Goal: Information Seeking & Learning: Learn about a topic

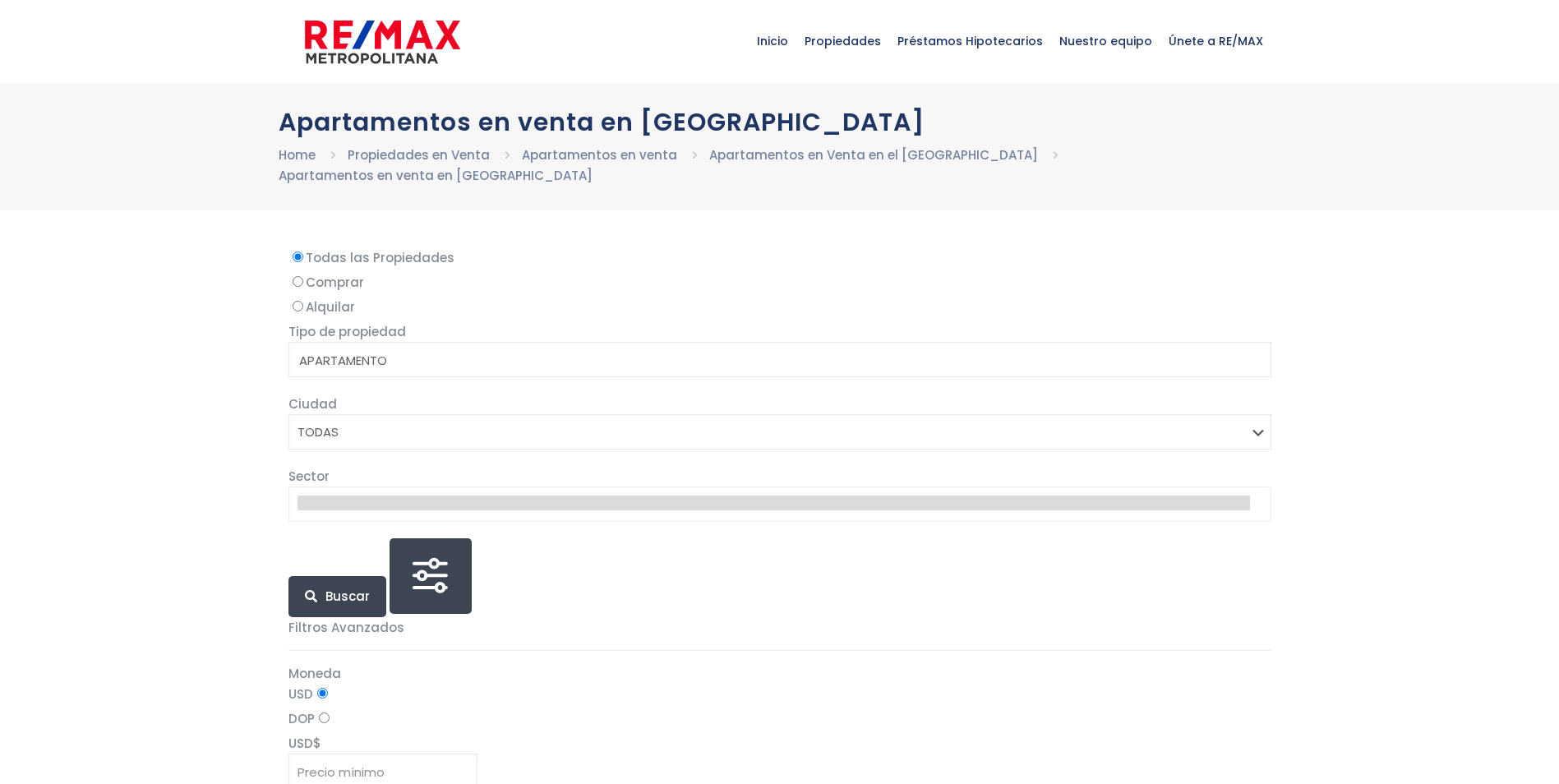
select select
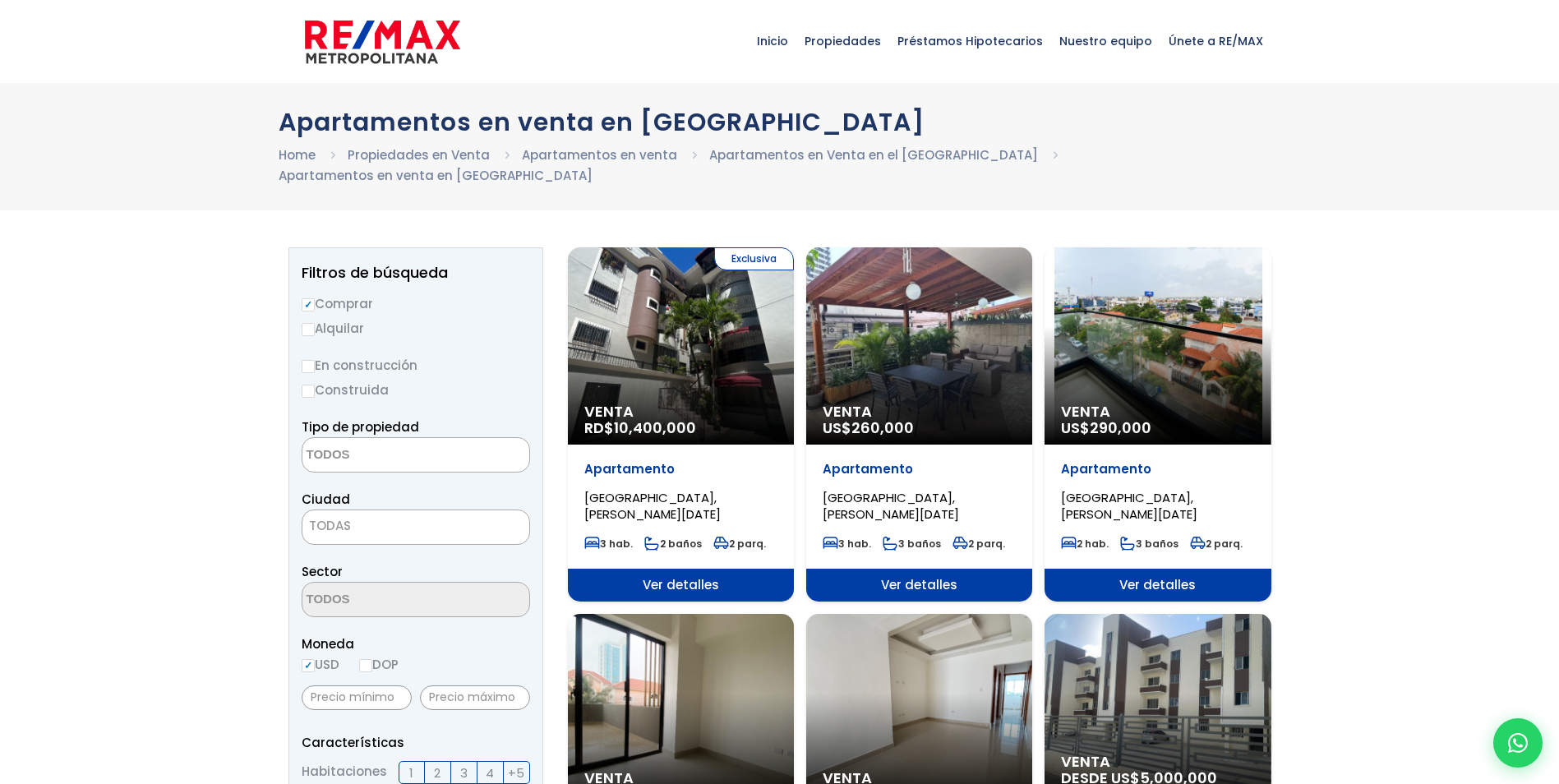
click at [669, 568] on span "Ver detalles" at bounding box center [680, 585] width 226 height 33
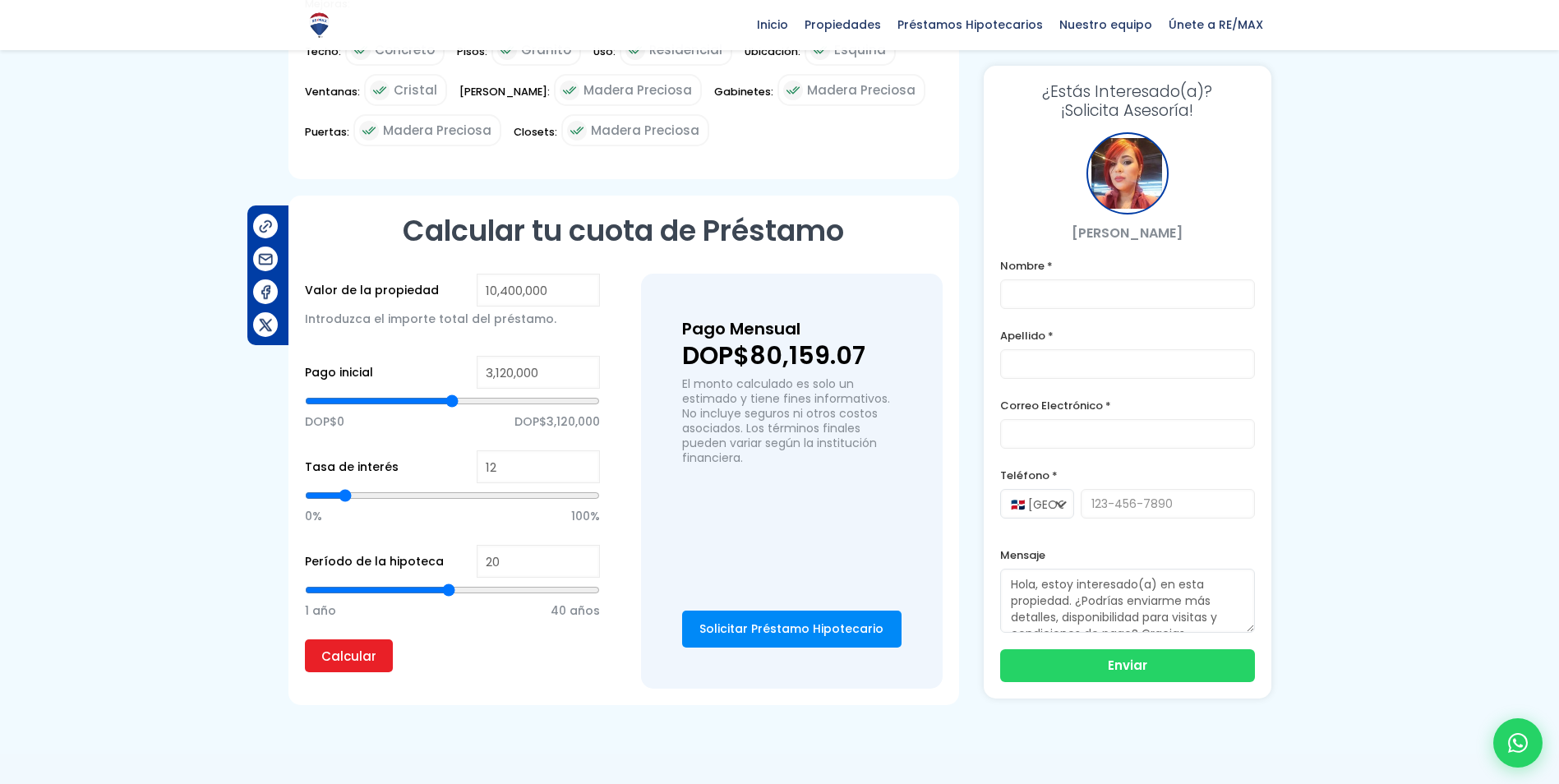
scroll to position [1068, 0]
drag, startPoint x: 557, startPoint y: 371, endPoint x: 463, endPoint y: 370, distance: 94.0
click at [463, 370] on div "Pago inicial 3,120,000 DOP$0 DOP$3,120,000" at bounding box center [452, 402] width 295 height 94
type input "6"
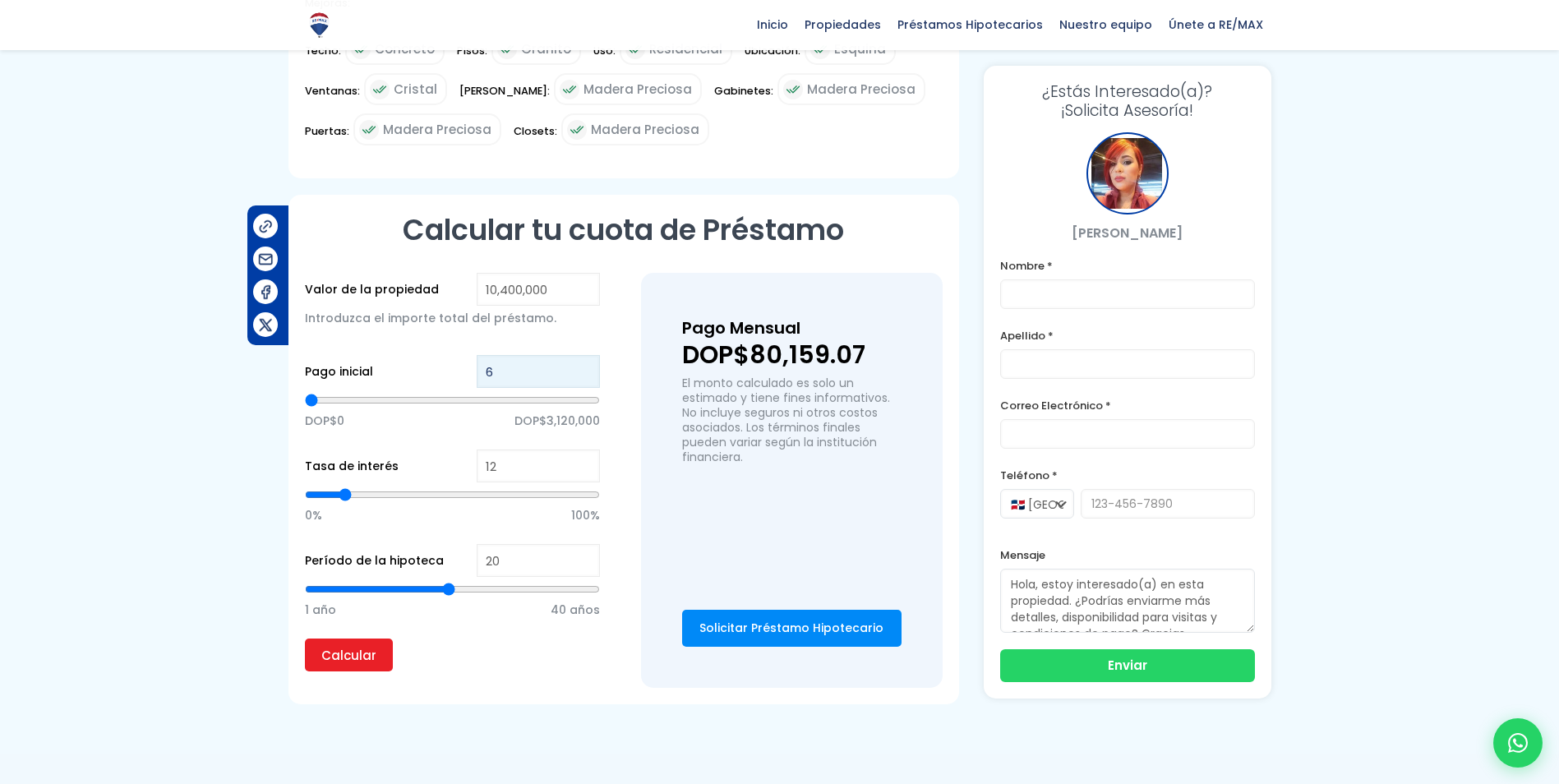
type input "60"
type input "600"
type input "6,000"
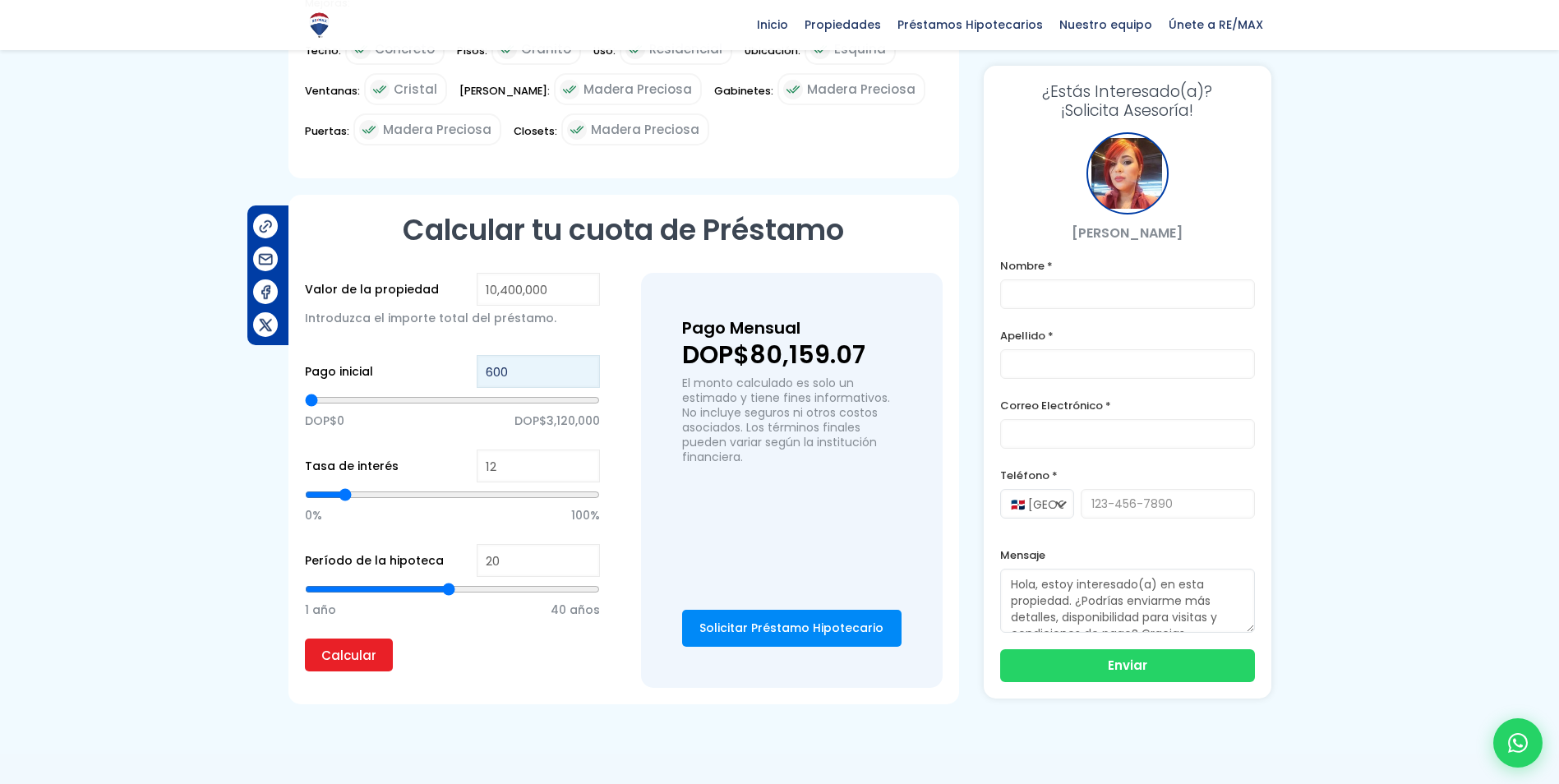
type input "6000"
type input "60,000"
type input "60000"
type input "600,000"
type input "600000"
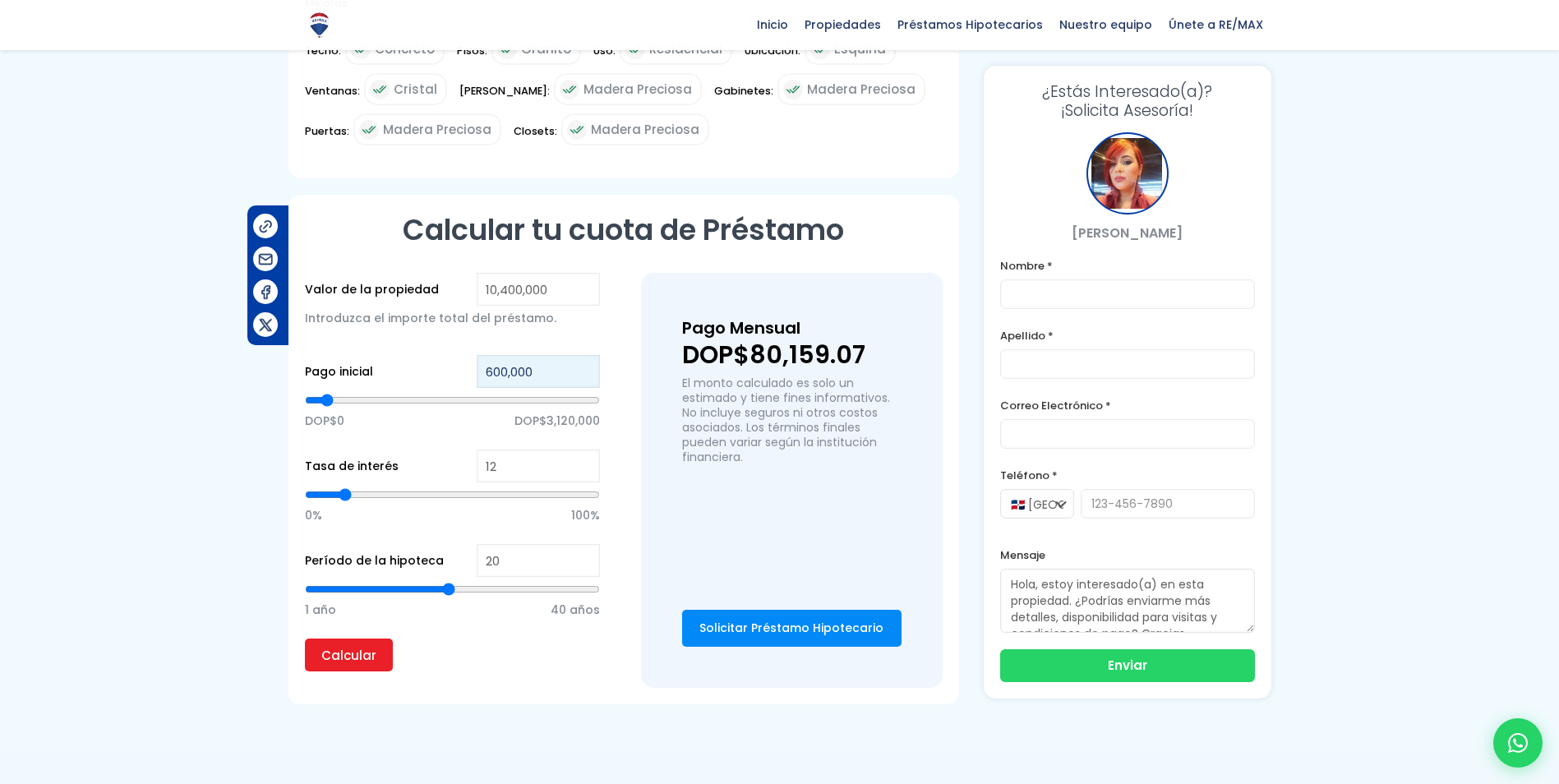
type input "6,000,000"
type input "6000000"
click at [368, 651] on input "Calcular" at bounding box center [348, 655] width 88 height 33
click at [505, 367] on input "6,000,000" at bounding box center [539, 371] width 123 height 33
type input "600,000"
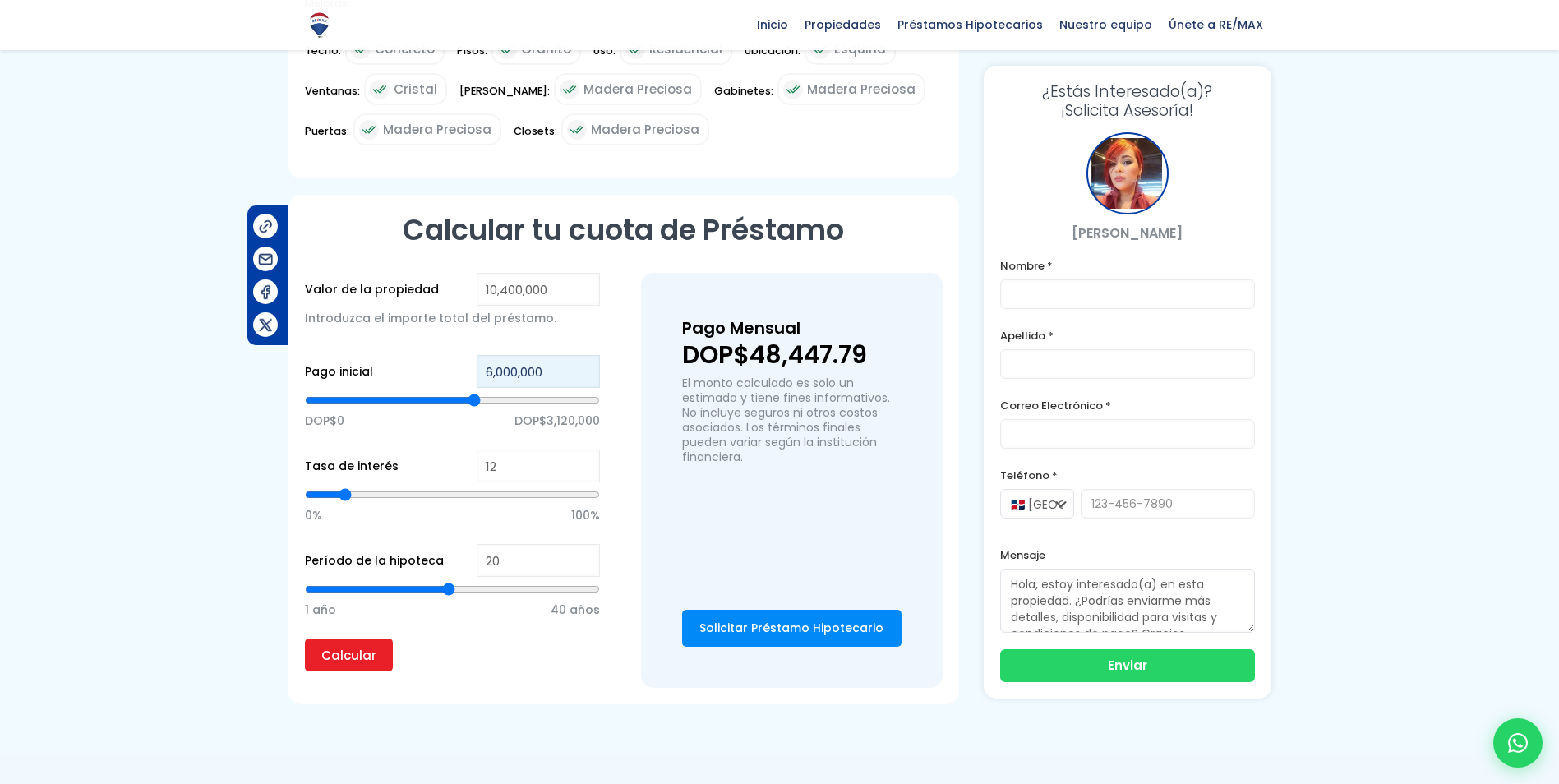
type input "600000"
type input "6,000,005"
type input "6000005"
type input "600,000"
type input "600000"
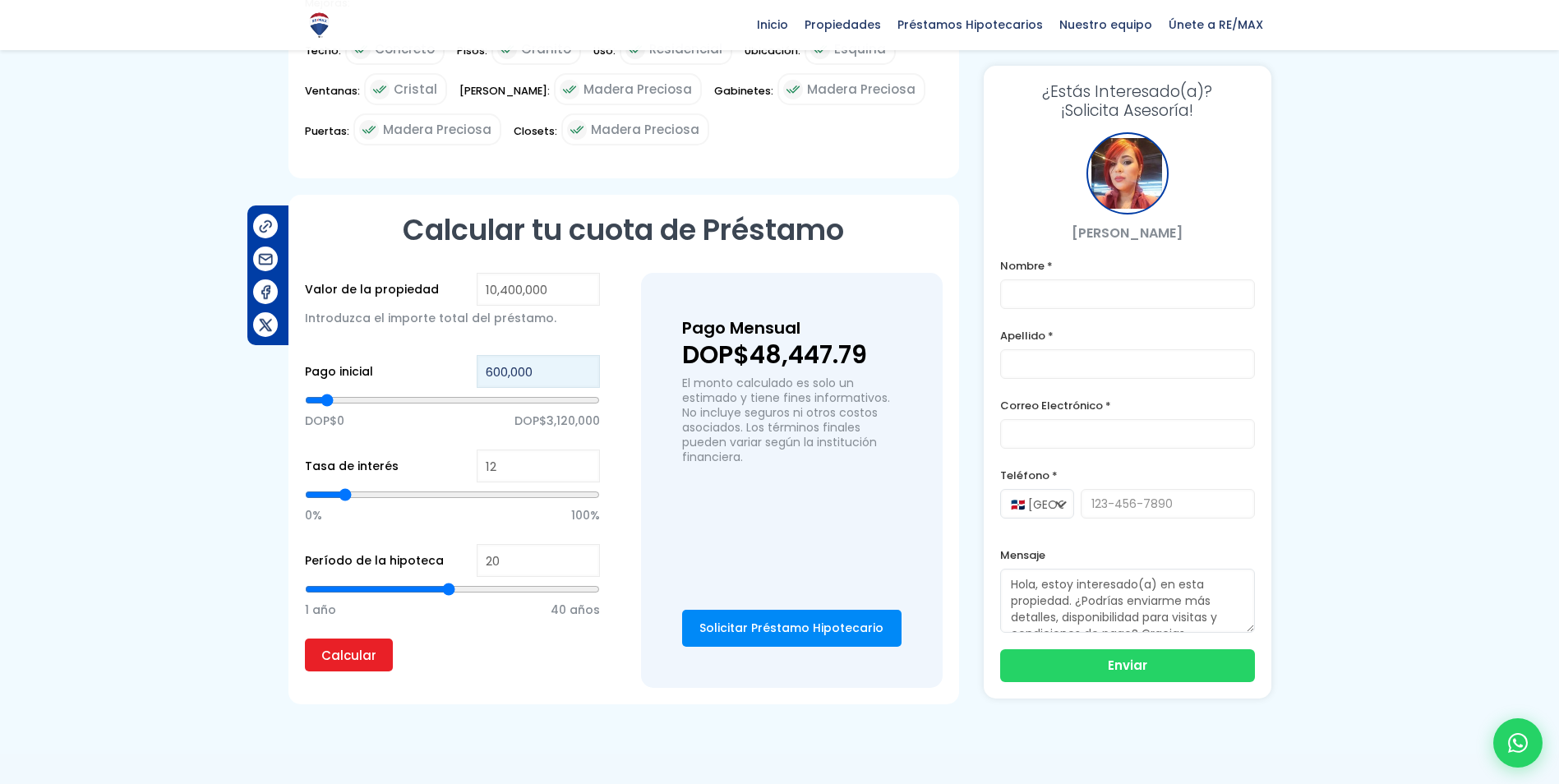
type input "60,000"
type input "60000"
type input "6,000"
type input "6000"
type input "600"
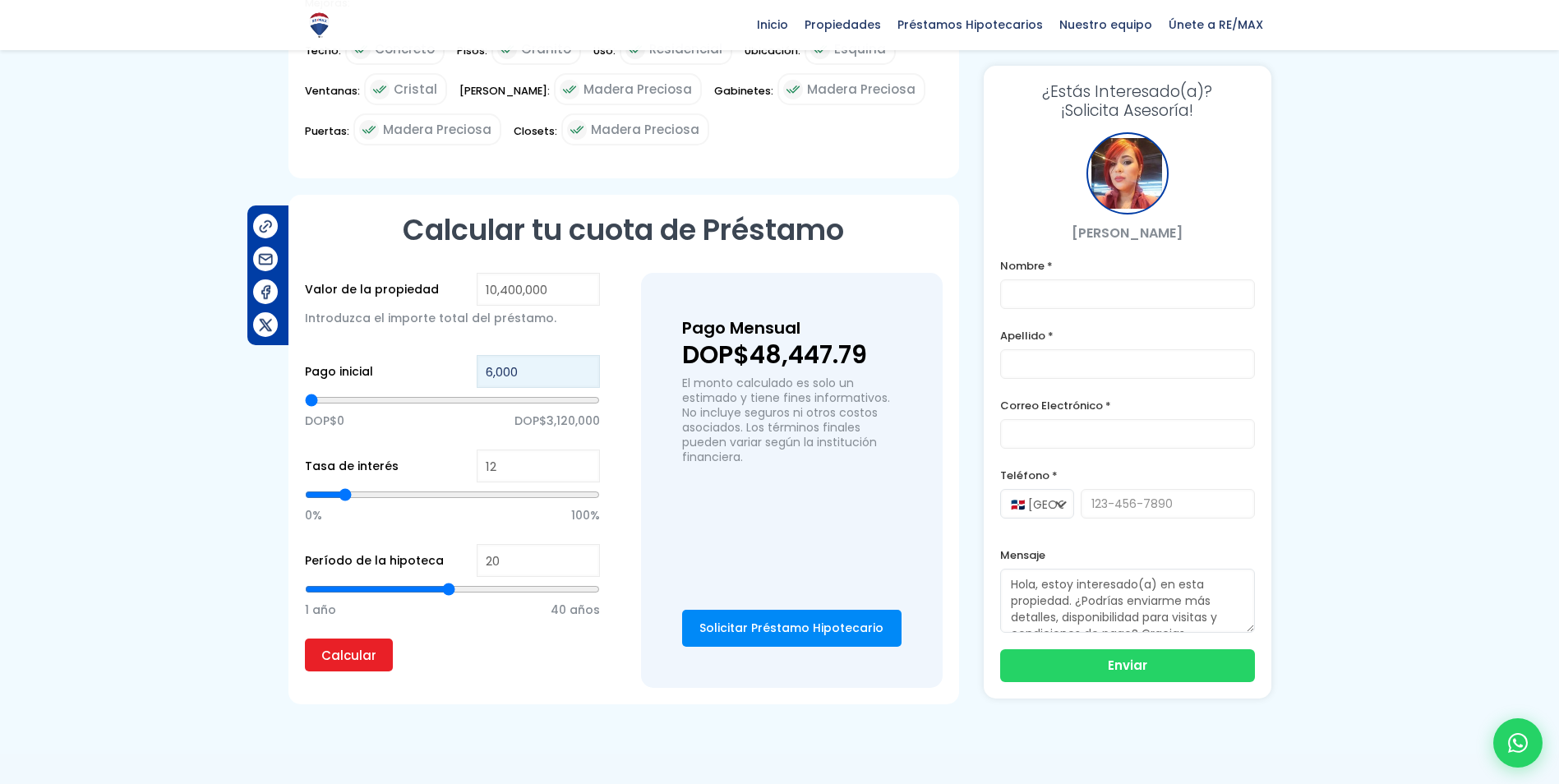
type input "600"
type input "60"
type input "6"
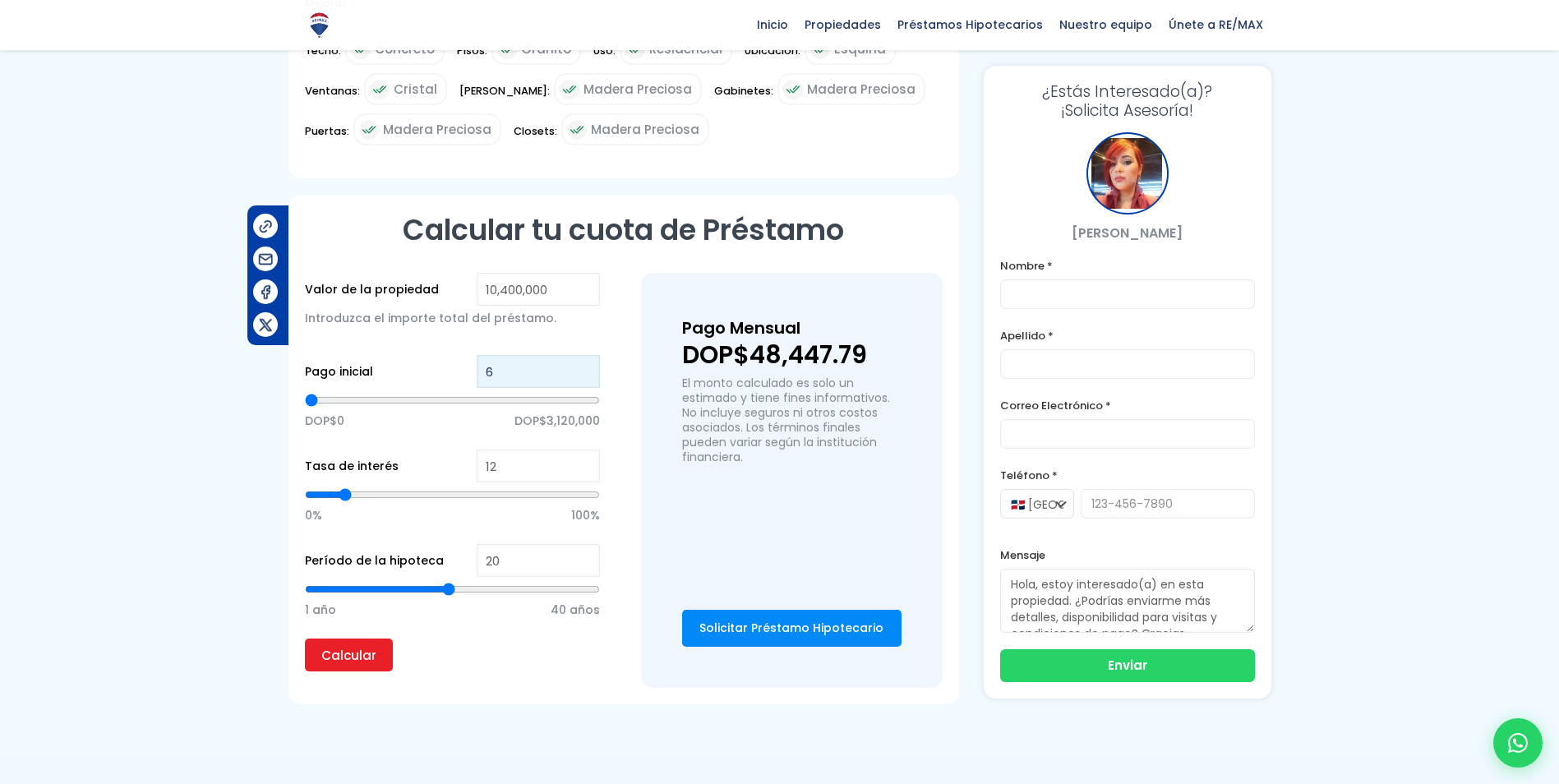
type input "65"
type input "650"
type input "6,500"
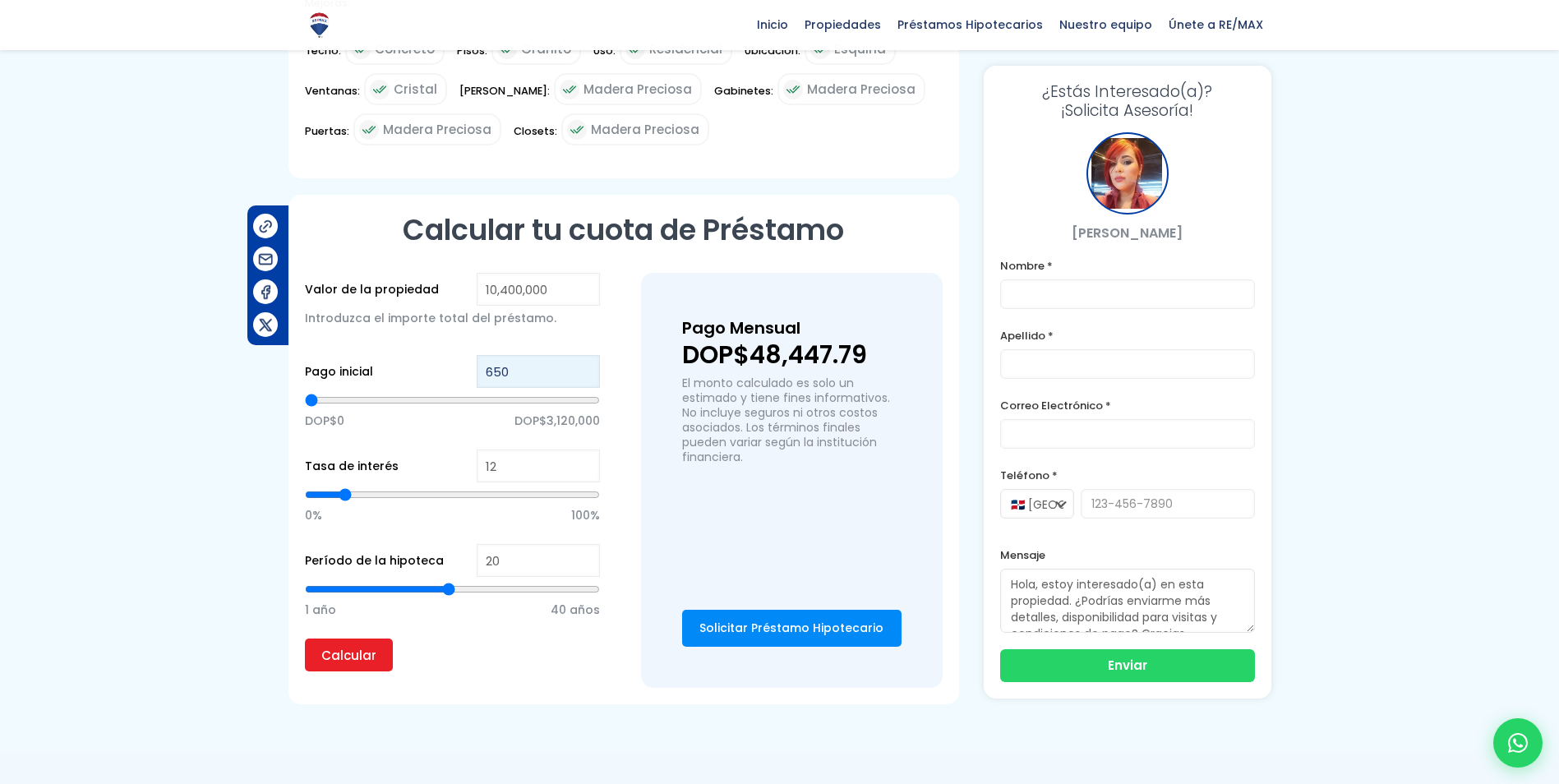
type input "6500"
type input "65,000"
type input "65000"
type input "650,000"
type input "650000"
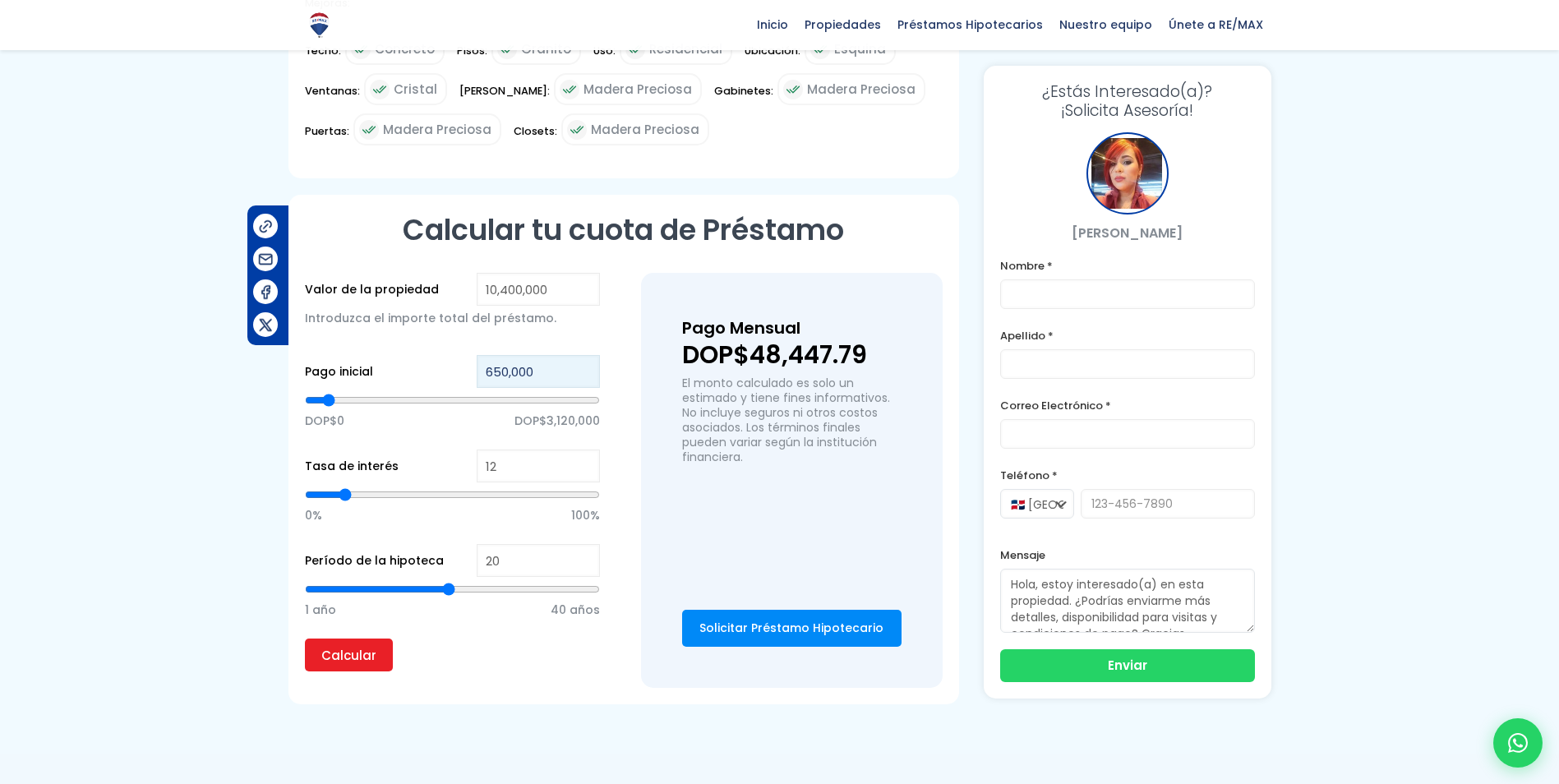
type input "6,500,000"
type input "6500000"
click at [331, 656] on input "Calcular" at bounding box center [348, 655] width 88 height 33
drag, startPoint x: 557, startPoint y: 371, endPoint x: 471, endPoint y: 369, distance: 86.0
click at [471, 369] on div "Pago inicial 6,500,000 DOP$0 DOP$3,120,000" at bounding box center [452, 402] width 295 height 94
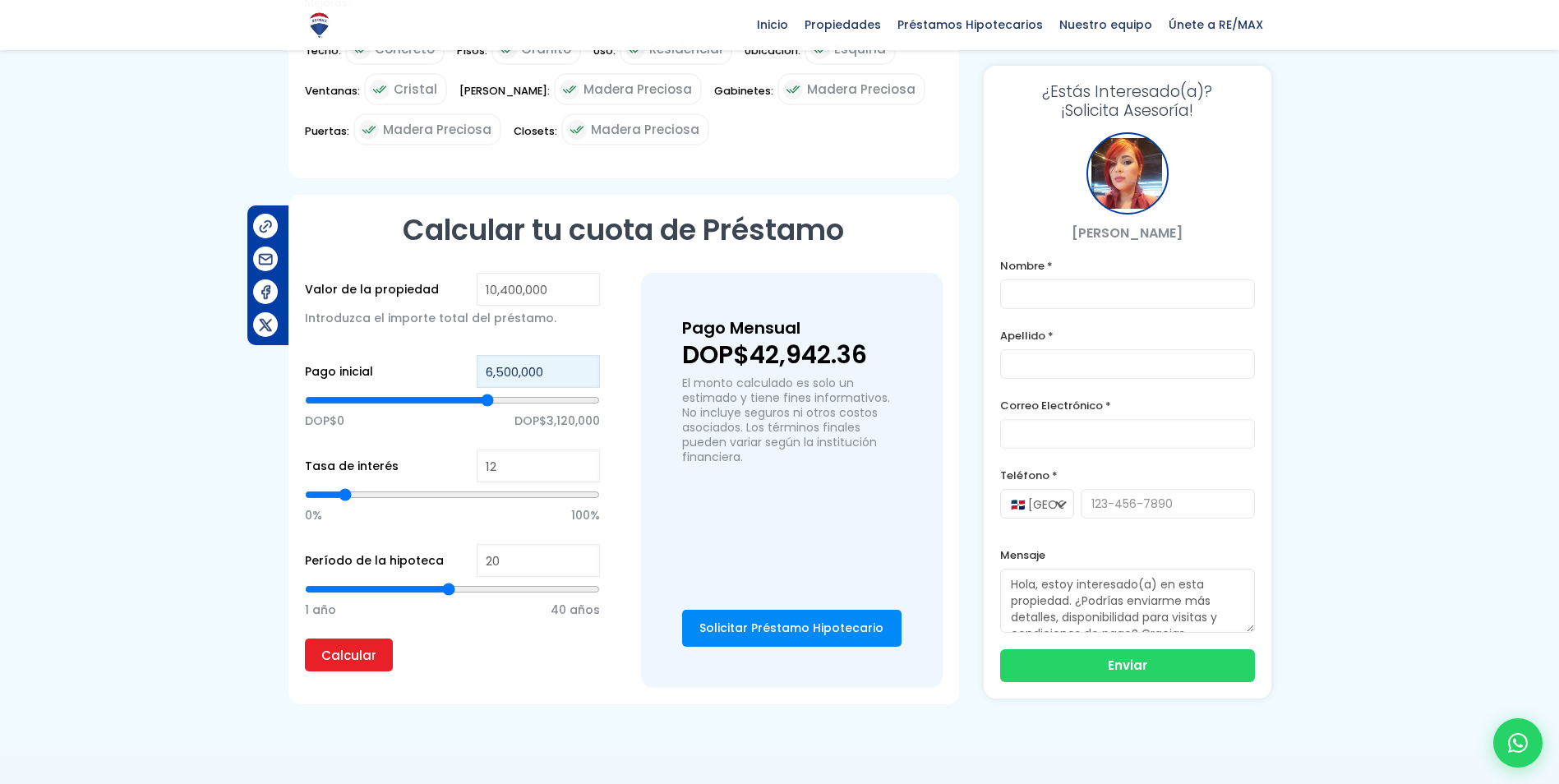
type input "8"
type input "80"
type input "800"
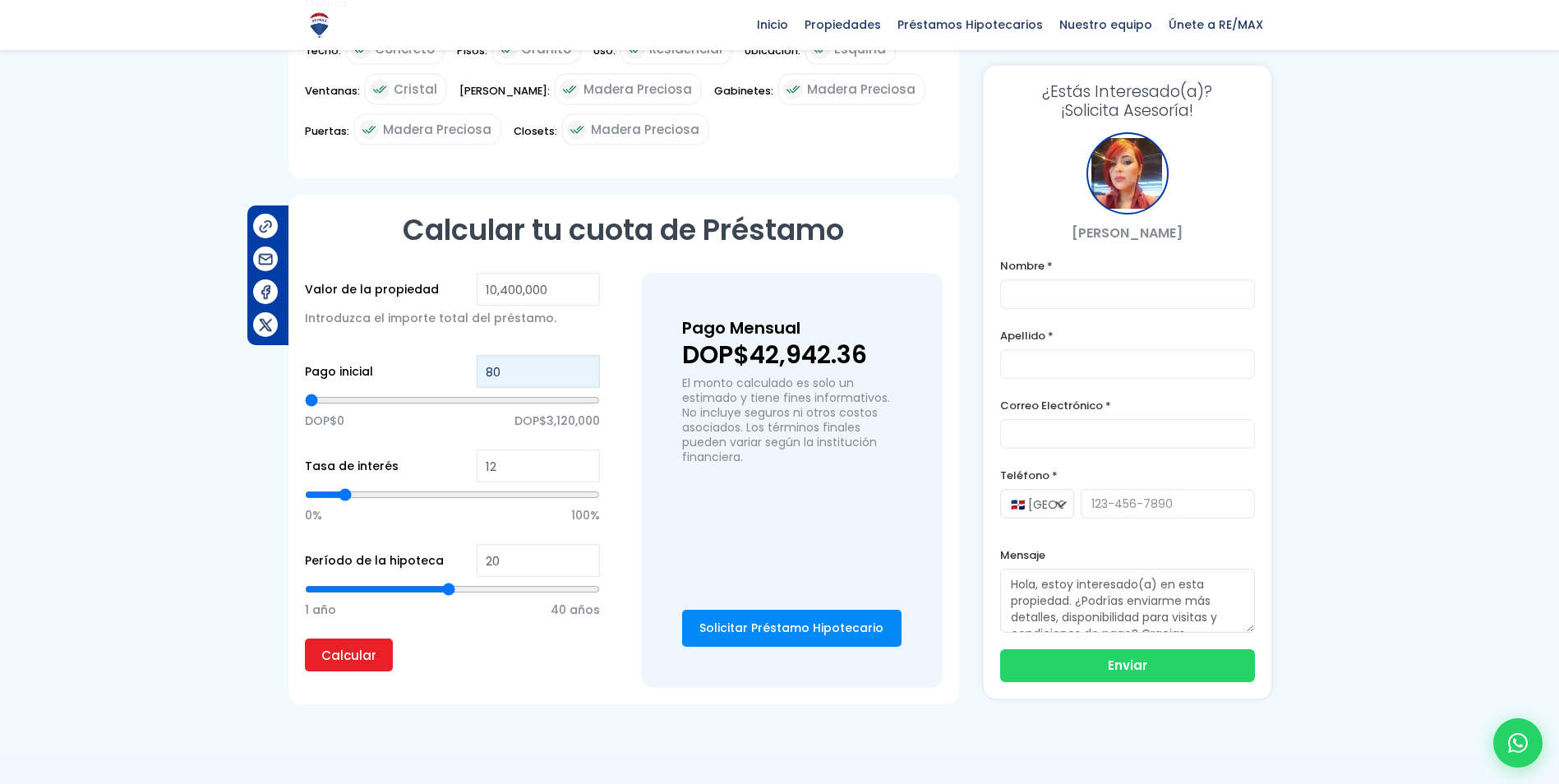
type input "800"
type input "8,000"
type input "8000"
type input "80,000"
type input "80000"
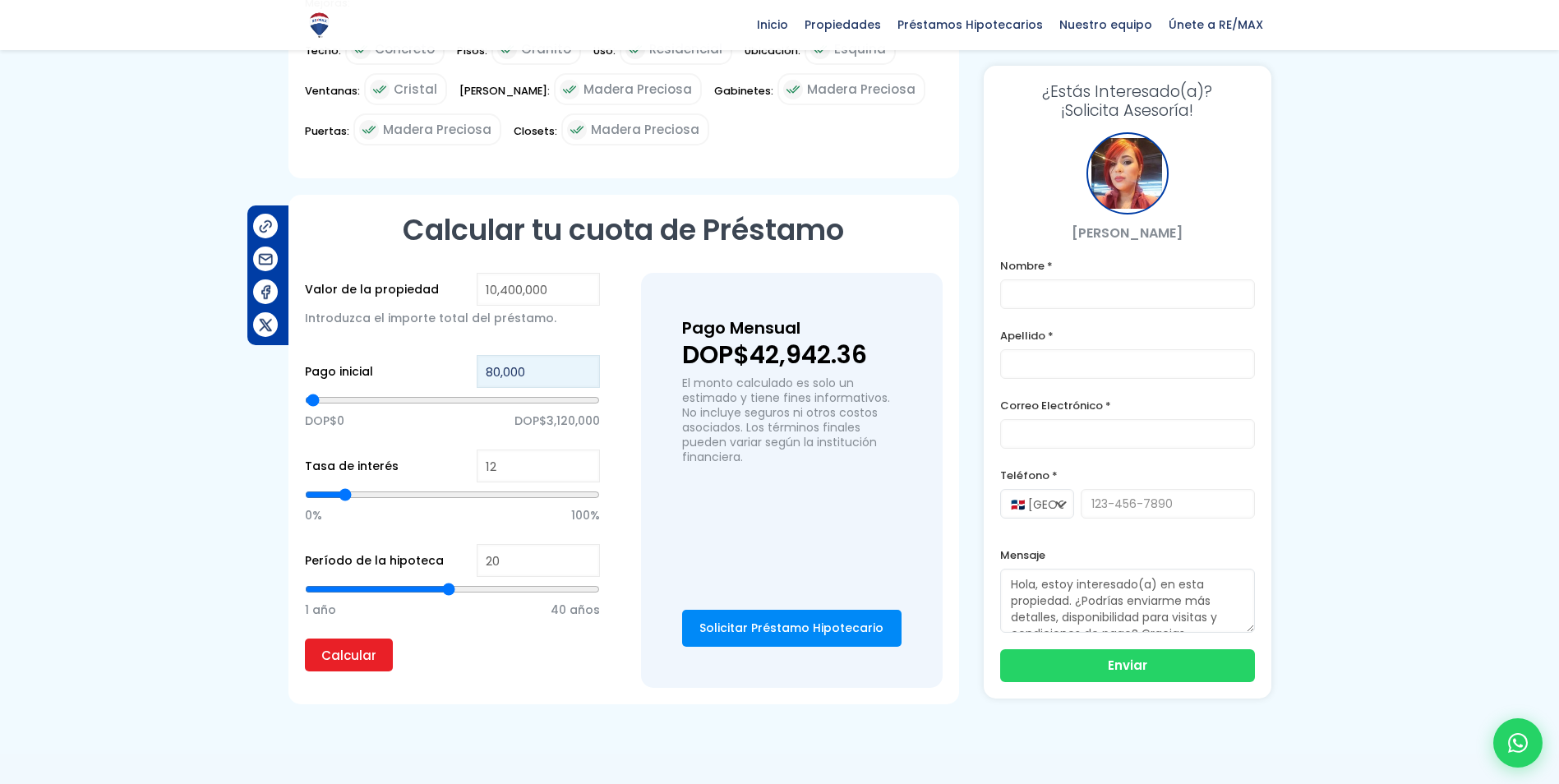
type input "800,000"
type input "800000"
type input "8,000,000"
type input "8000000"
type input "8,000,000"
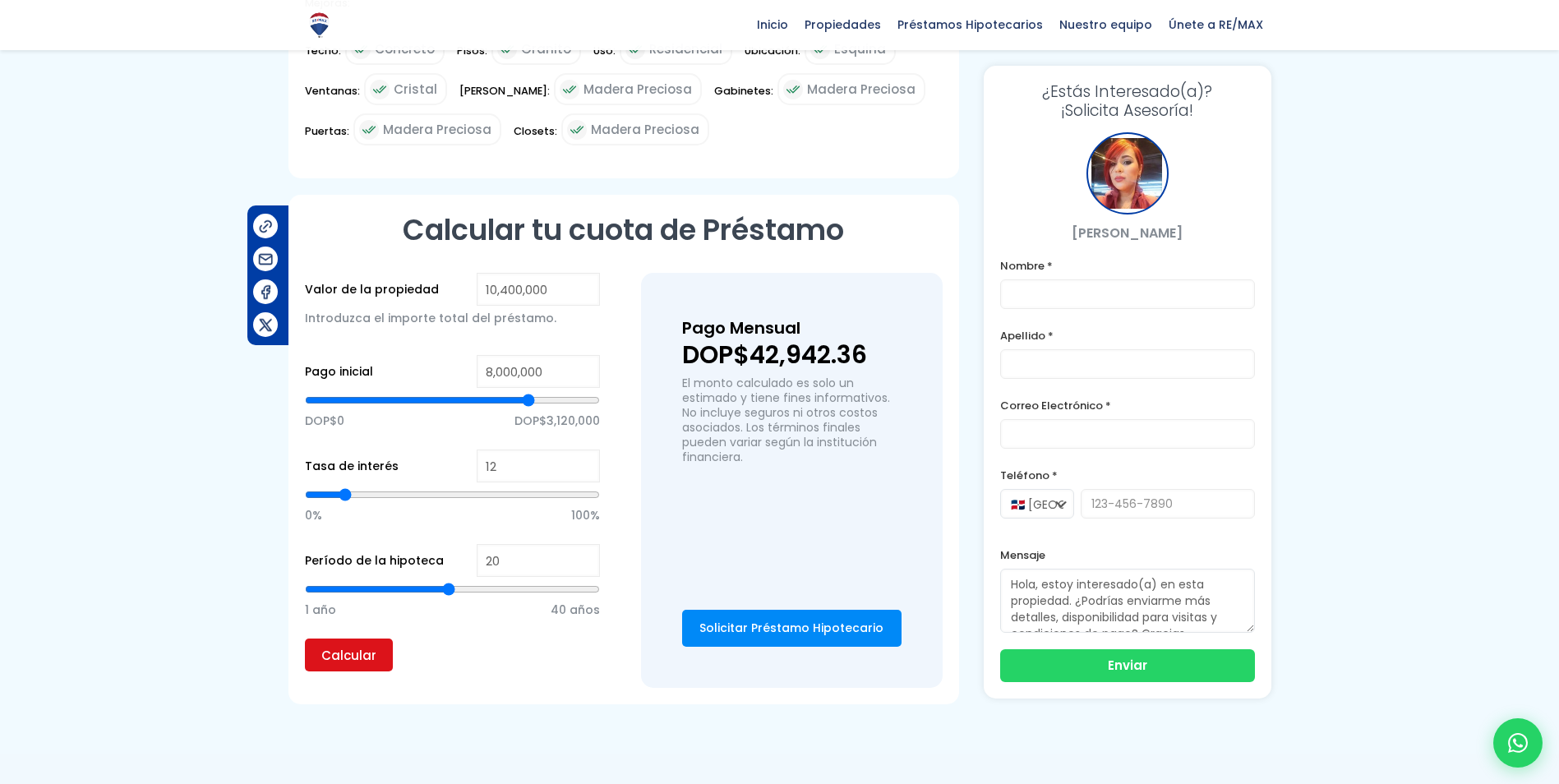
click at [324, 652] on input "Calcular" at bounding box center [348, 655] width 88 height 33
type input "13"
click at [586, 462] on input "13" at bounding box center [539, 465] width 123 height 33
click at [351, 658] on input "Calcular" at bounding box center [348, 655] width 88 height 33
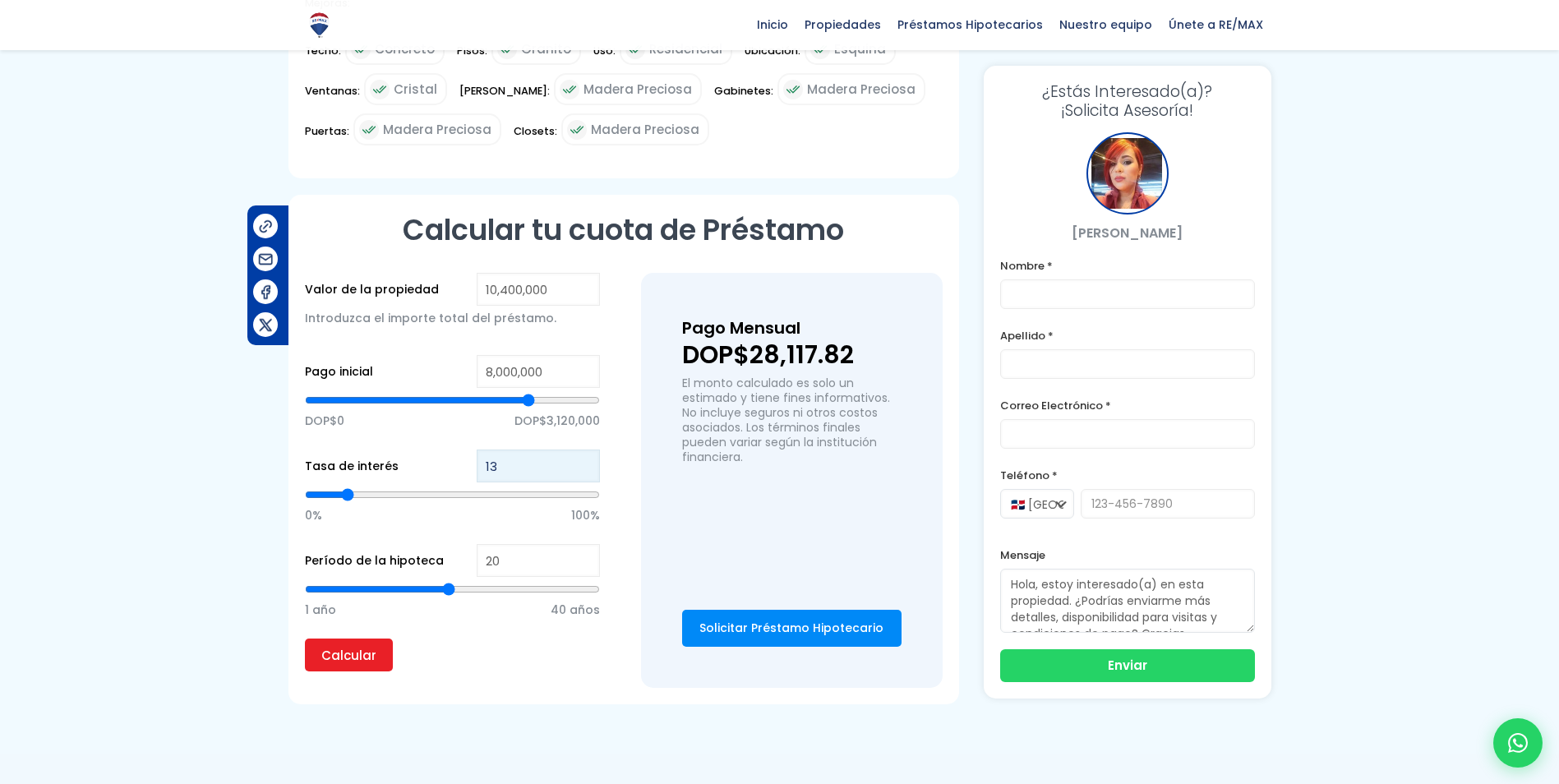
type input "14"
click at [585, 460] on input "14" at bounding box center [539, 465] width 123 height 33
click at [359, 650] on input "Calcular" at bounding box center [348, 655] width 88 height 33
type input "15"
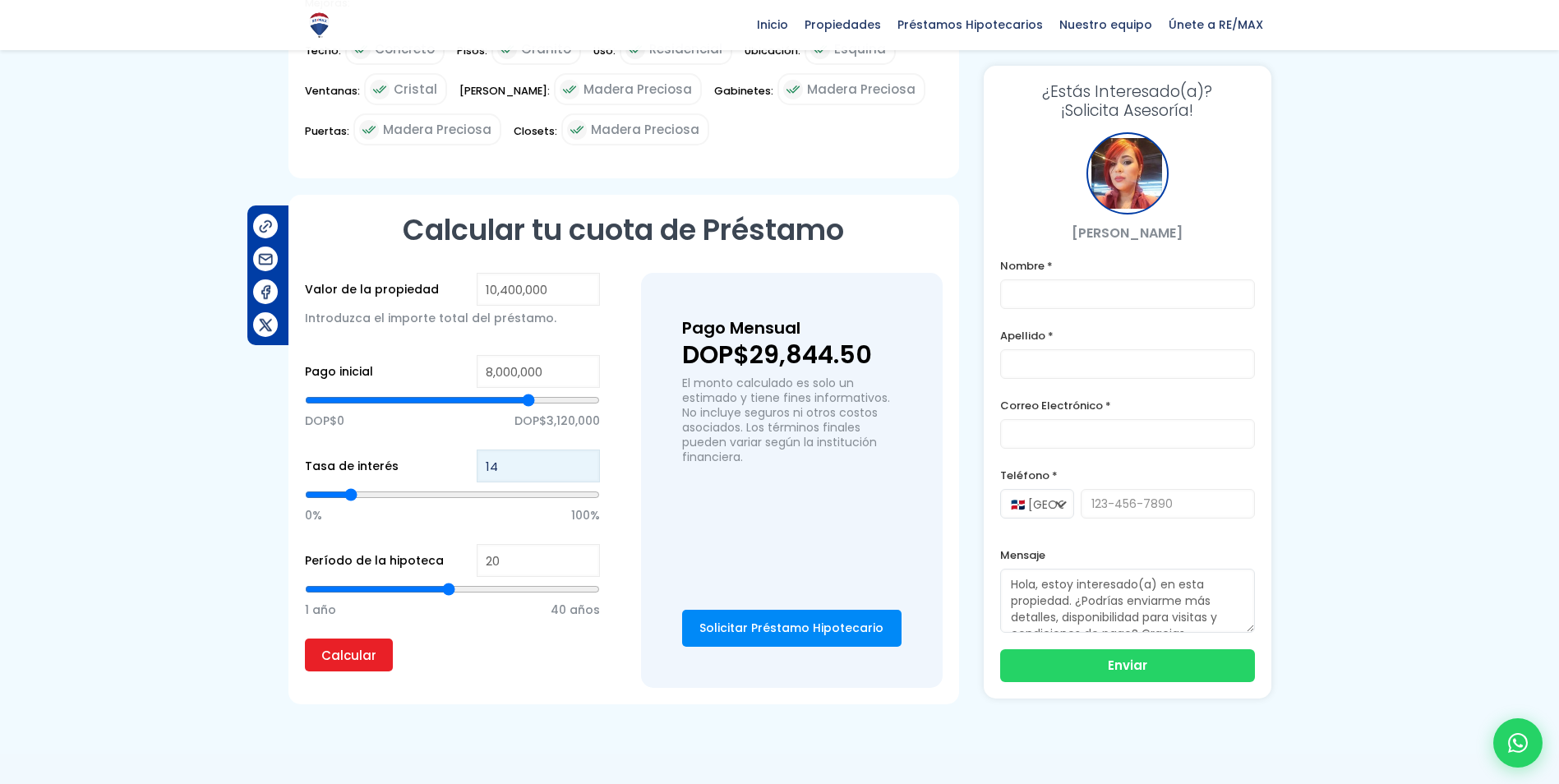
type input "15"
click at [585, 460] on input "15" at bounding box center [539, 465] width 123 height 33
click at [346, 654] on input "Calcular" at bounding box center [348, 655] width 88 height 33
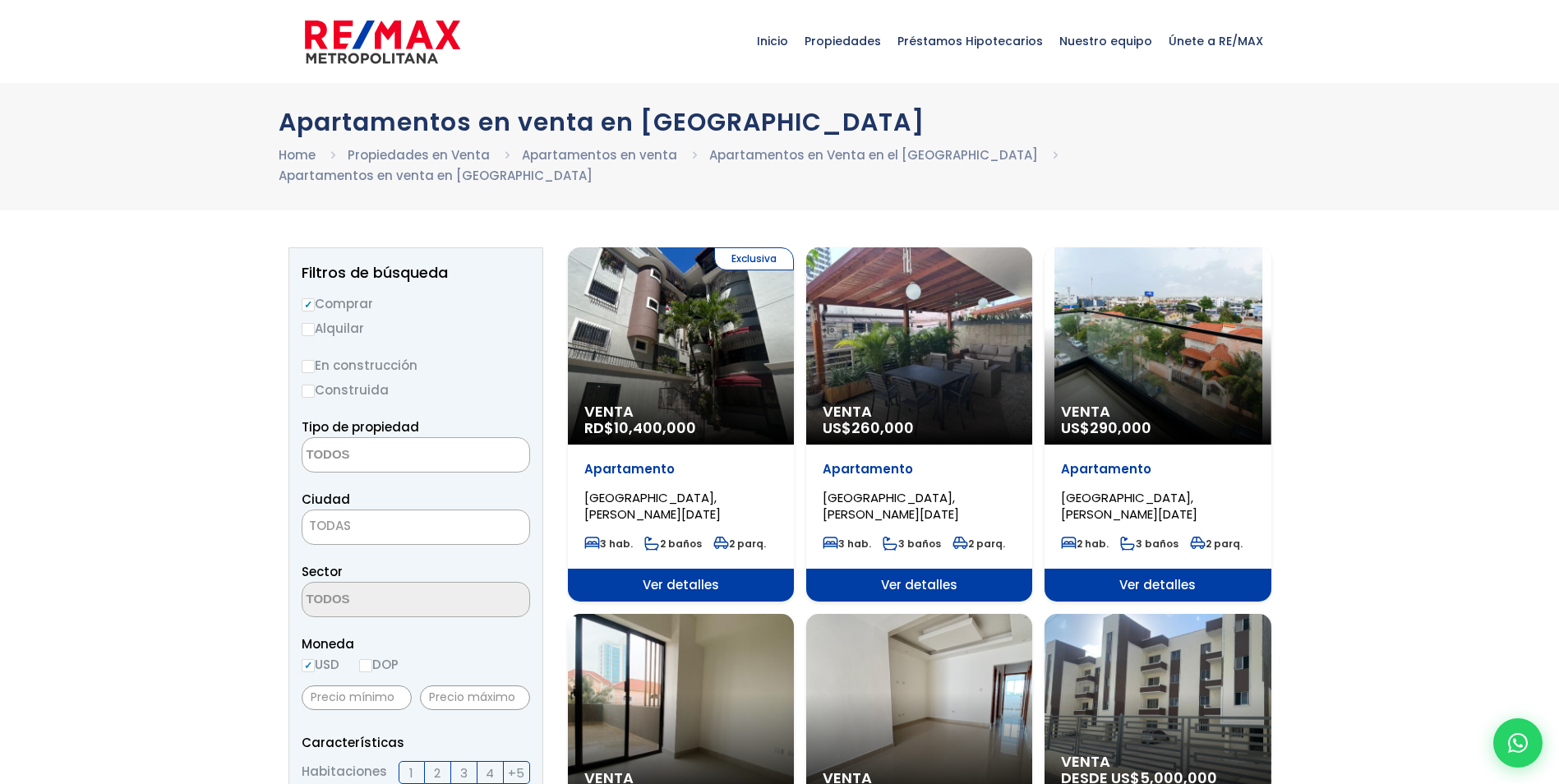
select select
click at [890, 568] on span "Ver detalles" at bounding box center [919, 585] width 226 height 33
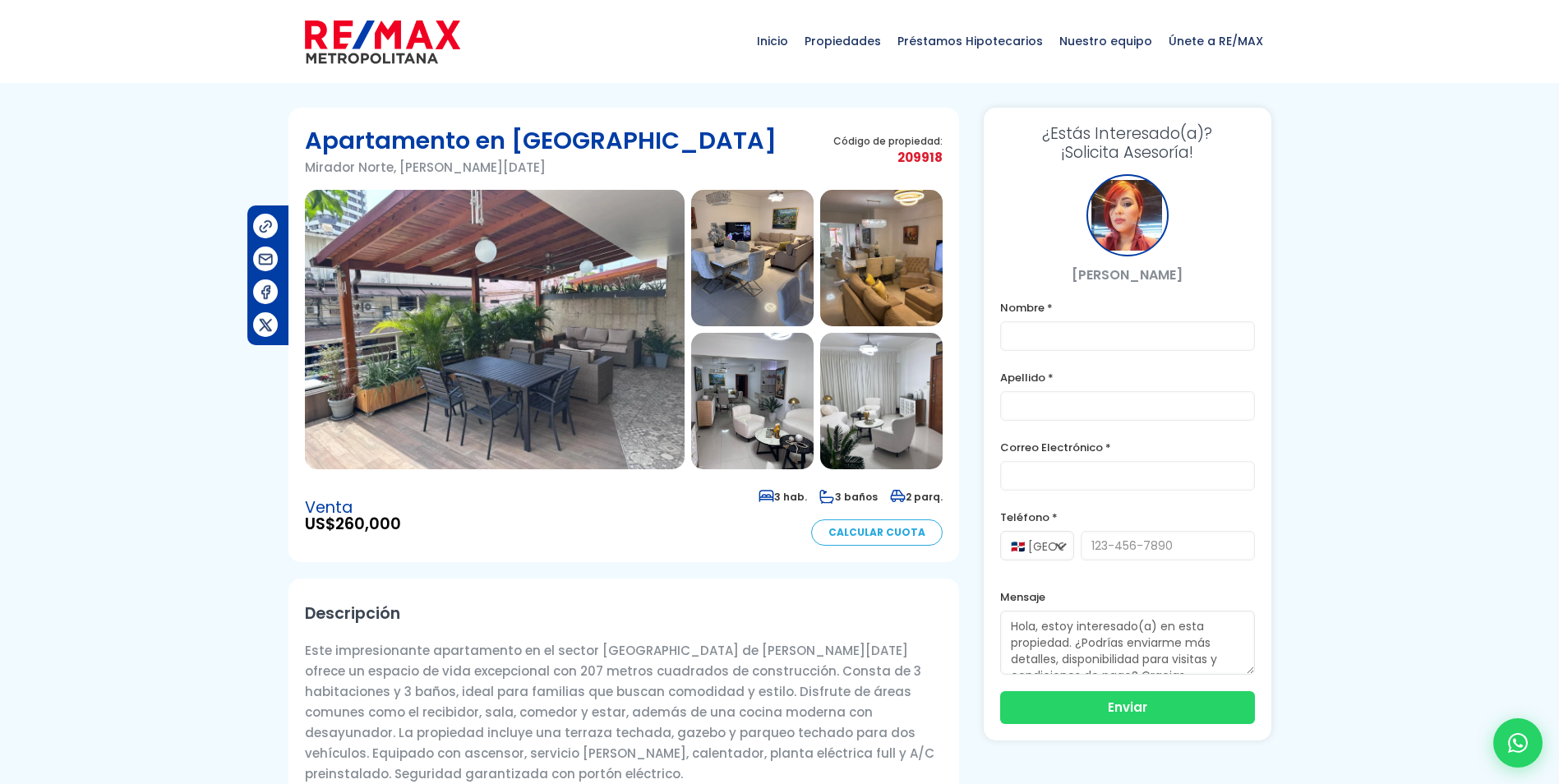
click at [481, 342] on img at bounding box center [494, 329] width 380 height 279
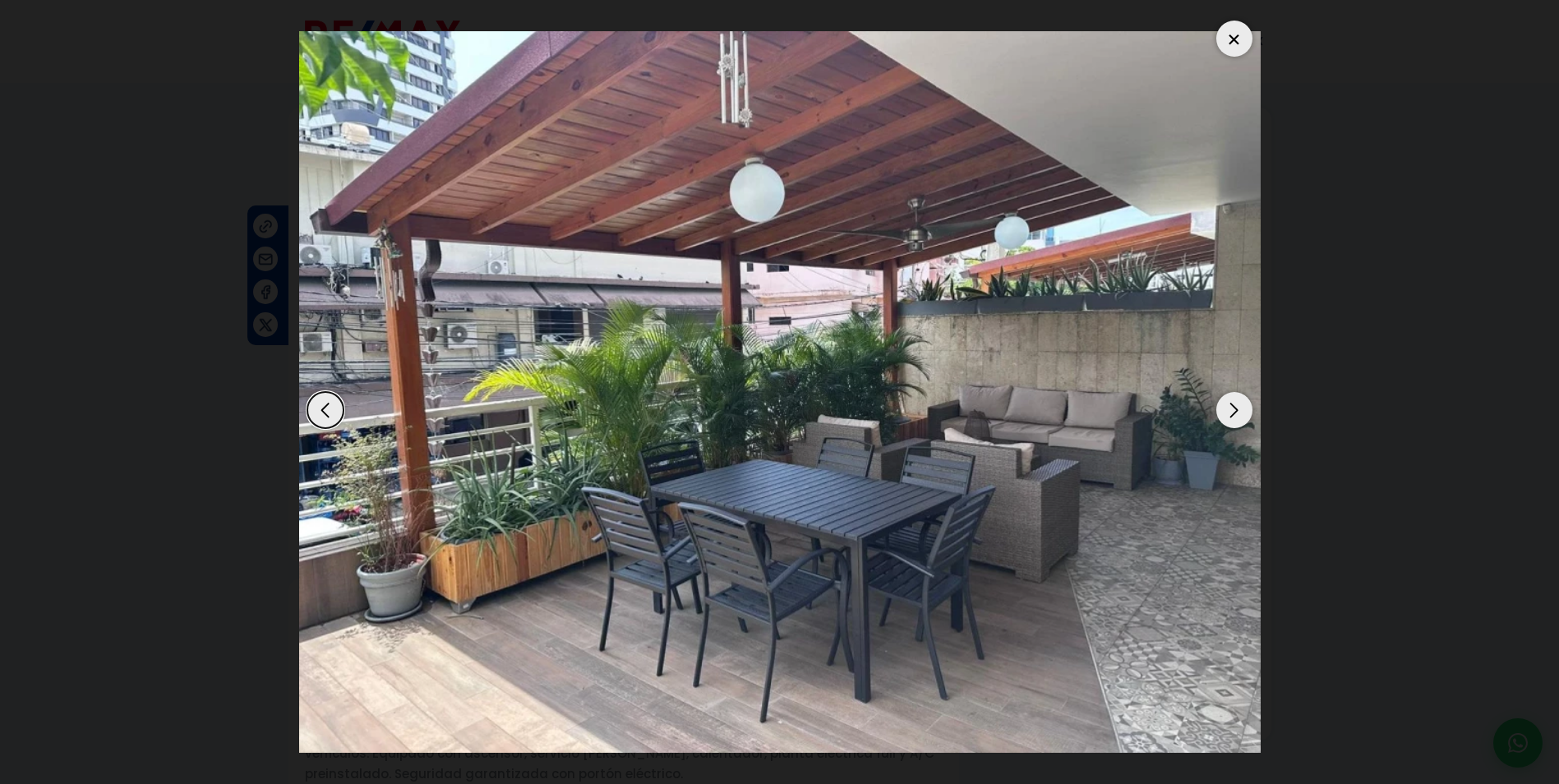
click at [1228, 410] on div "Next slide" at bounding box center [1234, 410] width 37 height 37
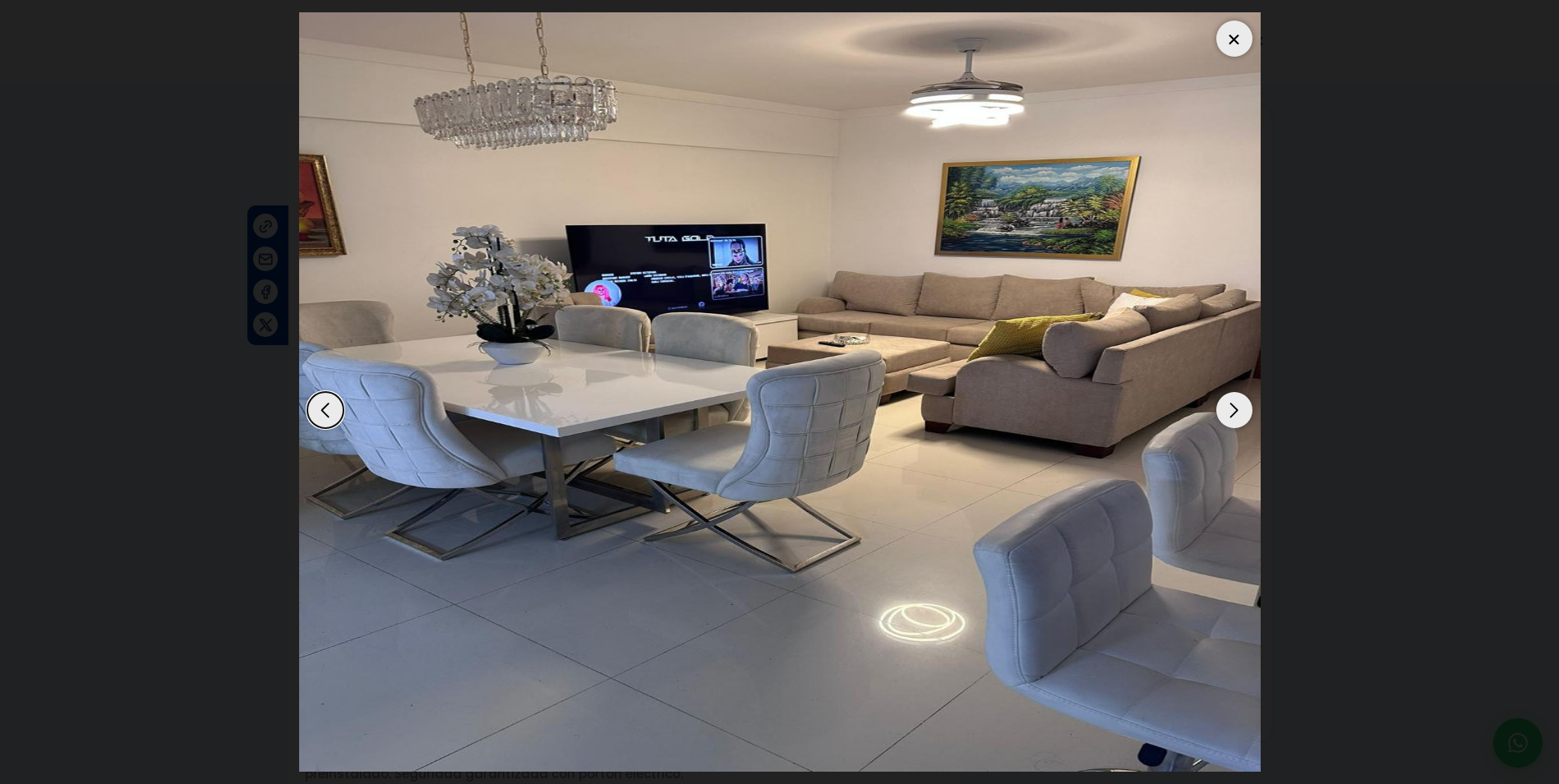
click at [1228, 410] on div "Next slide" at bounding box center [1234, 410] width 37 height 37
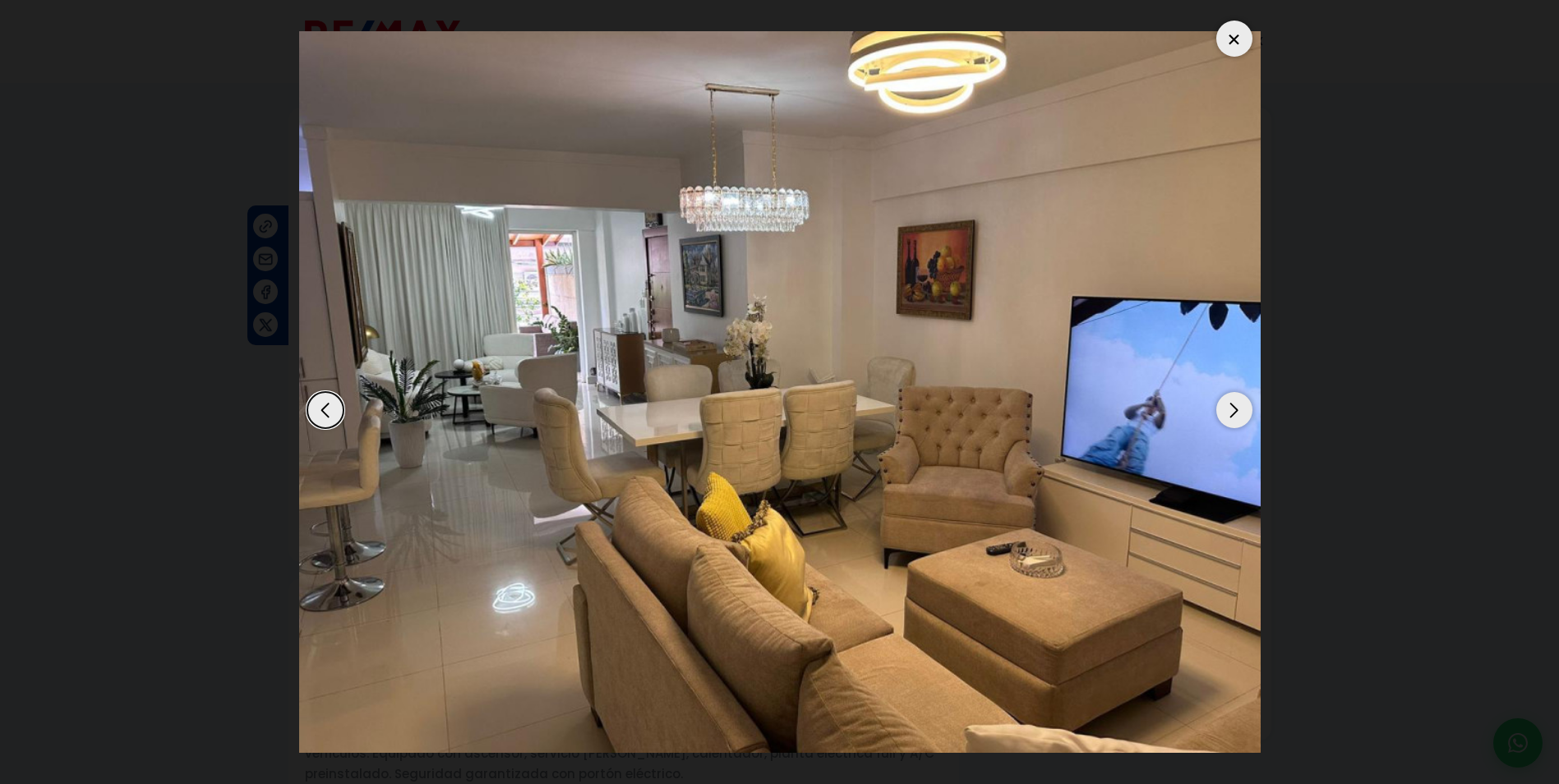
click at [330, 404] on div "Previous slide" at bounding box center [326, 410] width 37 height 37
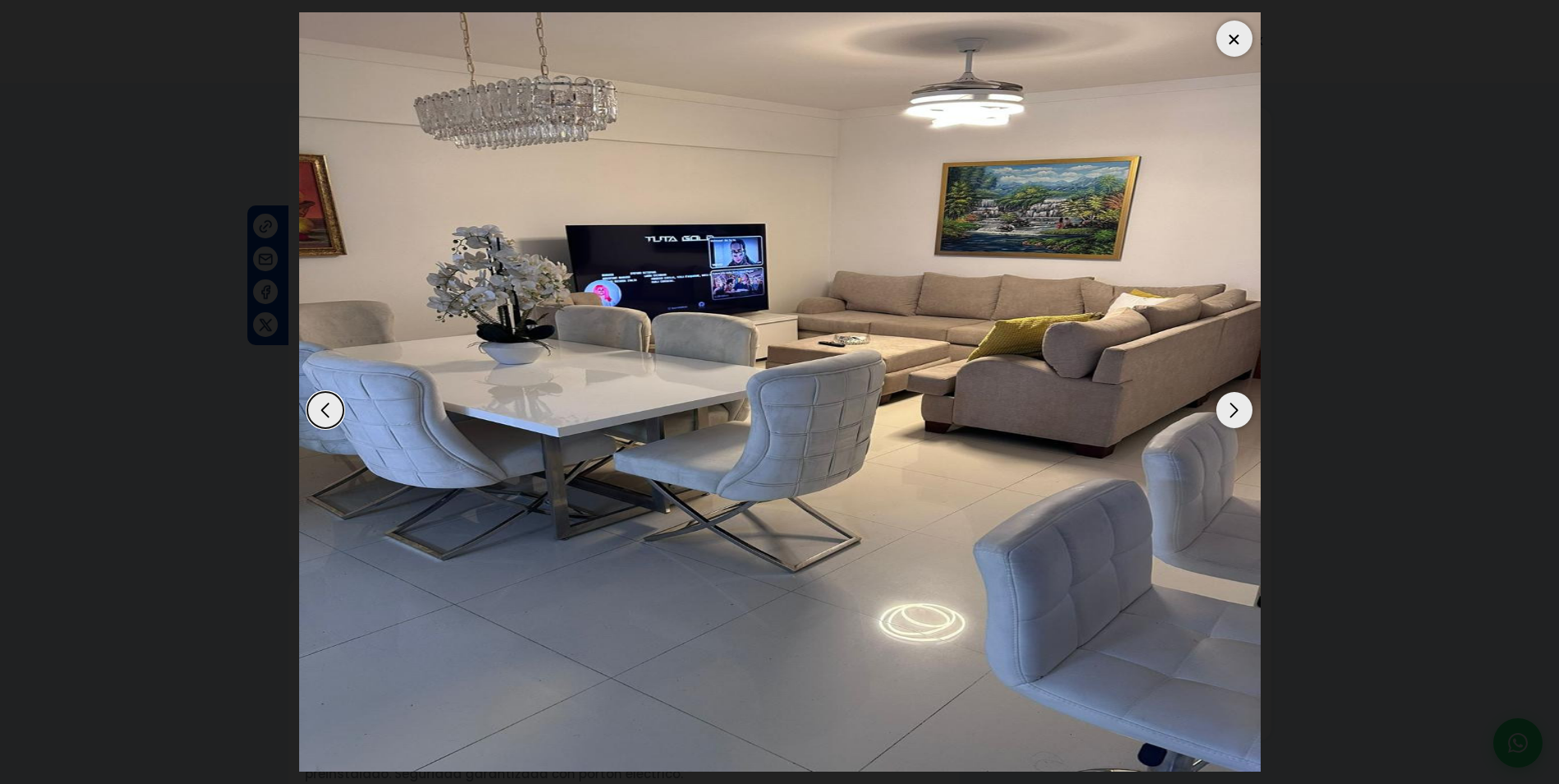
click at [1225, 401] on div "Next slide" at bounding box center [1234, 410] width 37 height 37
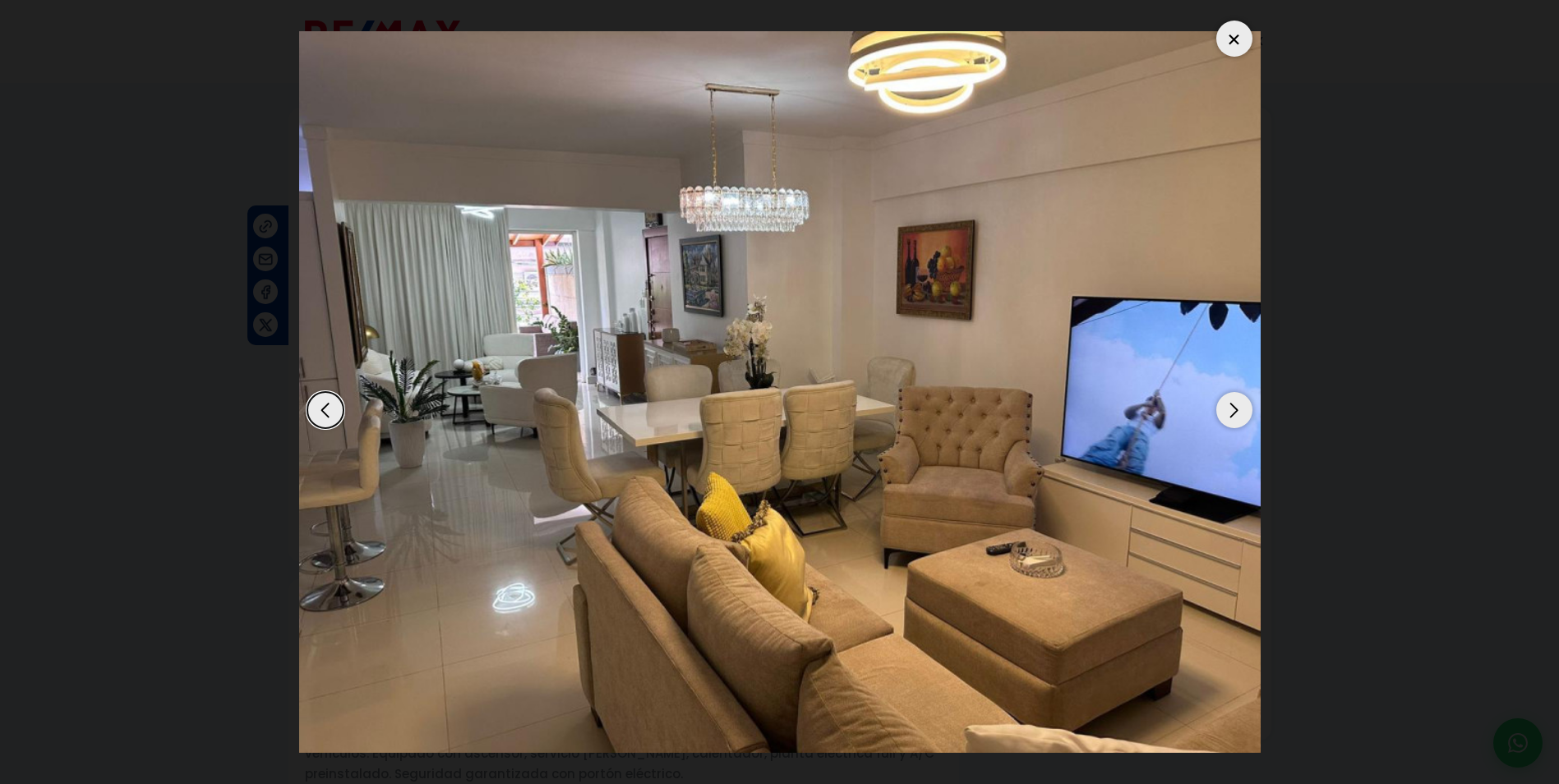
click at [1225, 401] on div "Next slide" at bounding box center [1234, 410] width 37 height 37
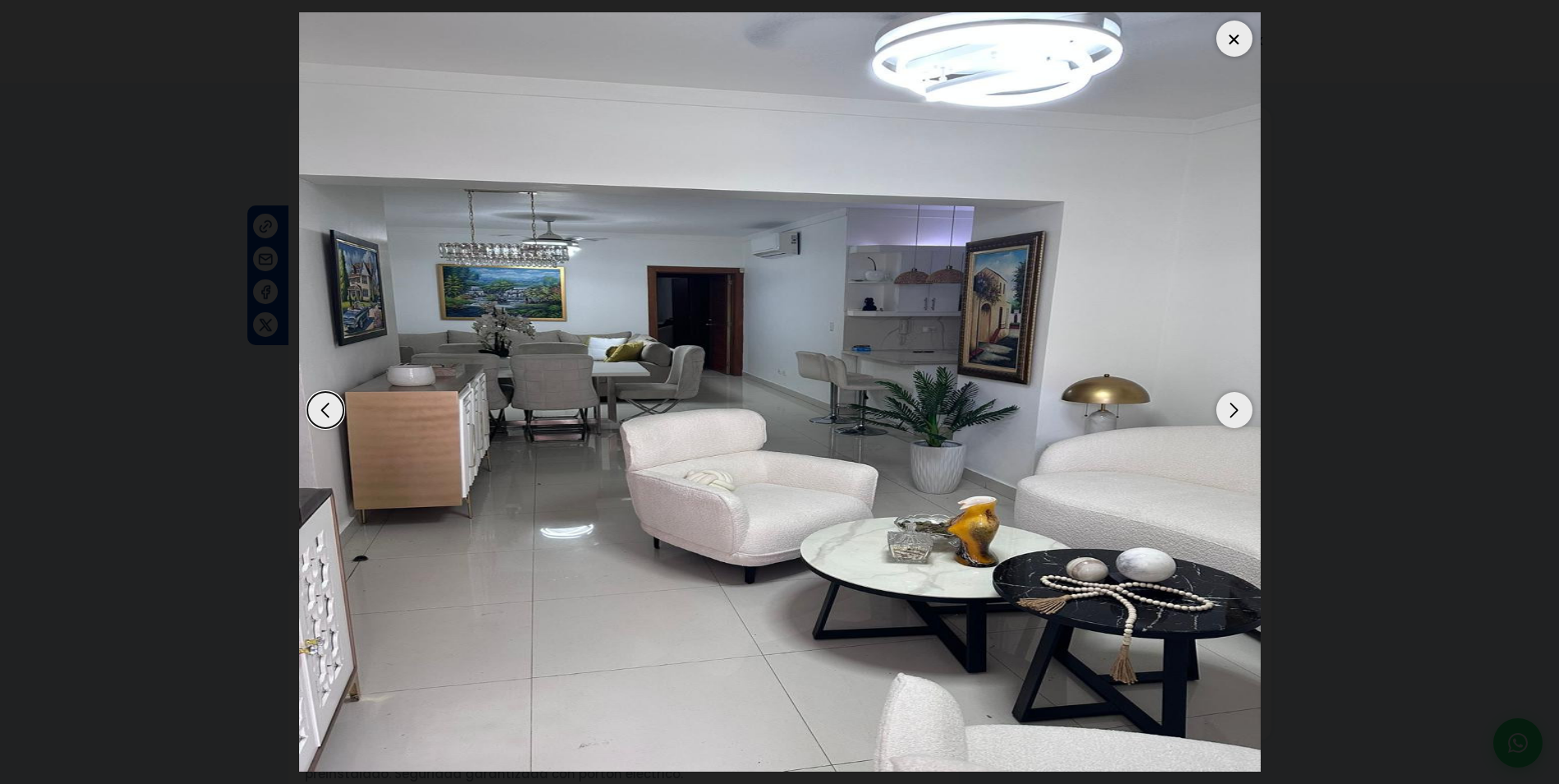
click at [1227, 405] on div "Next slide" at bounding box center [1234, 410] width 37 height 37
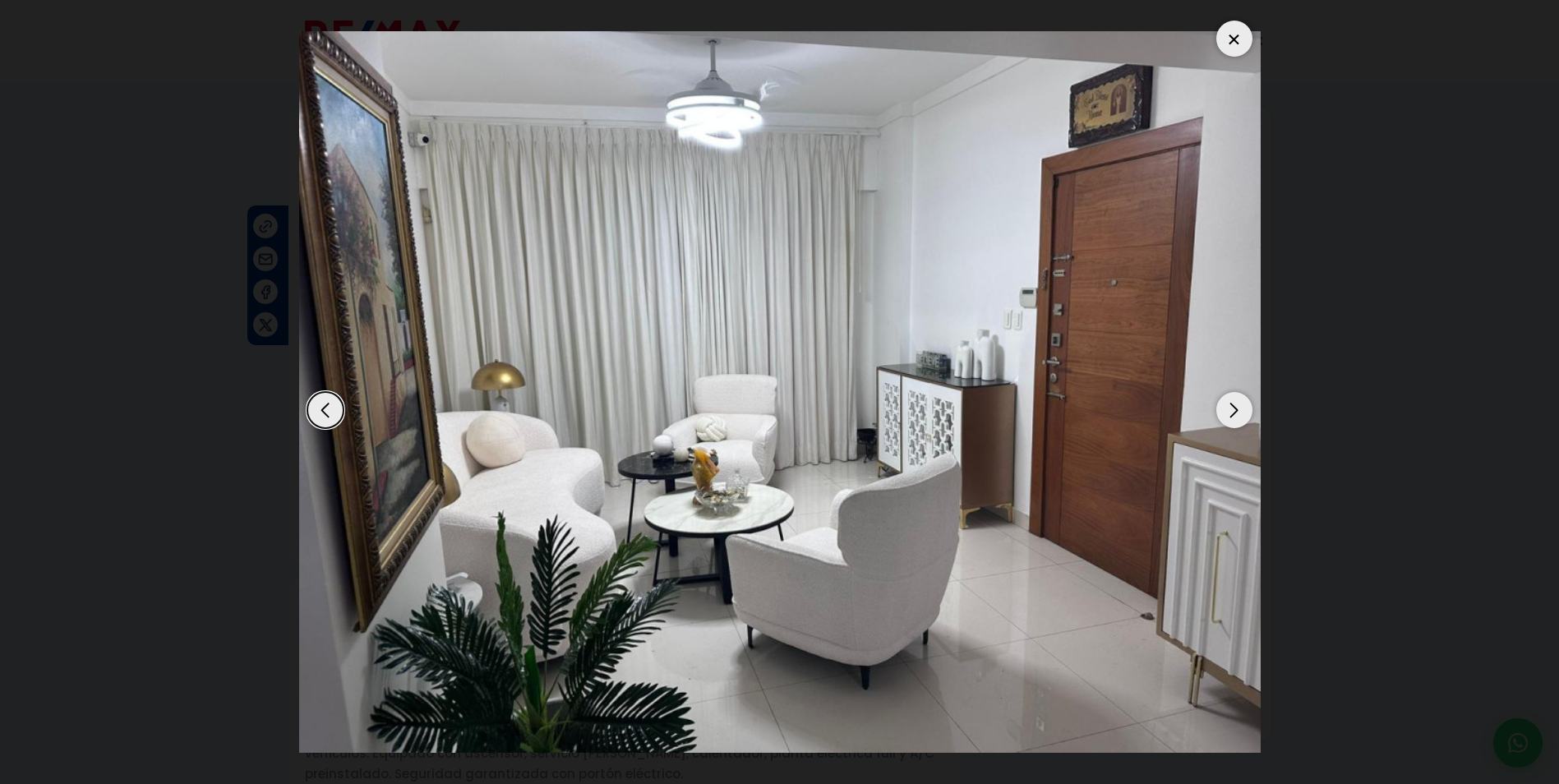
click at [1227, 405] on div "Next slide" at bounding box center [1234, 410] width 37 height 37
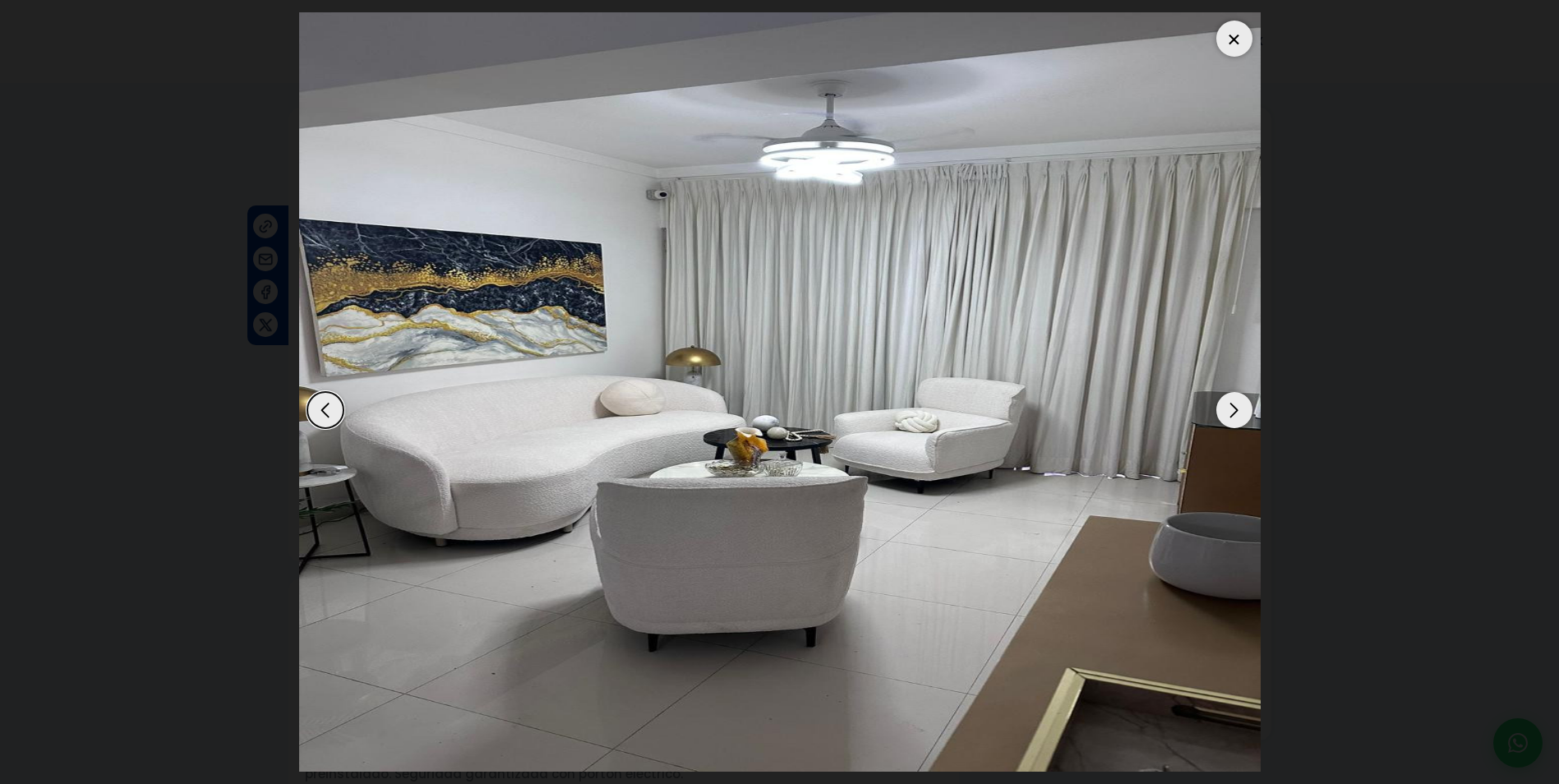
click at [323, 408] on div "Previous slide" at bounding box center [326, 410] width 37 height 37
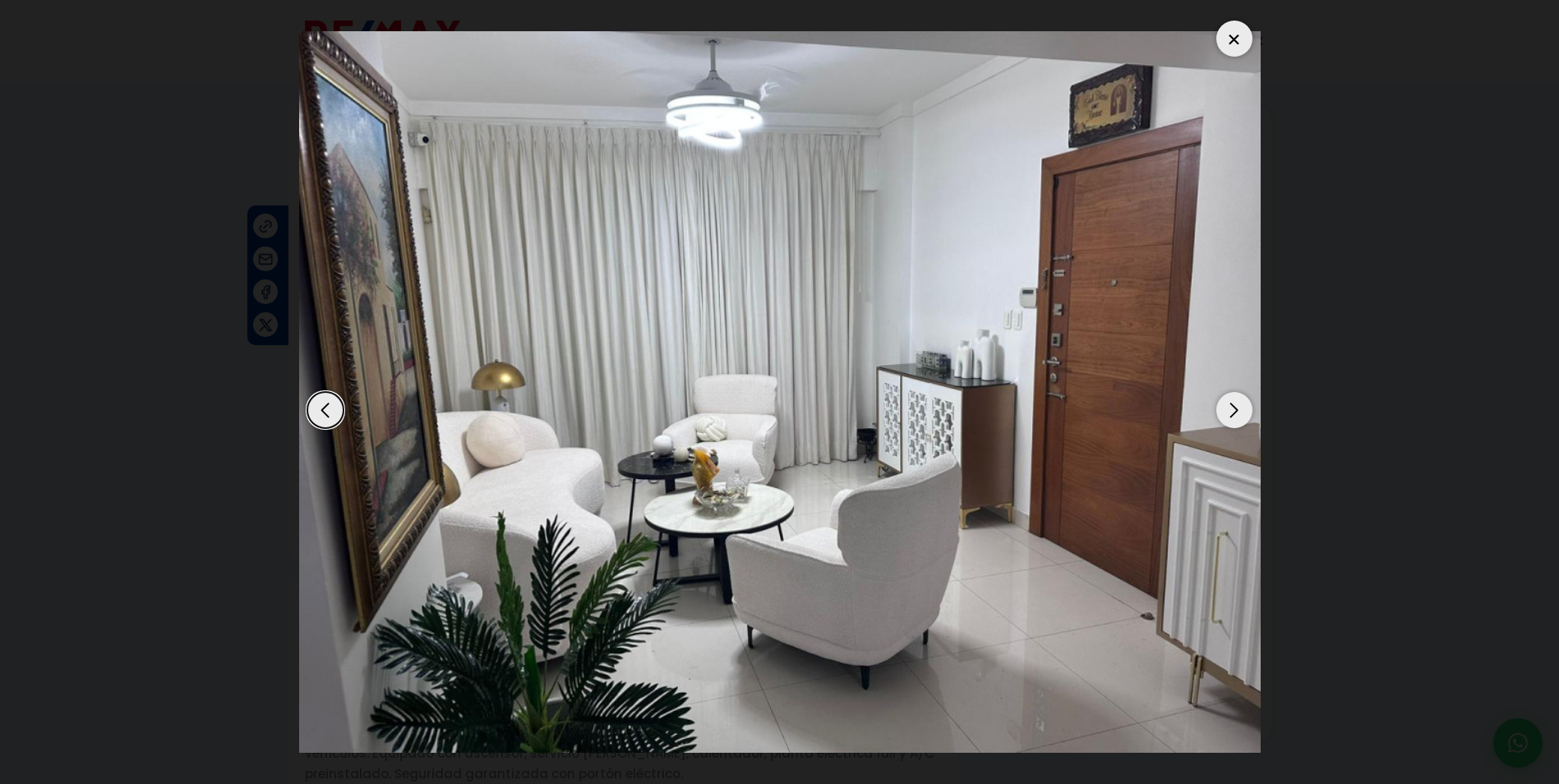
click at [1238, 408] on div "Next slide" at bounding box center [1234, 410] width 37 height 37
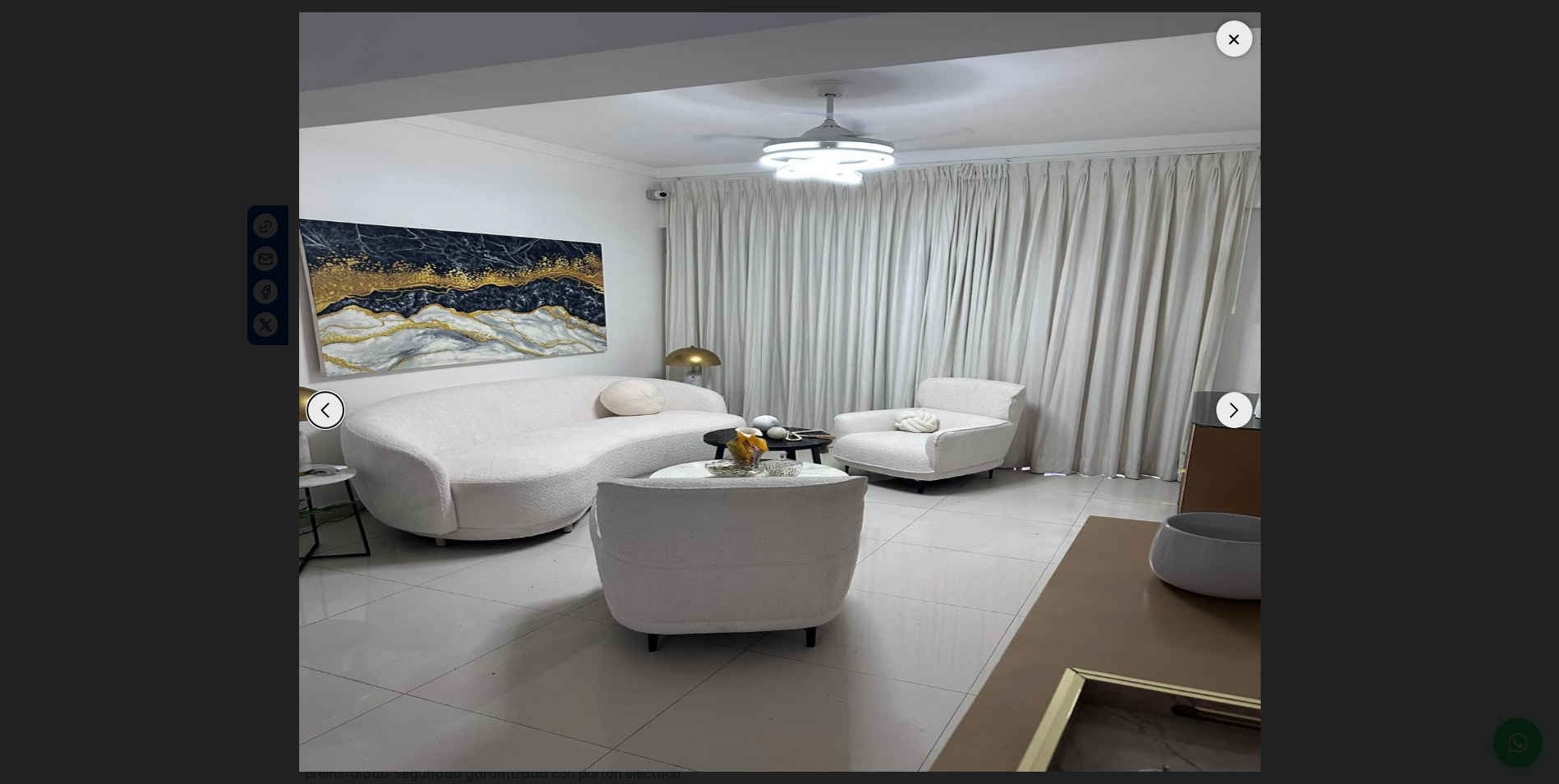
click at [1238, 408] on div "Next slide" at bounding box center [1234, 410] width 37 height 37
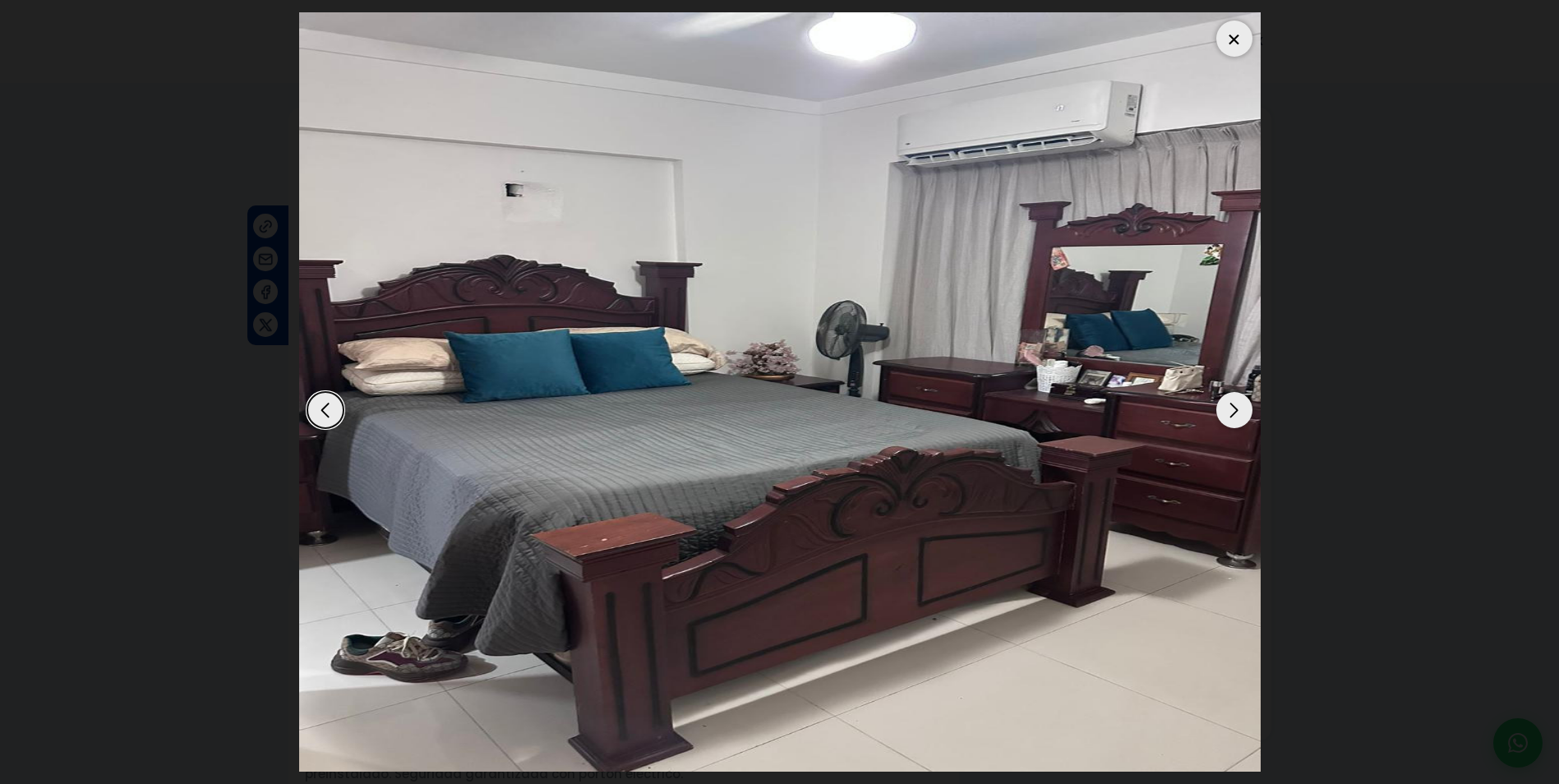
click at [1230, 411] on div "Next slide" at bounding box center [1234, 410] width 37 height 37
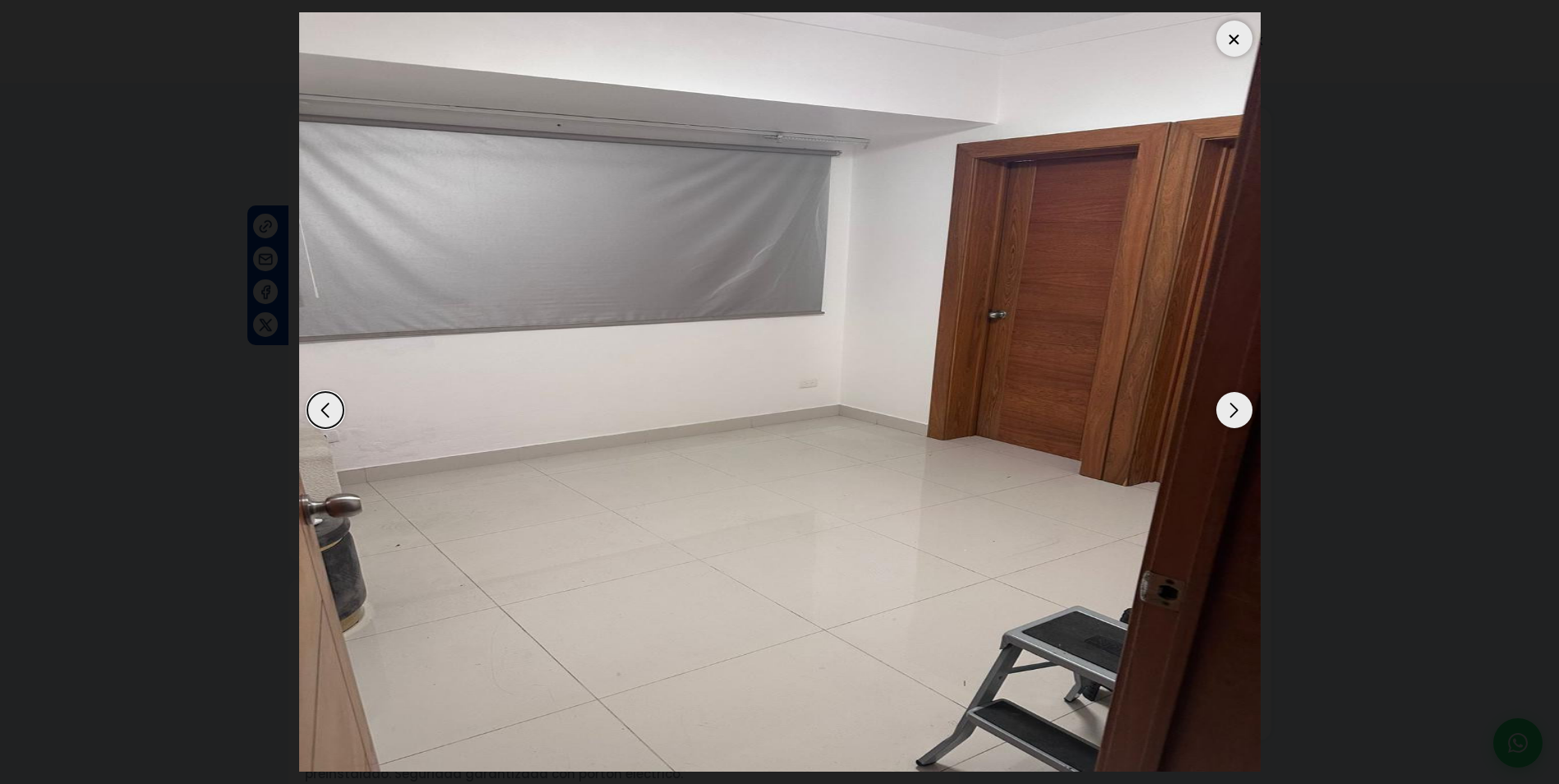
click at [1230, 411] on div "Next slide" at bounding box center [1234, 410] width 37 height 37
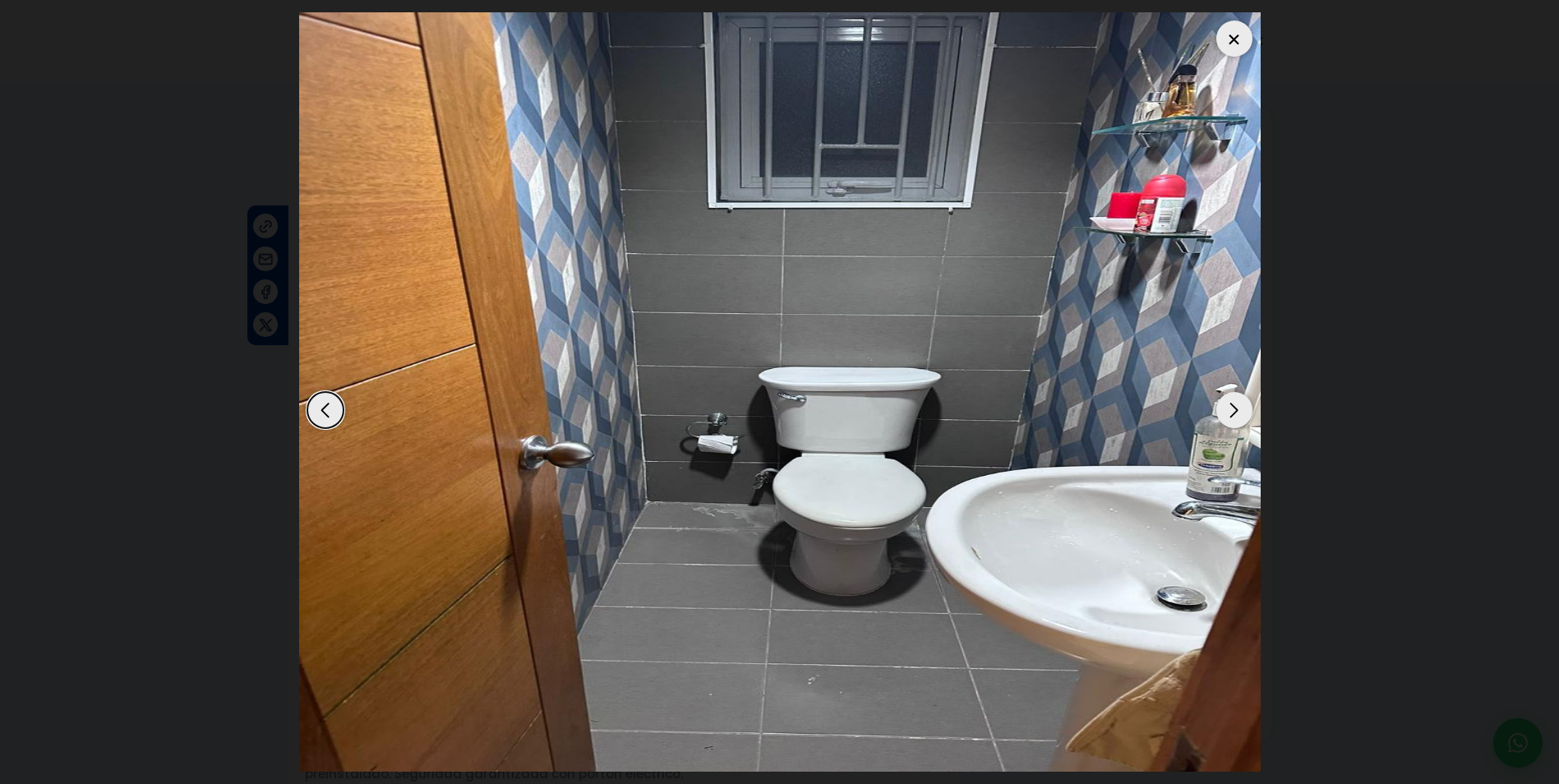
click at [1230, 411] on div "Next slide" at bounding box center [1234, 410] width 37 height 37
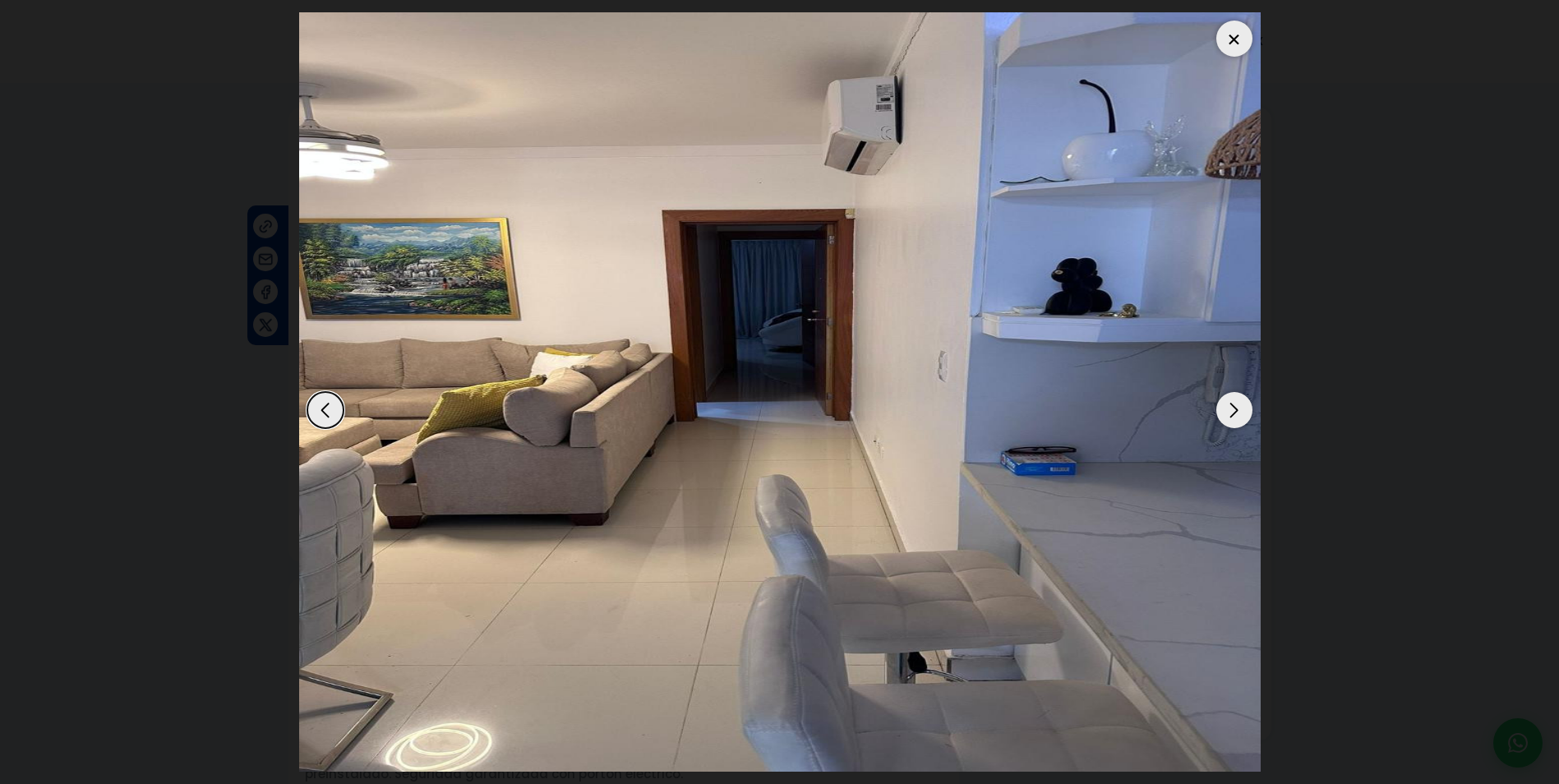
click at [1230, 411] on div "Next slide" at bounding box center [1234, 410] width 37 height 37
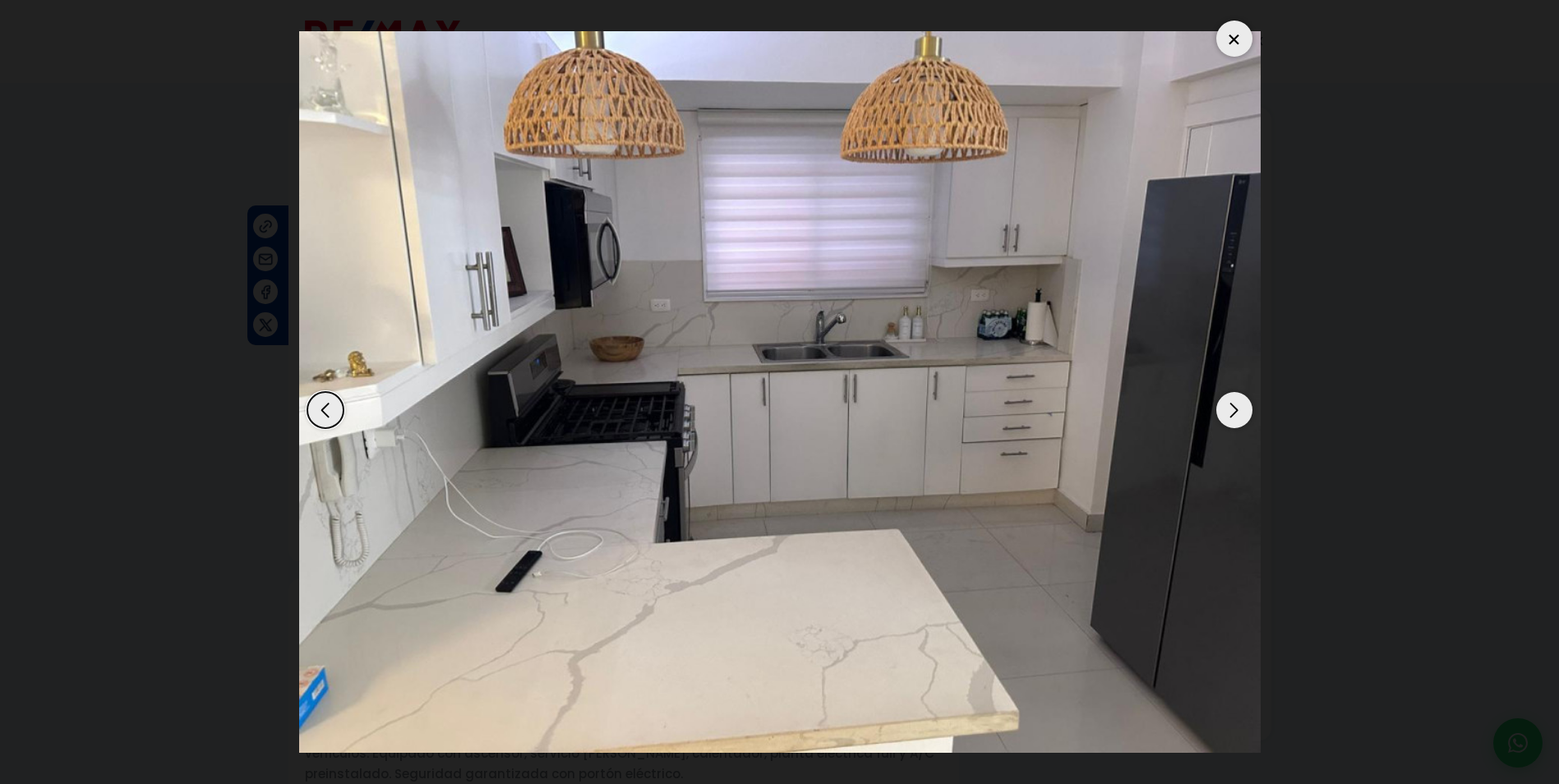
click at [1230, 411] on div "Next slide" at bounding box center [1234, 410] width 37 height 37
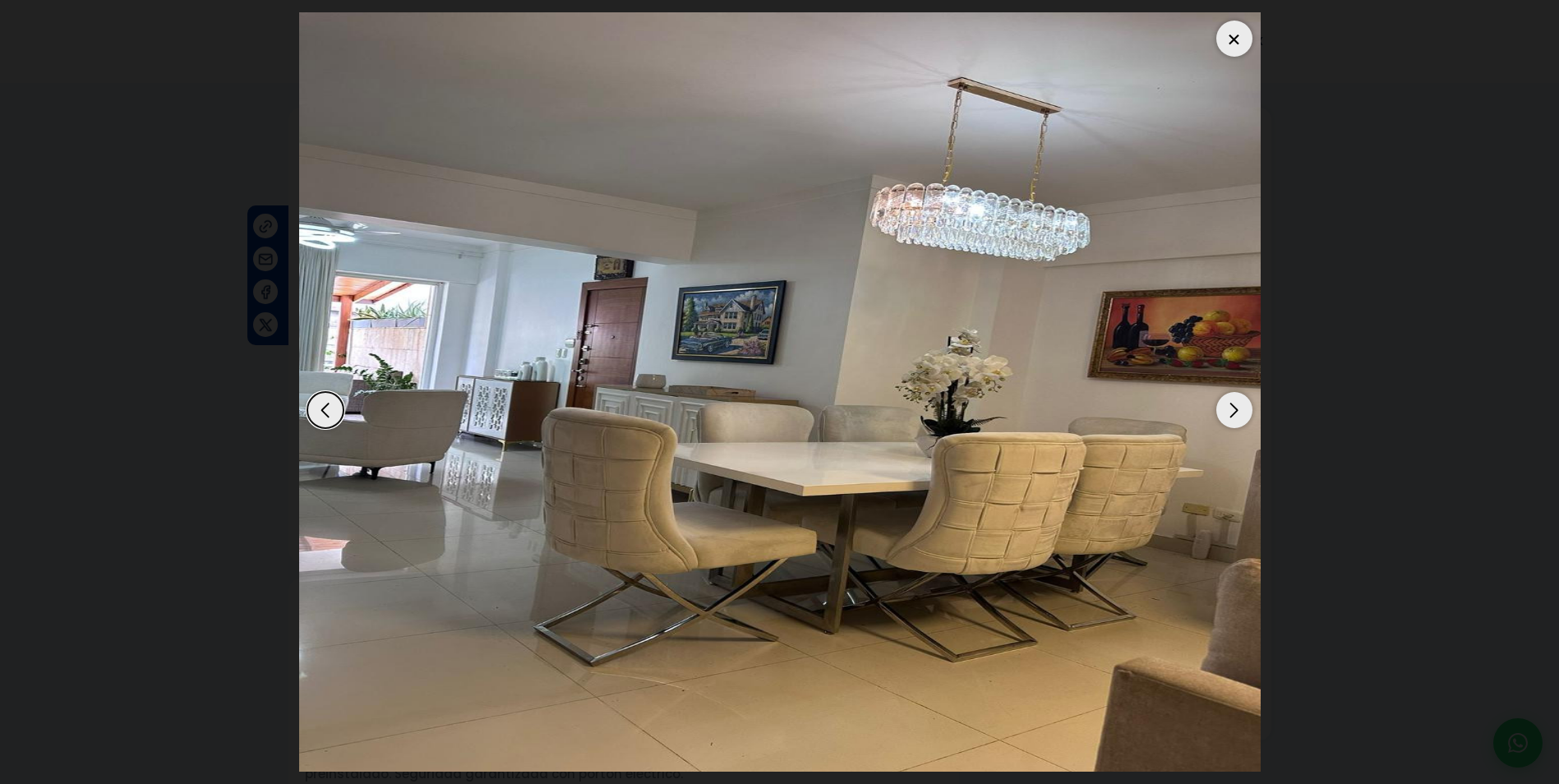
click at [1230, 411] on div "Next slide" at bounding box center [1234, 410] width 37 height 37
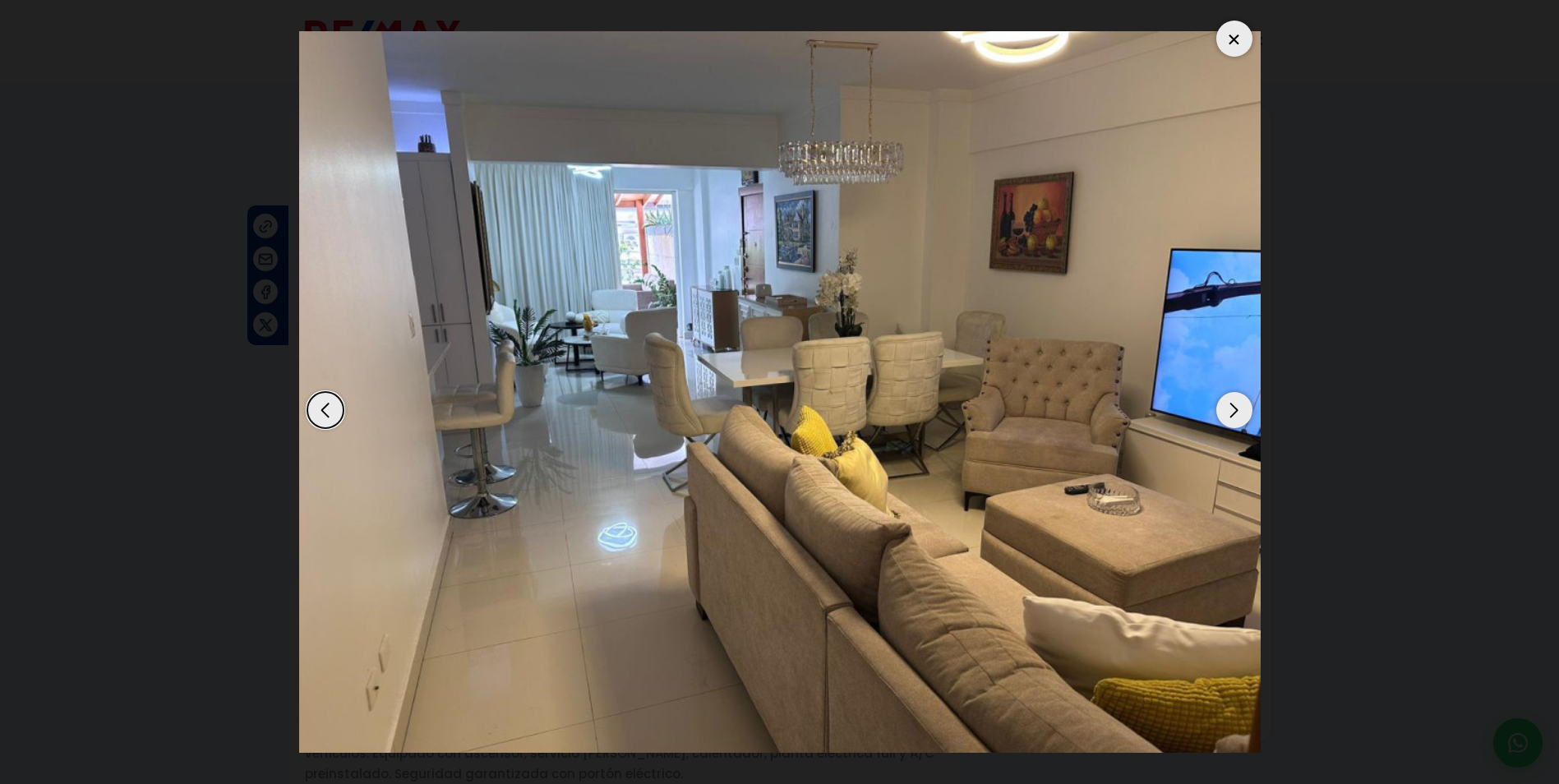
click at [1230, 411] on div "Next slide" at bounding box center [1234, 410] width 37 height 37
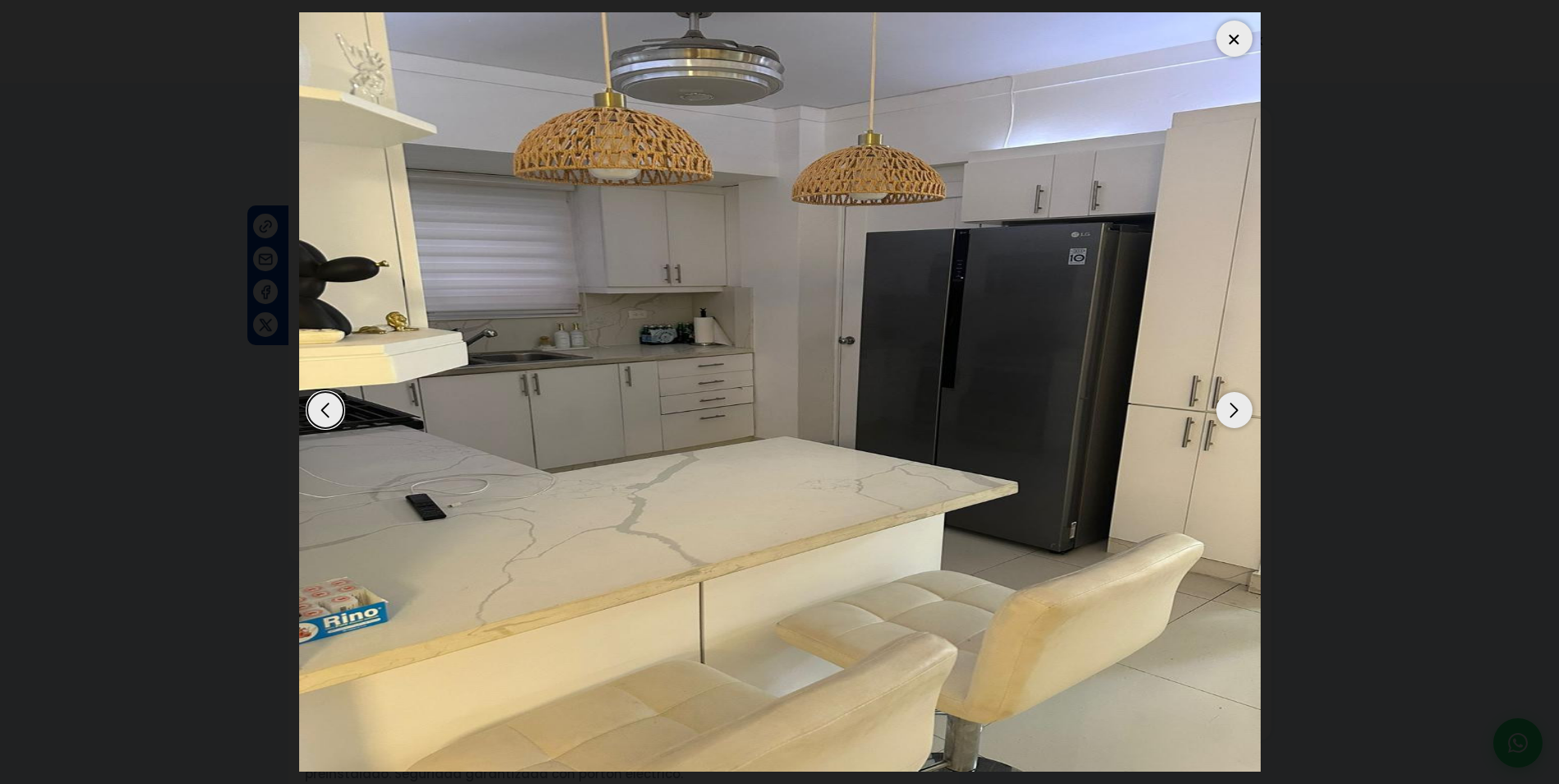
click at [1230, 411] on div "Next slide" at bounding box center [1234, 410] width 37 height 37
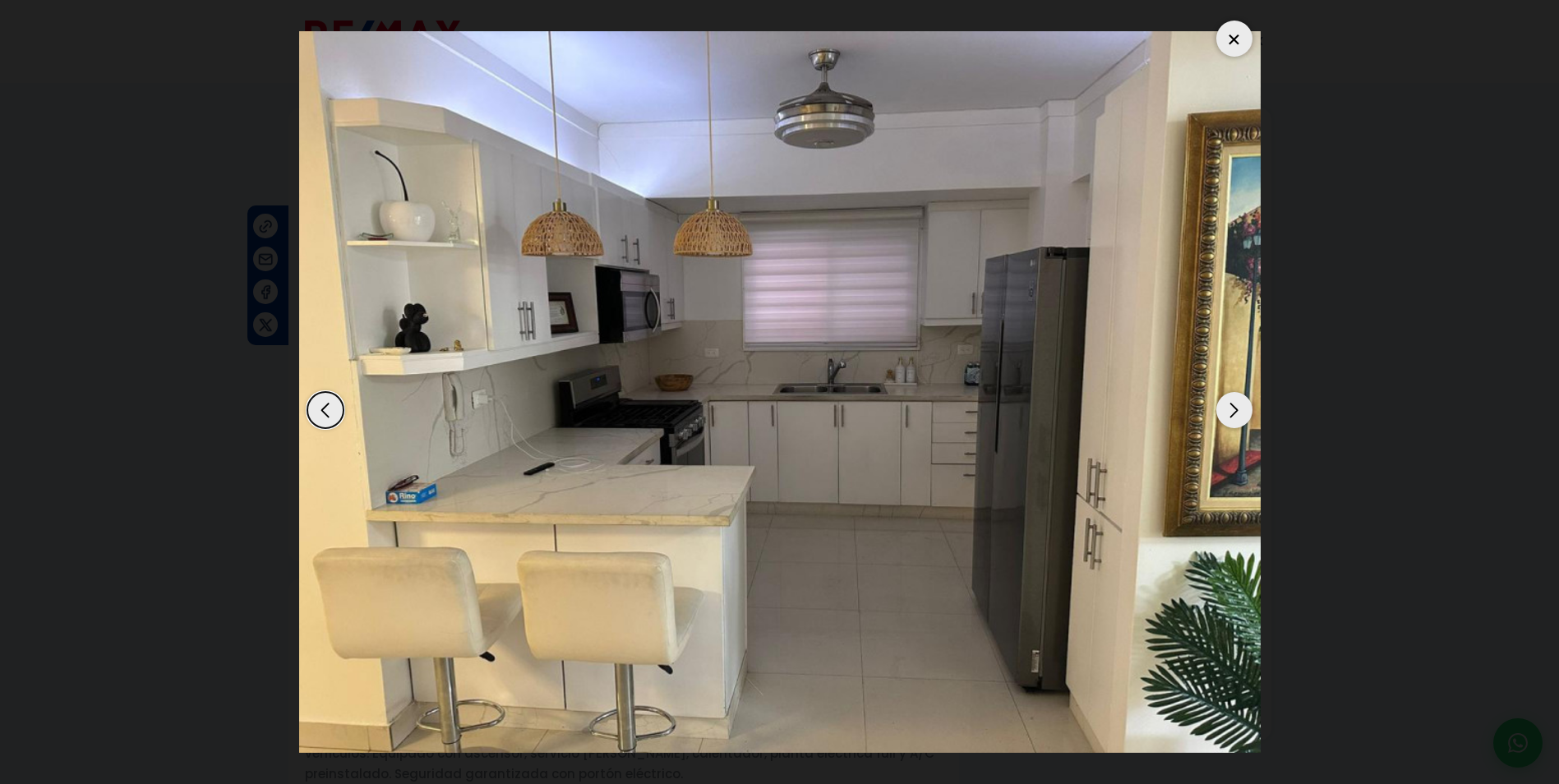
click at [1230, 411] on div "Next slide" at bounding box center [1234, 410] width 37 height 37
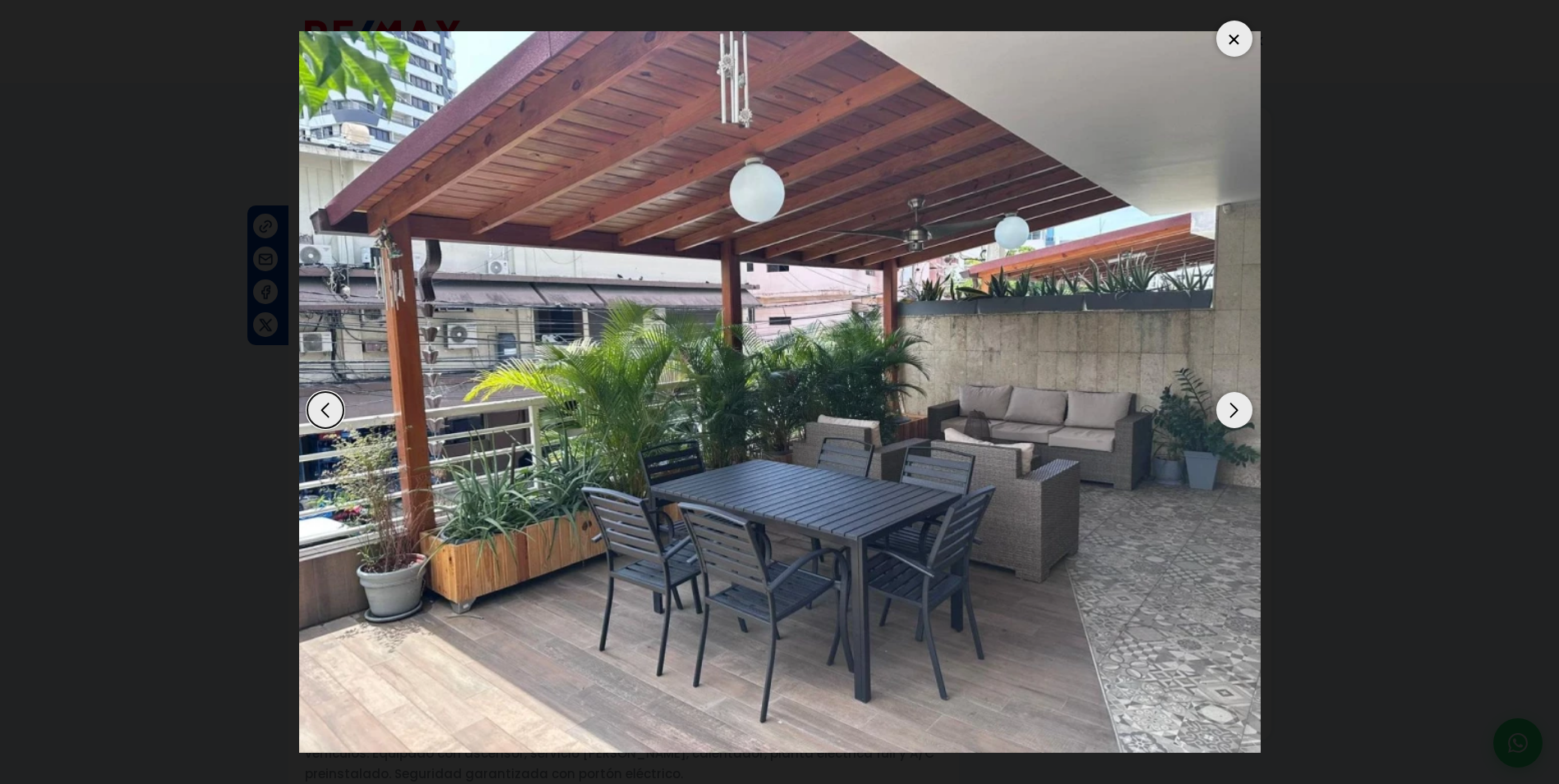
click at [1230, 411] on div "Next slide" at bounding box center [1234, 410] width 37 height 37
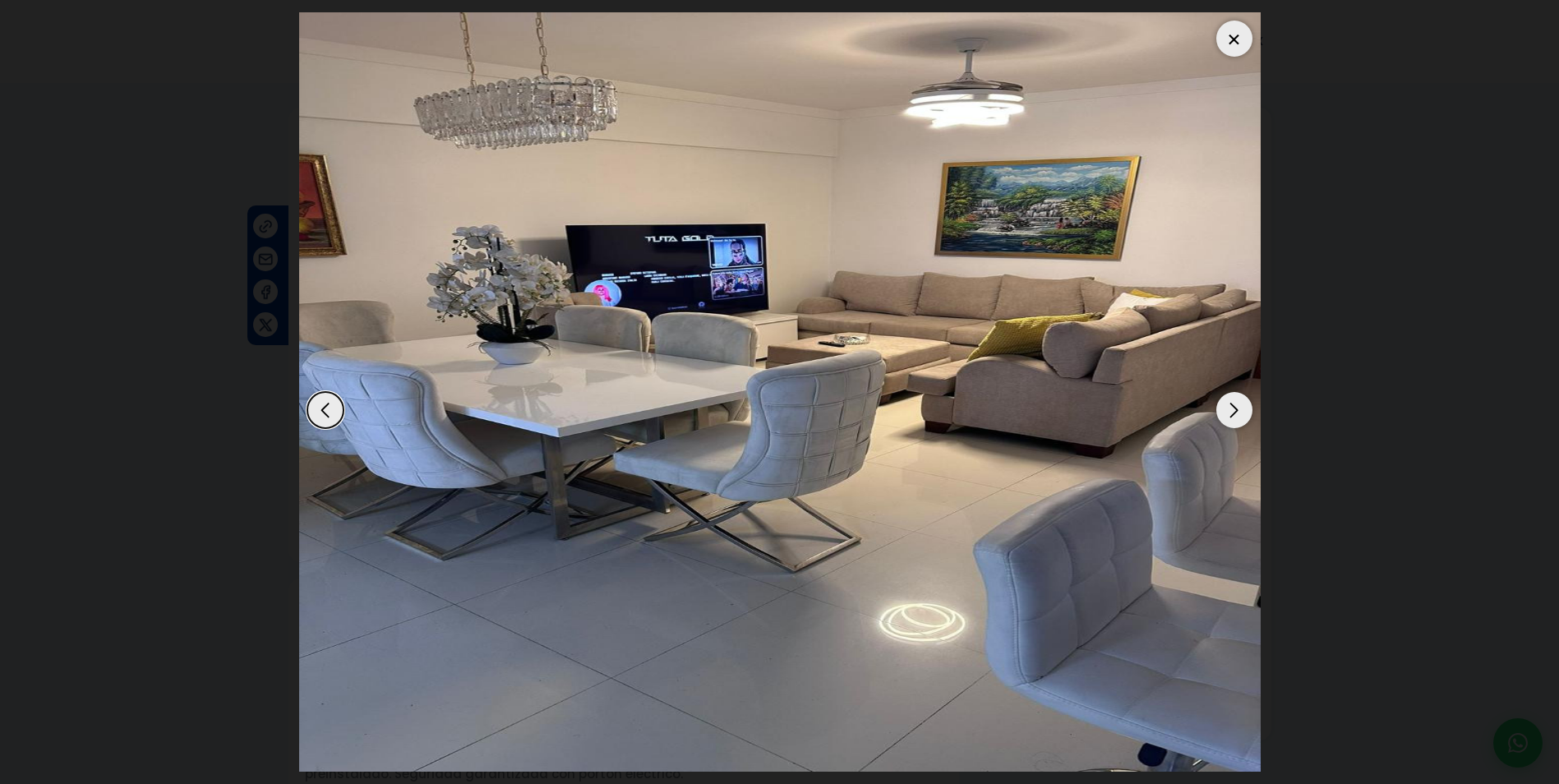
click at [1235, 33] on div at bounding box center [1234, 39] width 37 height 37
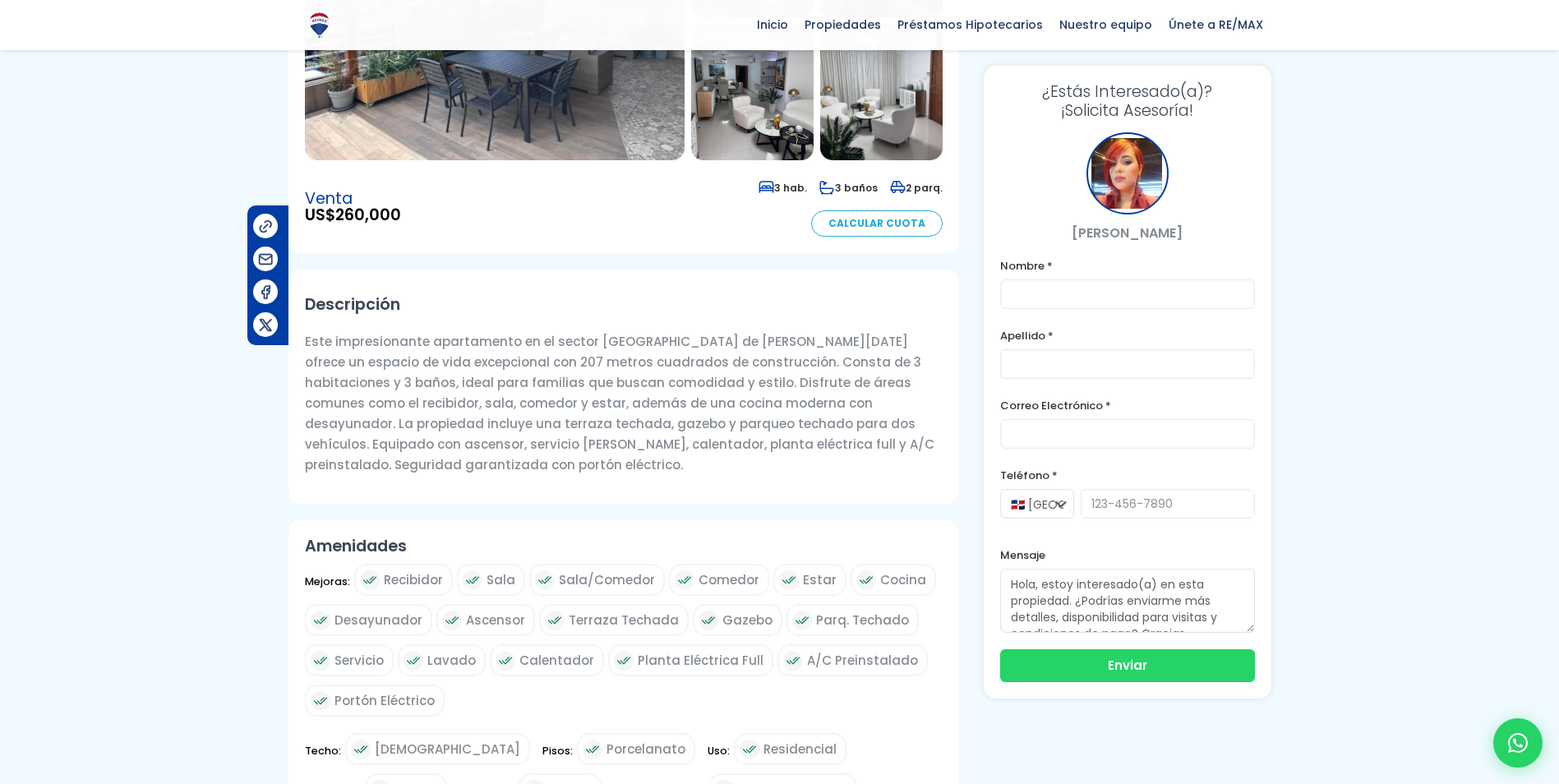
scroll to position [82, 0]
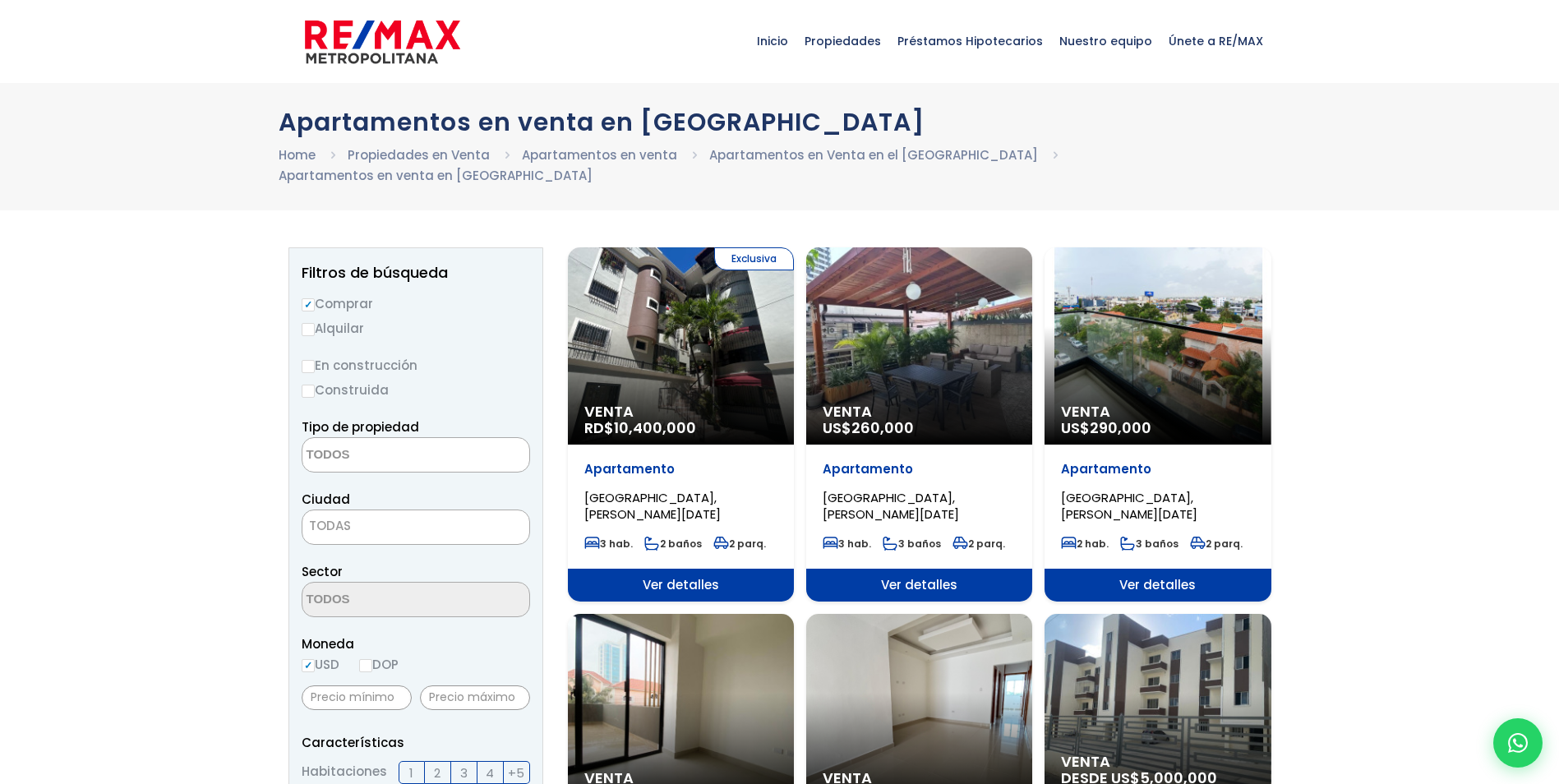
select select
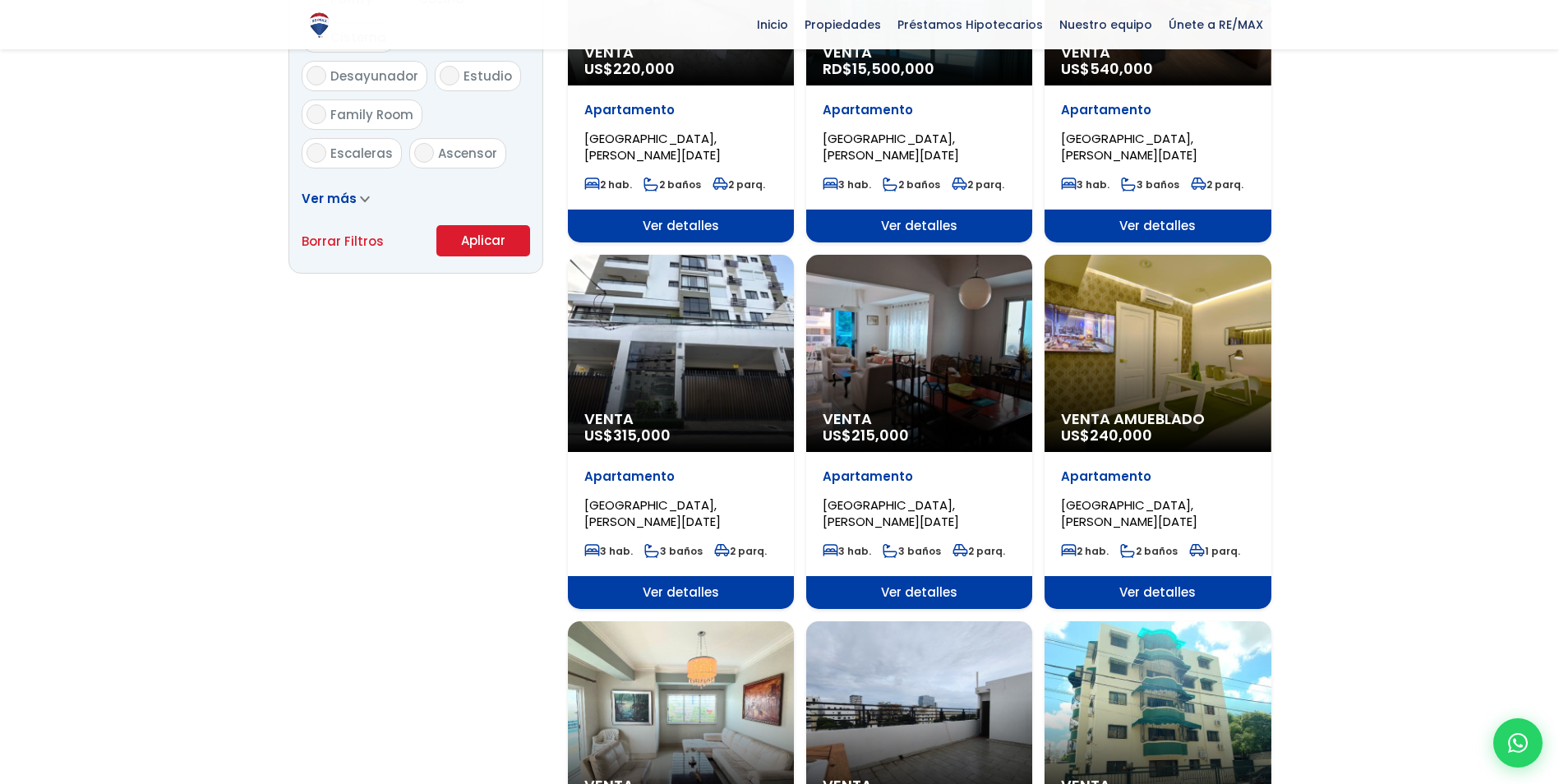
scroll to position [1086, 0]
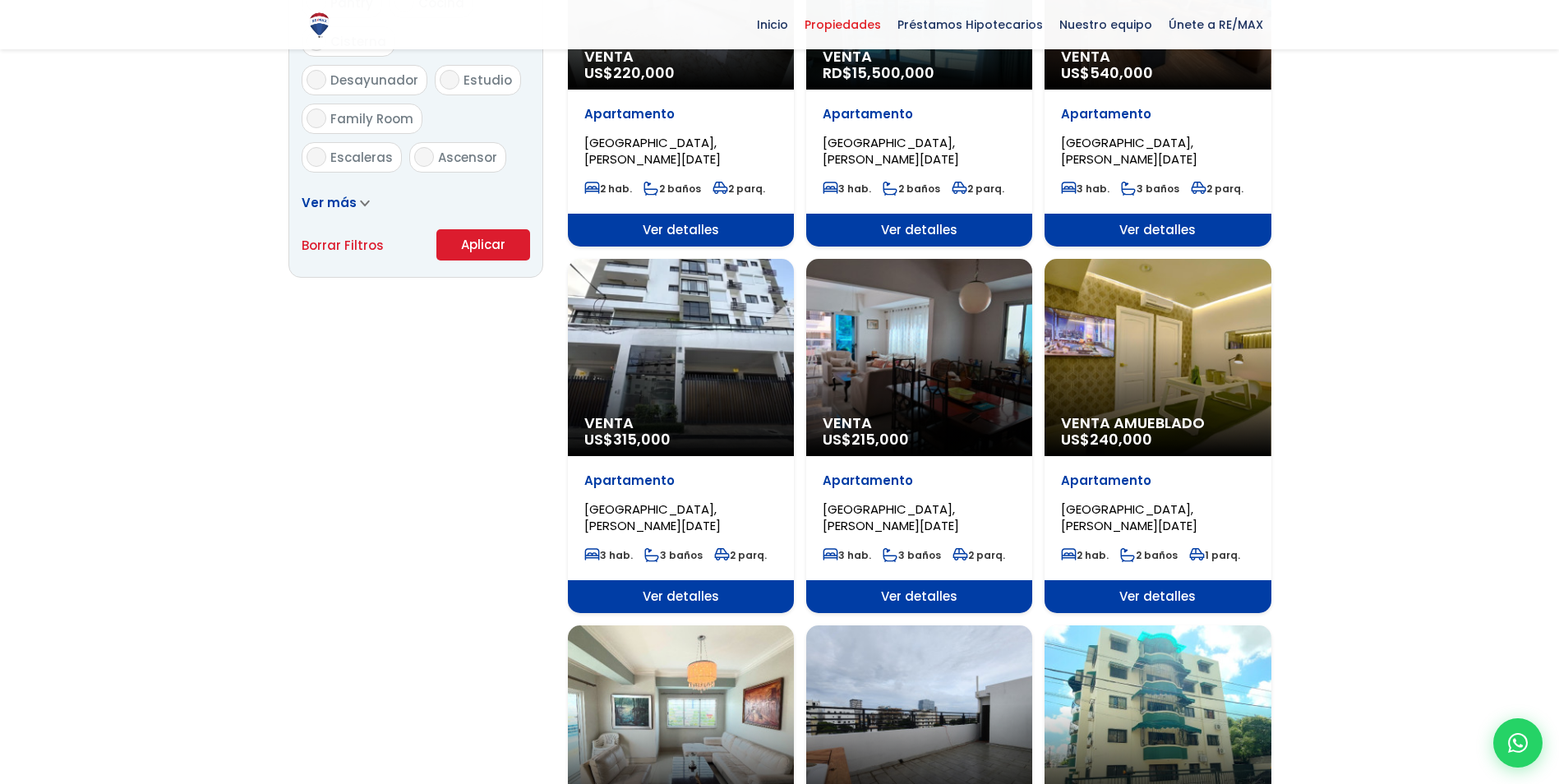
click at [848, 25] on span "Propiedades" at bounding box center [842, 25] width 92 height 25
click at [792, 21] on span "Inicio" at bounding box center [772, 25] width 47 height 25
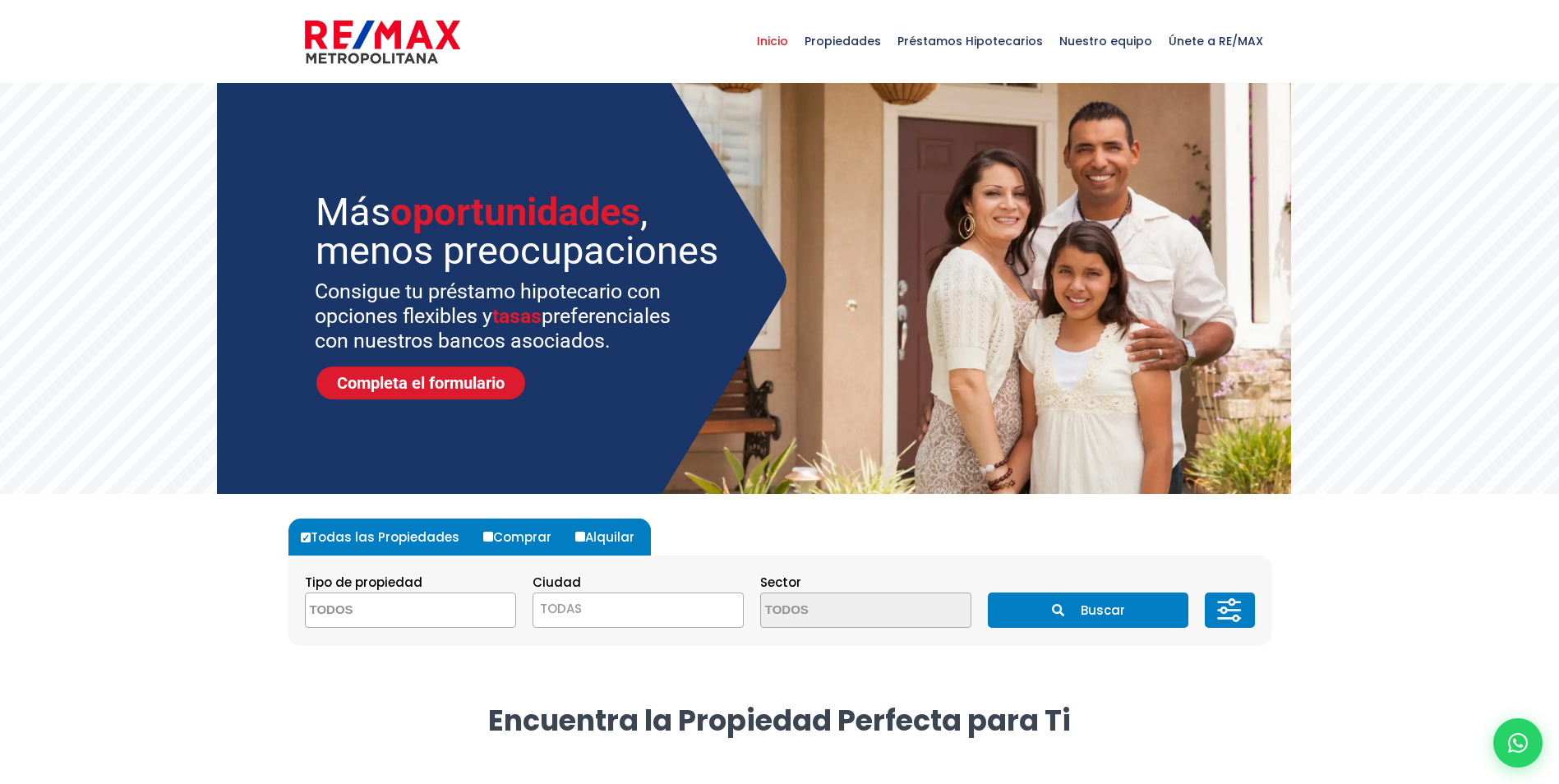
scroll to position [82, 0]
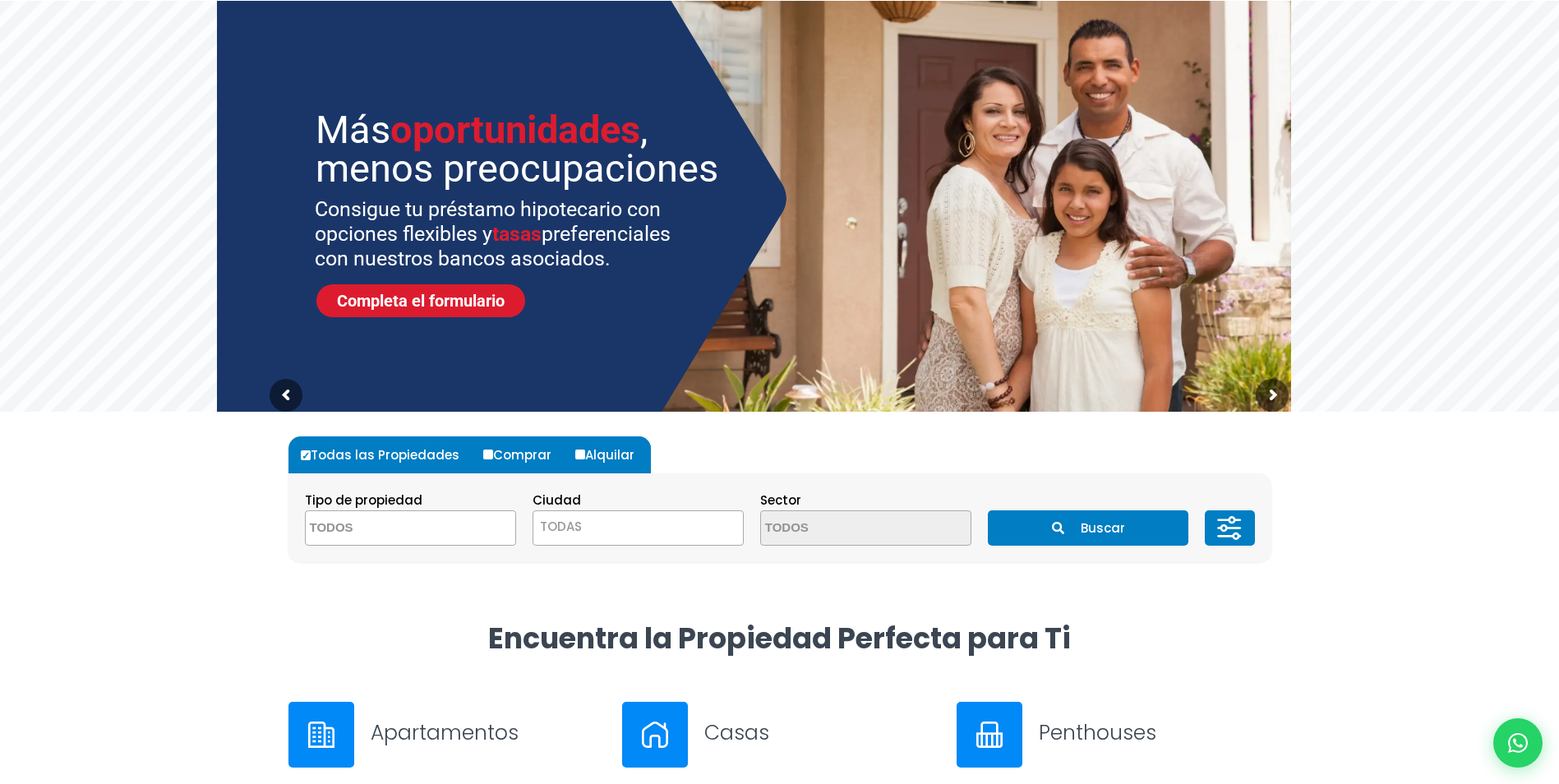
click at [607, 531] on span "TODAS" at bounding box center [637, 527] width 209 height 23
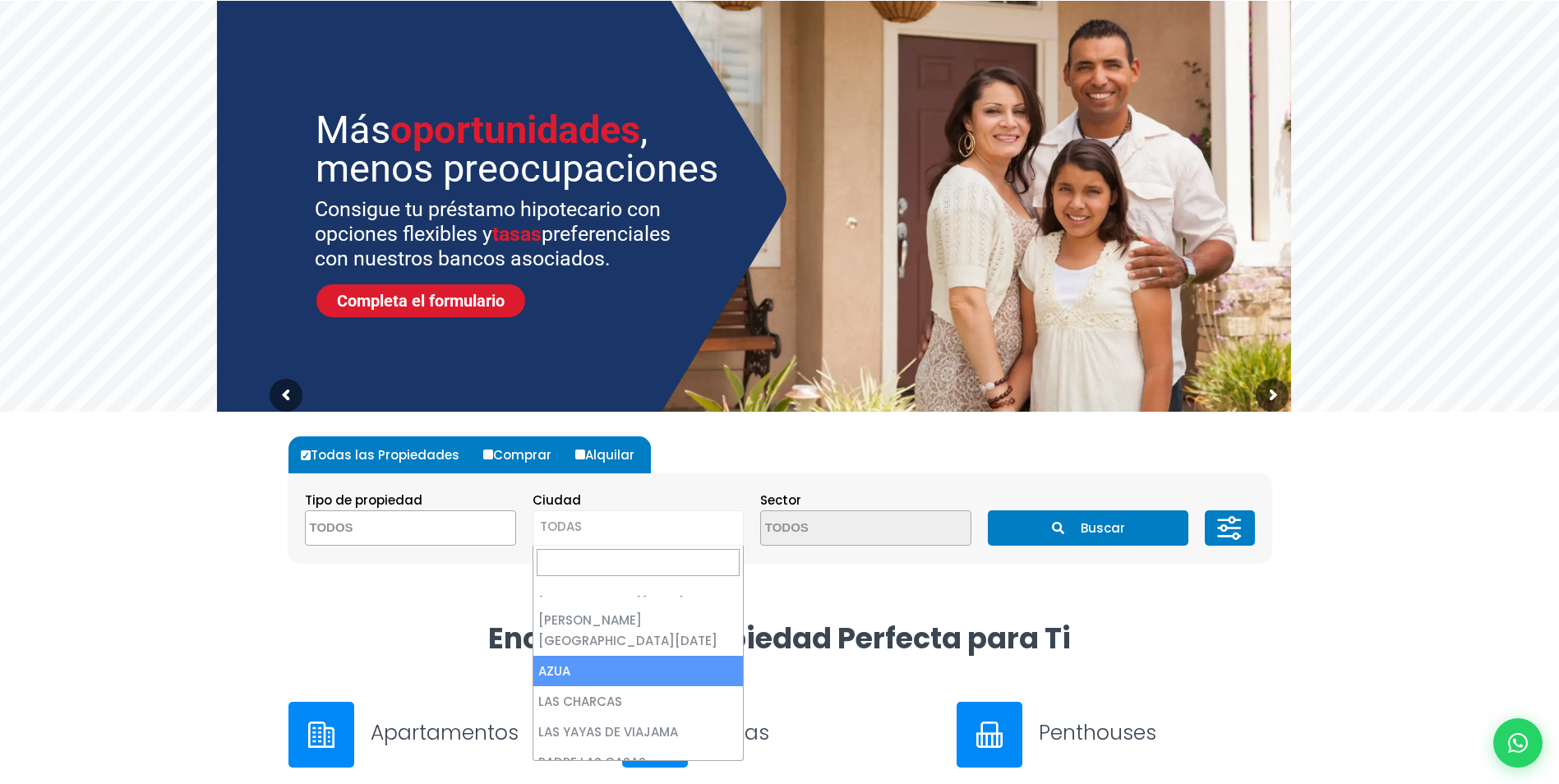
scroll to position [0, 0]
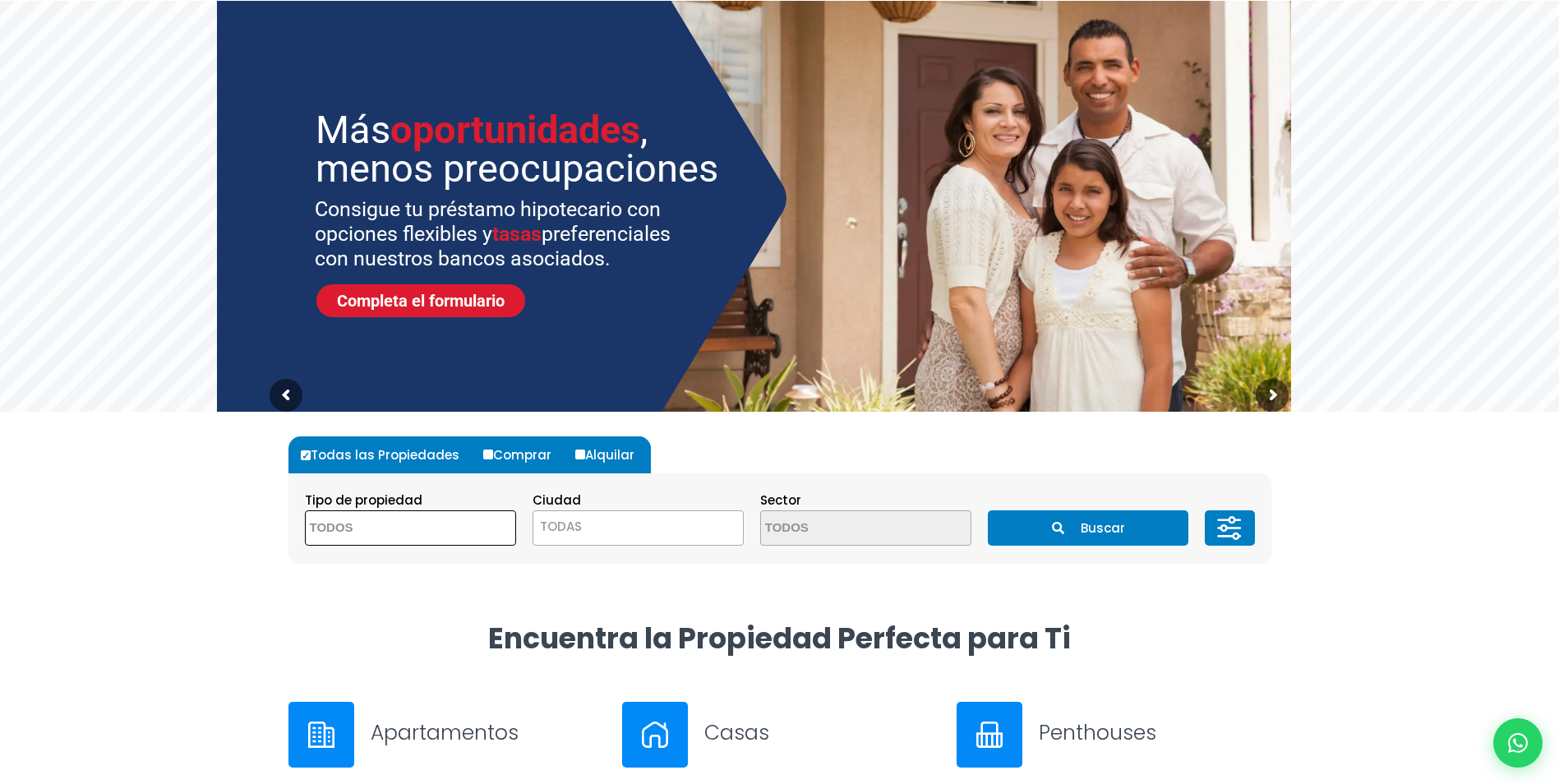
click at [408, 523] on textarea "Search" at bounding box center [384, 528] width 159 height 36
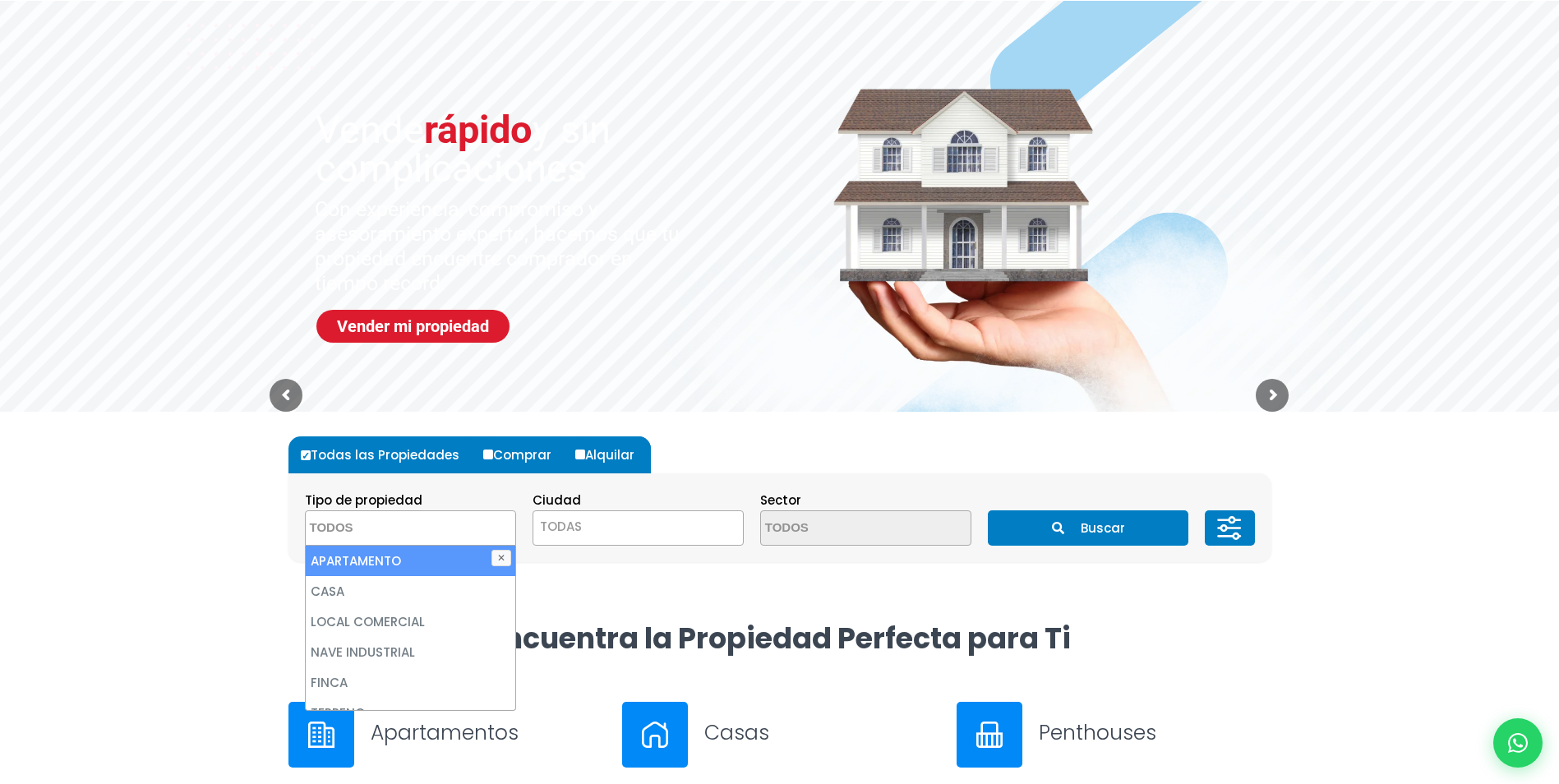
click at [388, 558] on li "APARTAMENTO" at bounding box center [410, 561] width 209 height 31
select select "apartment"
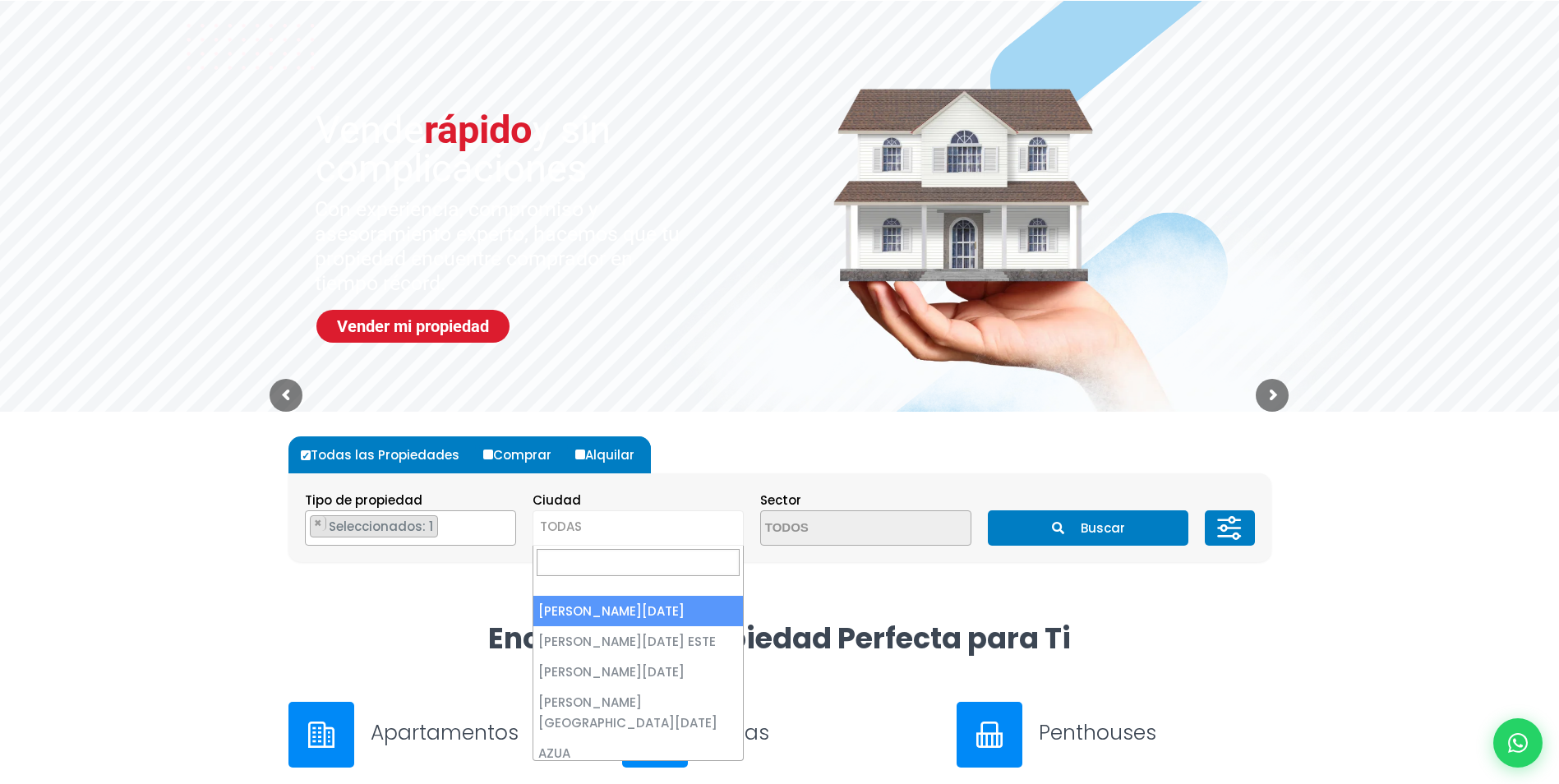
click at [611, 524] on span "TODAS" at bounding box center [637, 527] width 209 height 23
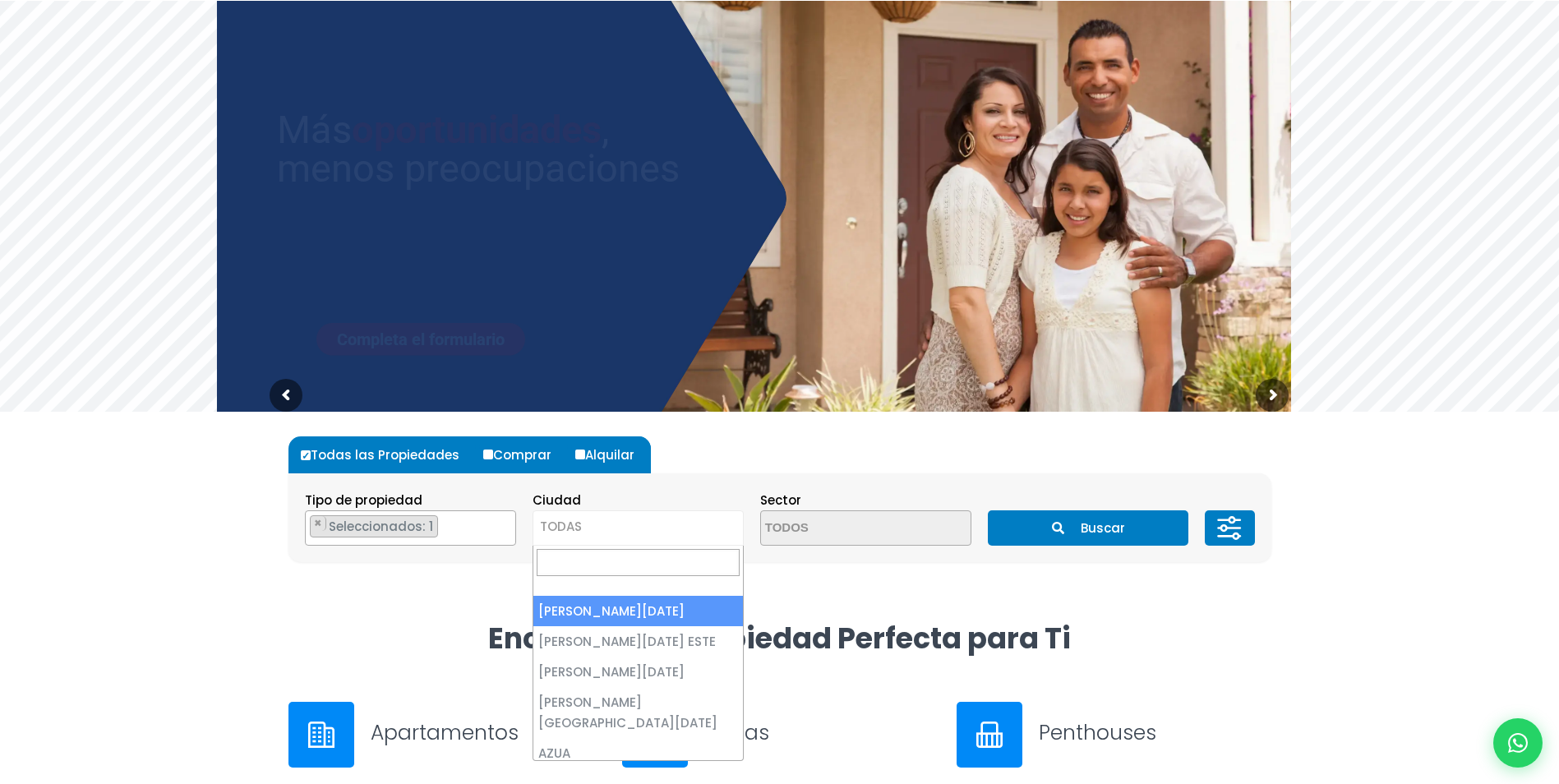
select select "1"
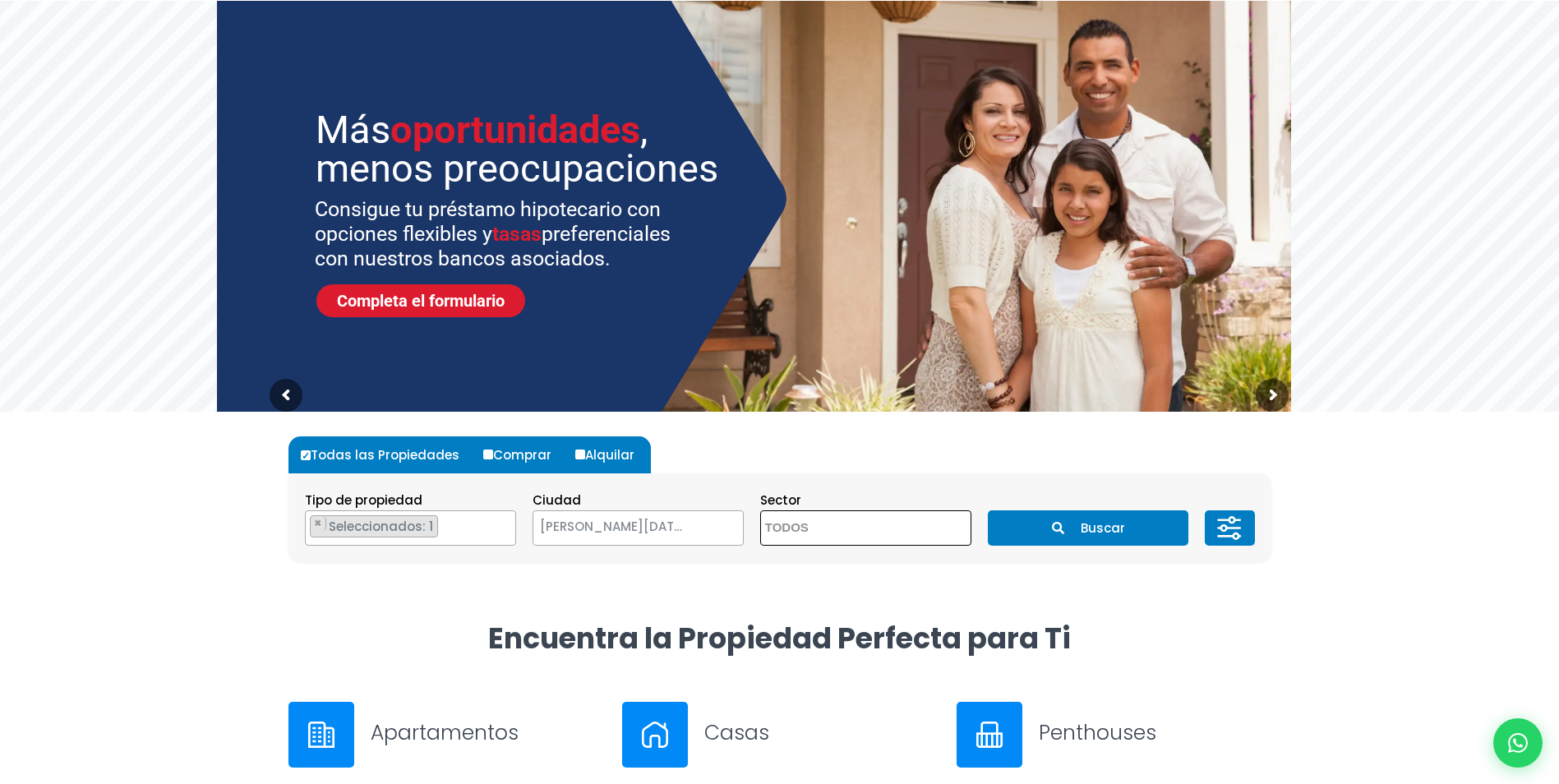
click at [831, 526] on textarea "Search" at bounding box center [840, 528] width 159 height 36
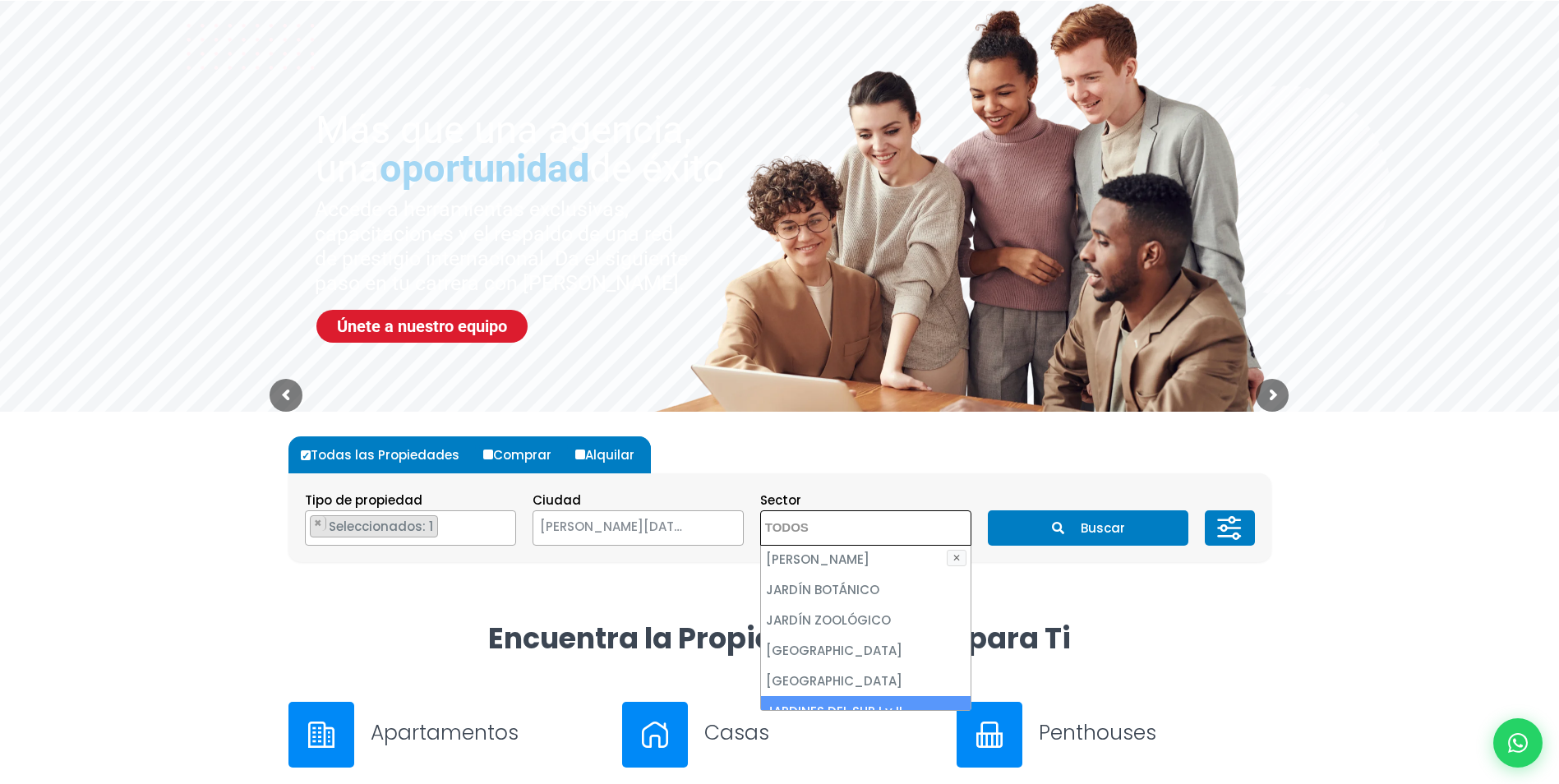
scroll to position [3121, 0]
click at [792, 667] on li "JARDINES DEL SUR I y II" at bounding box center [865, 683] width 209 height 31
select select "141"
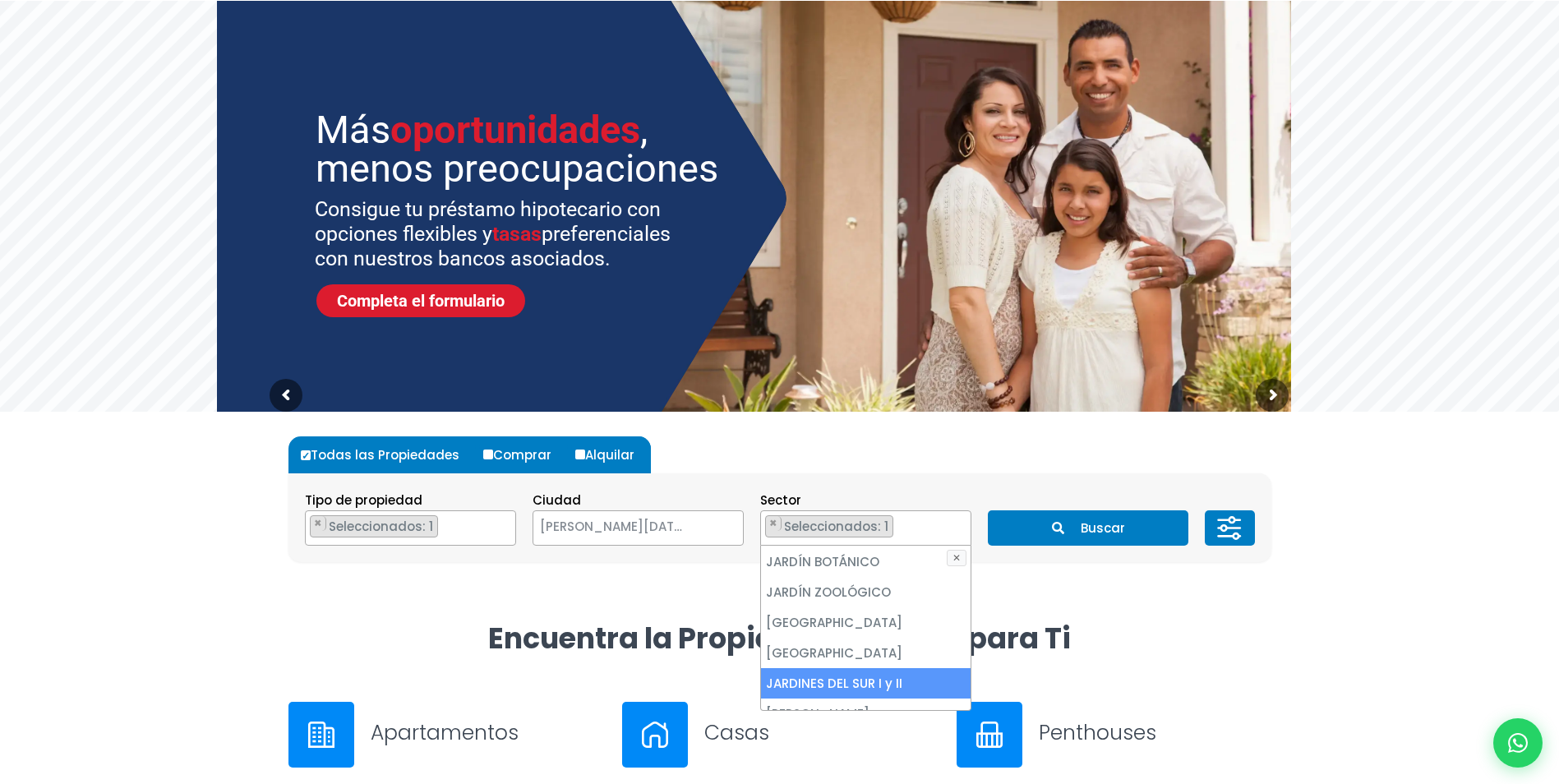
click at [1107, 529] on button "Buscar" at bounding box center [1088, 528] width 200 height 36
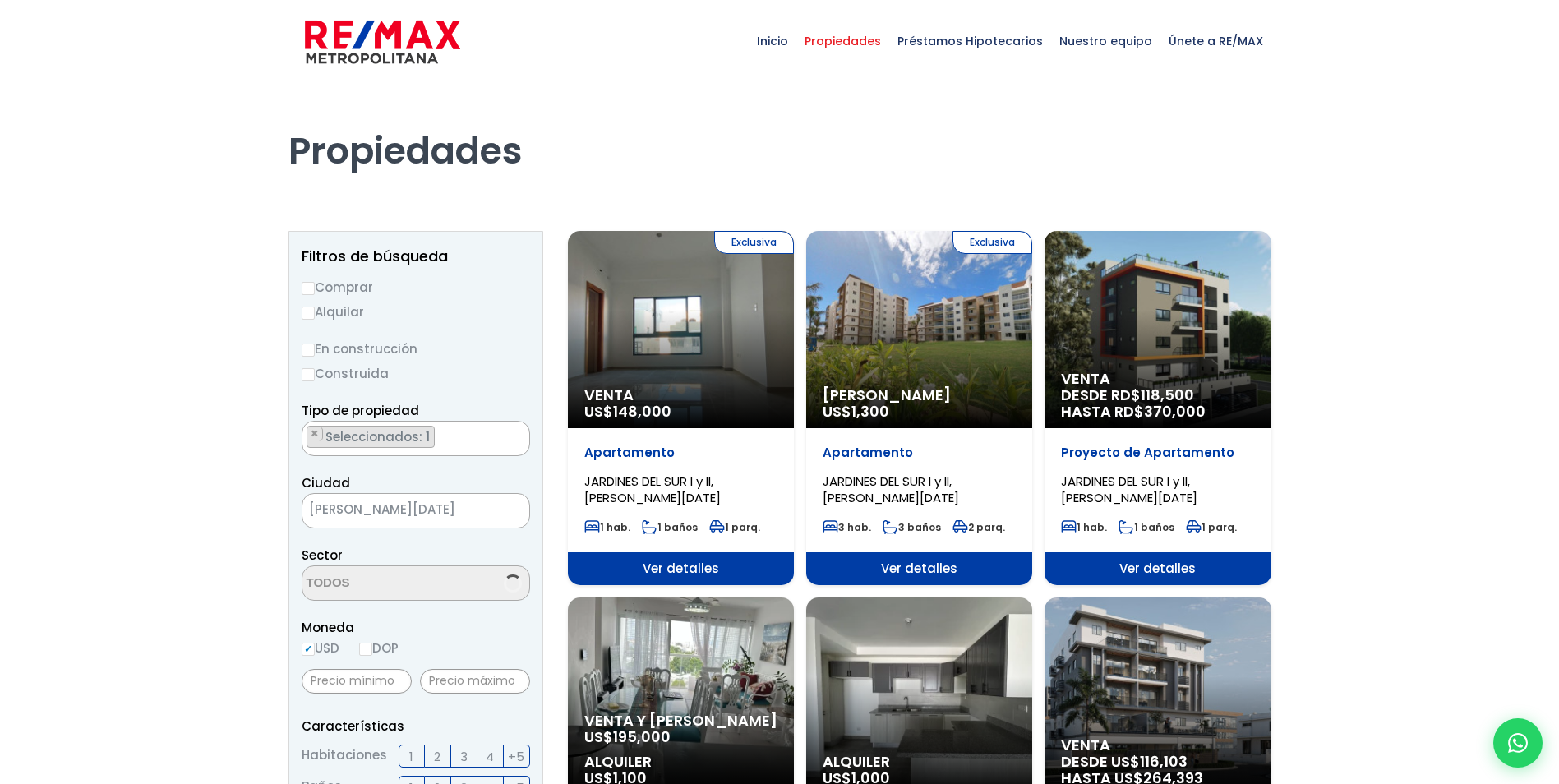
scroll to position [1927, 0]
select select "141"
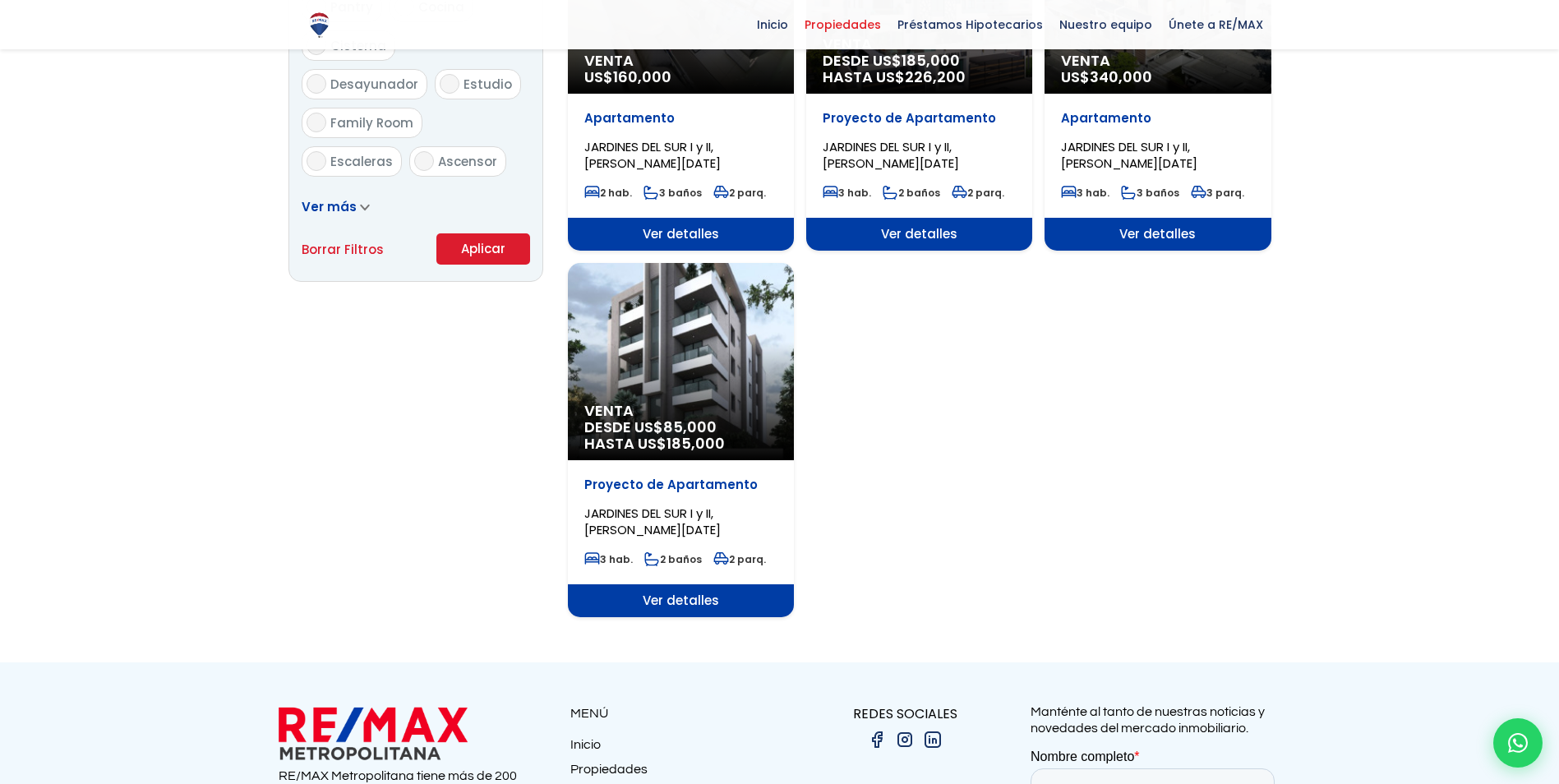
scroll to position [1068, 0]
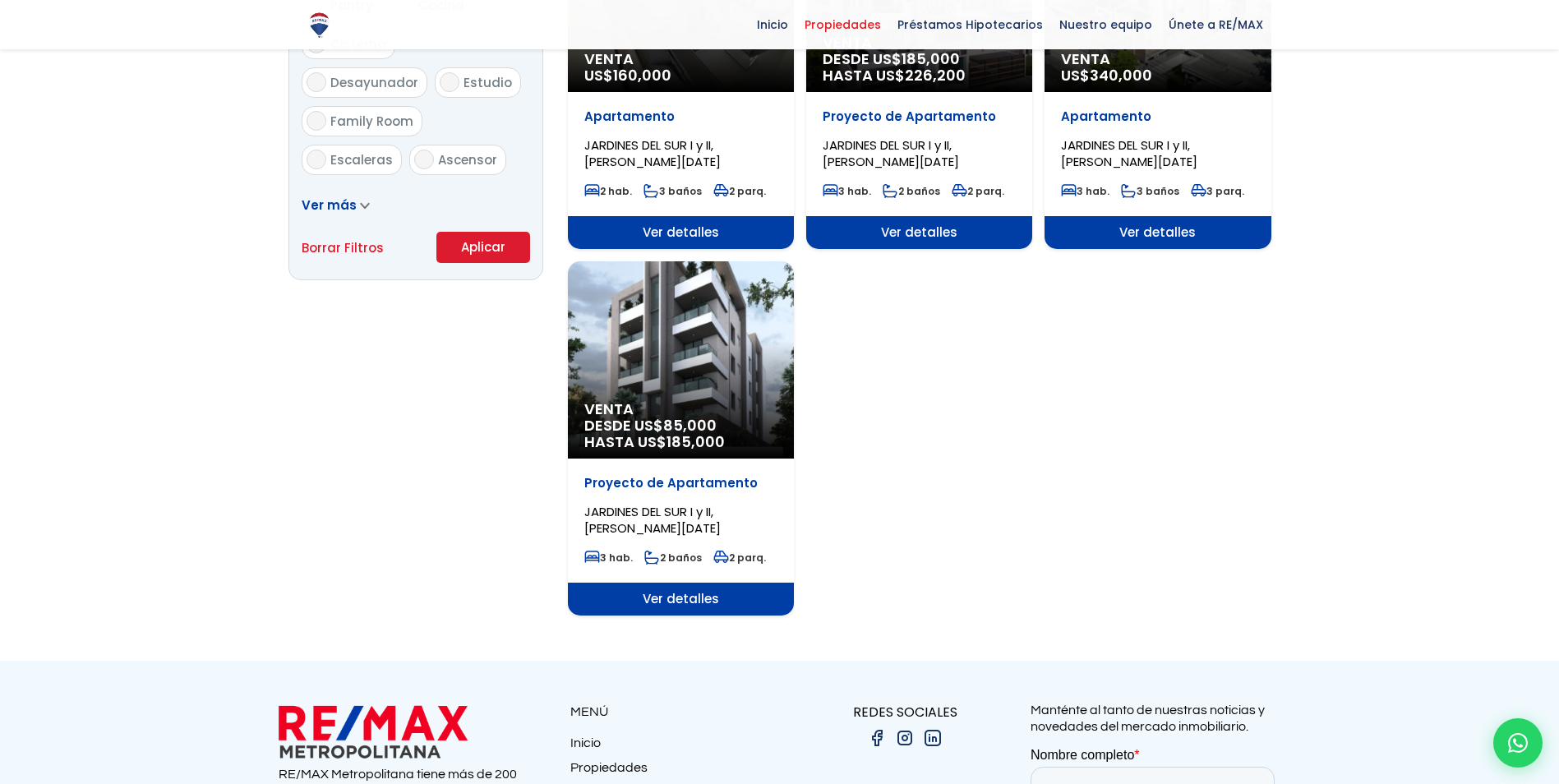
click at [669, 591] on span "Ver detalles" at bounding box center [680, 599] width 226 height 33
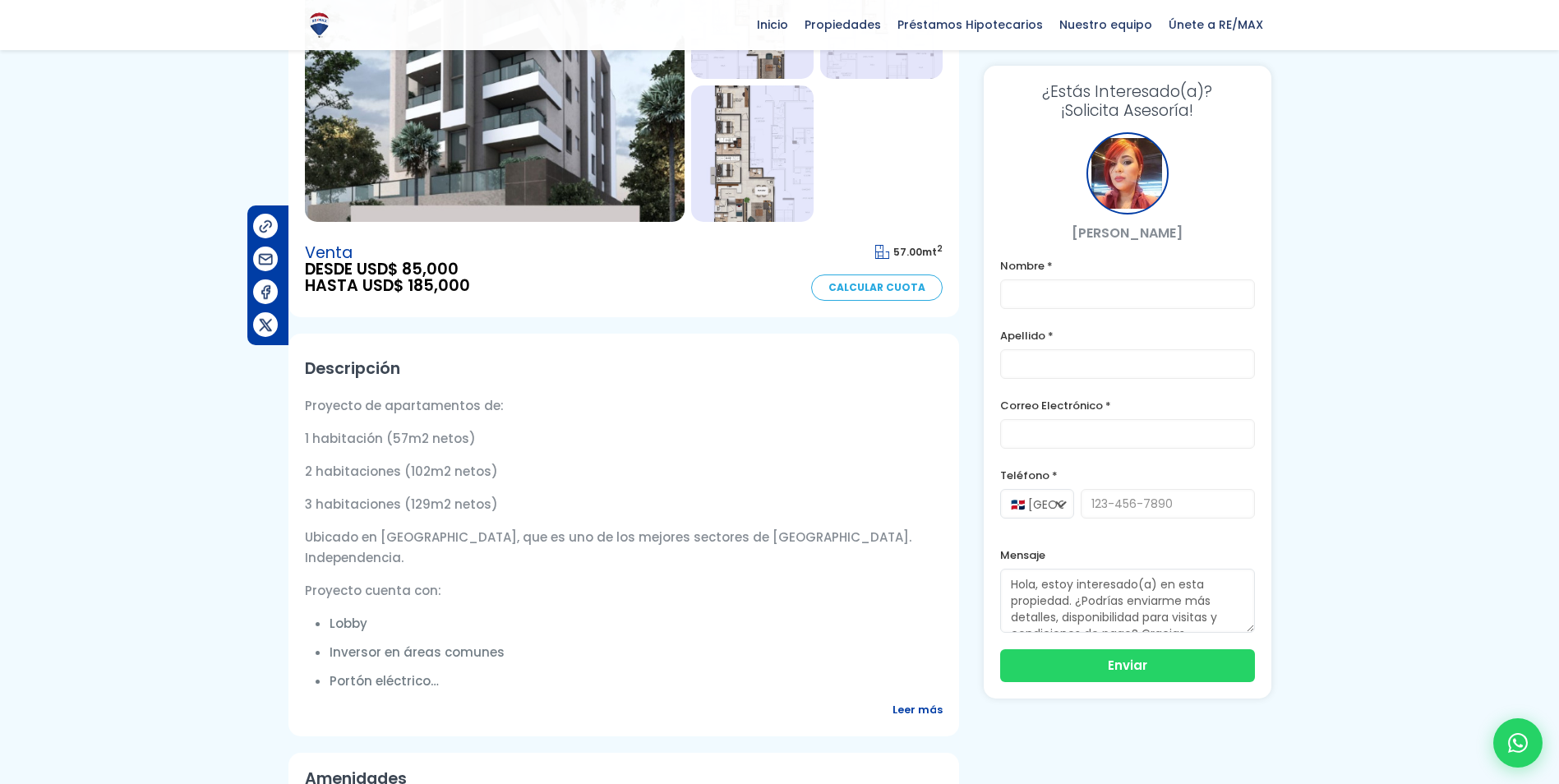
scroll to position [328, 0]
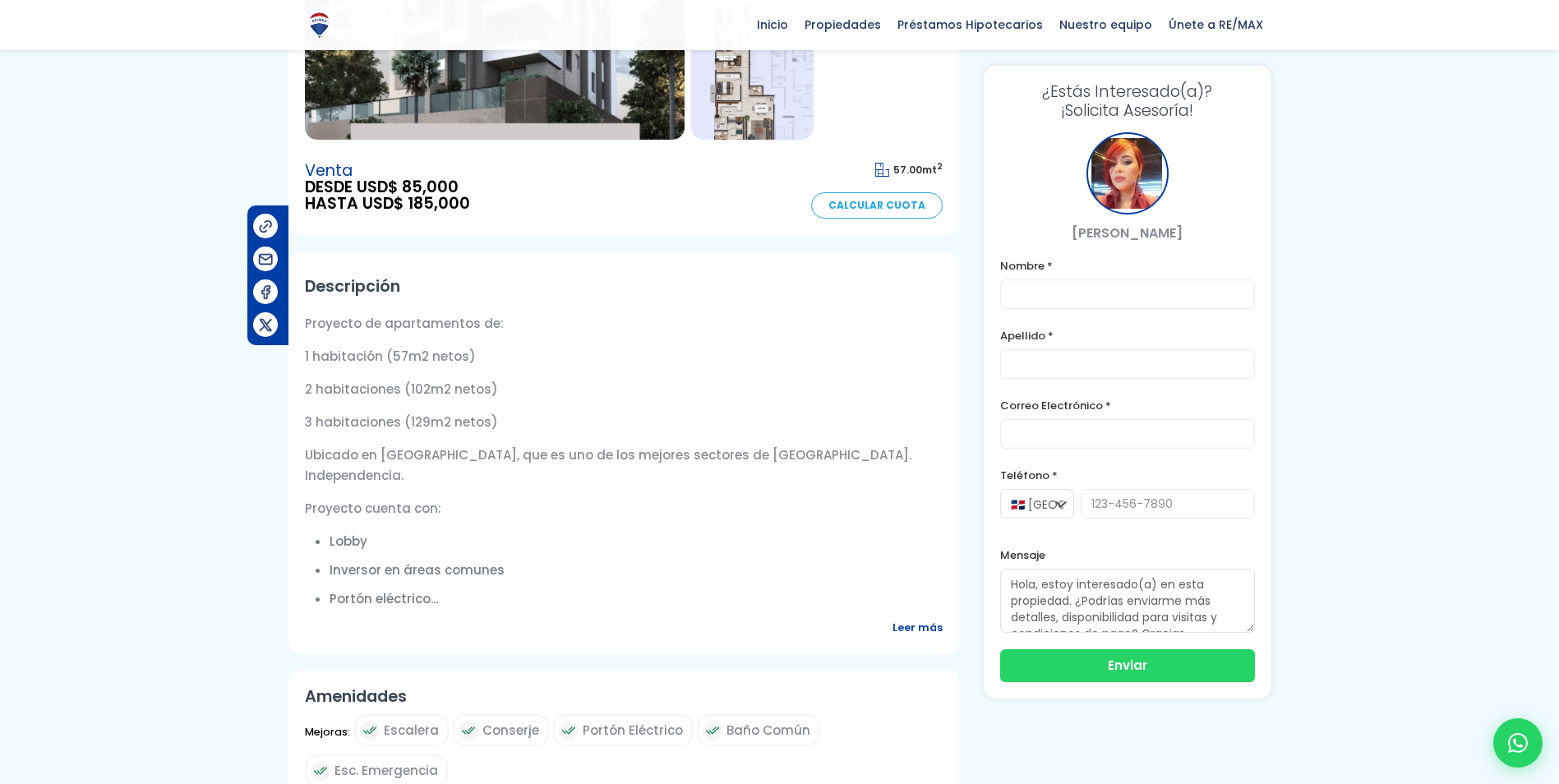
click at [923, 638] on span "Leer más" at bounding box center [917, 626] width 50 height 20
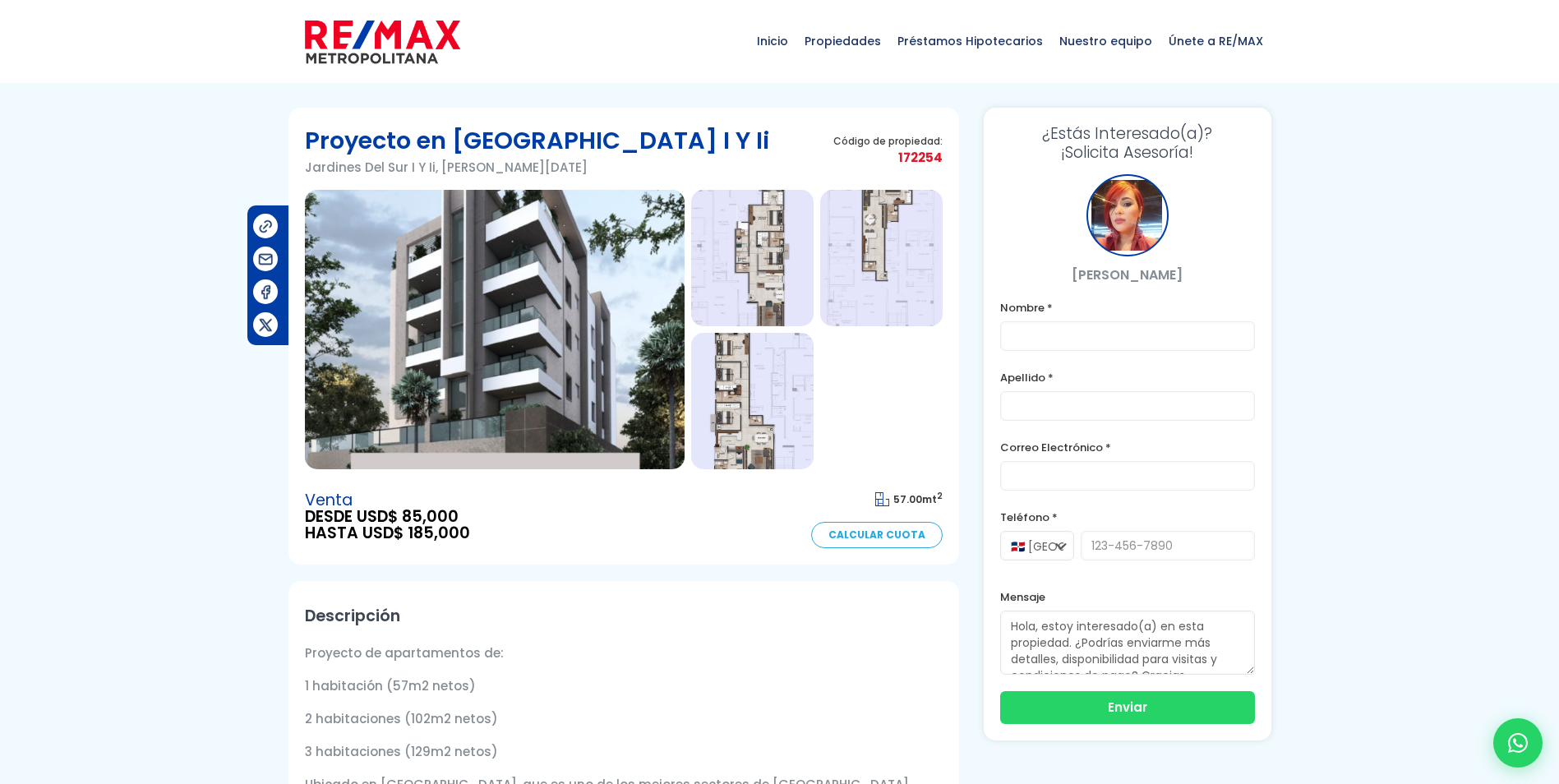
scroll to position [82, 0]
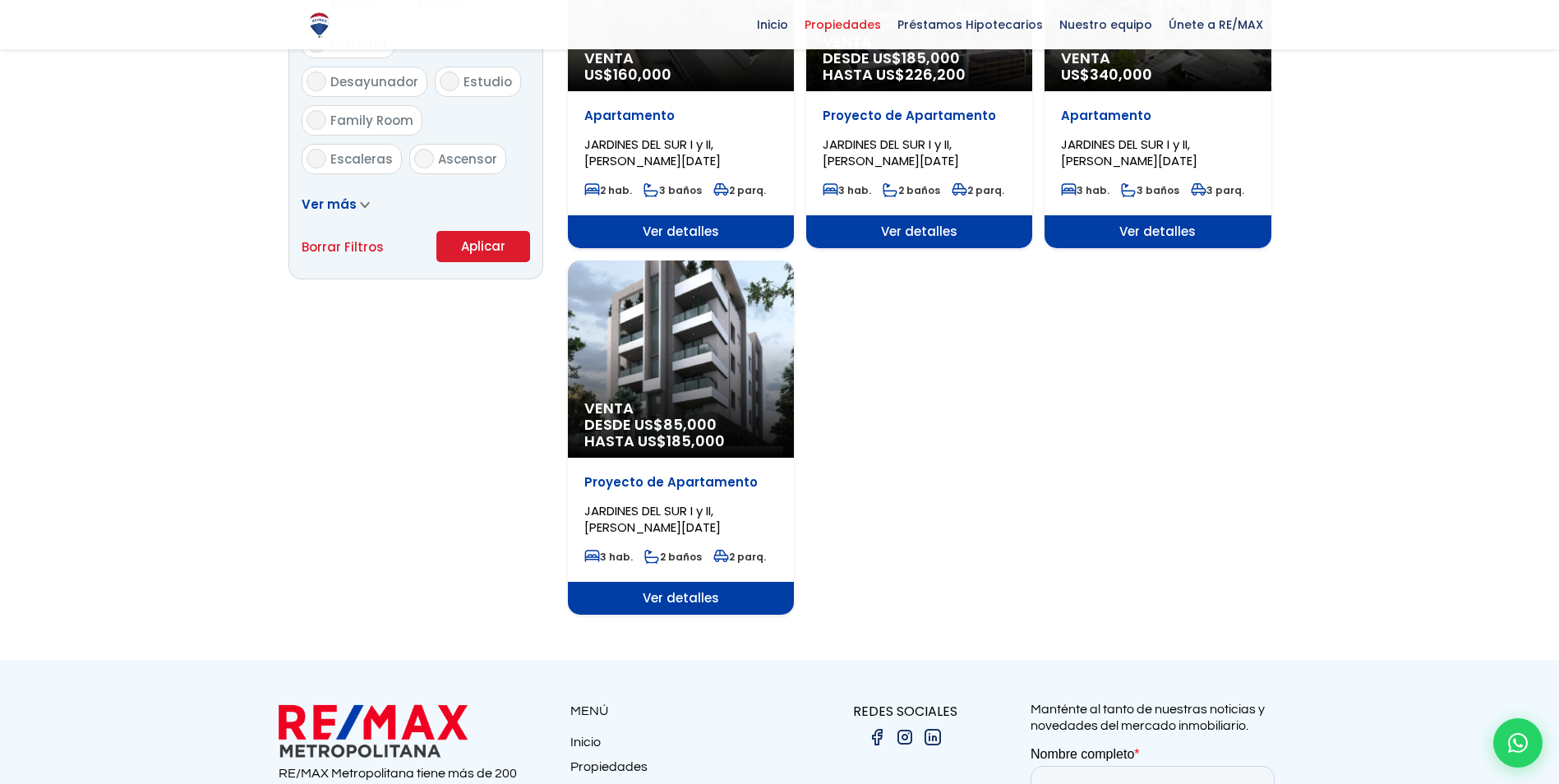
scroll to position [1068, 0]
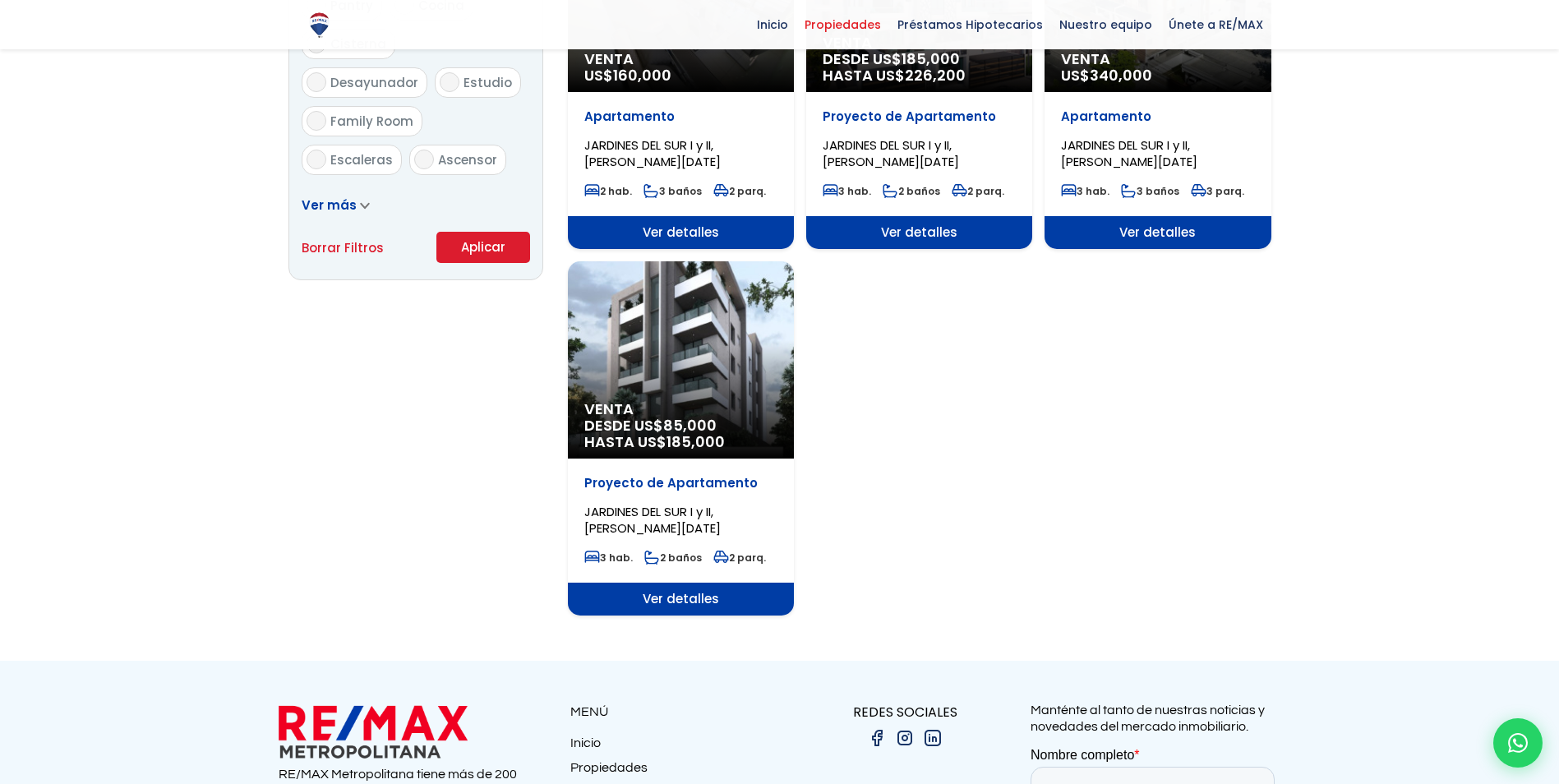
select select "141"
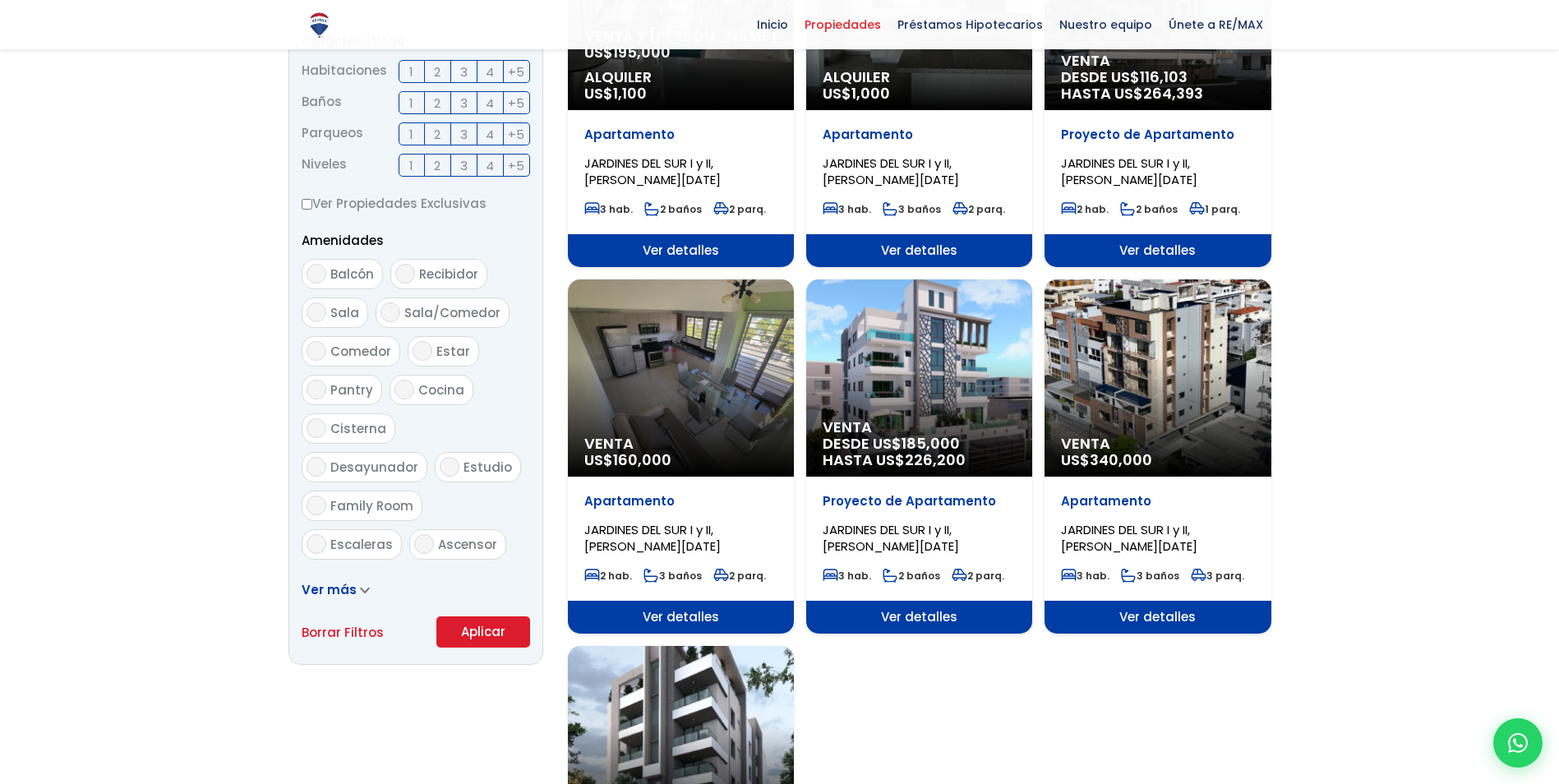
scroll to position [657, 0]
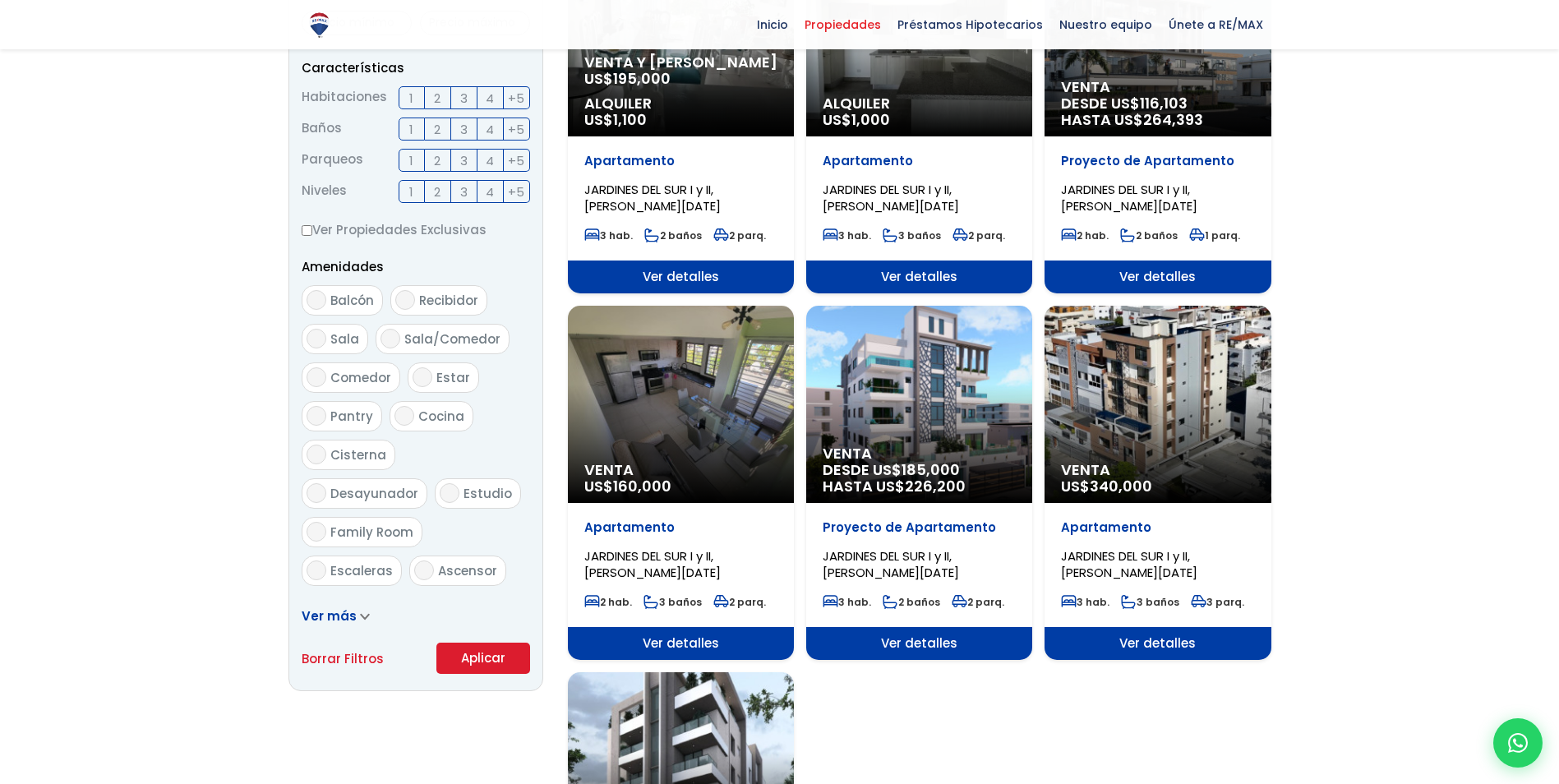
click at [1171, 427] on div "Venta US$ 340,000" at bounding box center [1157, 404] width 226 height 197
click at [1152, 639] on span "Ver detalles" at bounding box center [1157, 643] width 226 height 33
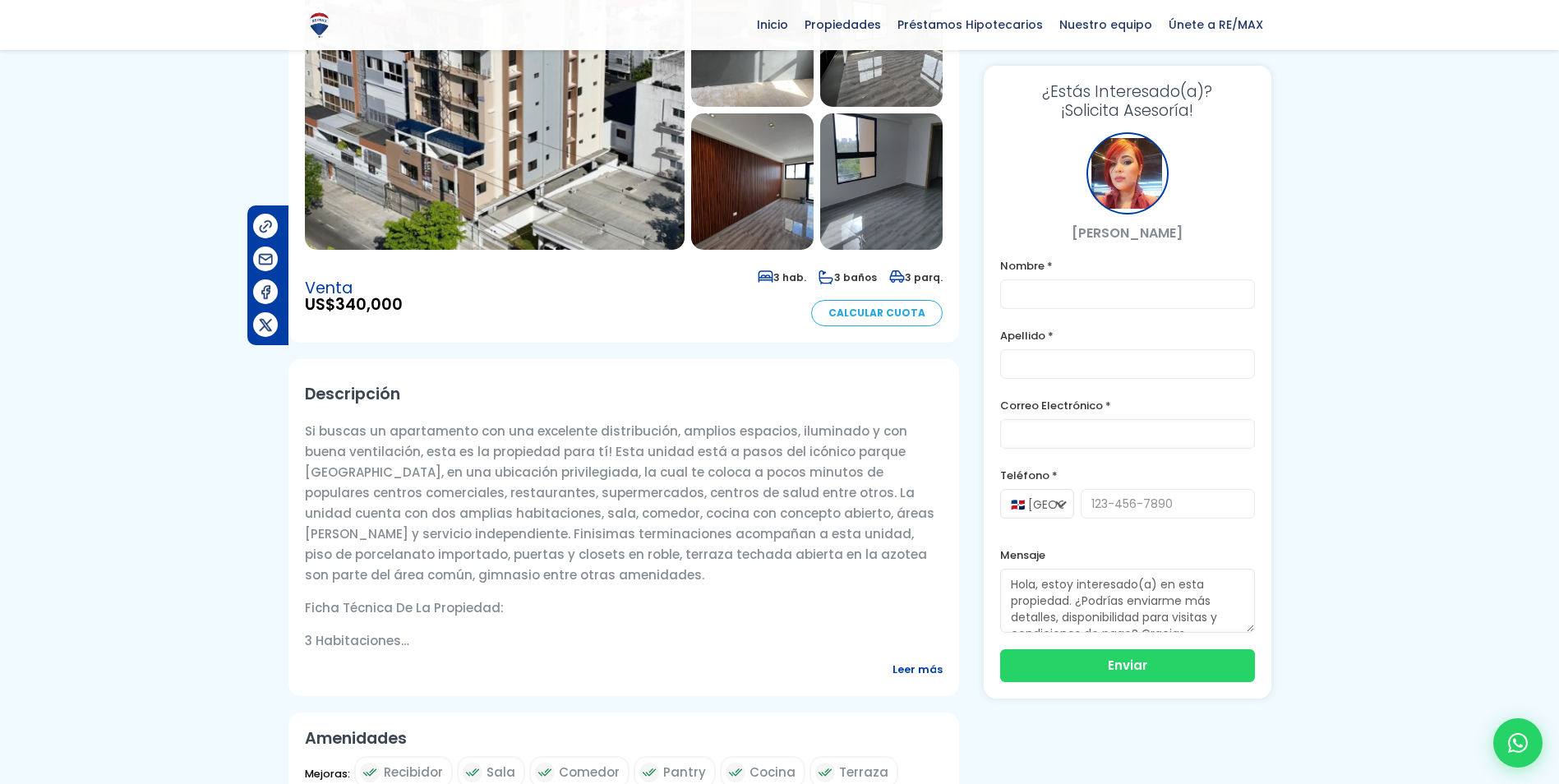
scroll to position [247, 0]
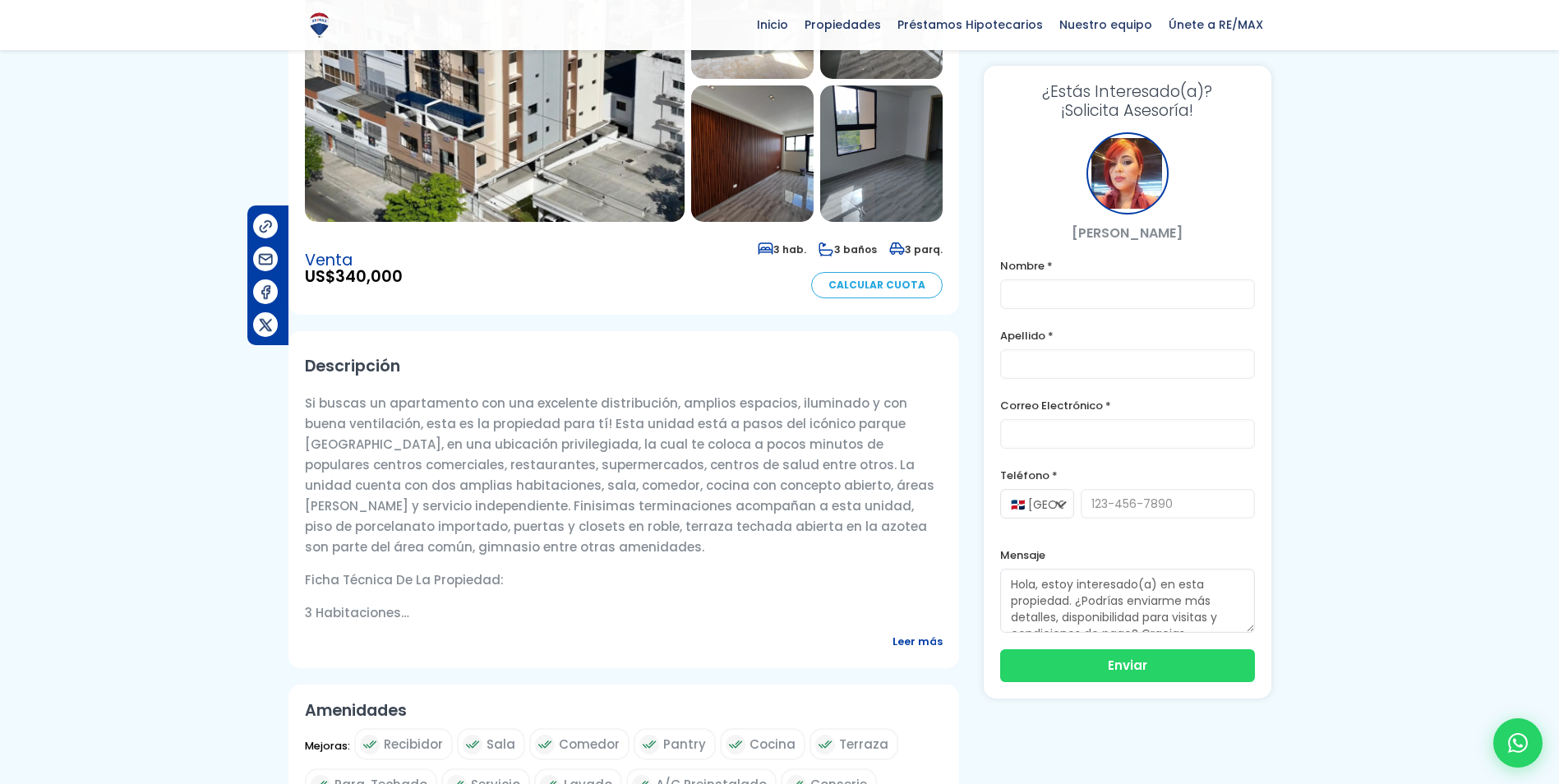
click at [925, 643] on span "Leer más" at bounding box center [917, 640] width 50 height 20
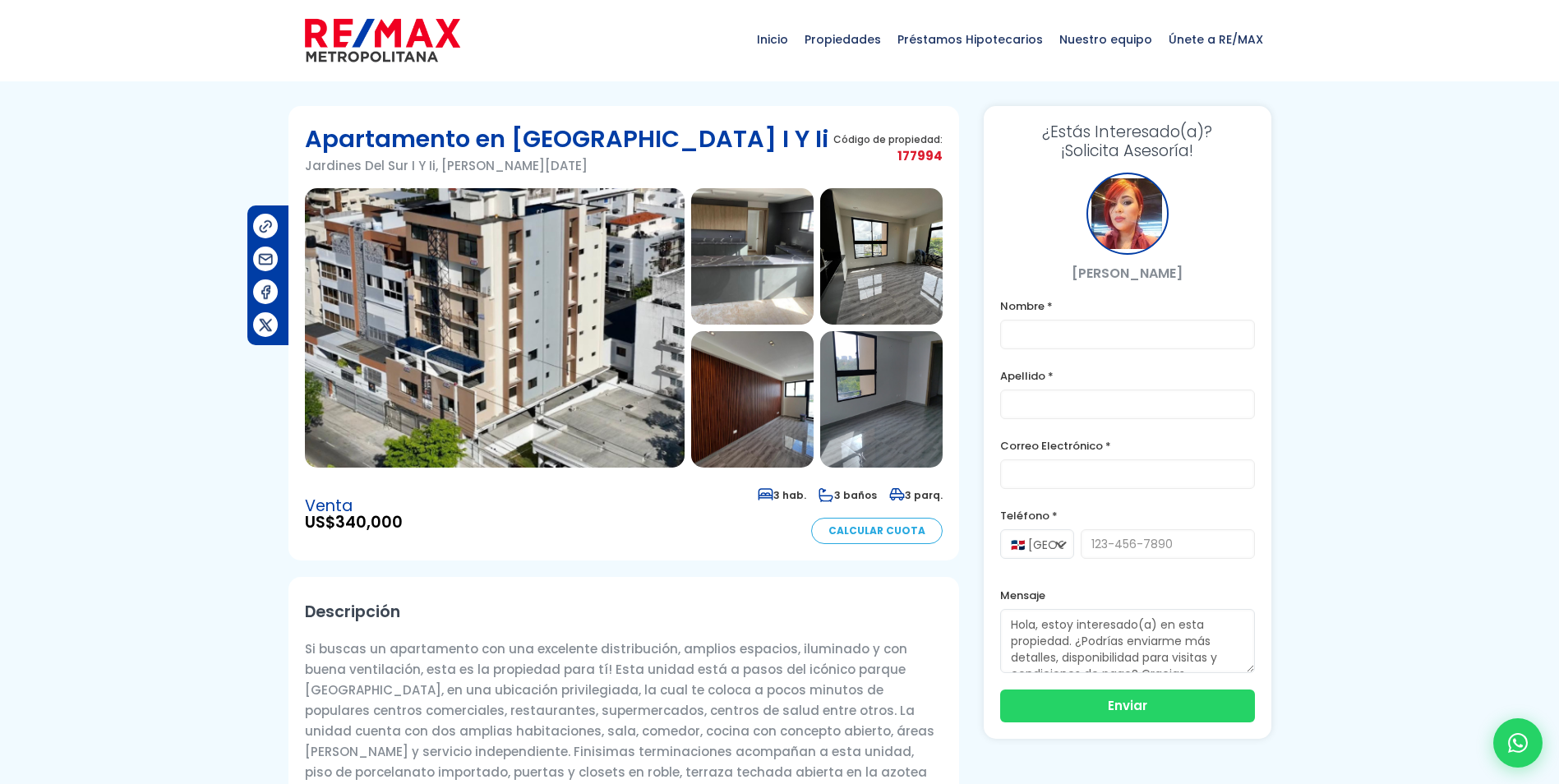
scroll to position [0, 0]
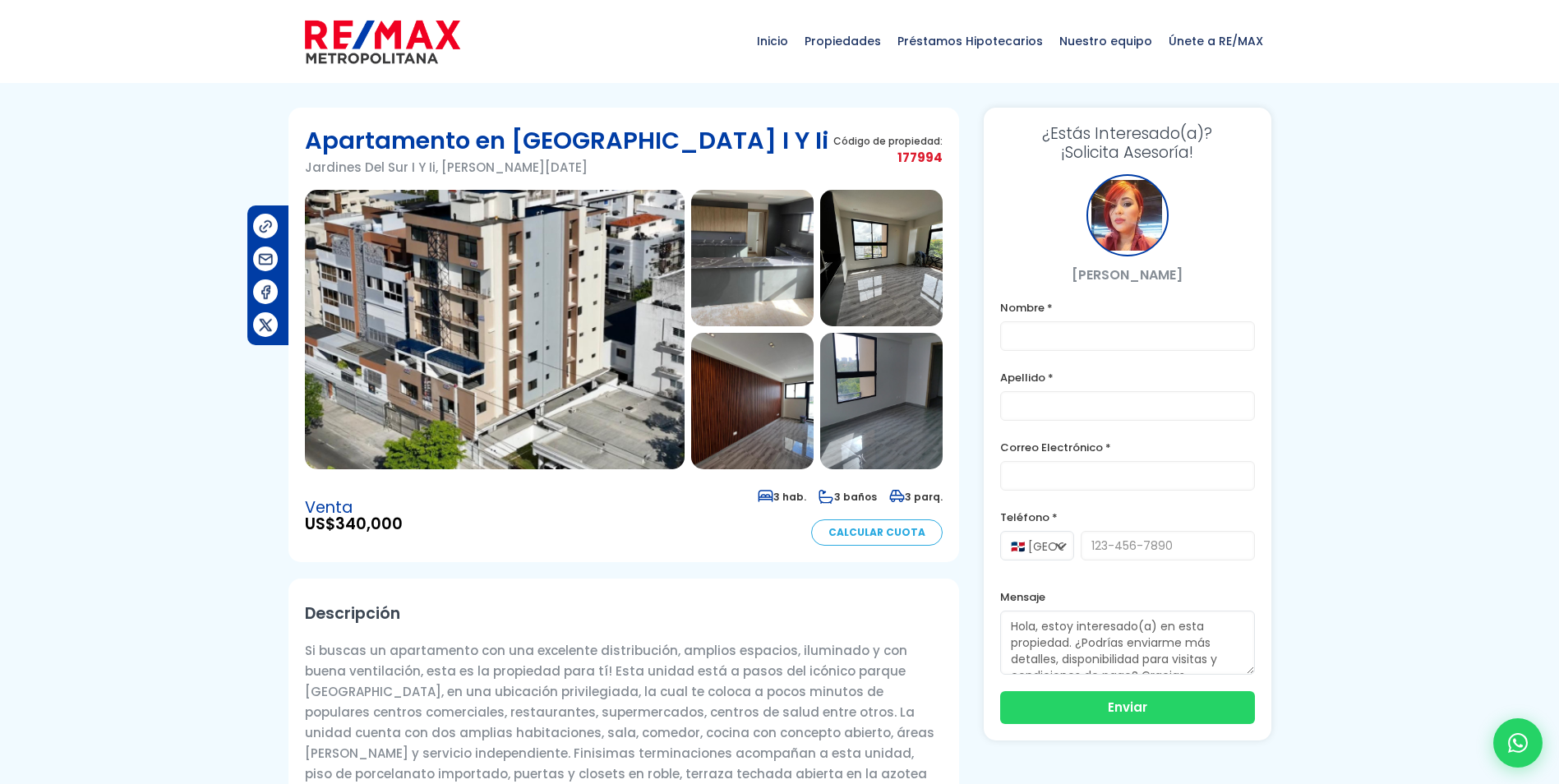
click at [500, 310] on img at bounding box center [494, 329] width 380 height 279
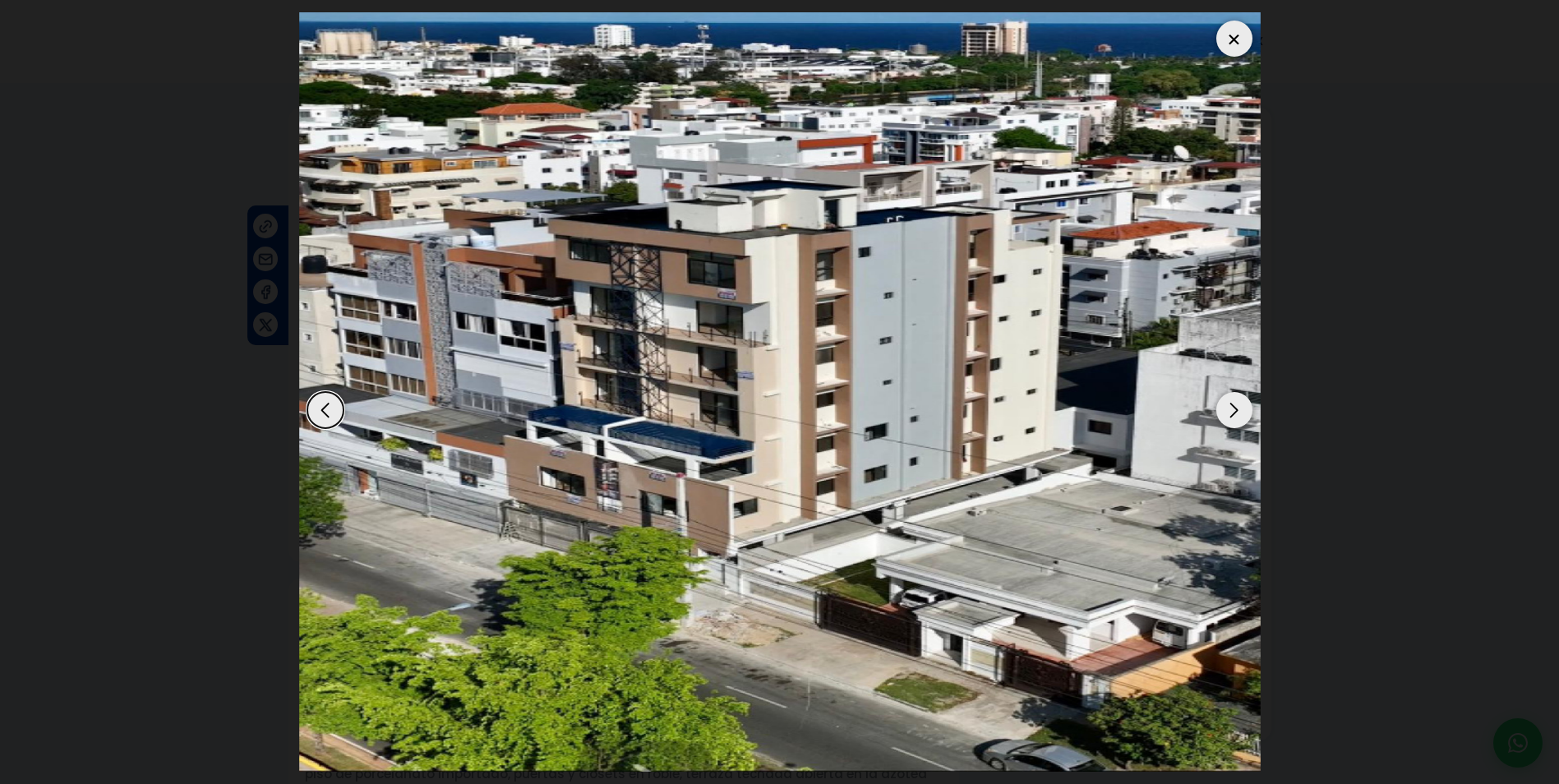
click at [1225, 407] on div "Next slide" at bounding box center [1234, 410] width 37 height 37
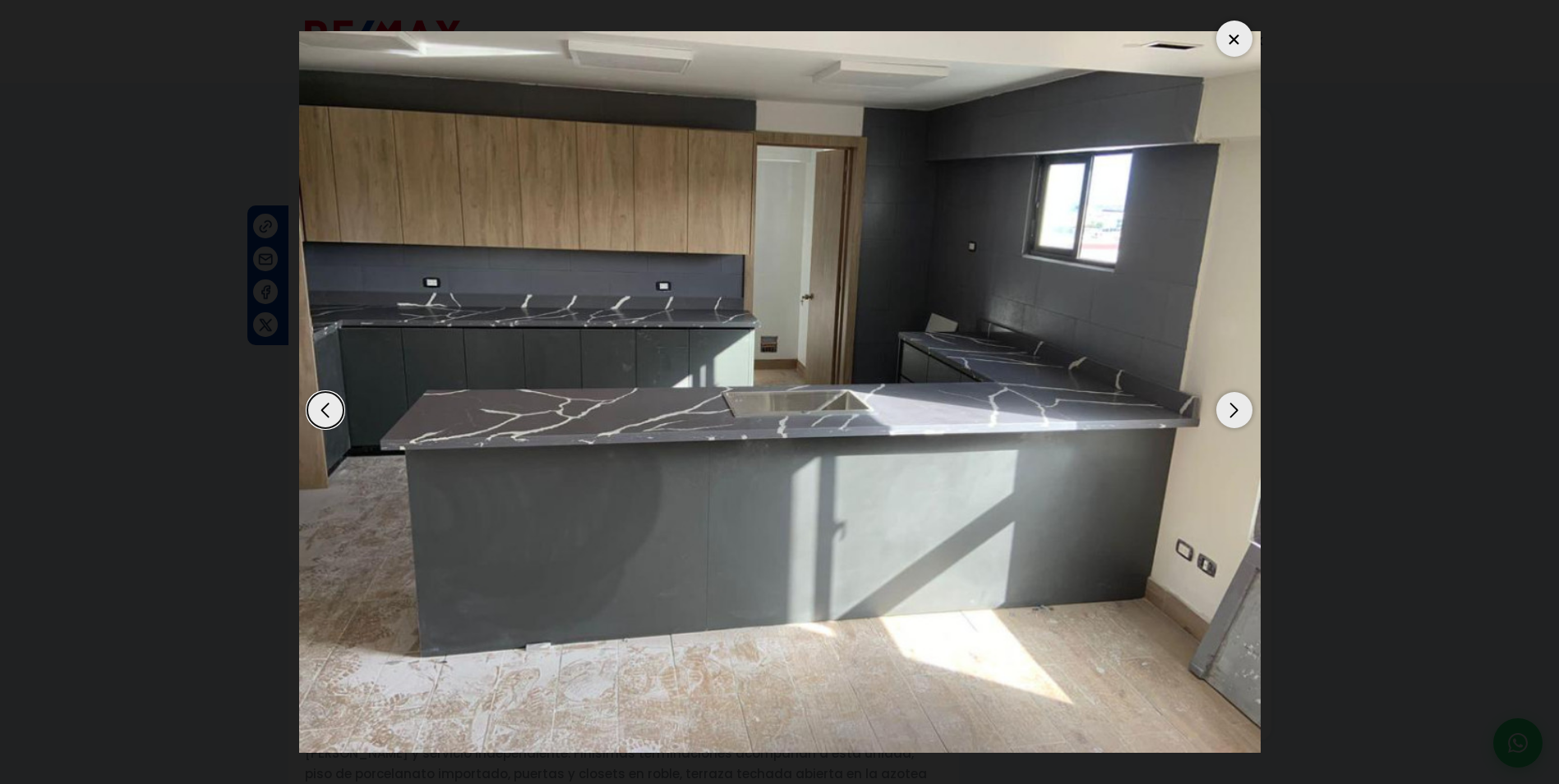
click at [1225, 407] on div "Next slide" at bounding box center [1234, 410] width 37 height 37
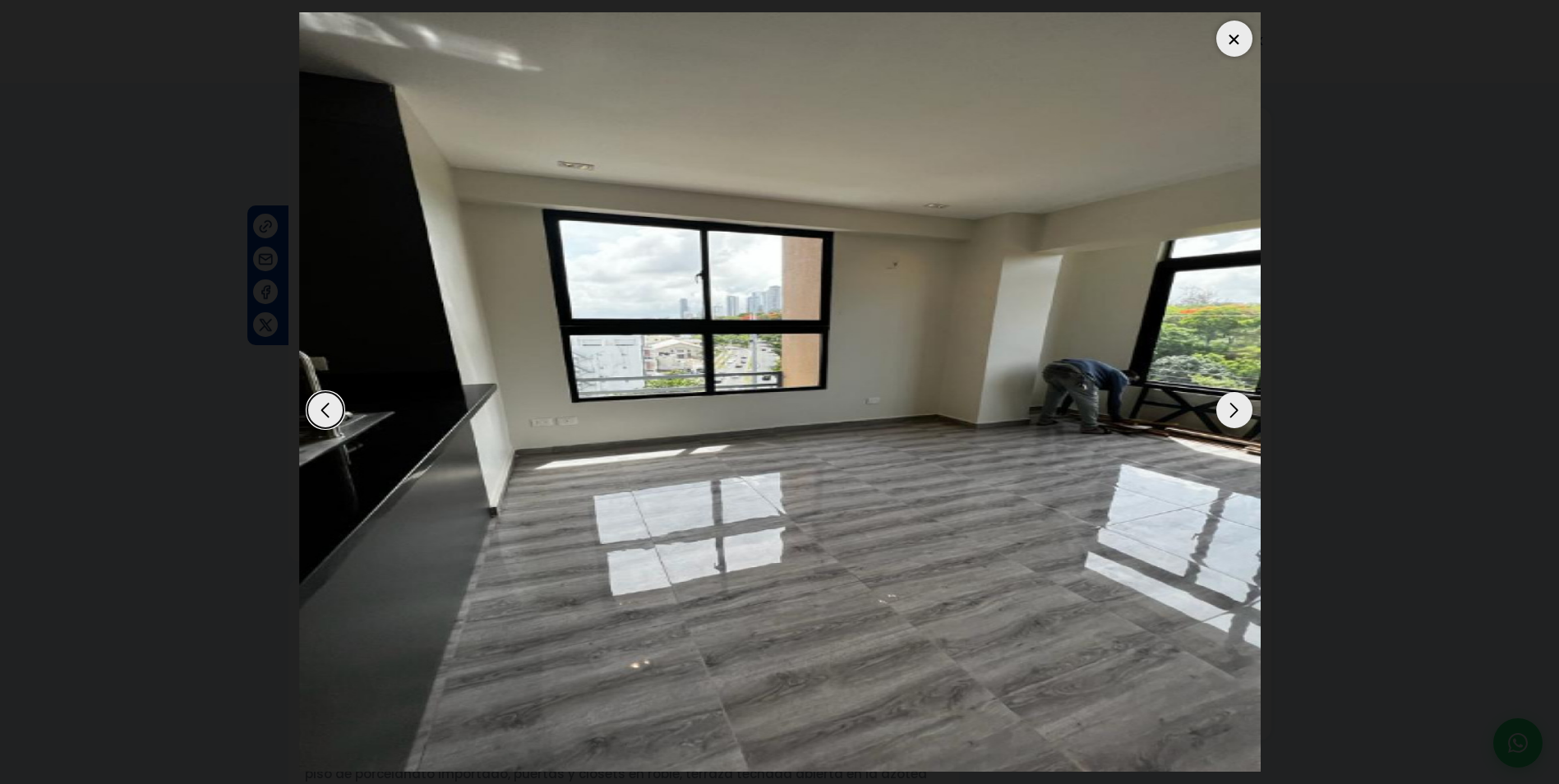
click at [1225, 407] on div "Next slide" at bounding box center [1234, 410] width 37 height 37
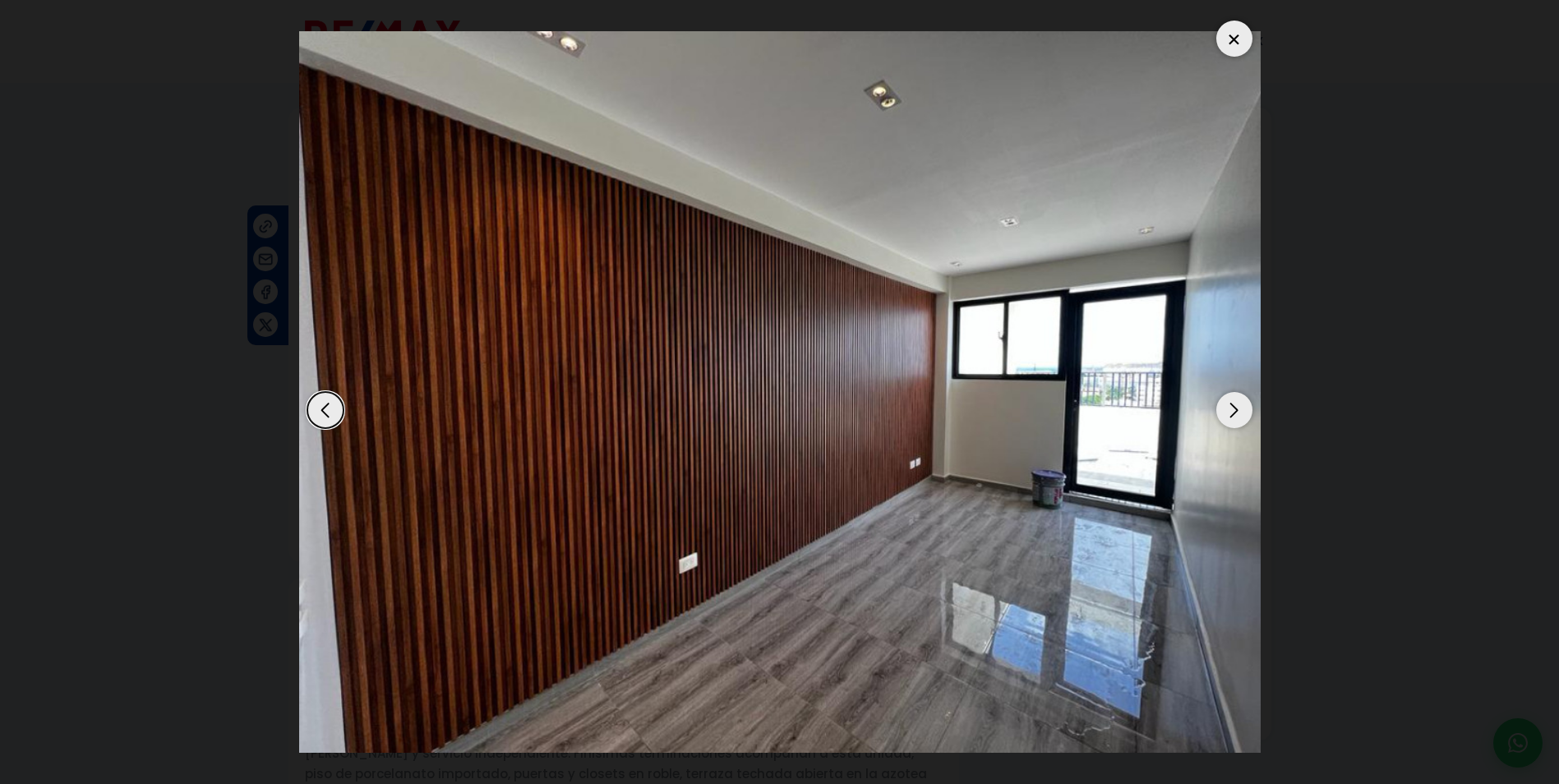
click at [1229, 407] on div "Next slide" at bounding box center [1234, 410] width 37 height 37
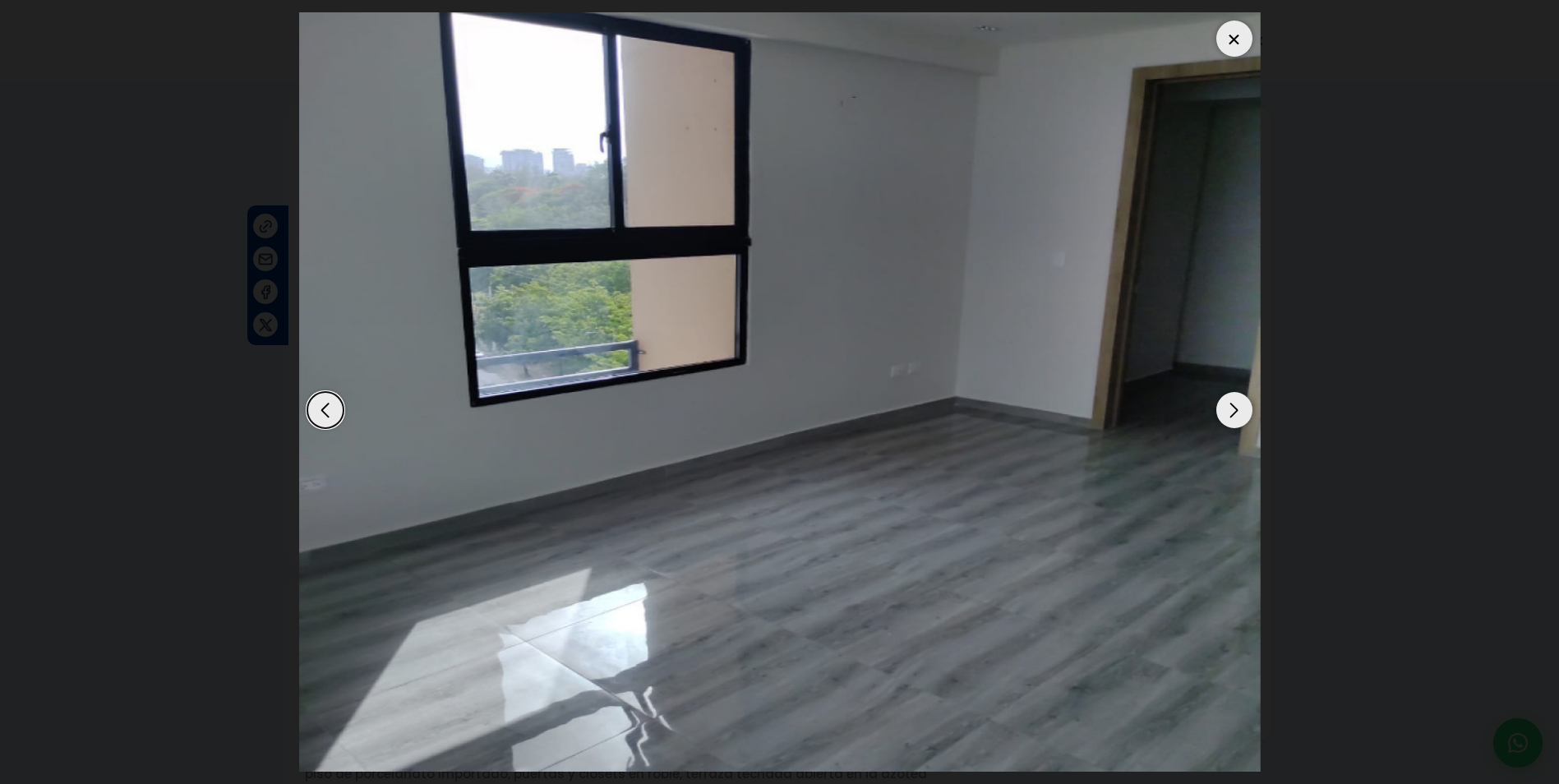
click at [1229, 407] on div "Next slide" at bounding box center [1234, 410] width 37 height 37
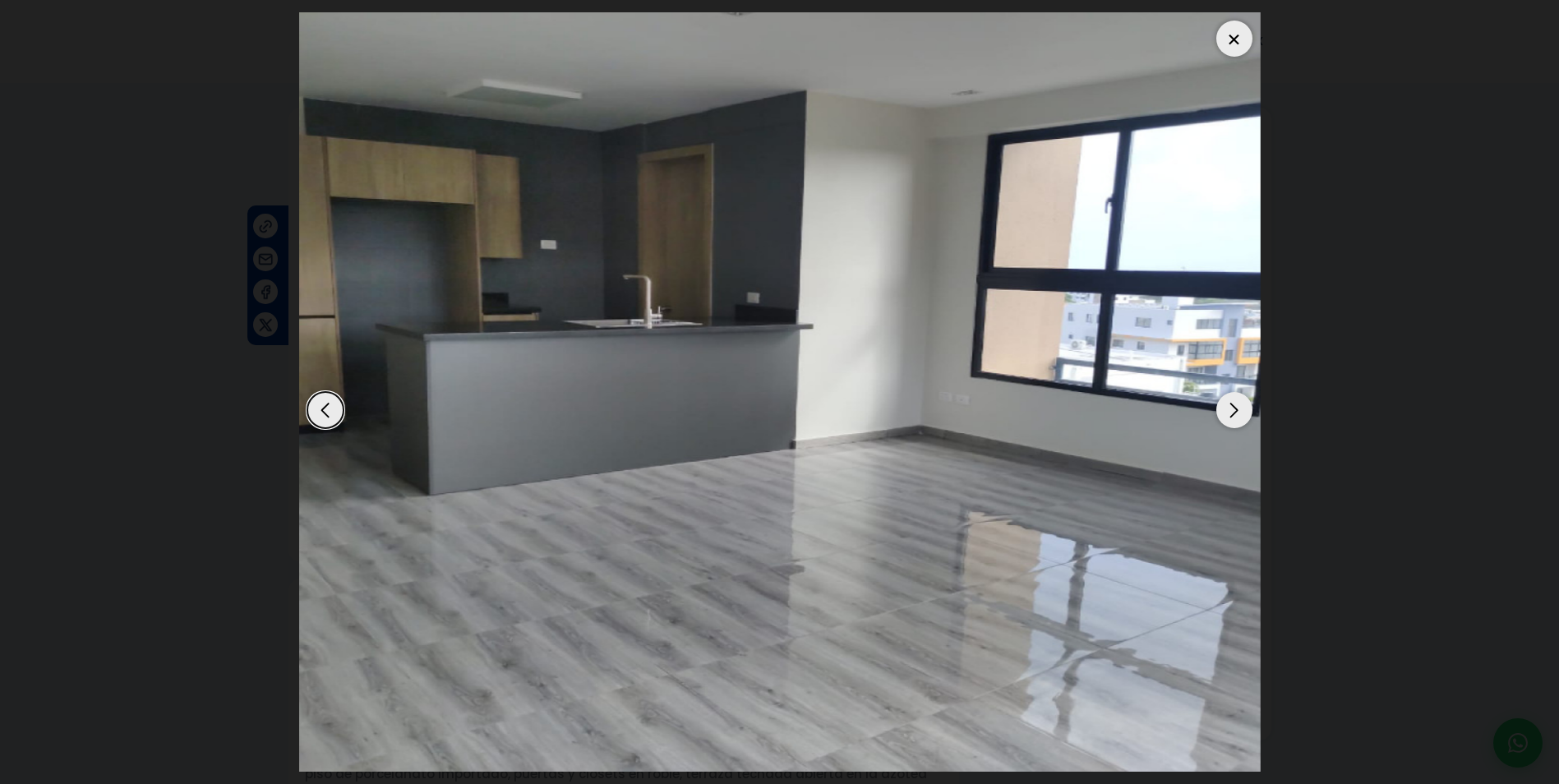
click at [1229, 407] on div "Next slide" at bounding box center [1234, 410] width 37 height 37
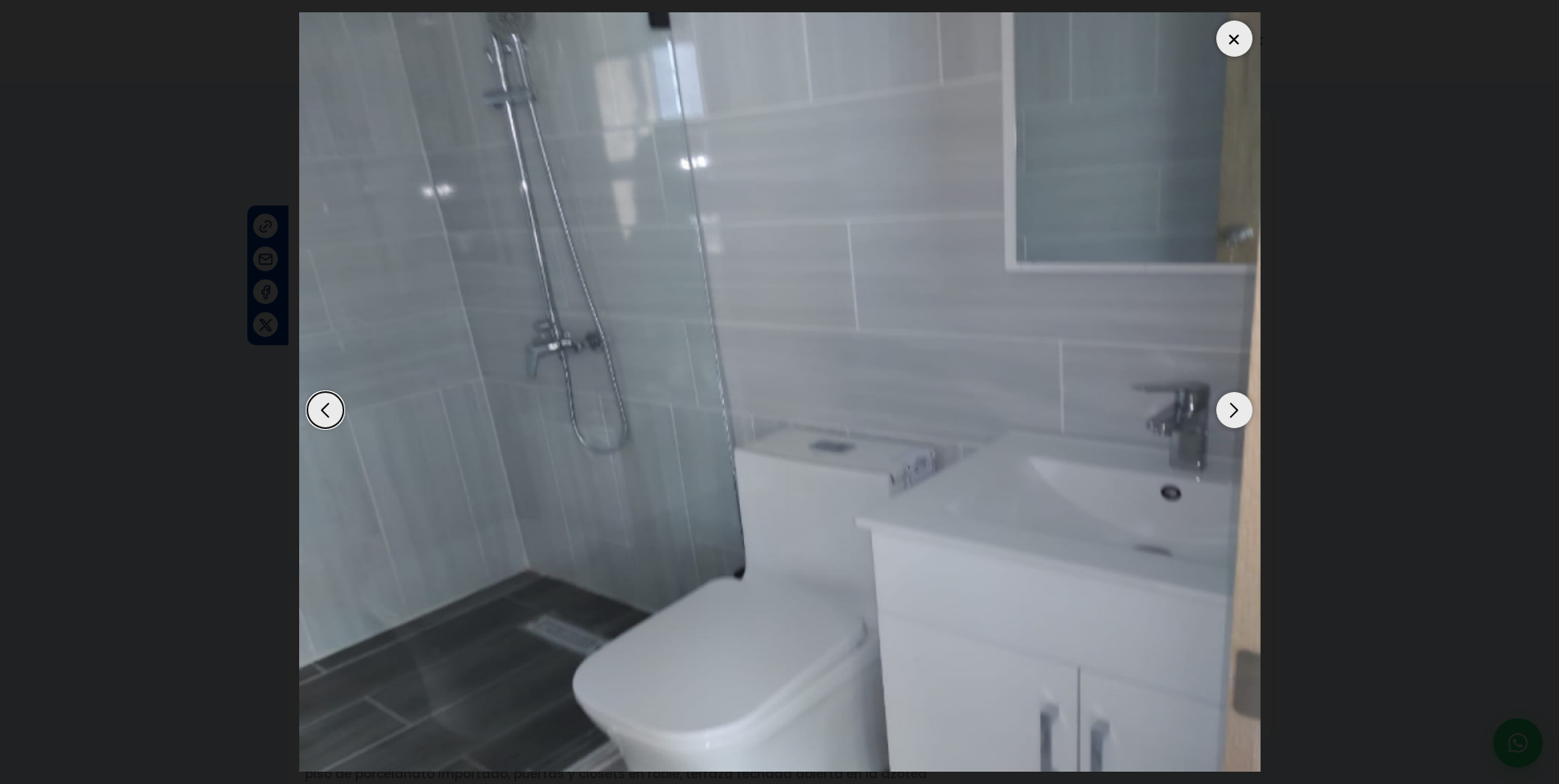
click at [1229, 407] on div "Next slide" at bounding box center [1234, 410] width 37 height 37
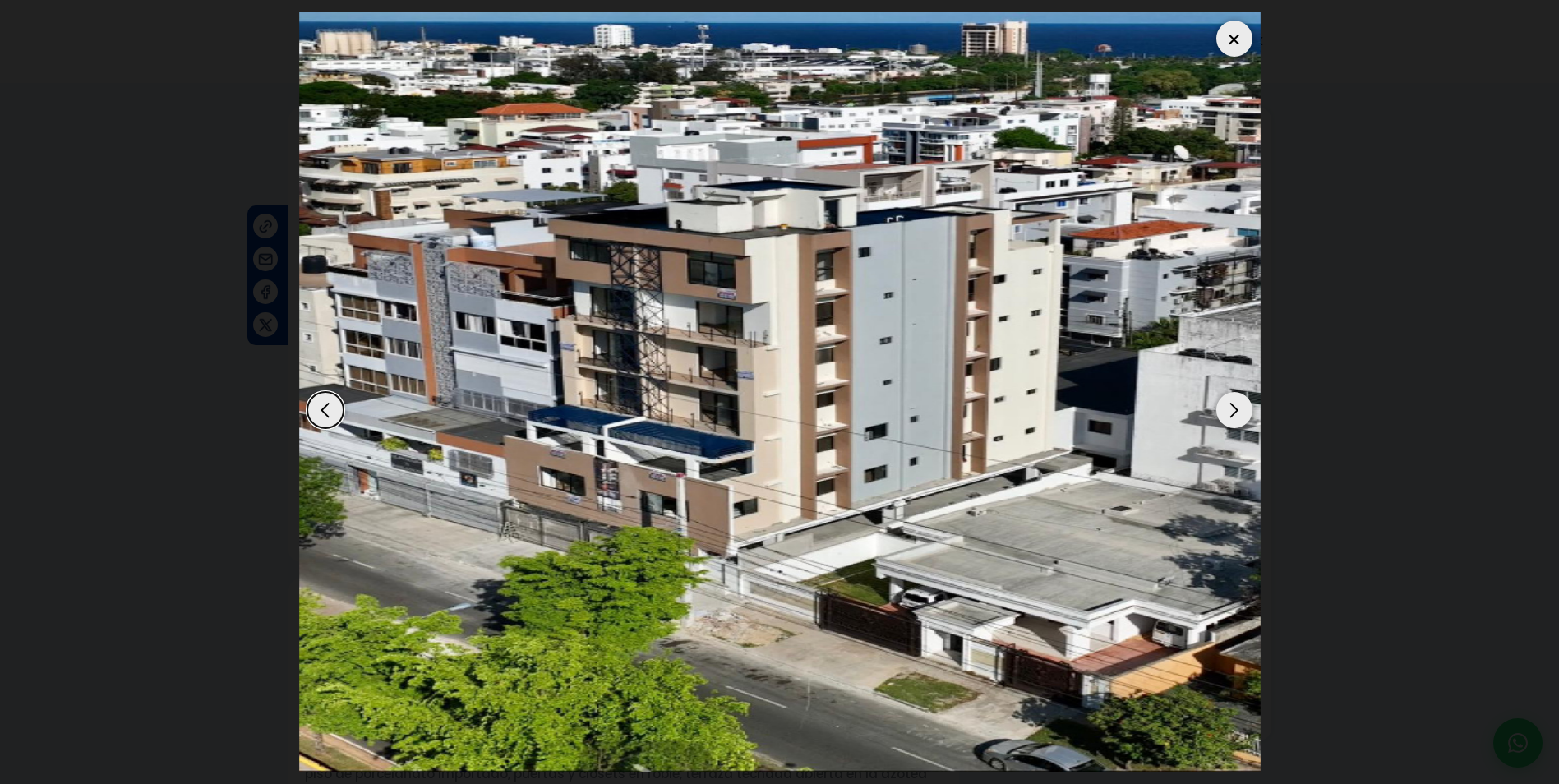
click at [1230, 37] on div at bounding box center [1234, 39] width 37 height 37
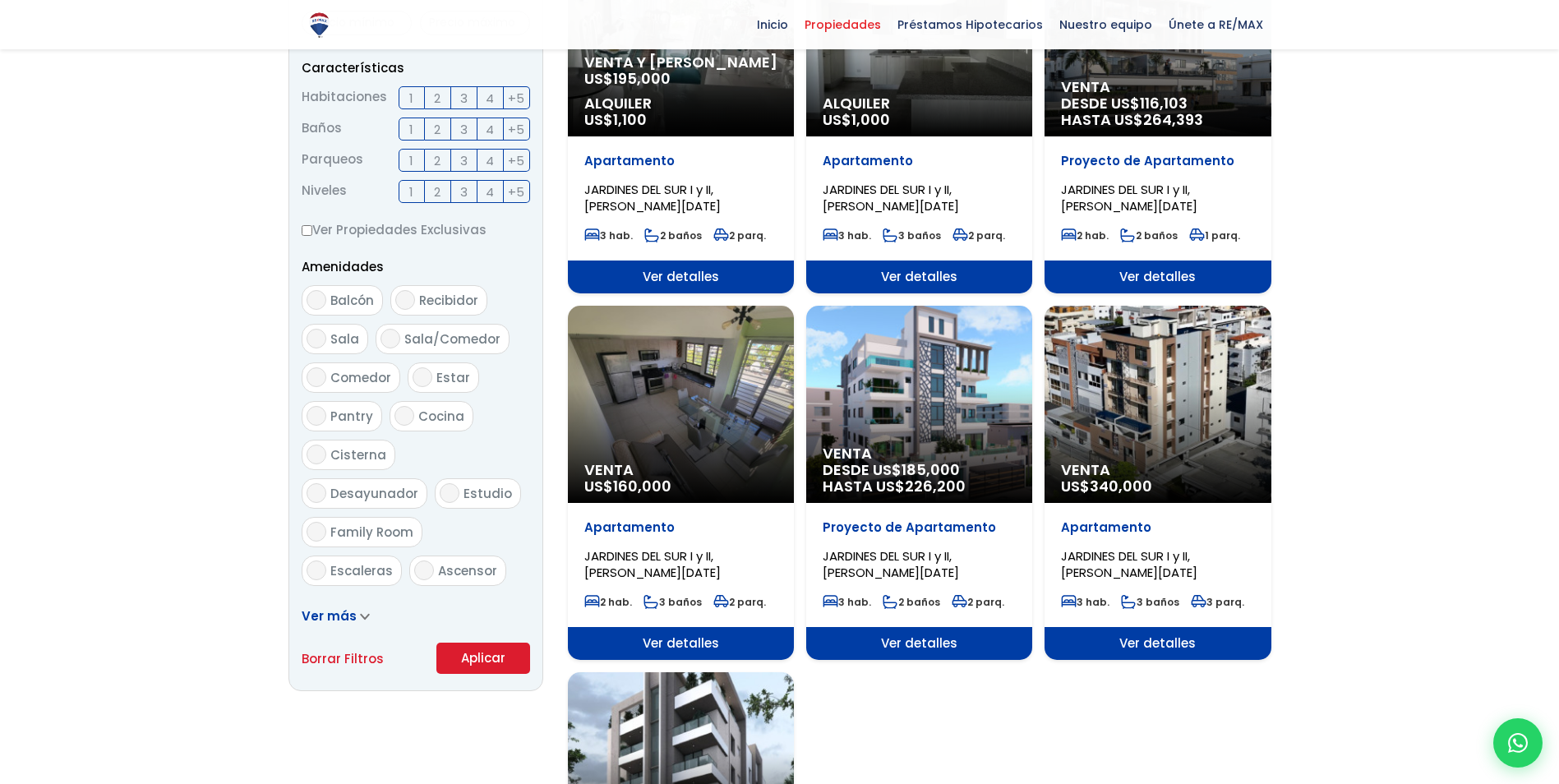
scroll to position [1927, 0]
select select "141"
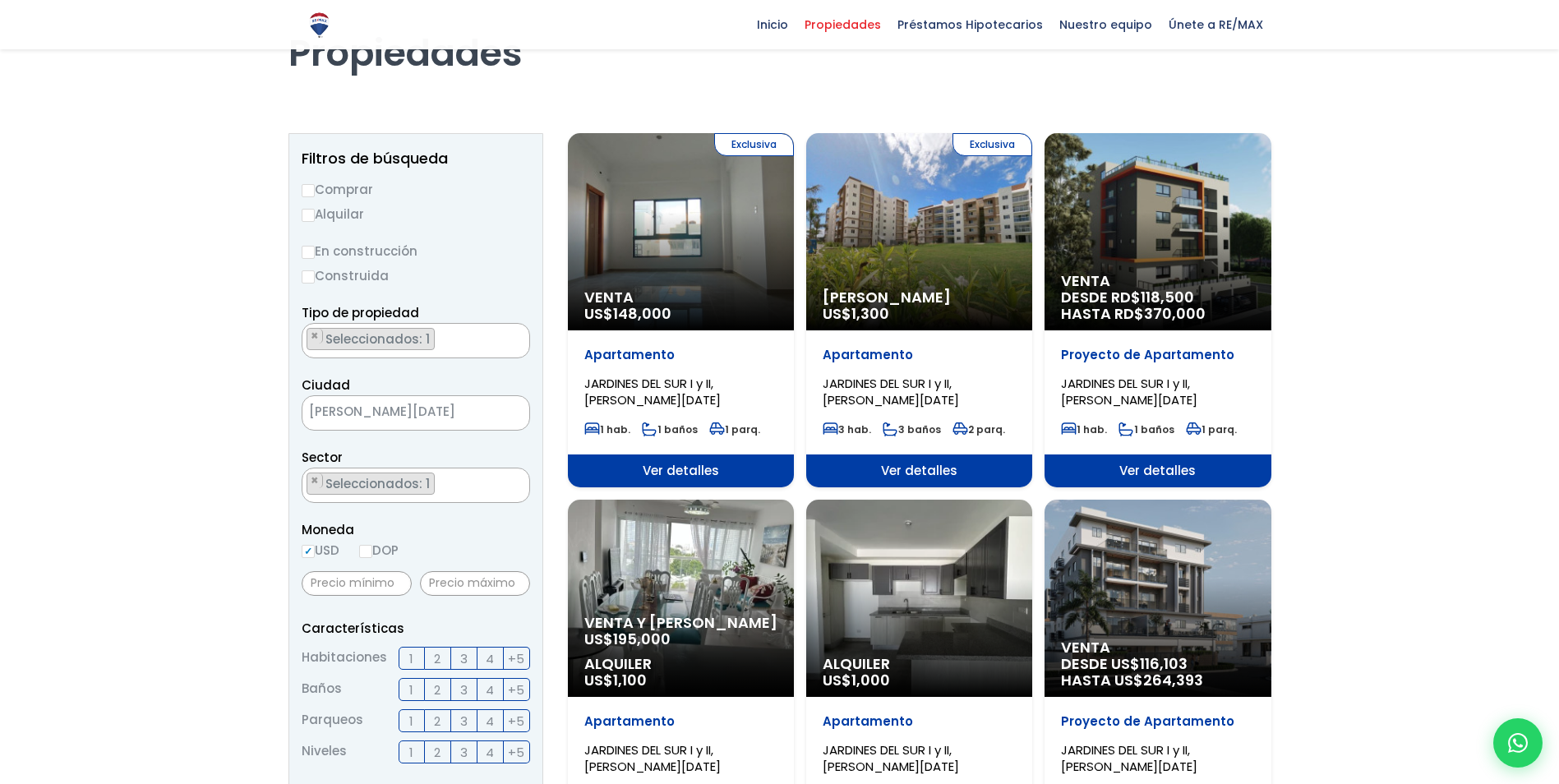
scroll to position [82, 0]
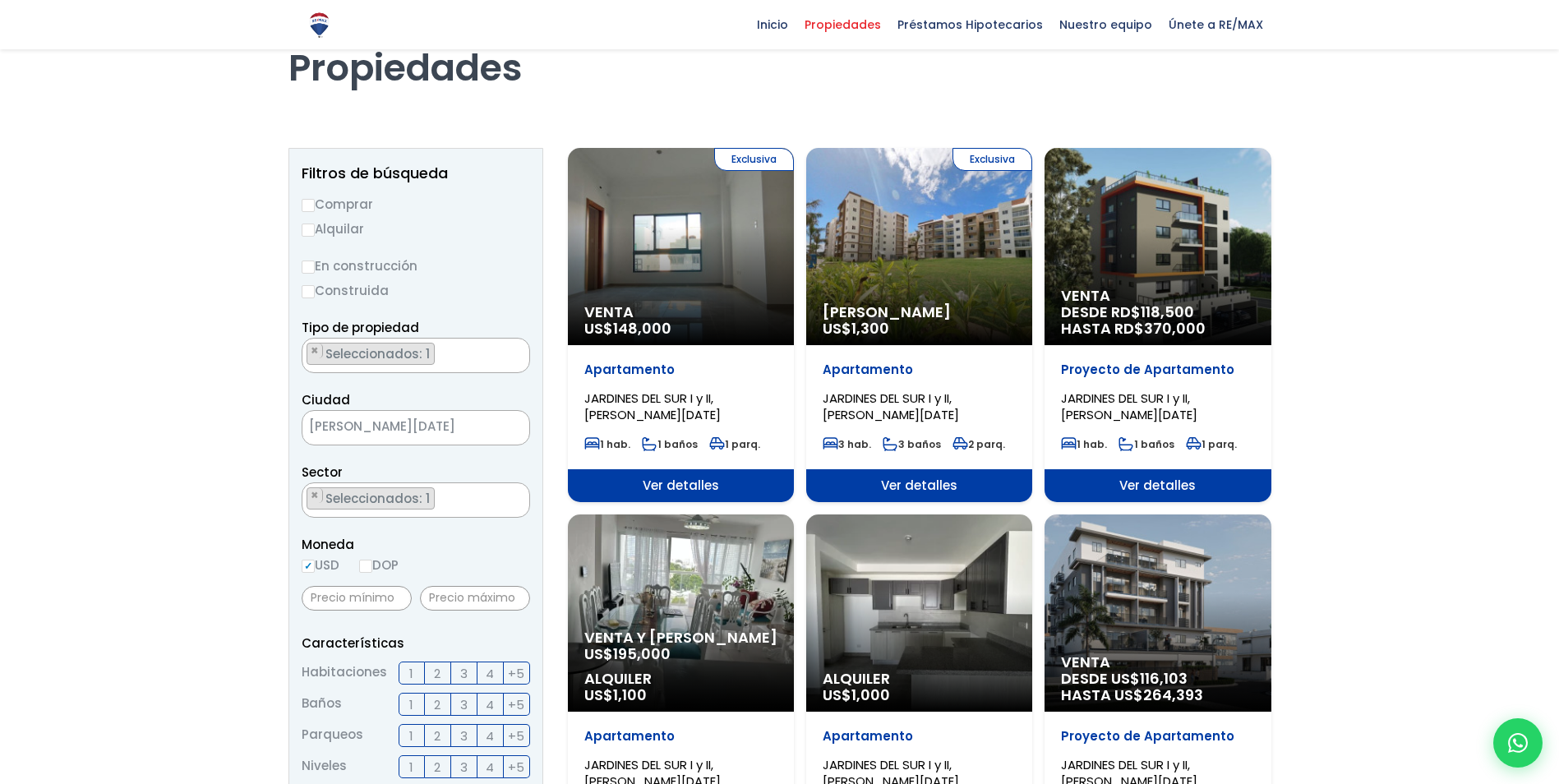
click at [910, 267] on div "Exclusiva Alquiler Amueblado US$ 1,300" at bounding box center [919, 246] width 226 height 197
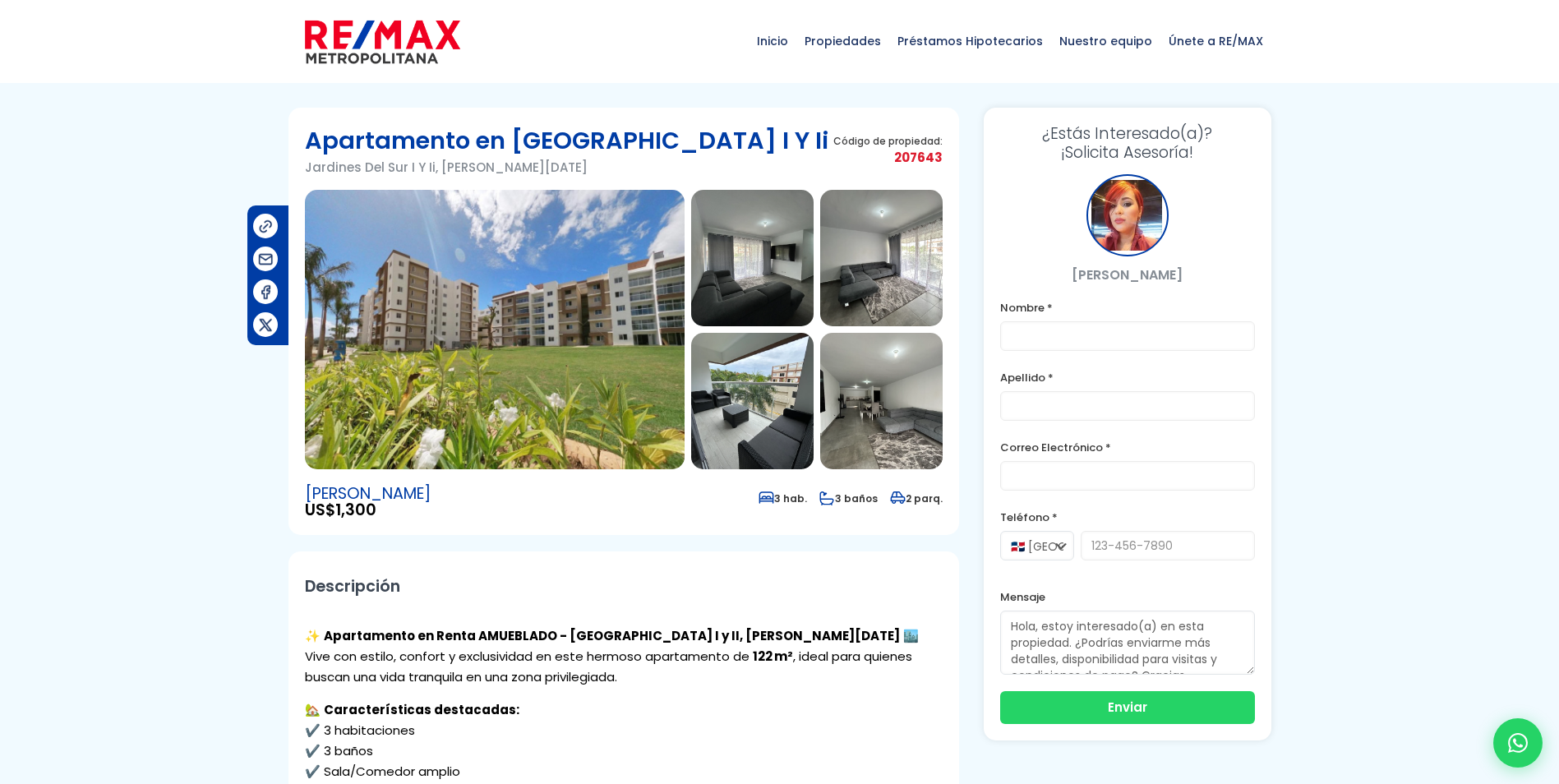
click at [450, 335] on img at bounding box center [494, 329] width 380 height 279
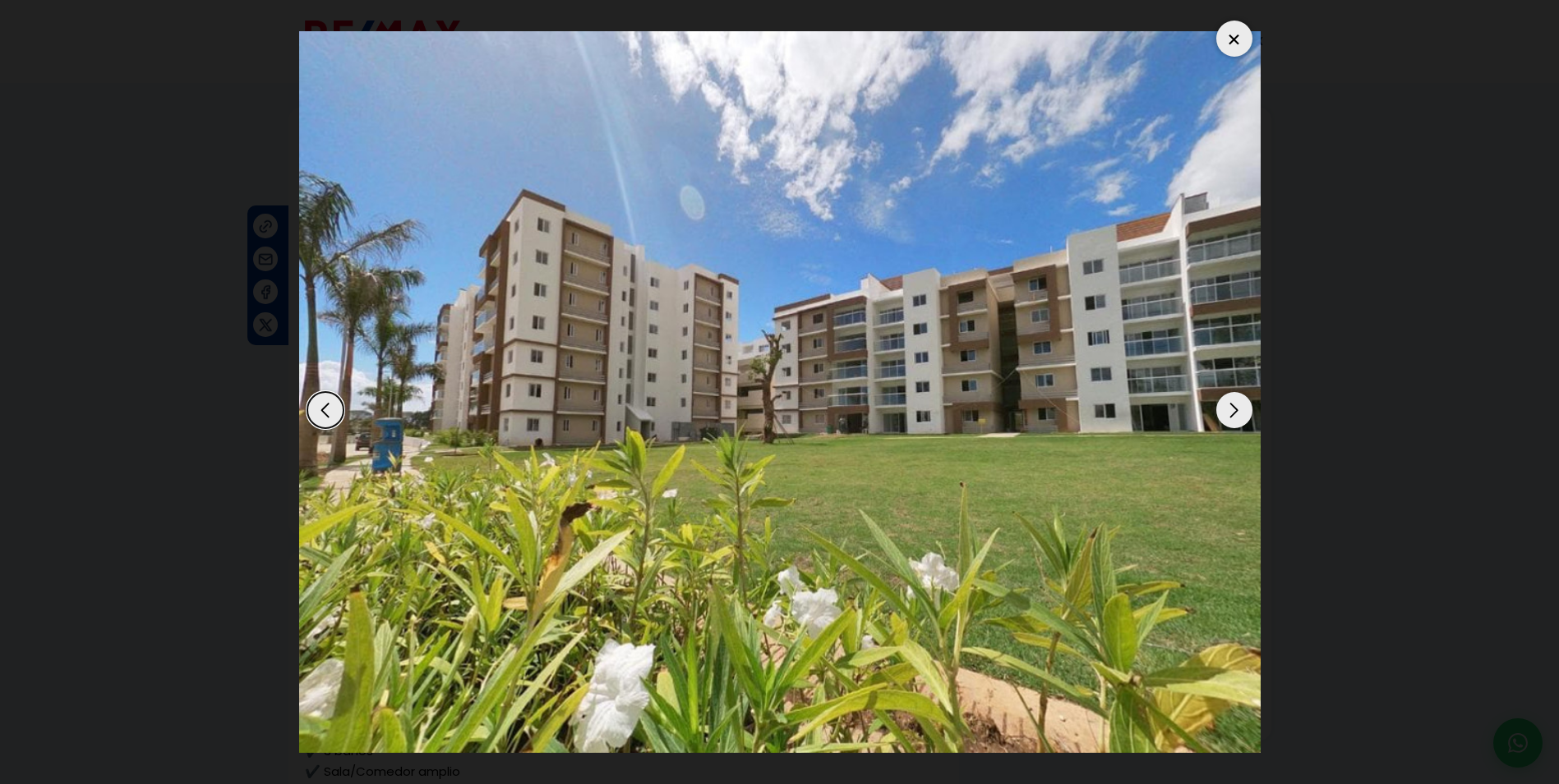
click at [1237, 411] on div "Next slide" at bounding box center [1234, 410] width 37 height 37
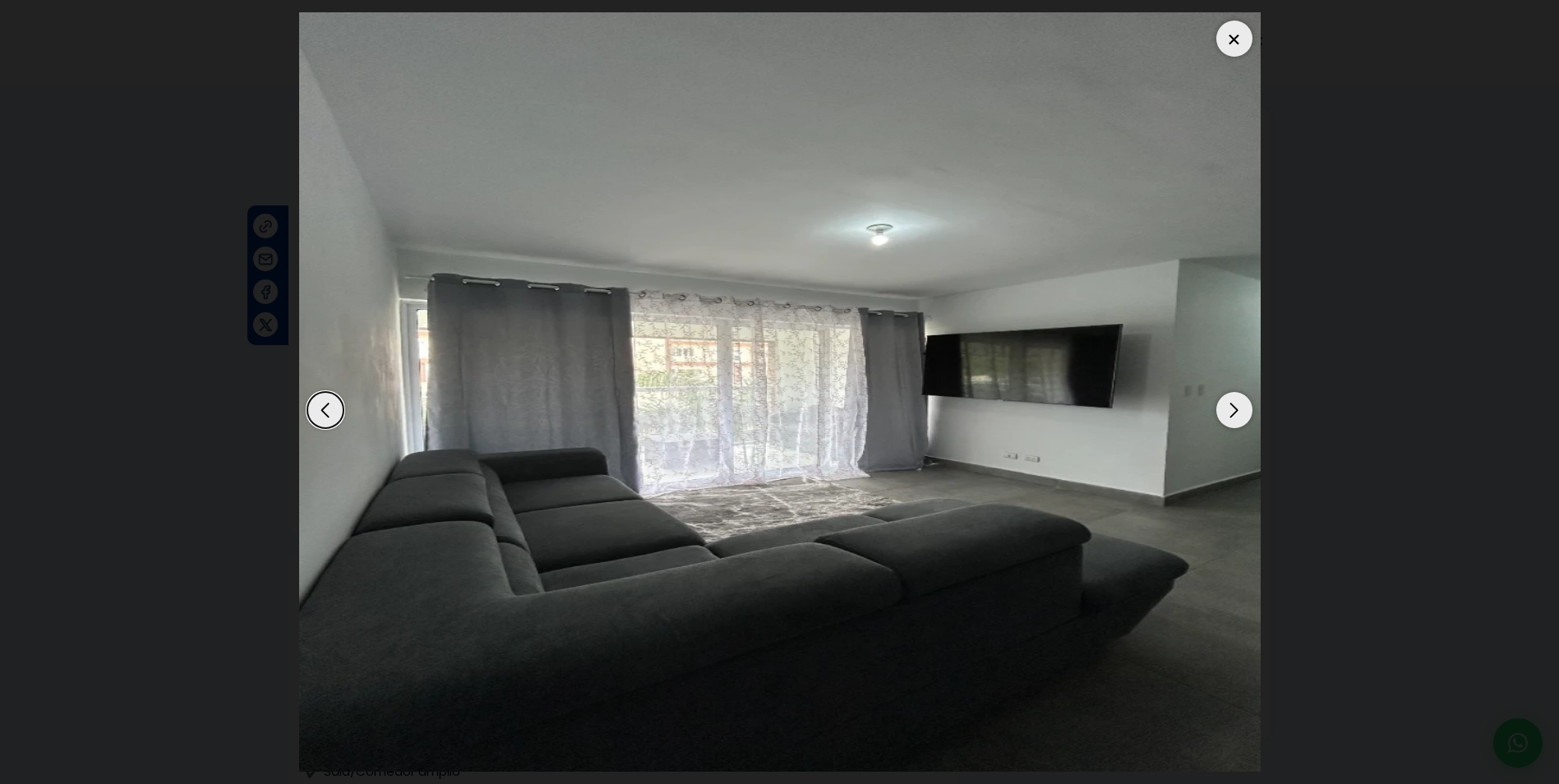
click at [1237, 411] on div "Next slide" at bounding box center [1234, 410] width 37 height 37
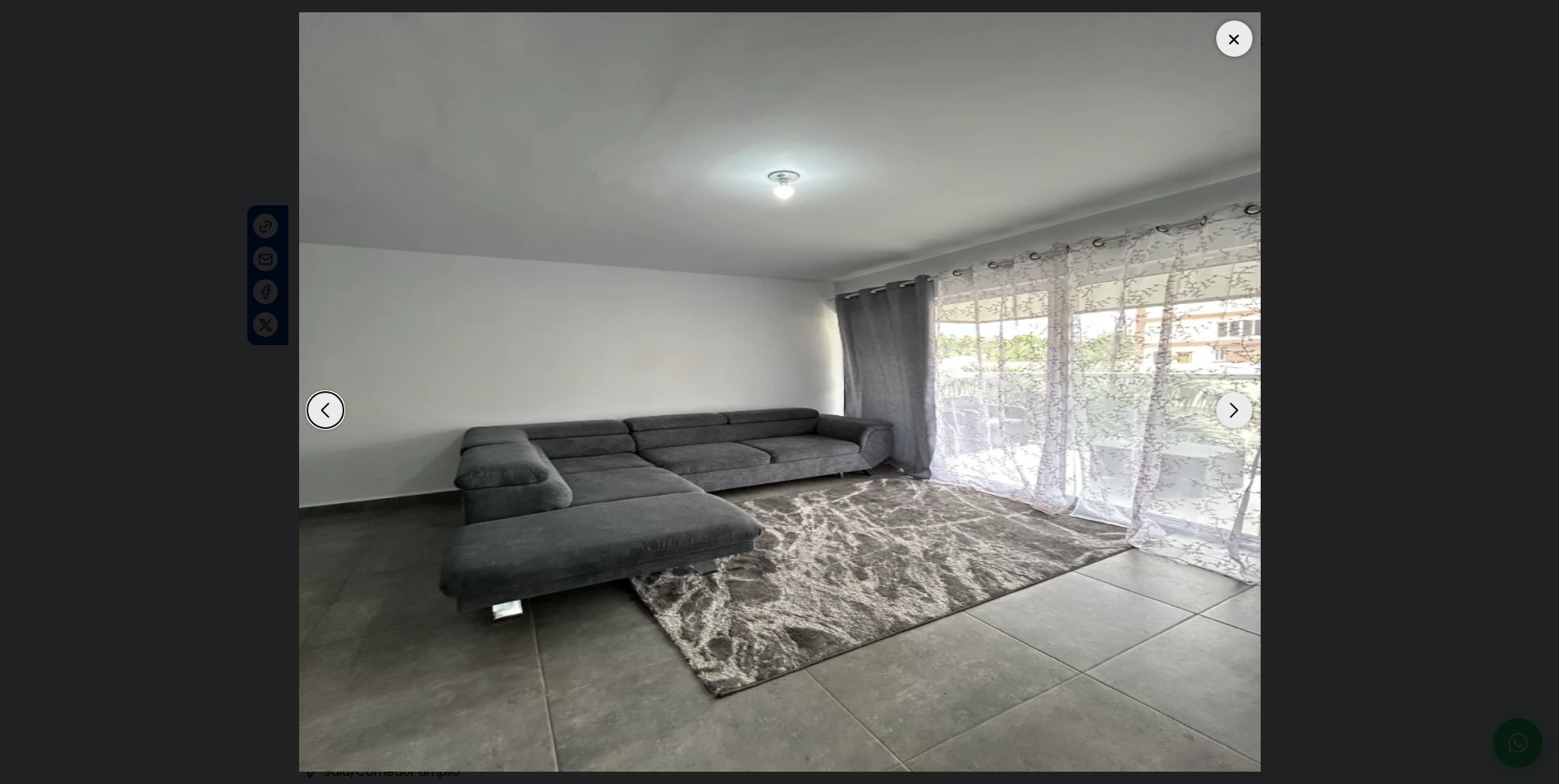
click at [1237, 411] on div "Next slide" at bounding box center [1234, 410] width 37 height 37
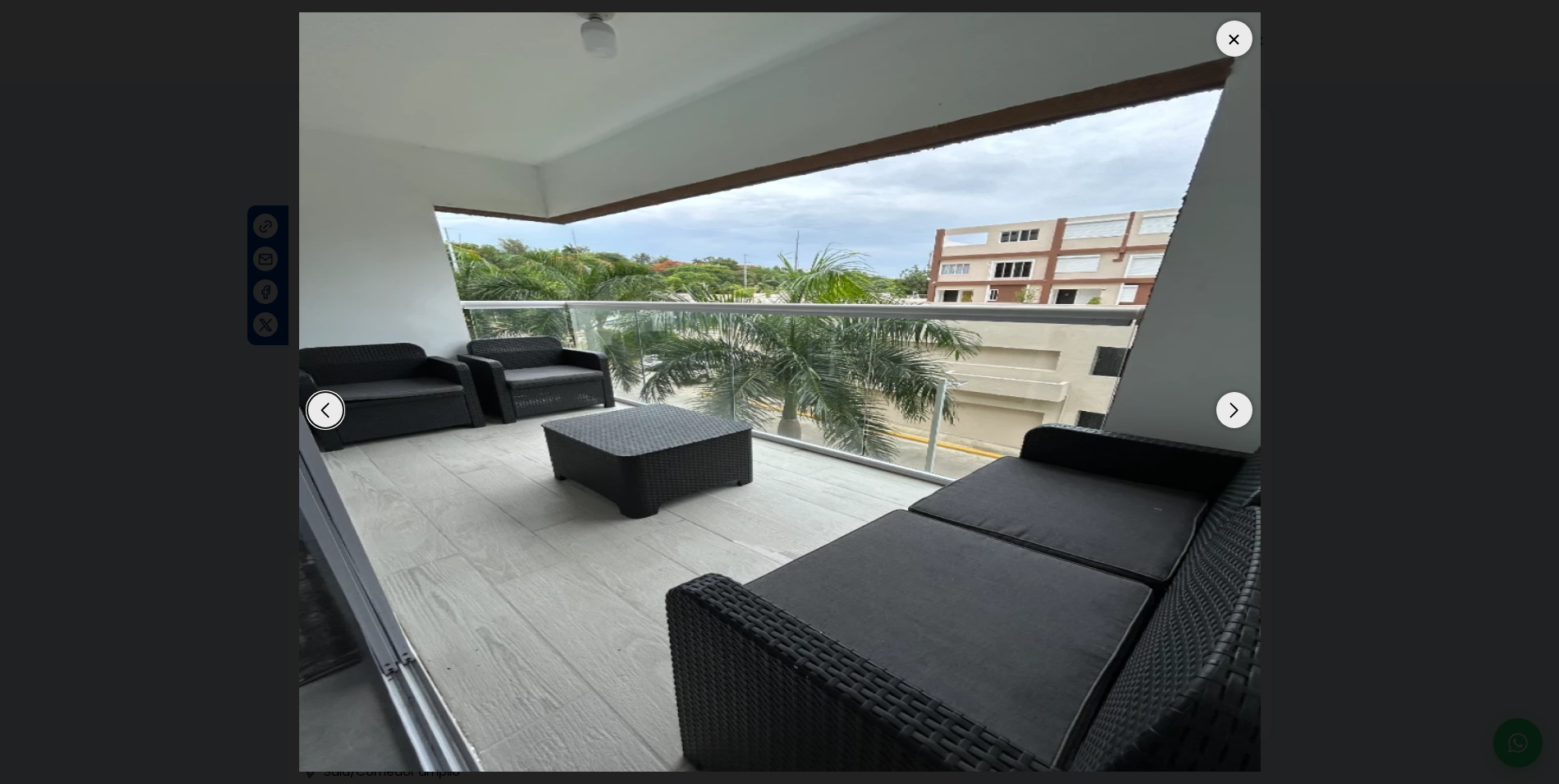
click at [1237, 411] on div "Next slide" at bounding box center [1234, 410] width 37 height 37
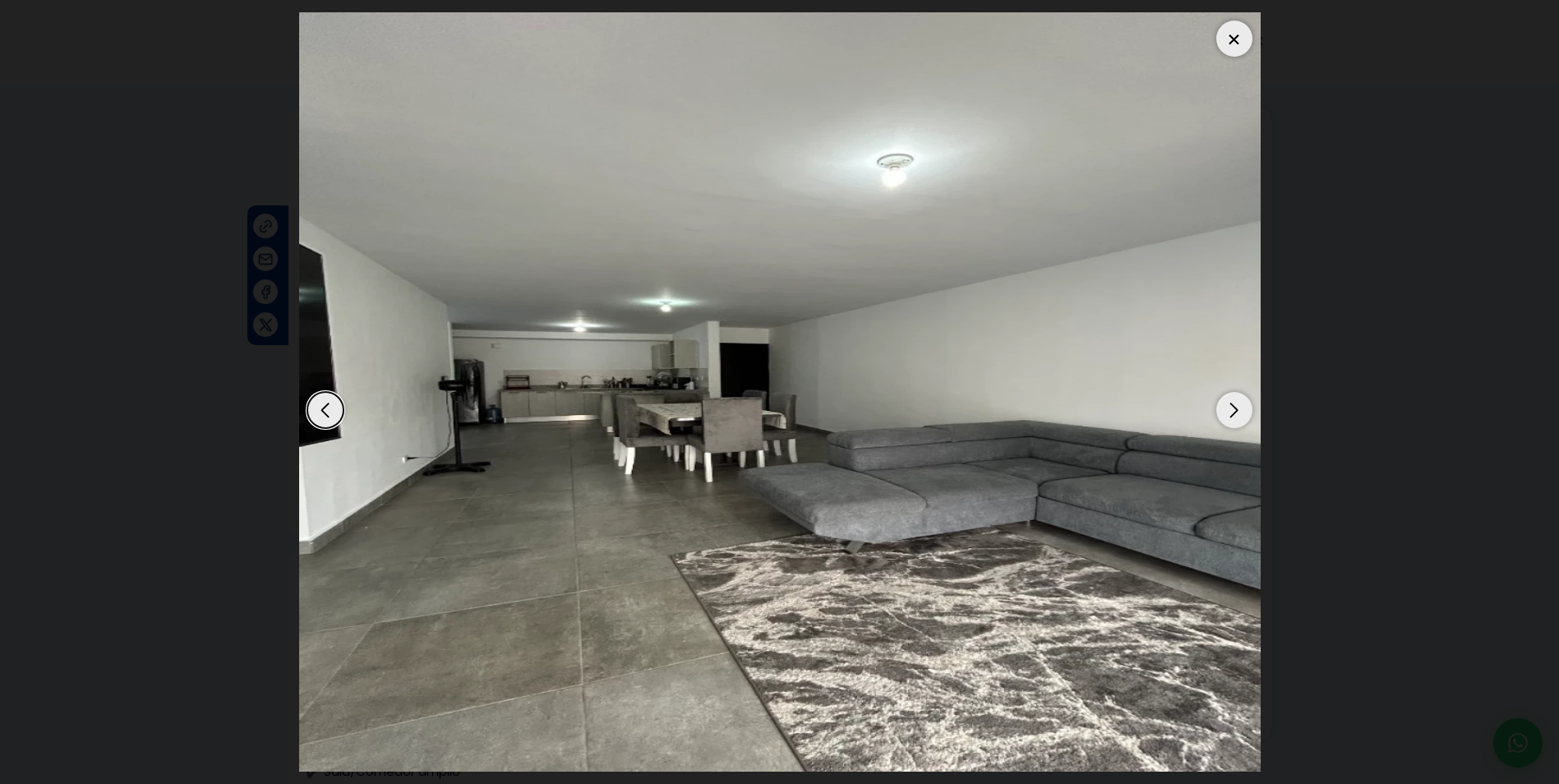
click at [1237, 411] on div "Next slide" at bounding box center [1234, 410] width 37 height 37
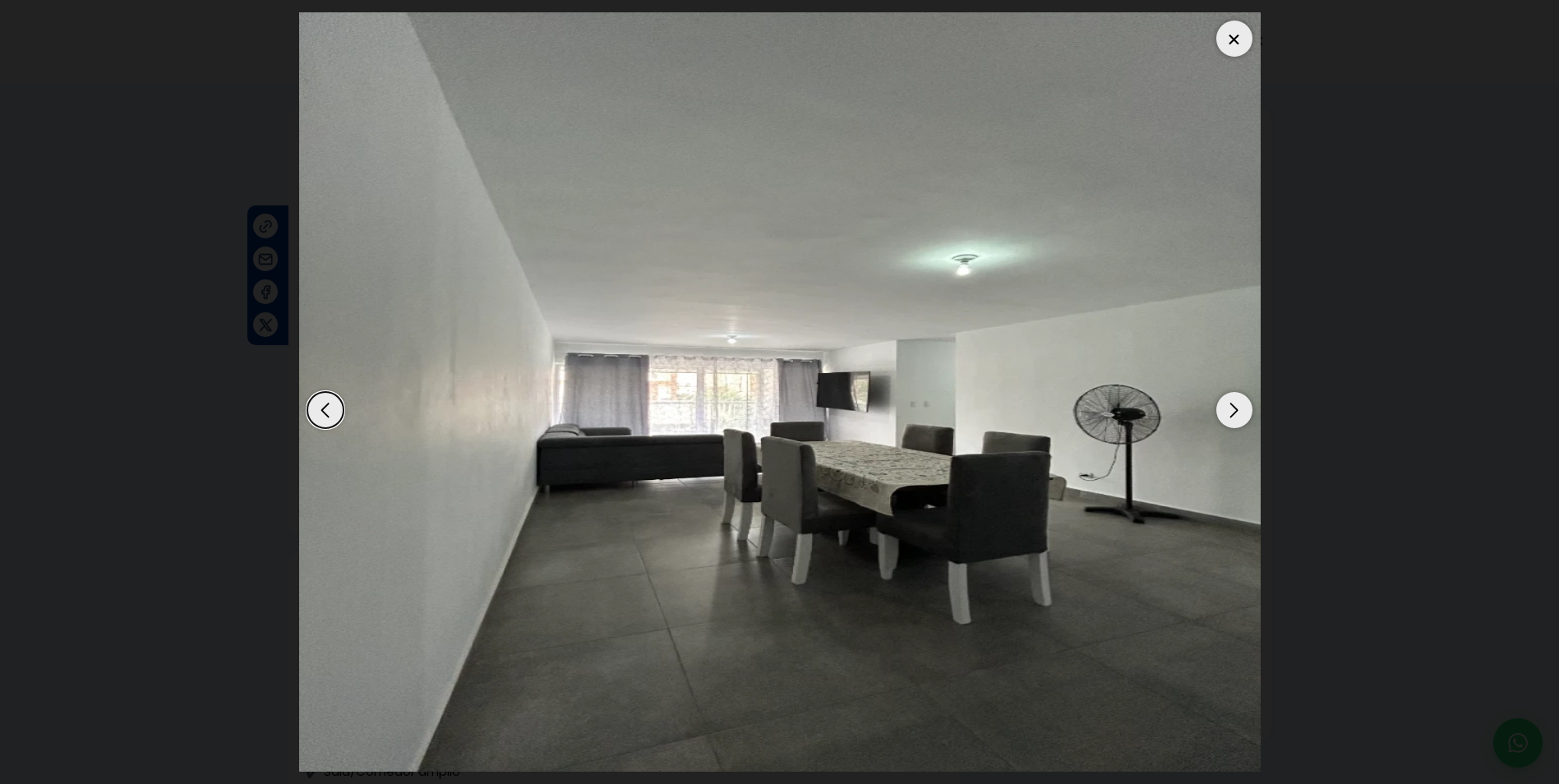
click at [1237, 411] on div "Next slide" at bounding box center [1234, 410] width 37 height 37
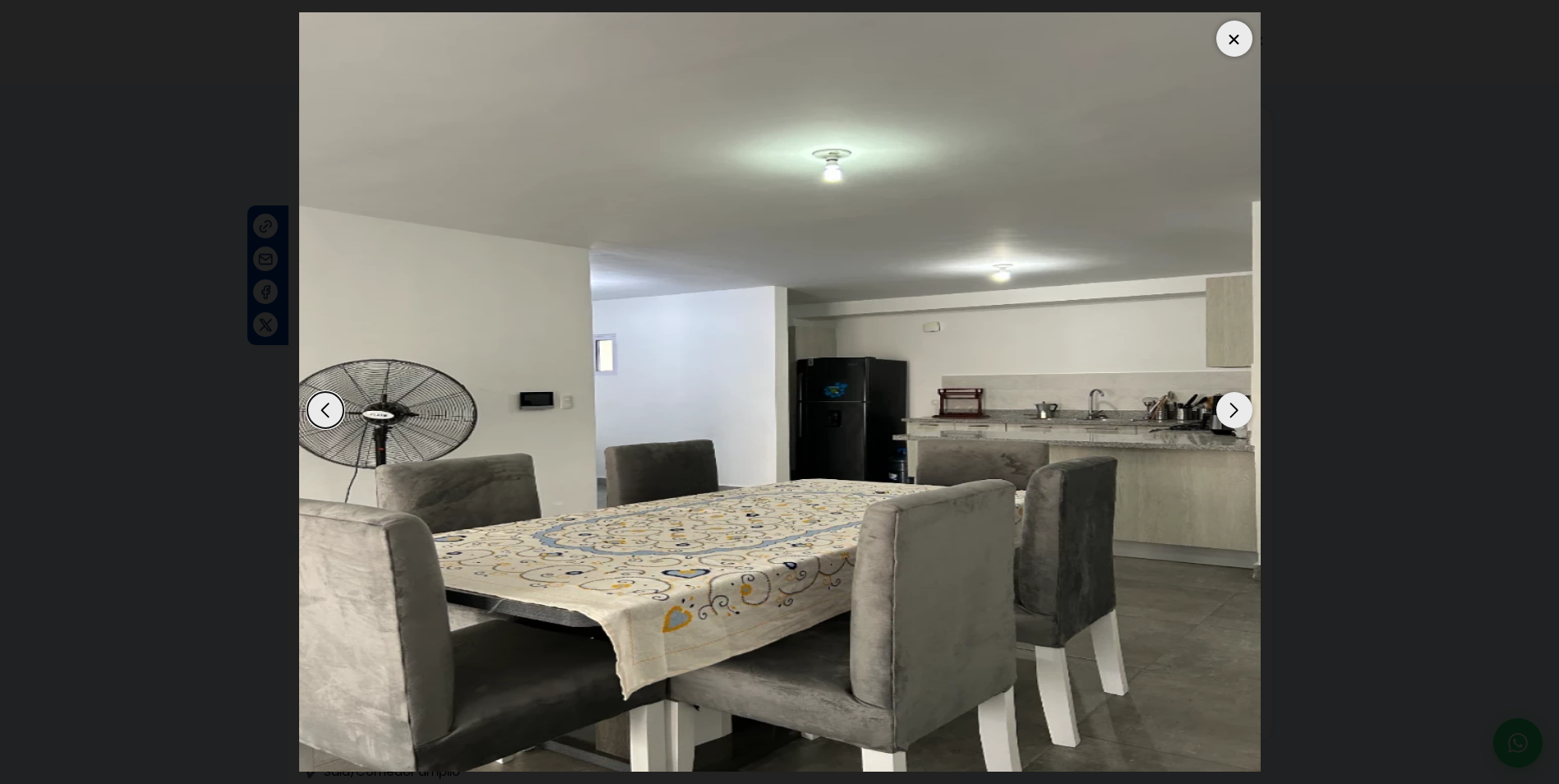
click at [1237, 411] on div "Next slide" at bounding box center [1234, 410] width 37 height 37
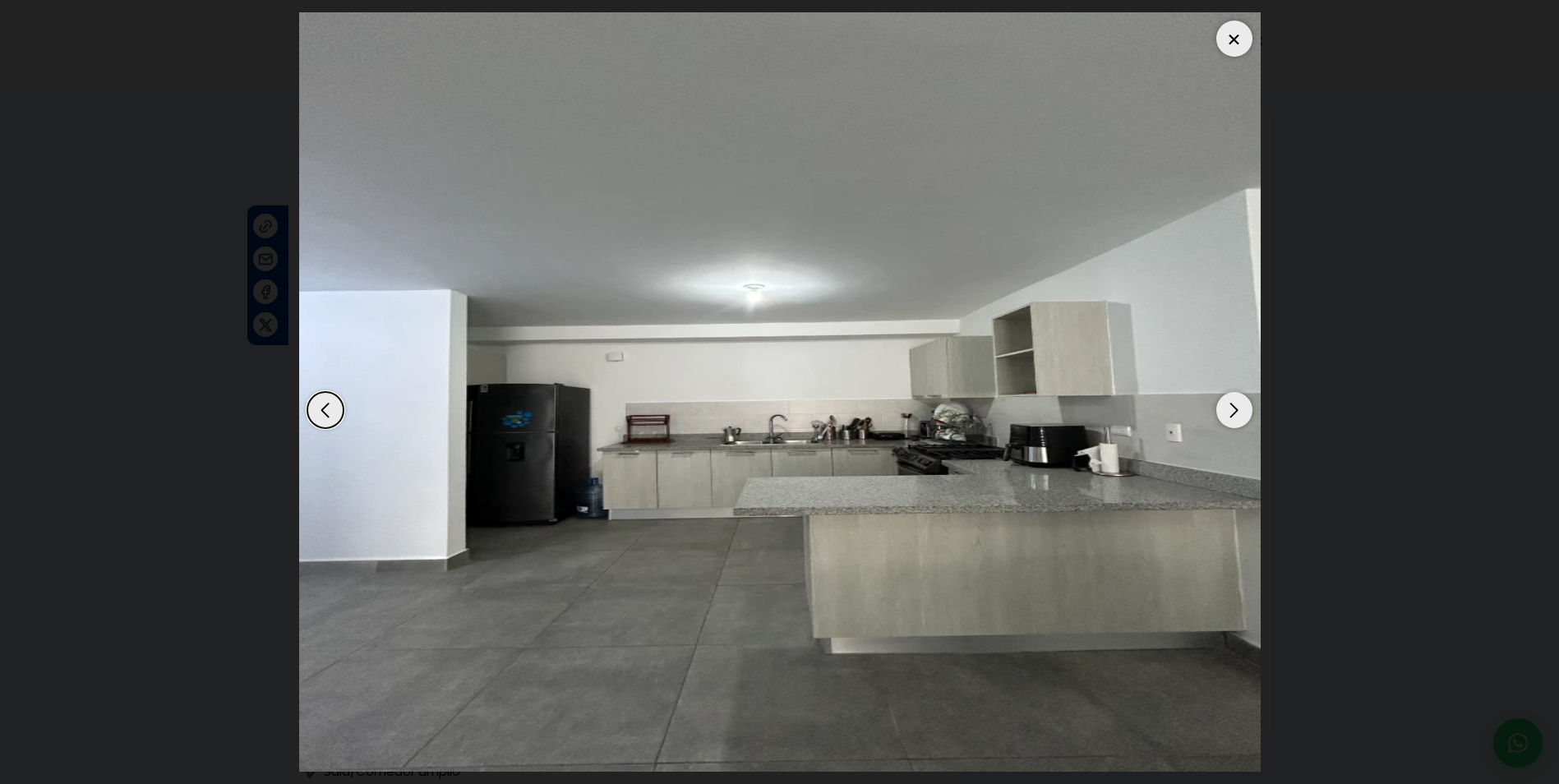
click at [1237, 411] on div "Next slide" at bounding box center [1234, 410] width 37 height 37
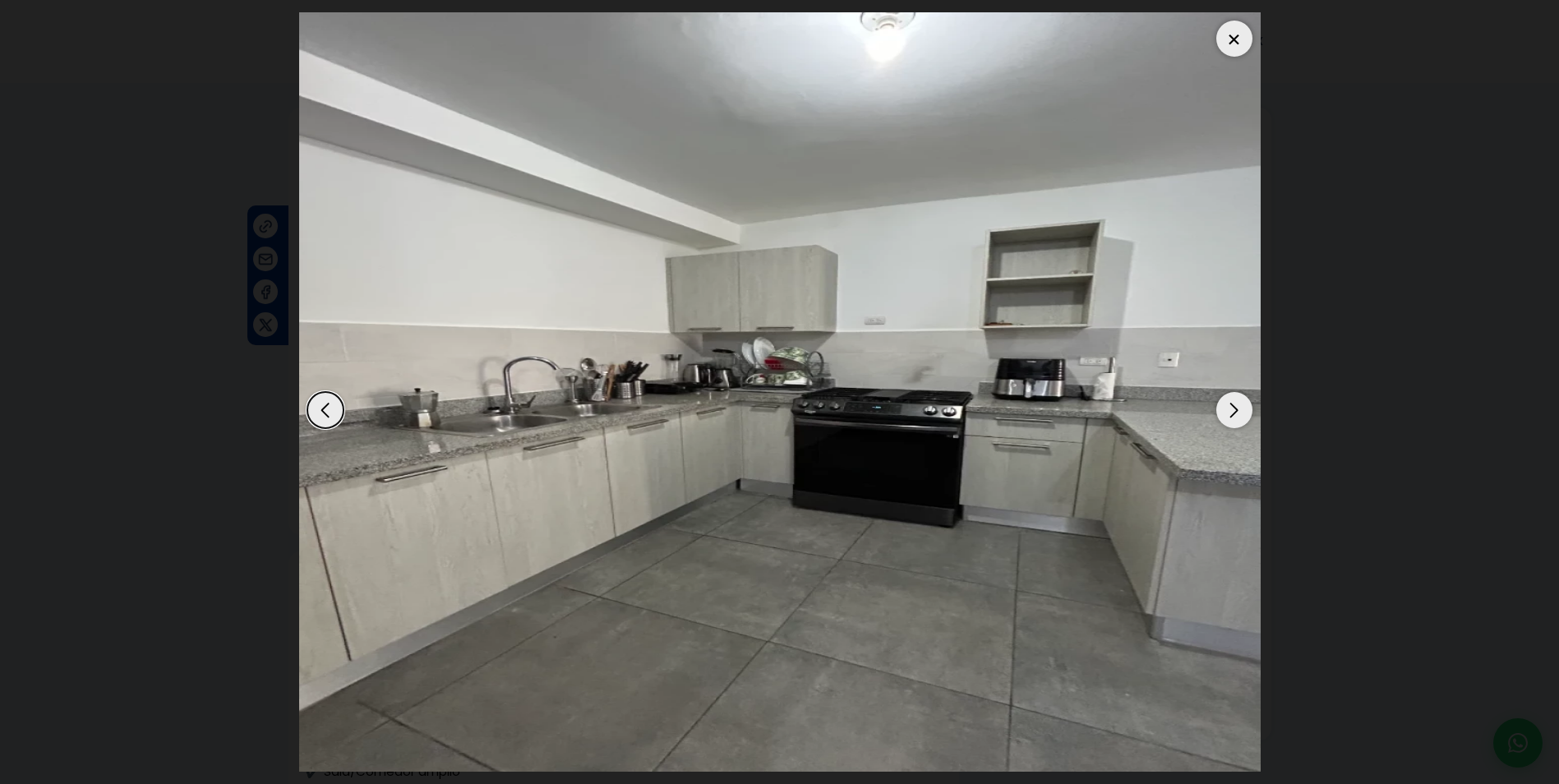
click at [1237, 411] on div "Next slide" at bounding box center [1234, 410] width 37 height 37
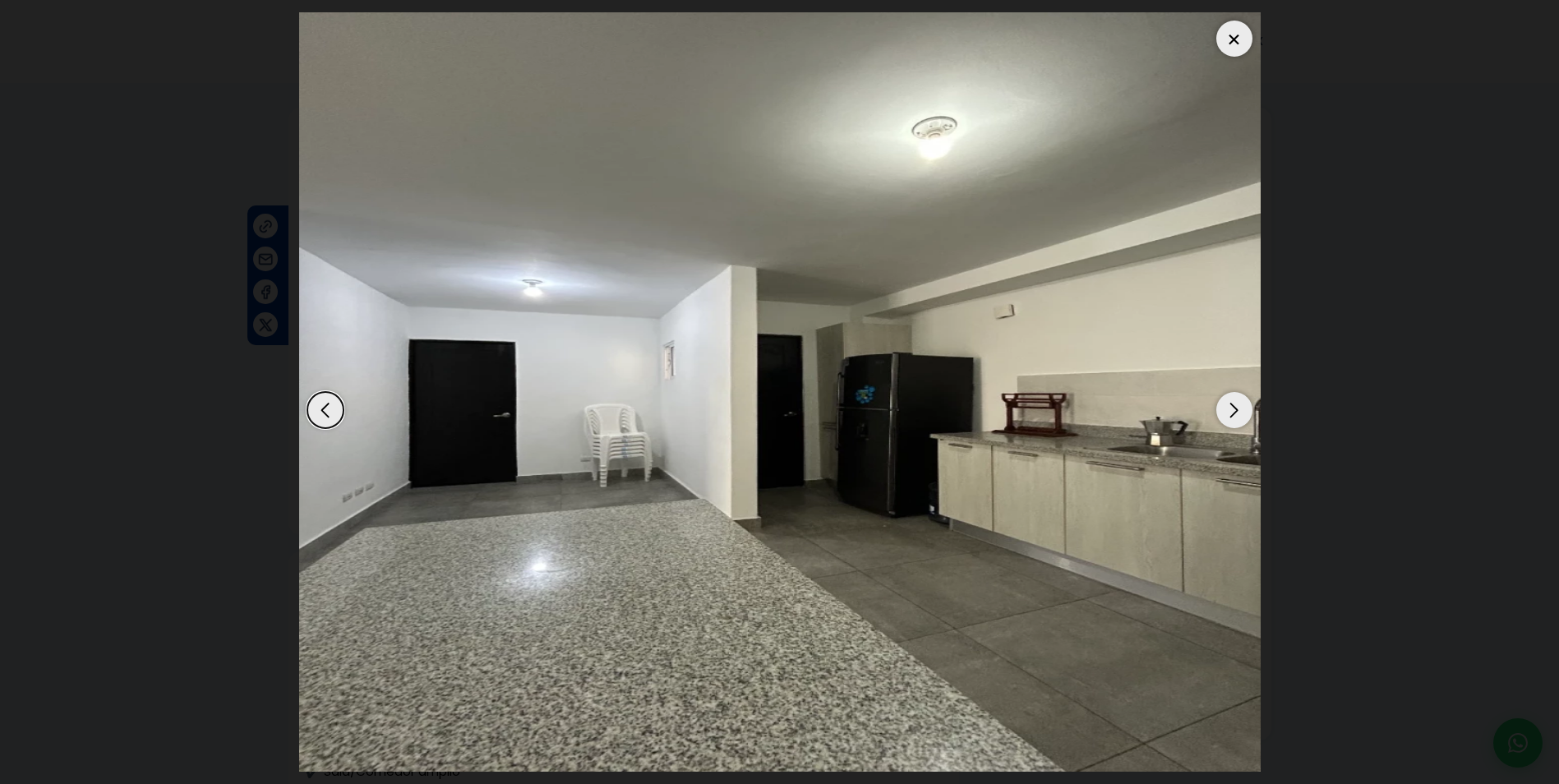
click at [1237, 411] on div "Next slide" at bounding box center [1234, 410] width 37 height 37
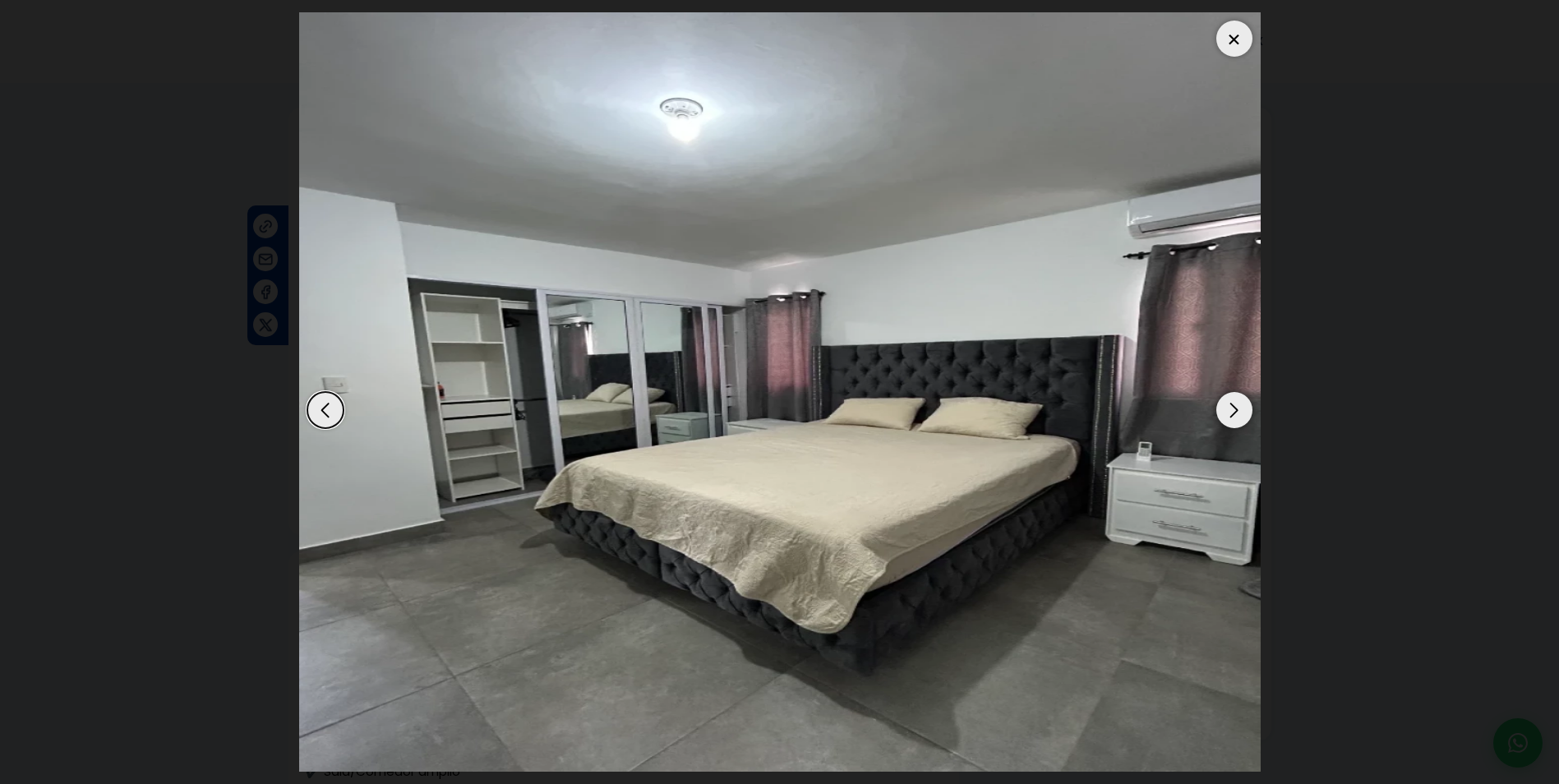
click at [1237, 411] on div "Next slide" at bounding box center [1234, 410] width 37 height 37
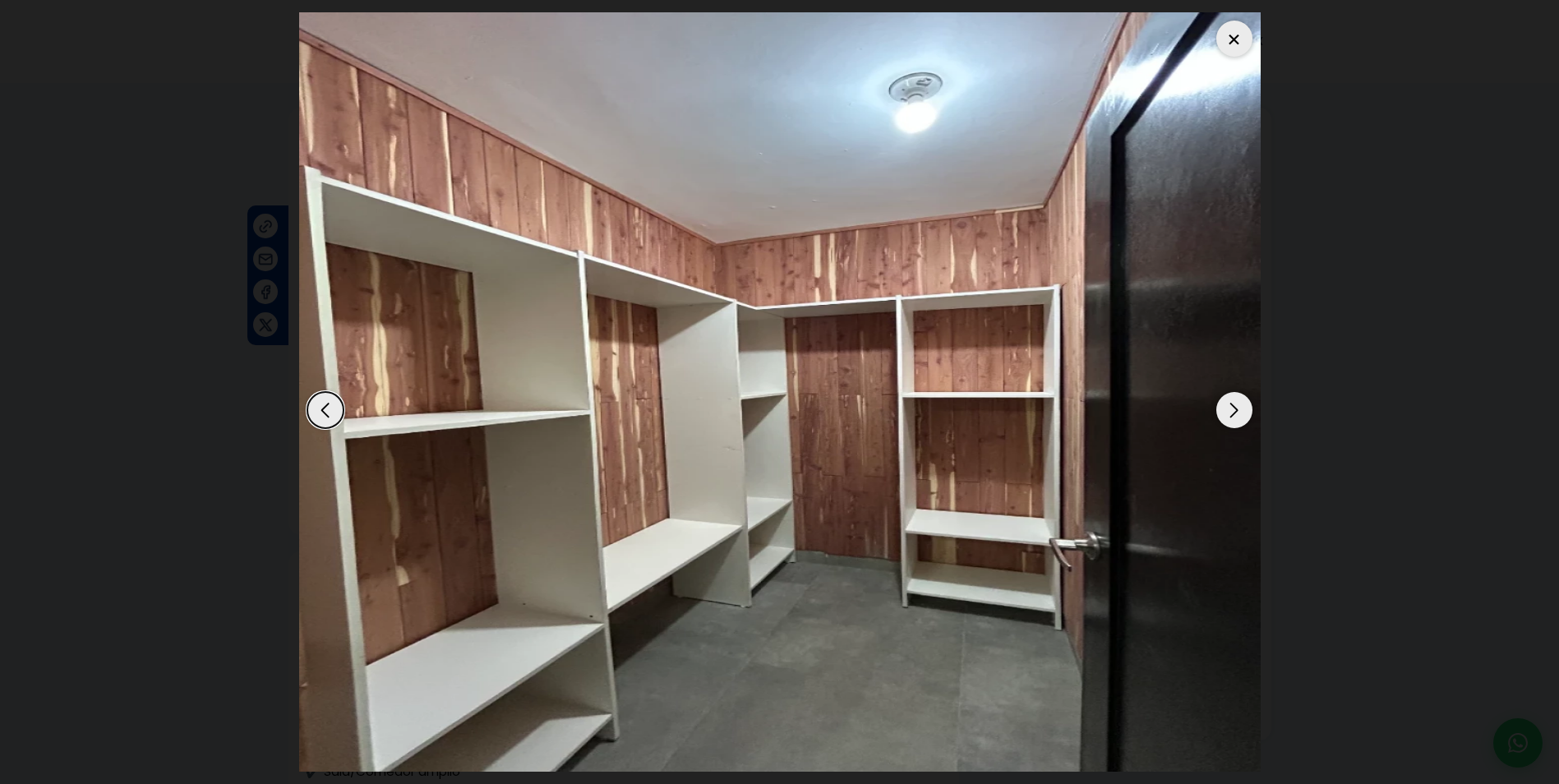
click at [1237, 411] on div "Next slide" at bounding box center [1234, 410] width 37 height 37
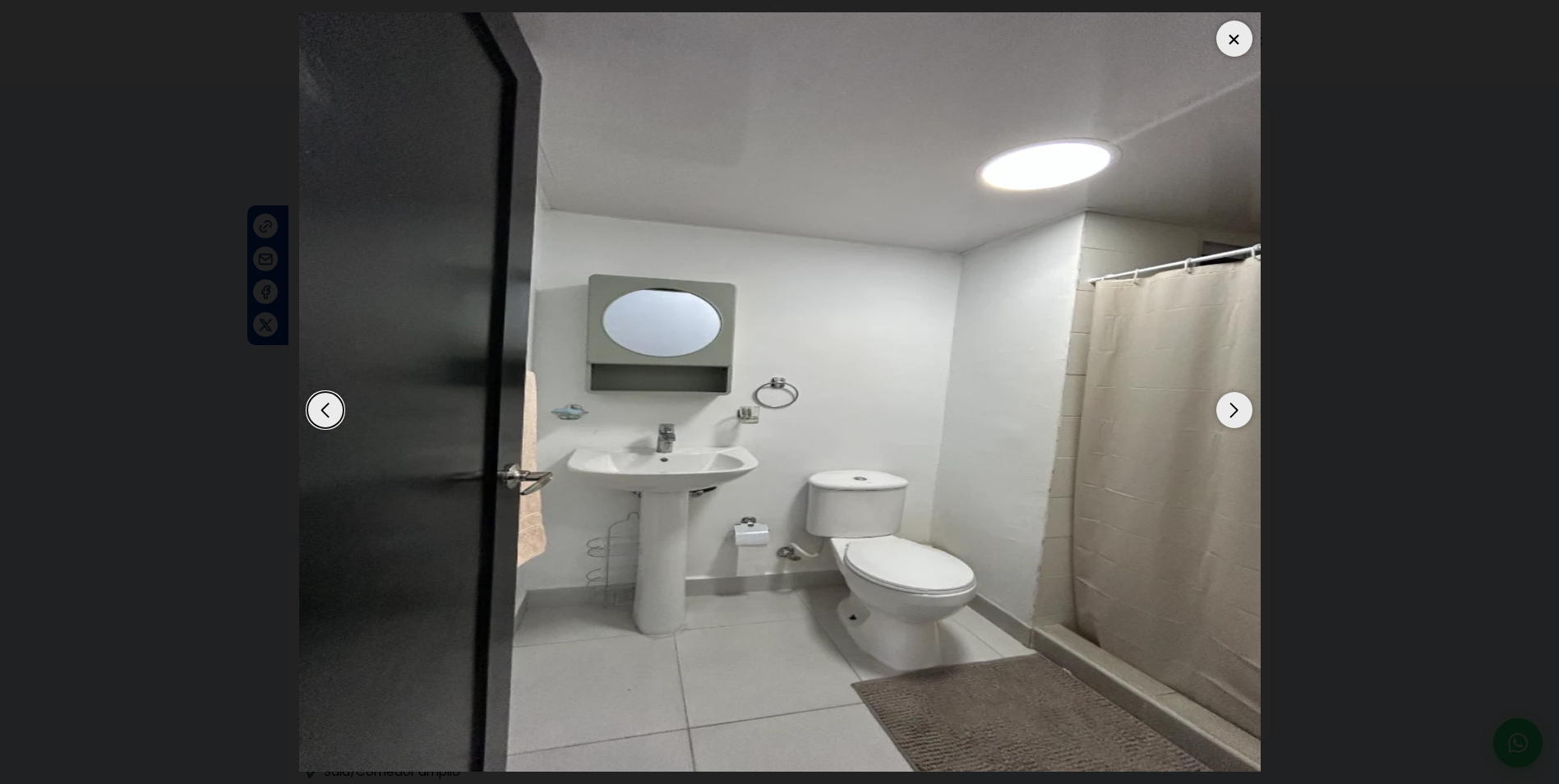
click at [1237, 411] on div "Next slide" at bounding box center [1234, 410] width 37 height 37
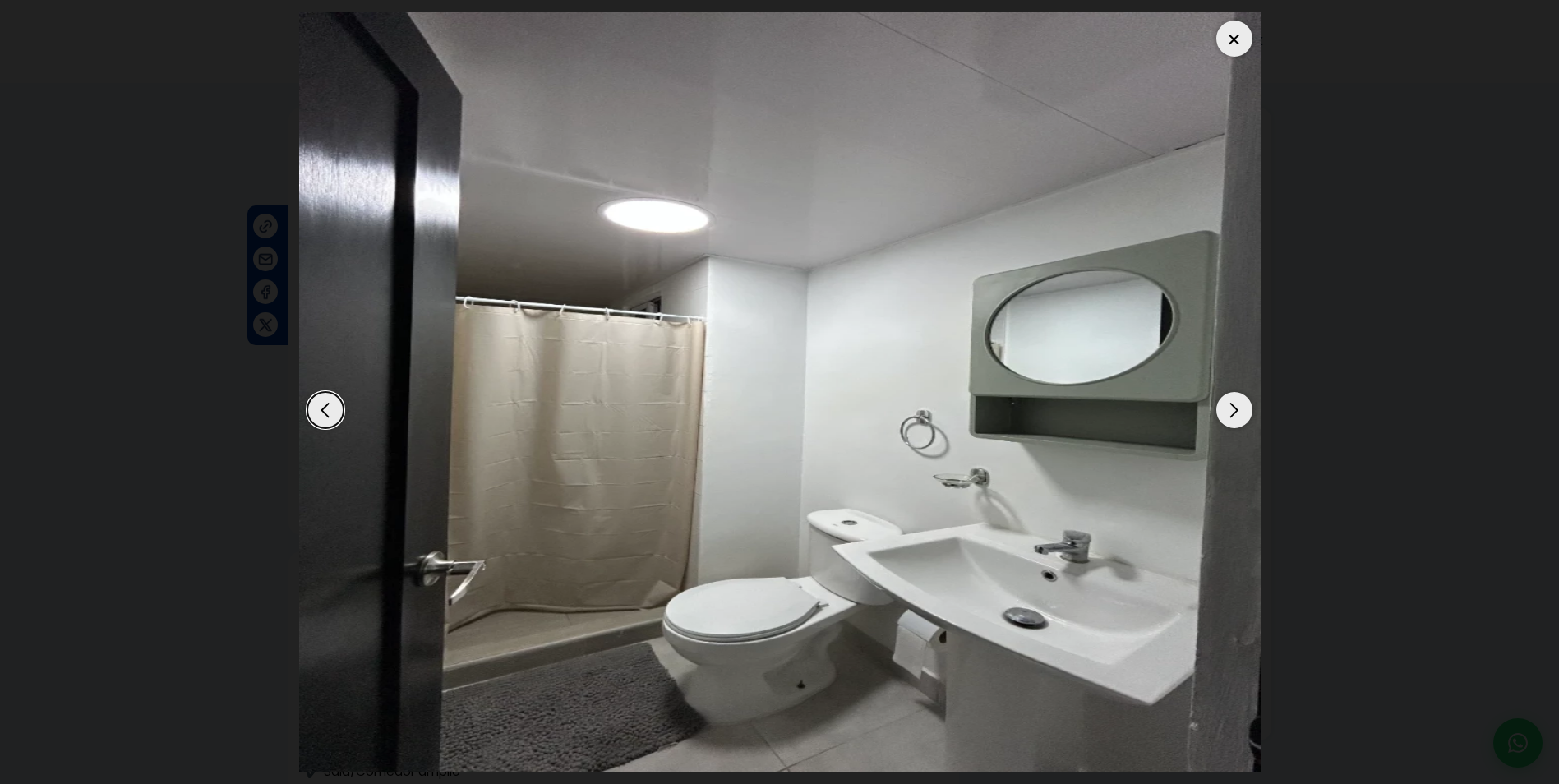
click at [1237, 411] on div "Next slide" at bounding box center [1234, 410] width 37 height 37
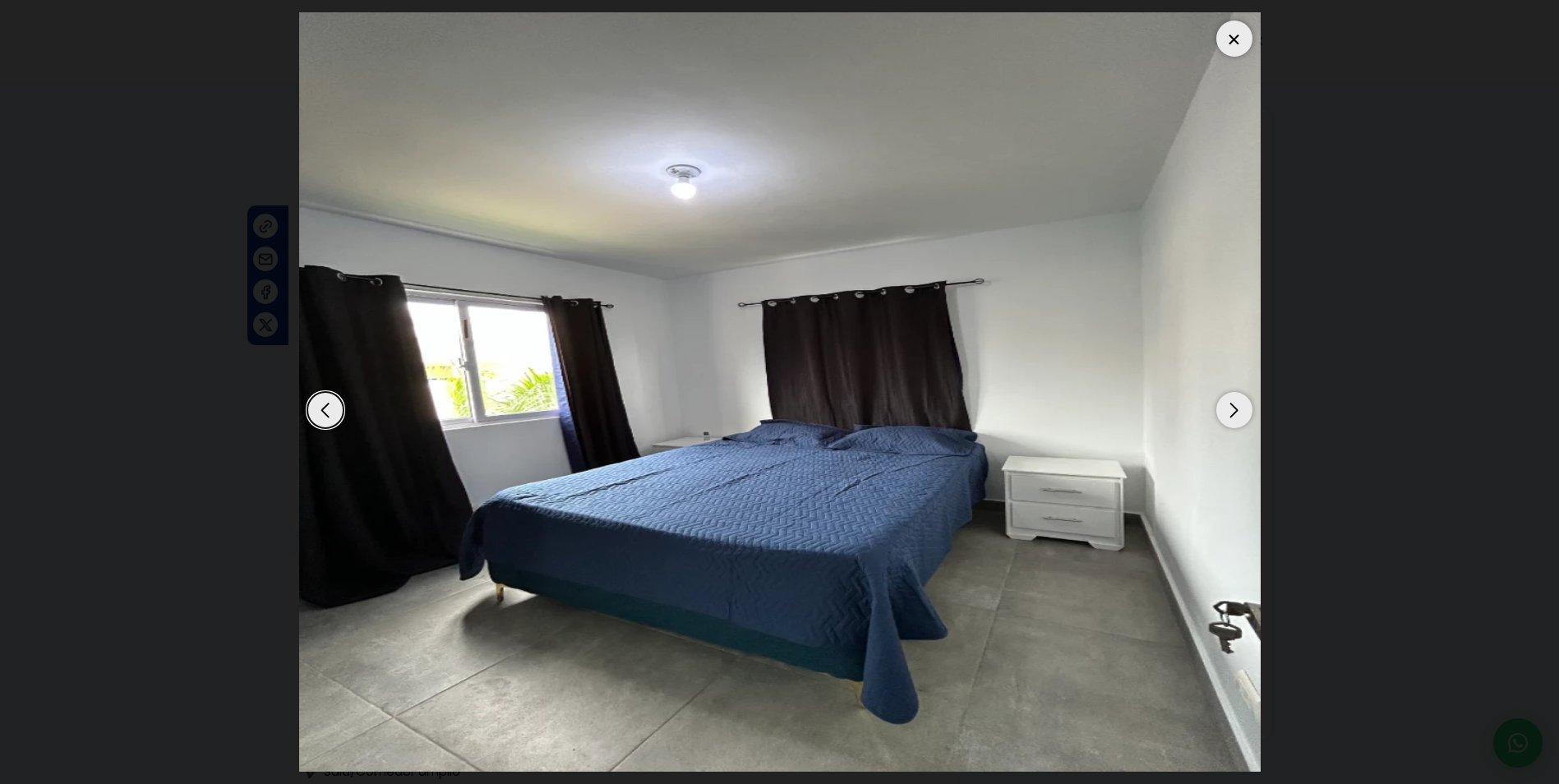
click at [1237, 411] on div "Next slide" at bounding box center [1234, 410] width 37 height 37
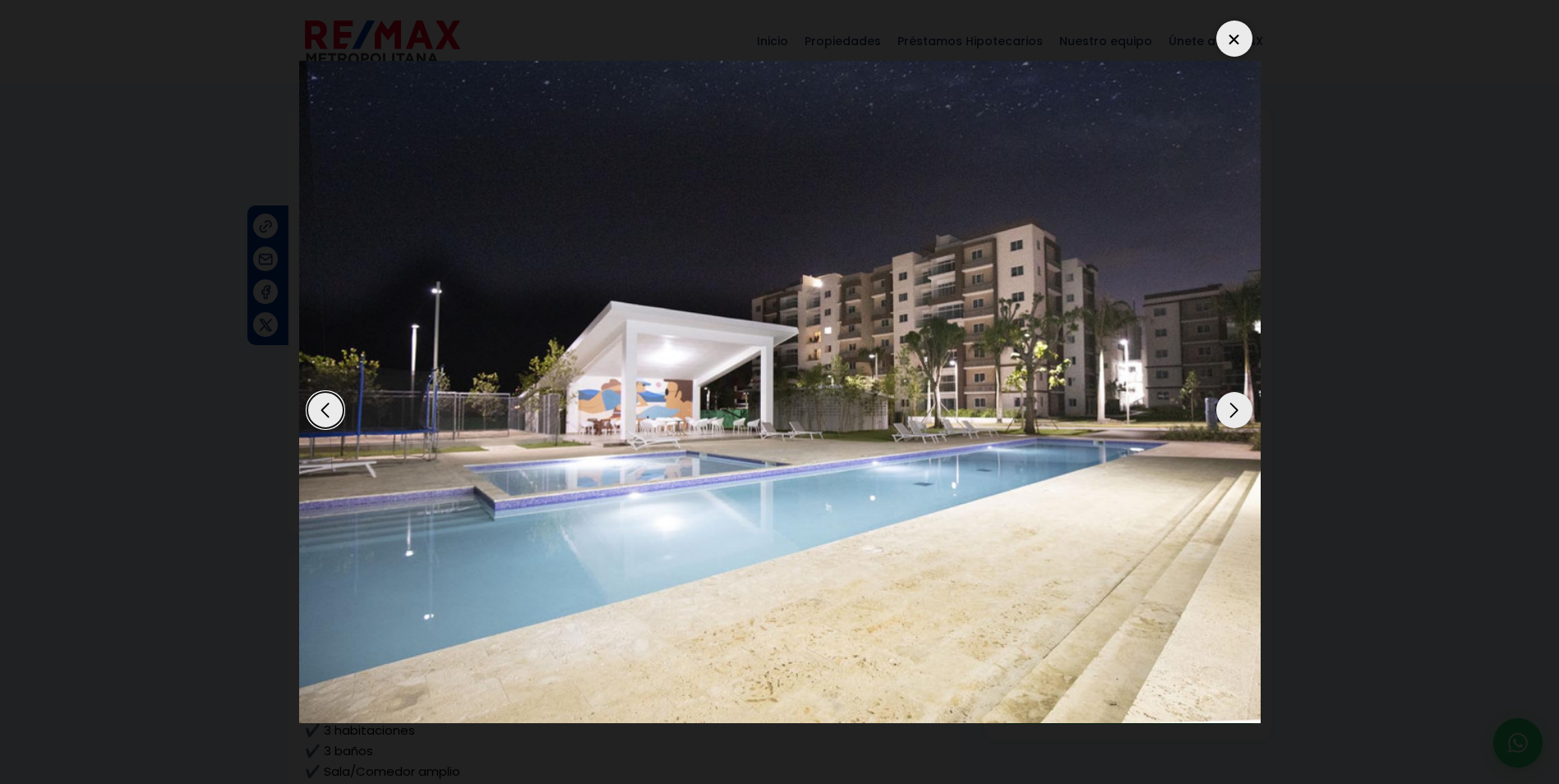
click at [1237, 411] on div "Next slide" at bounding box center [1234, 410] width 37 height 37
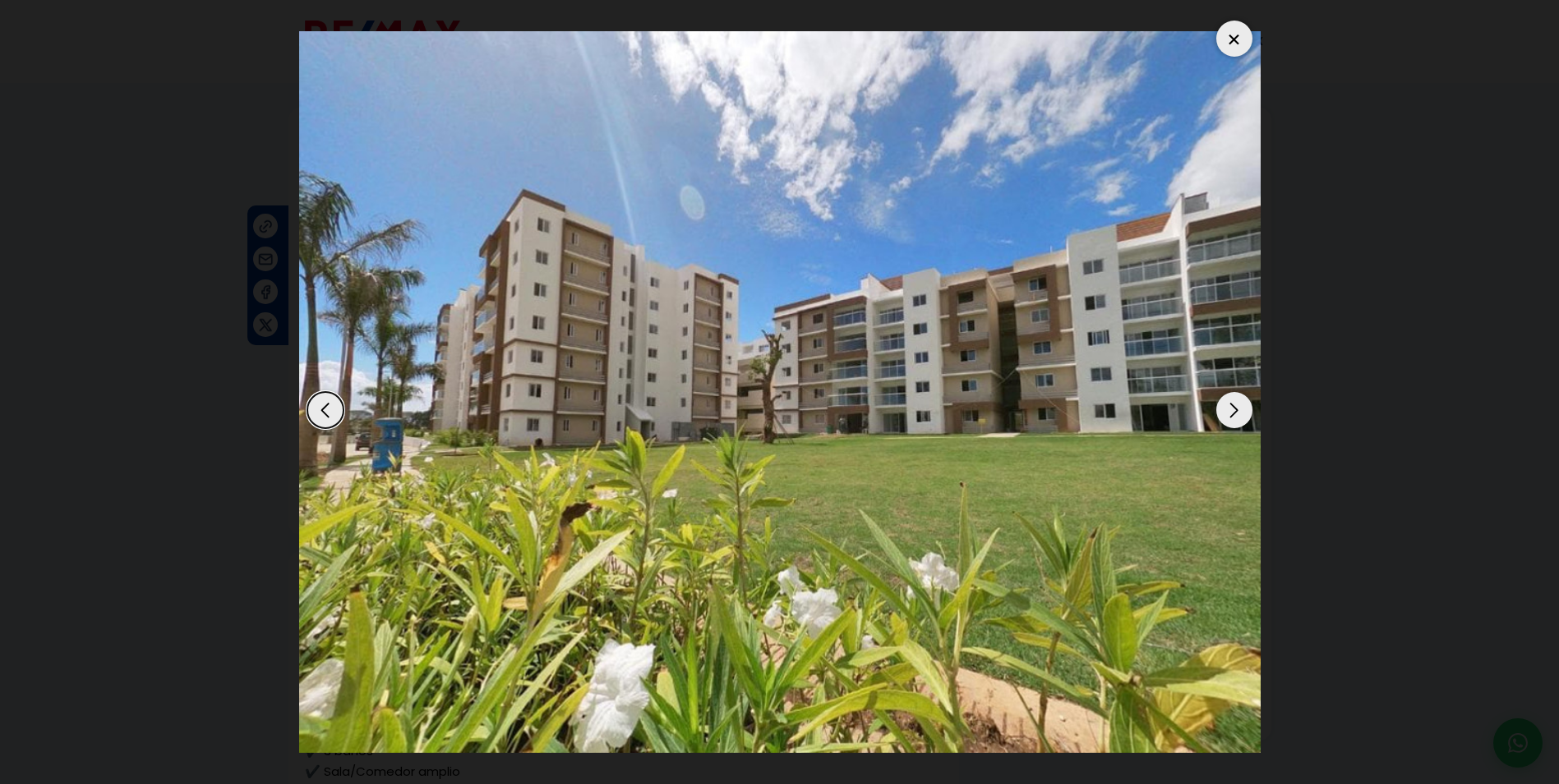
click at [1232, 39] on div at bounding box center [1234, 39] width 37 height 37
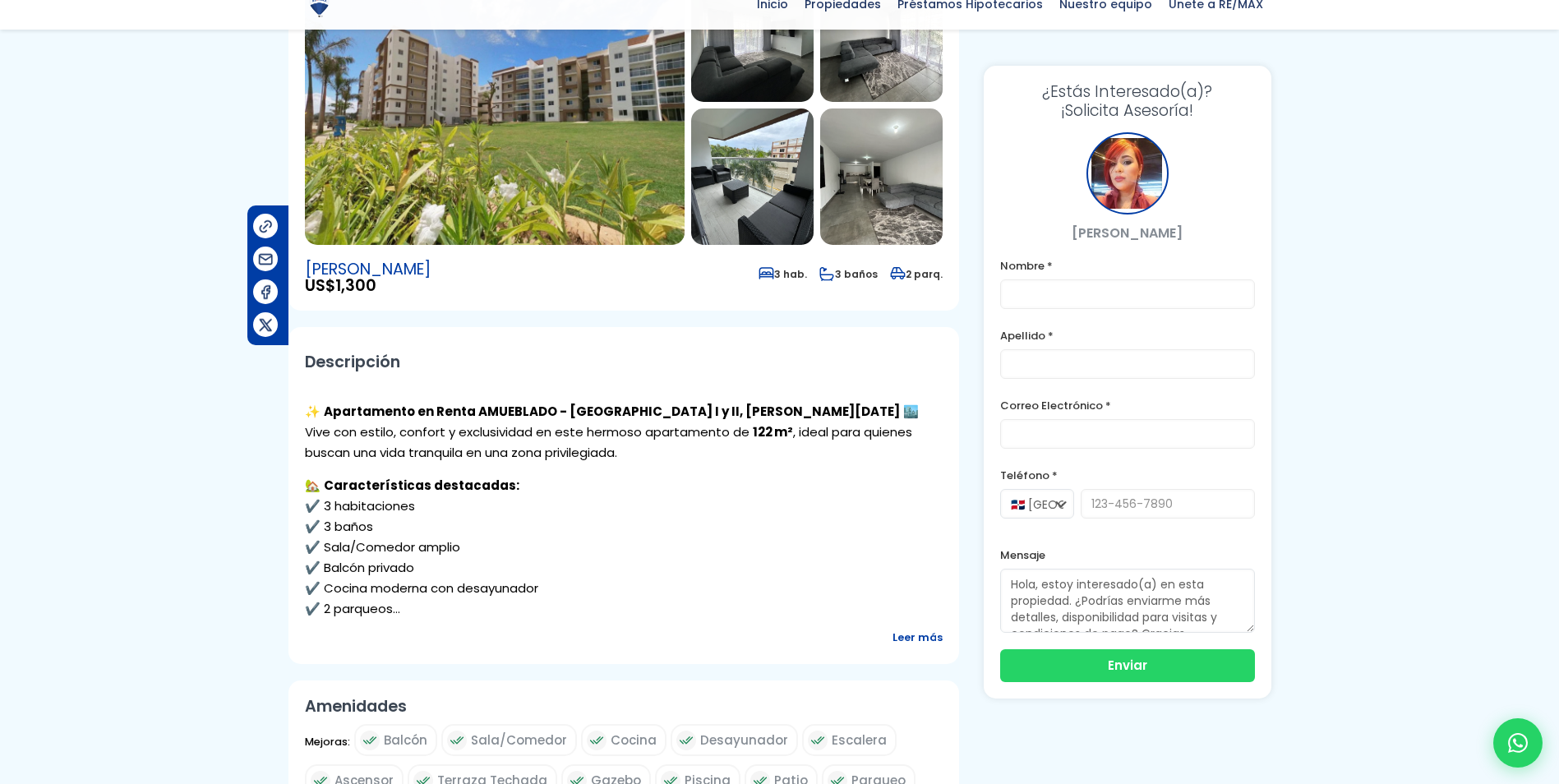
scroll to position [247, 0]
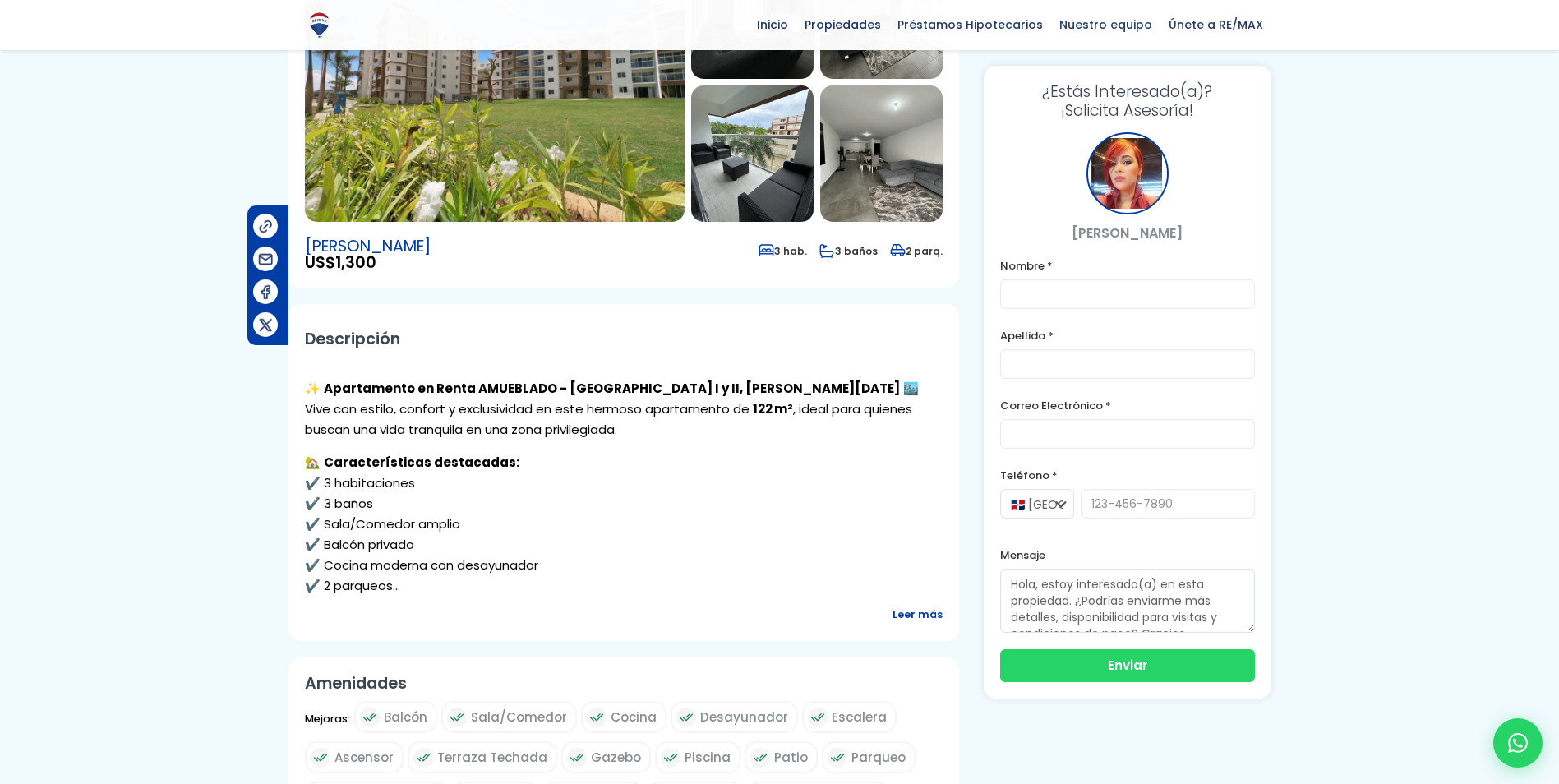
click at [916, 615] on span "Leer más" at bounding box center [917, 614] width 50 height 20
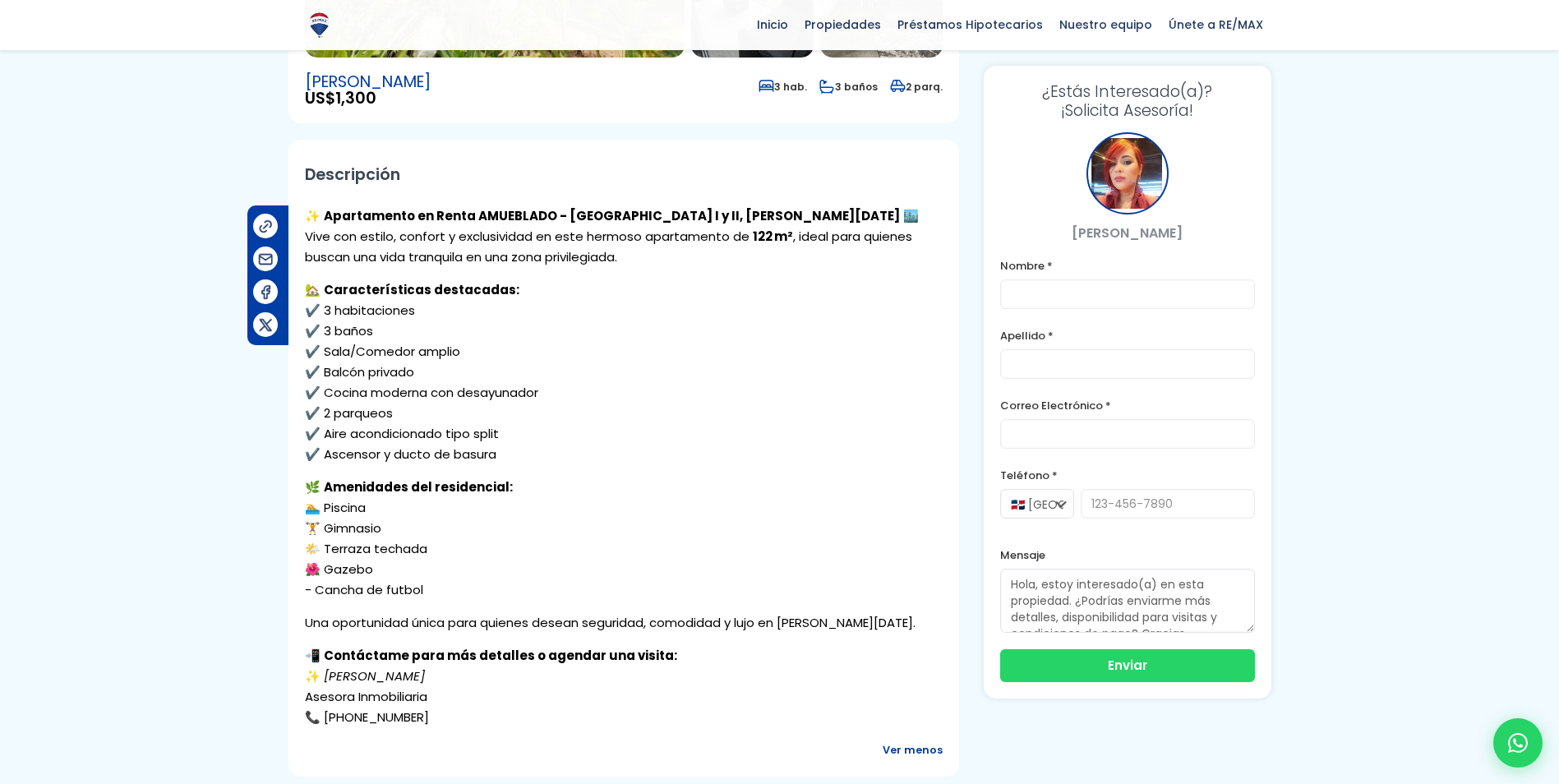
scroll to position [165, 0]
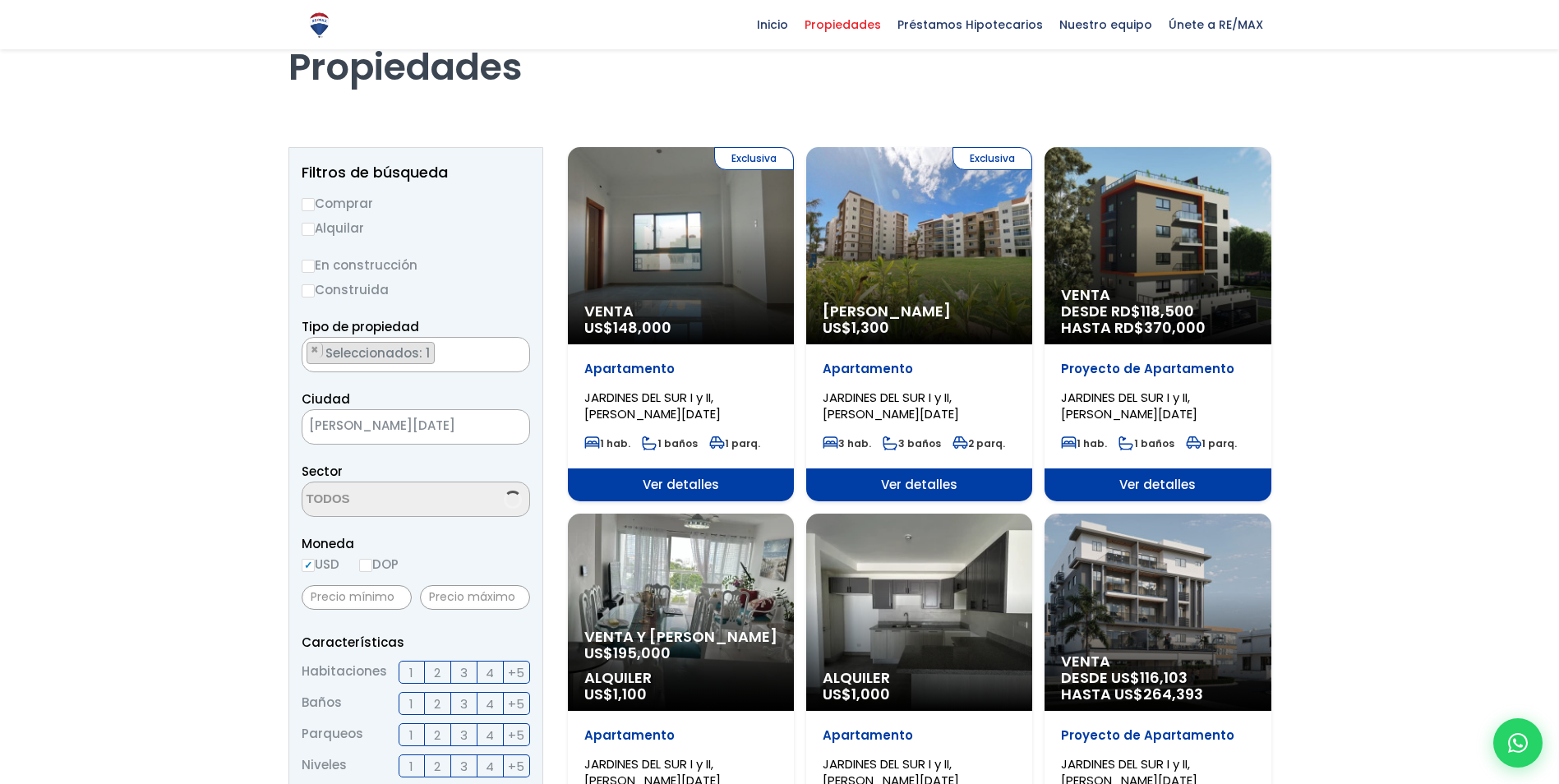
scroll to position [82, 0]
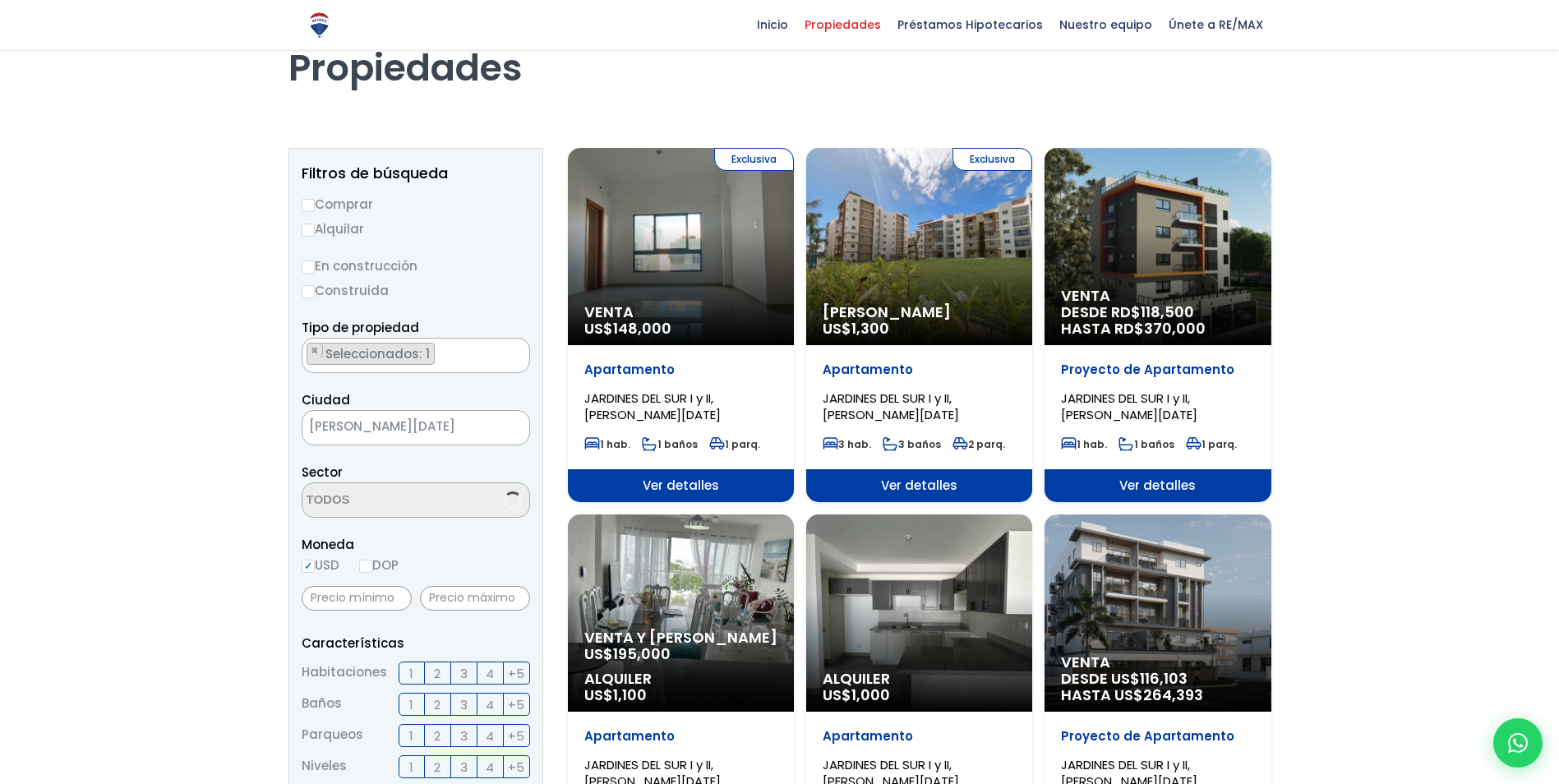
select select "141"
click at [1207, 274] on div "Venta DESDE RD$ 118,500 HASTA RD$ 370,000" at bounding box center [1157, 246] width 226 height 197
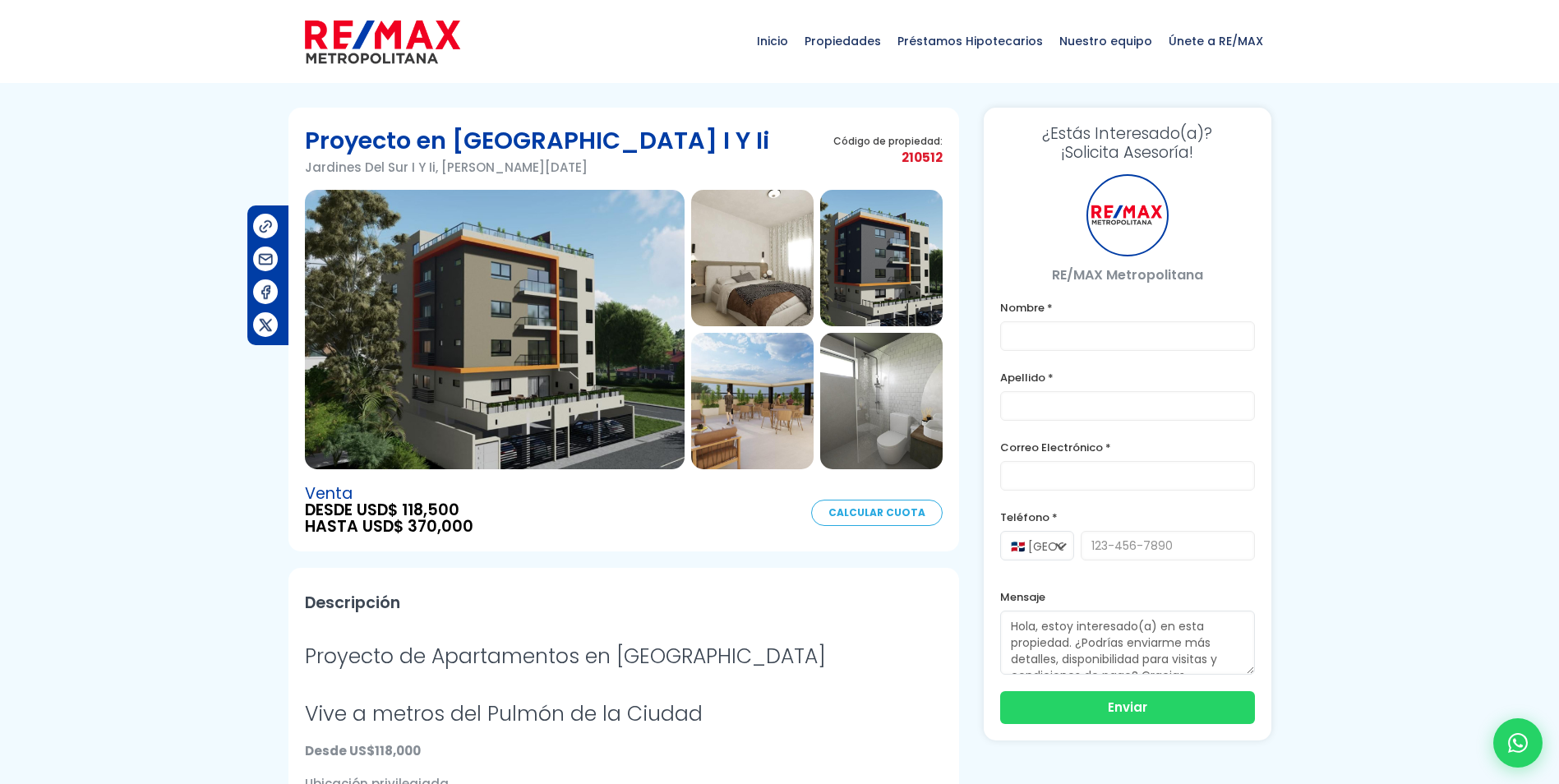
click at [572, 344] on img at bounding box center [494, 329] width 380 height 279
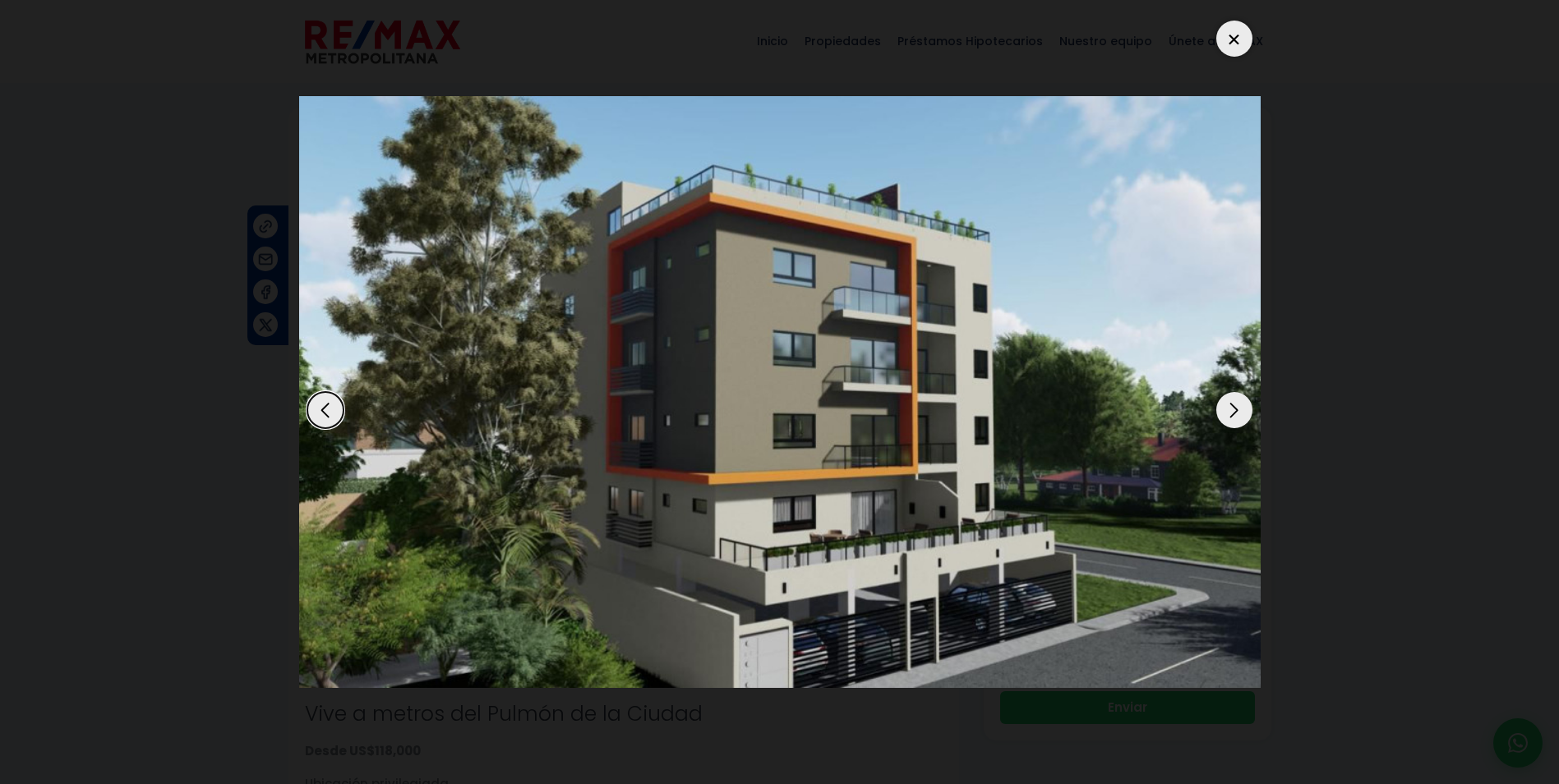
click at [1237, 405] on div "Next slide" at bounding box center [1234, 410] width 37 height 37
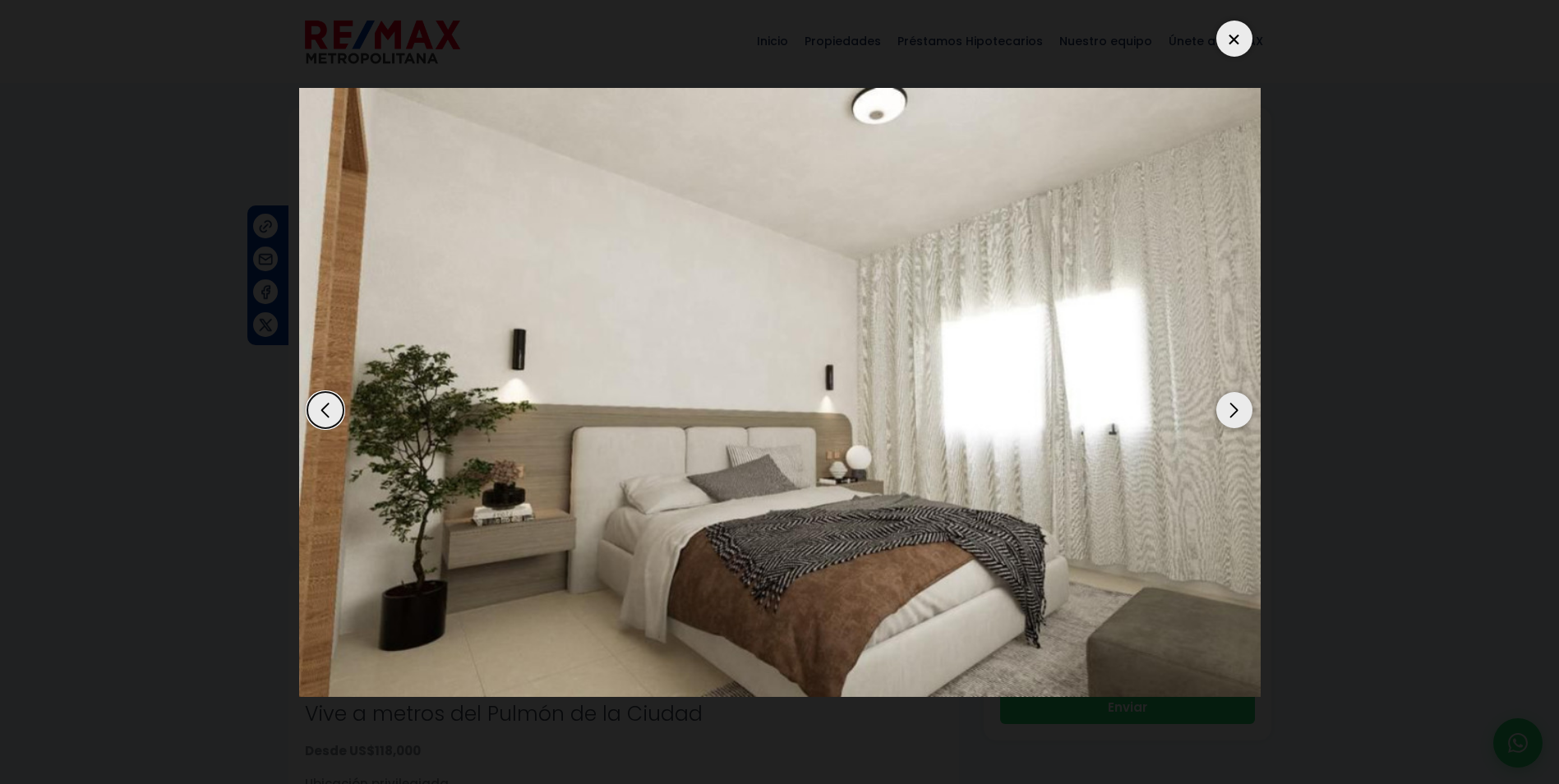
click at [1237, 405] on div "Next slide" at bounding box center [1234, 410] width 37 height 37
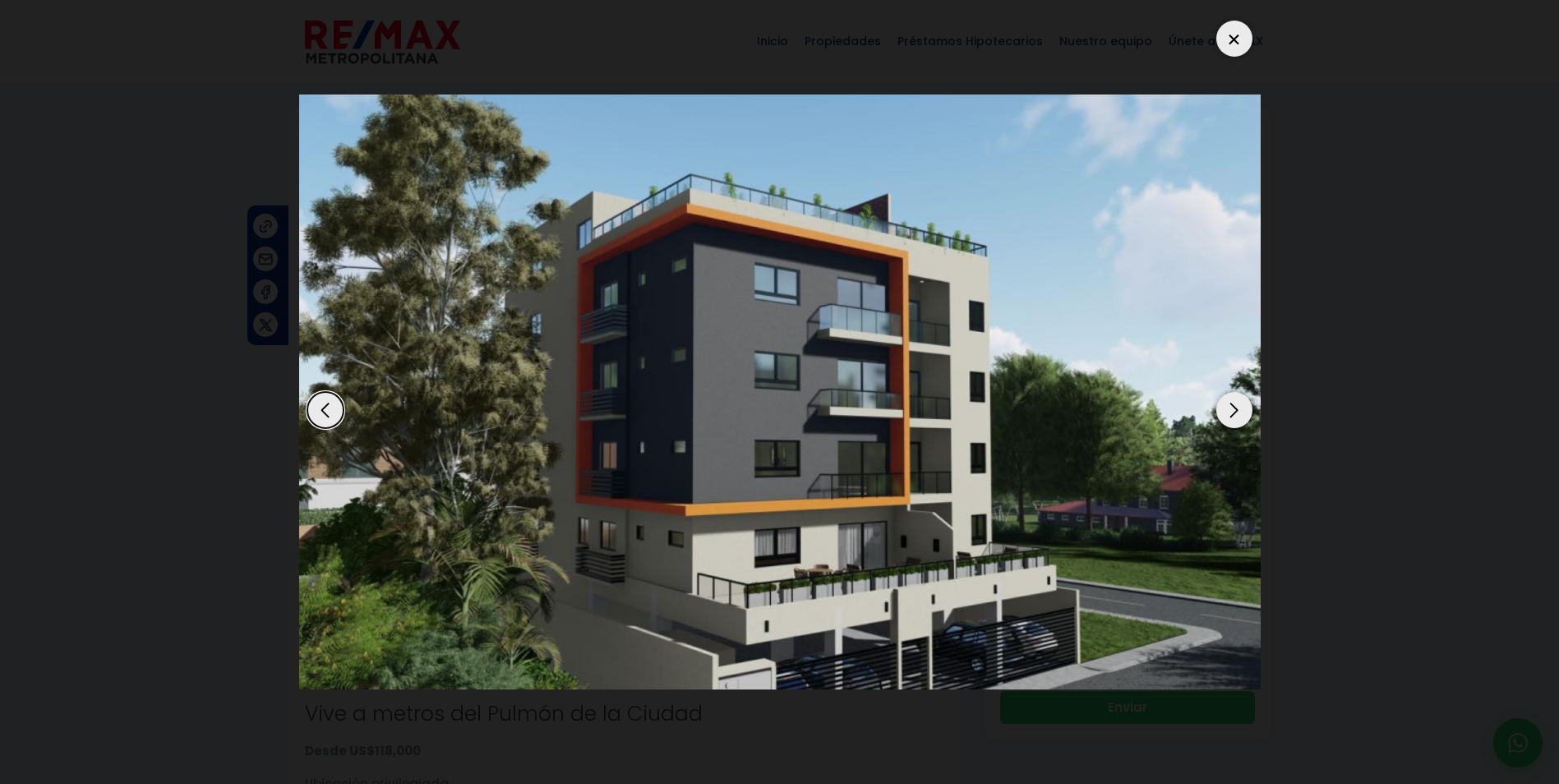
click at [1237, 405] on div "Next slide" at bounding box center [1234, 410] width 37 height 37
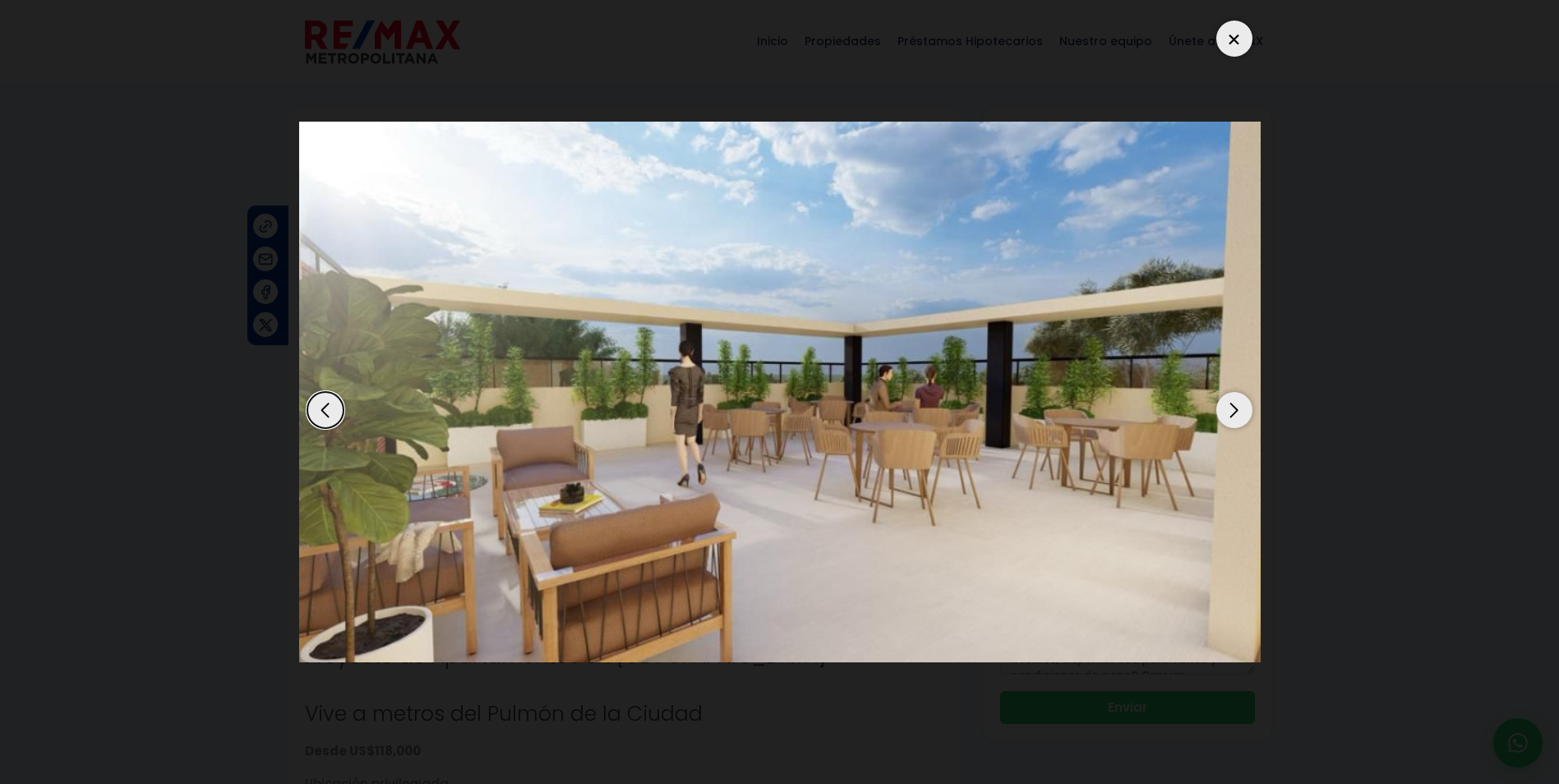
click at [1237, 405] on div "Next slide" at bounding box center [1234, 410] width 37 height 37
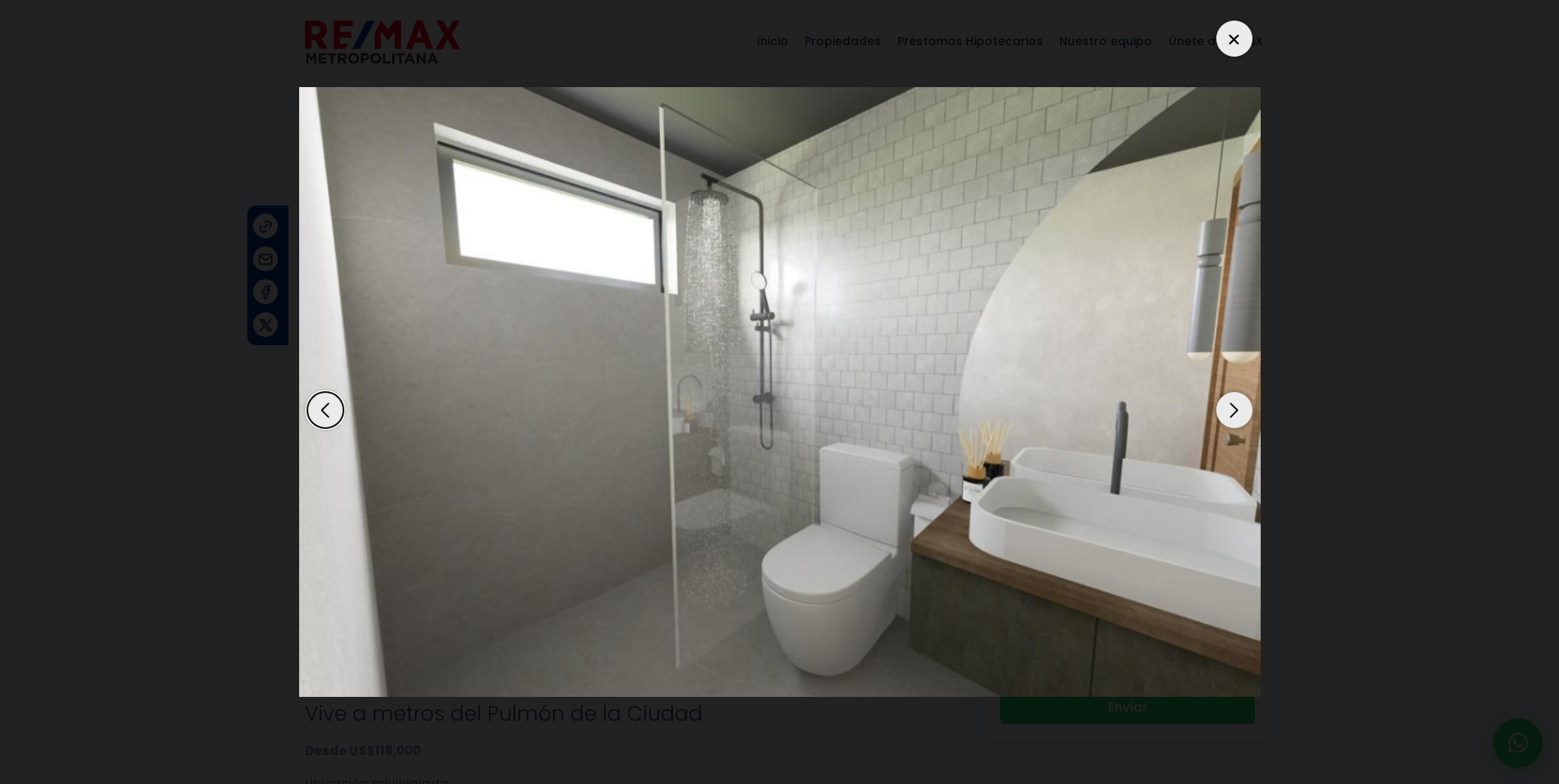
click at [1237, 405] on div "Next slide" at bounding box center [1234, 410] width 37 height 37
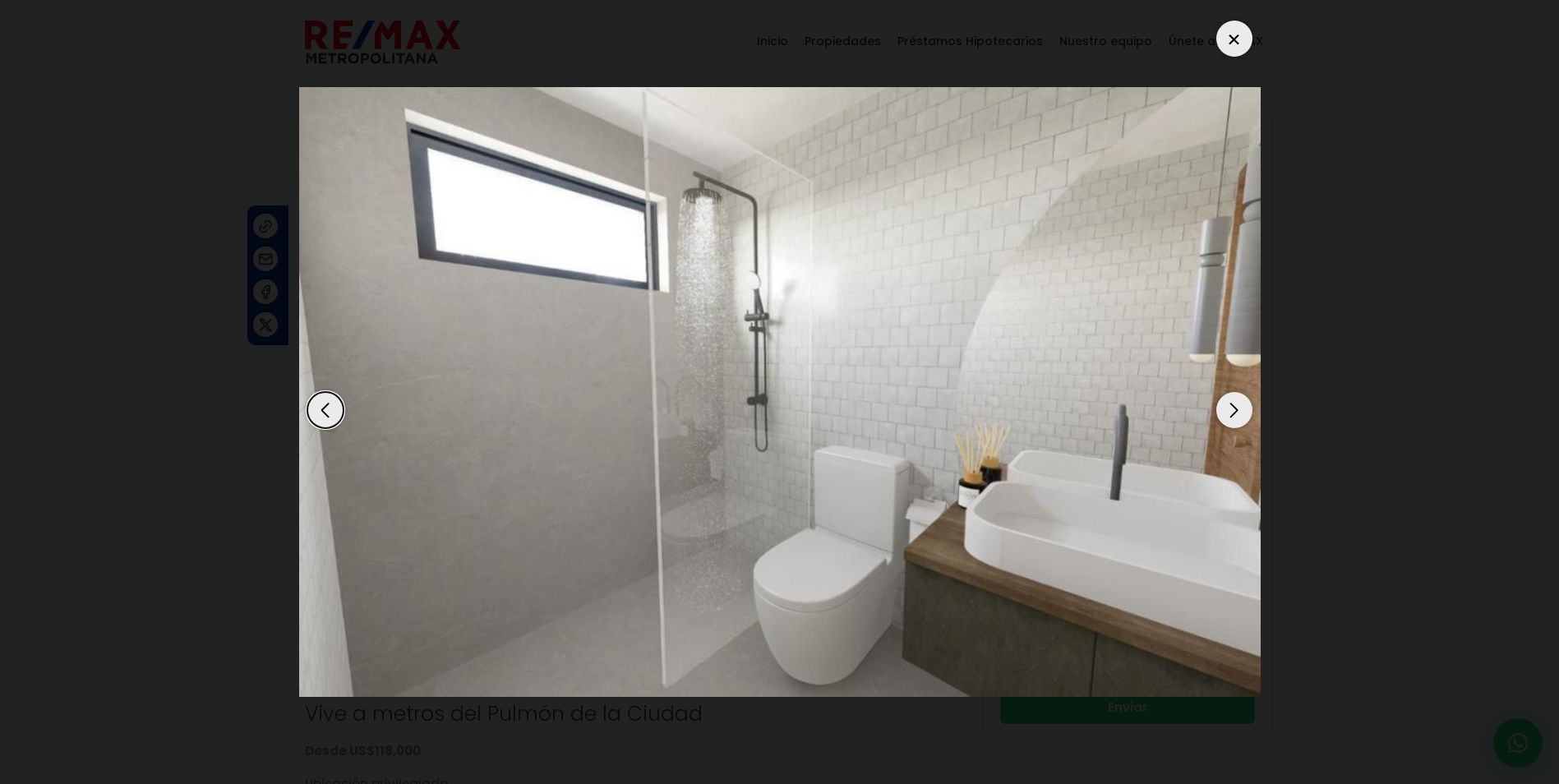
click at [1237, 405] on div "Next slide" at bounding box center [1234, 410] width 37 height 37
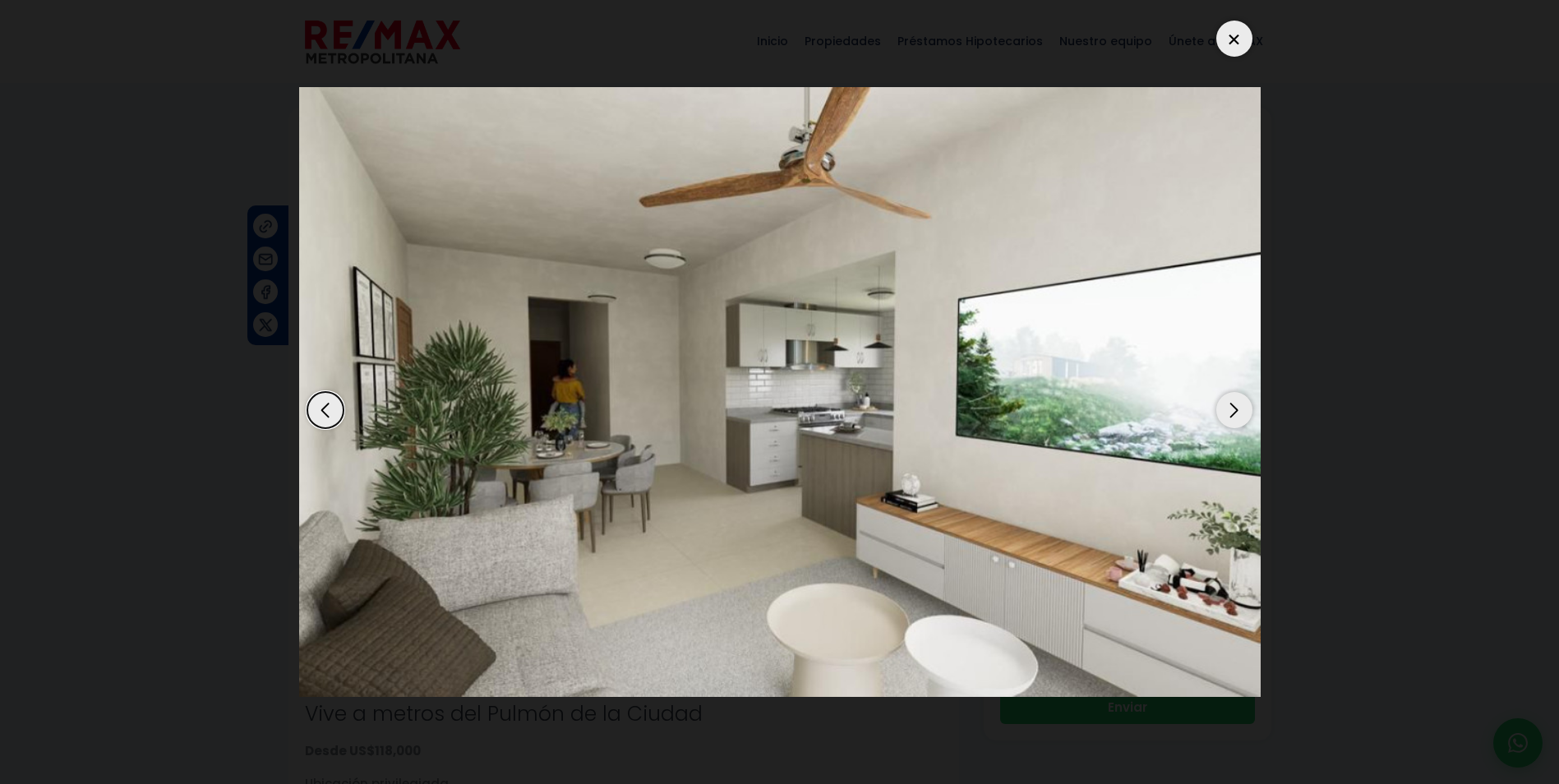
click at [1237, 405] on div "Next slide" at bounding box center [1234, 410] width 37 height 37
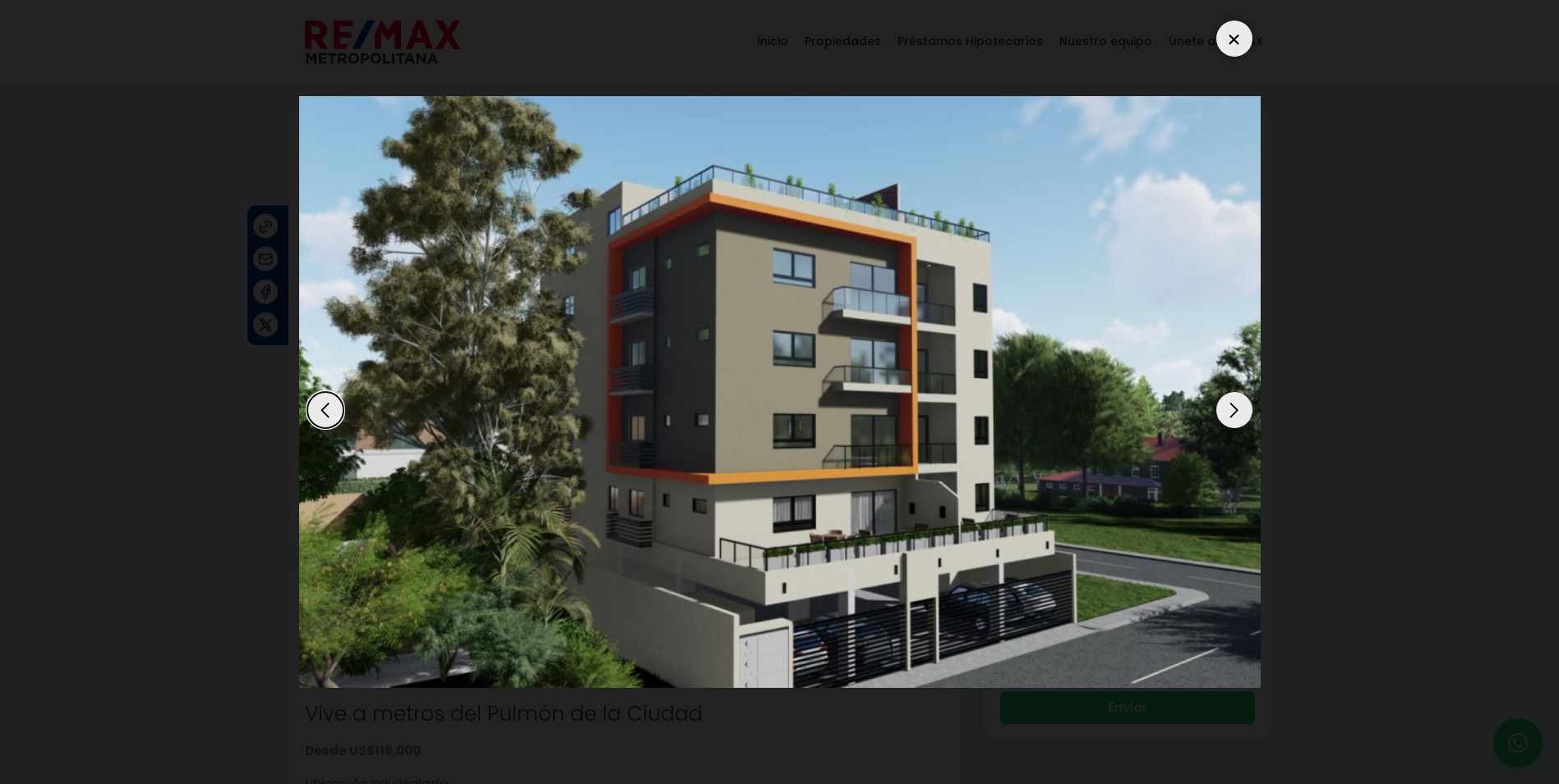
click at [1237, 405] on div "Next slide" at bounding box center [1234, 410] width 37 height 37
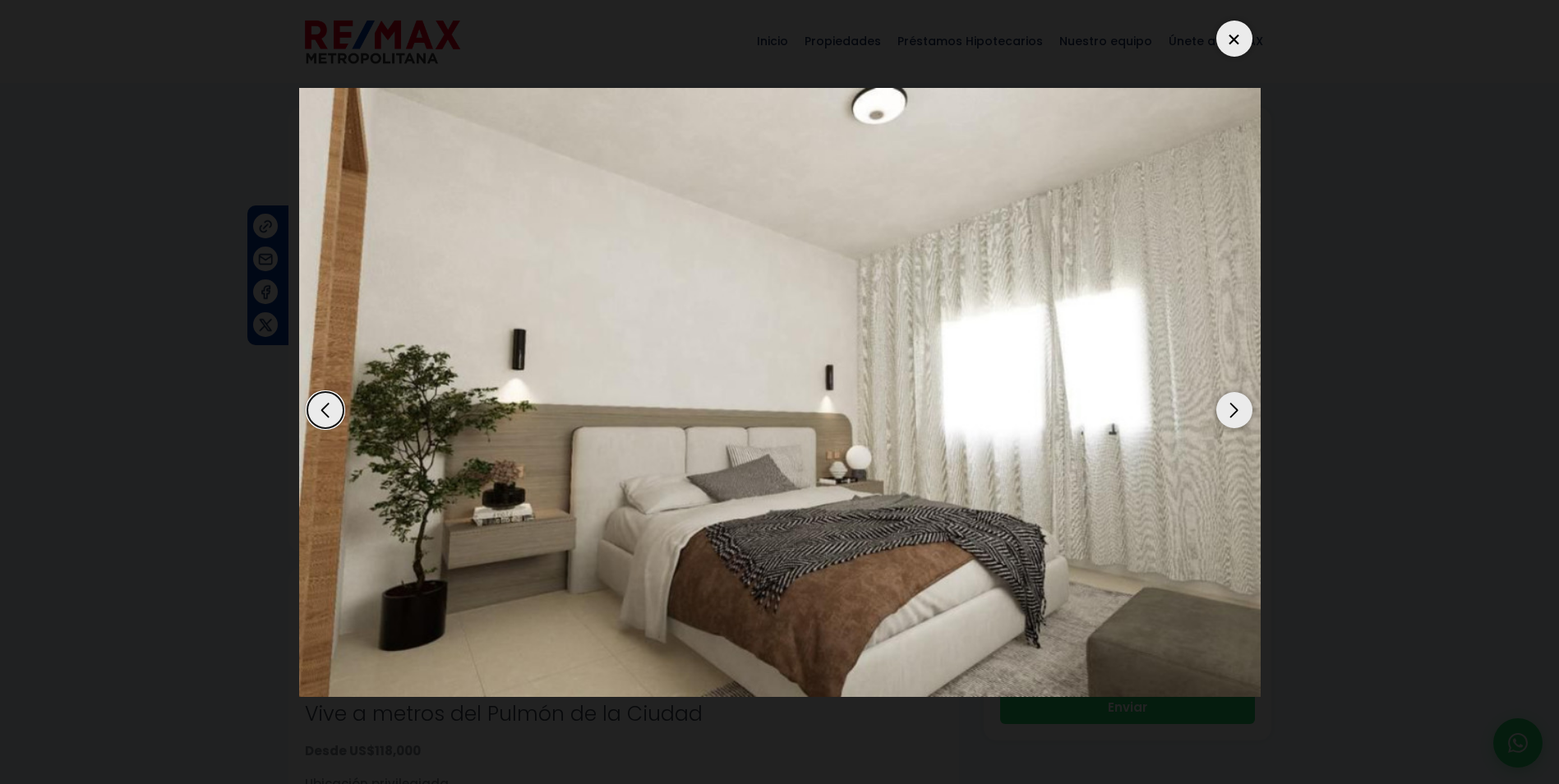
click at [1229, 45] on div at bounding box center [1234, 39] width 37 height 37
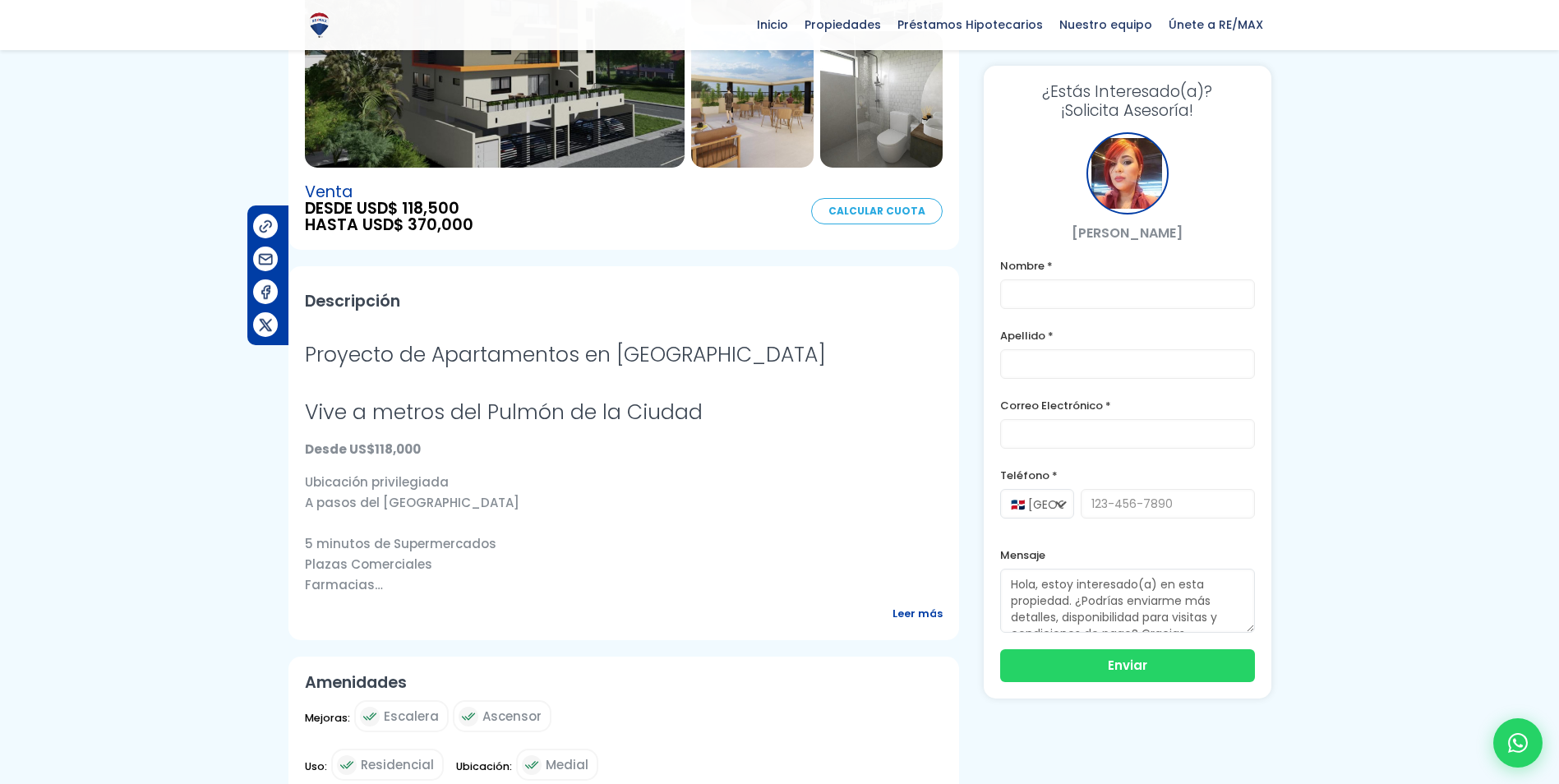
scroll to position [328, 0]
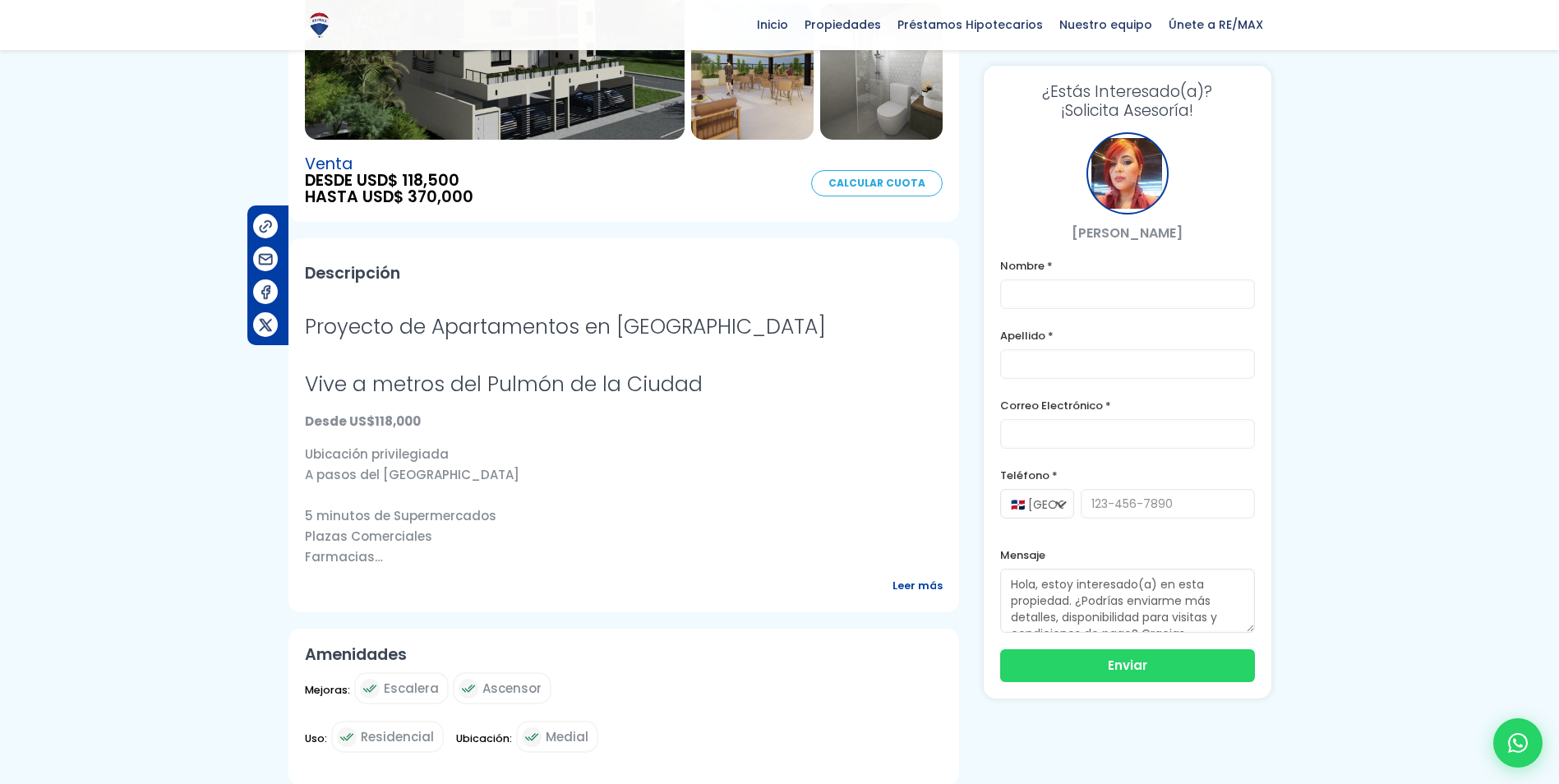
click at [925, 588] on span "Leer más" at bounding box center [917, 585] width 50 height 20
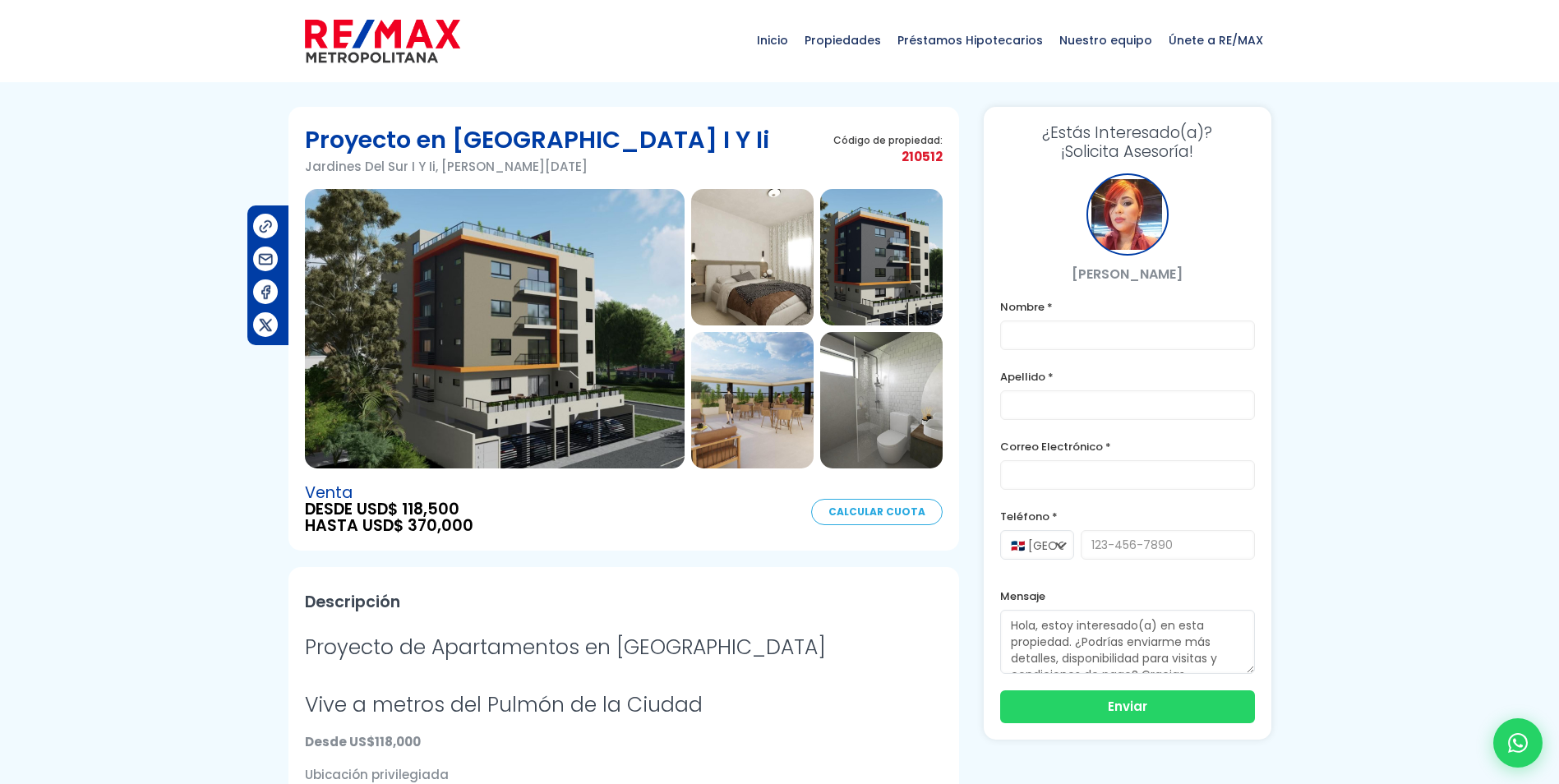
scroll to position [0, 0]
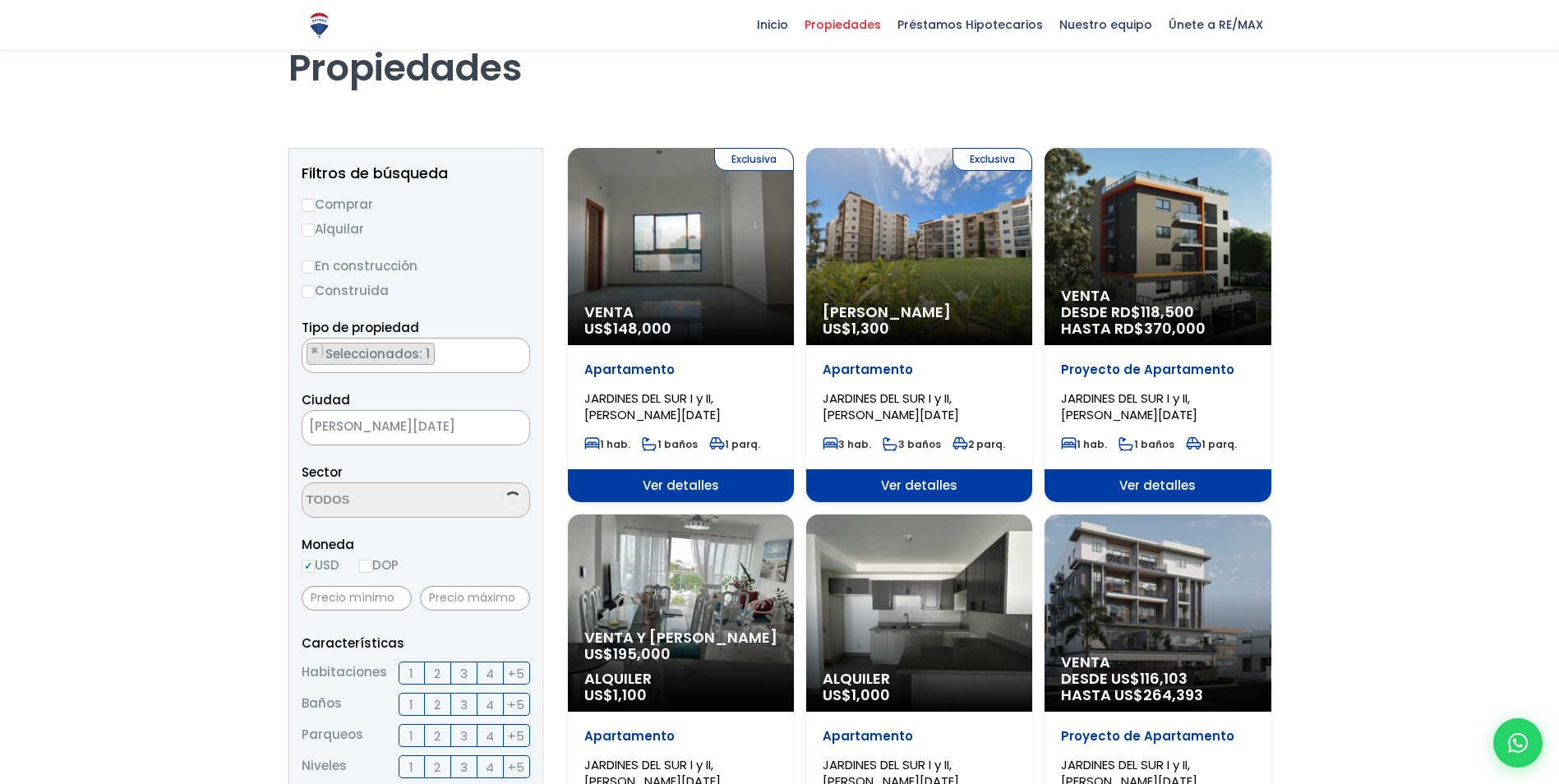
scroll to position [1927, 0]
select select "141"
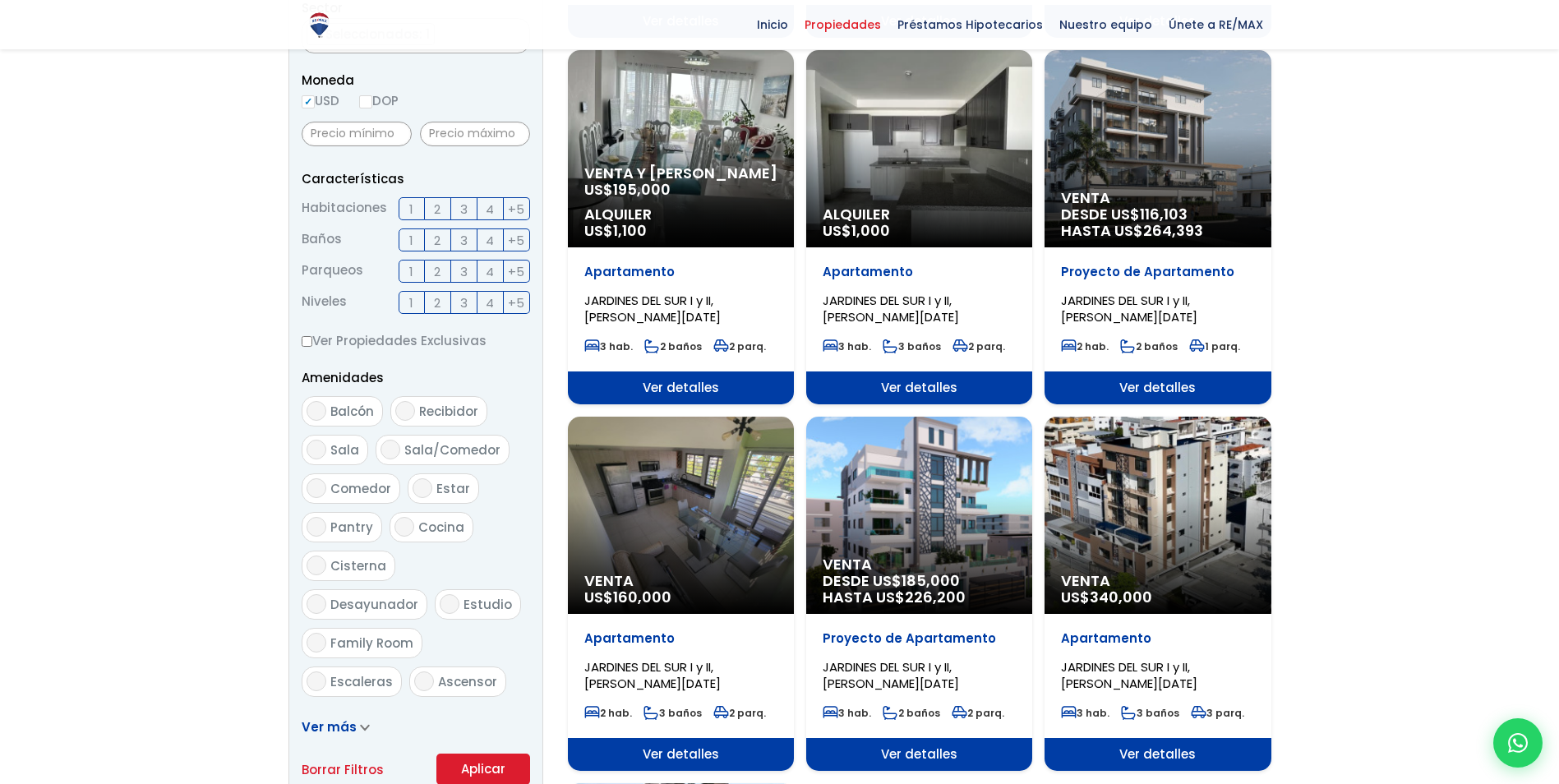
scroll to position [575, 0]
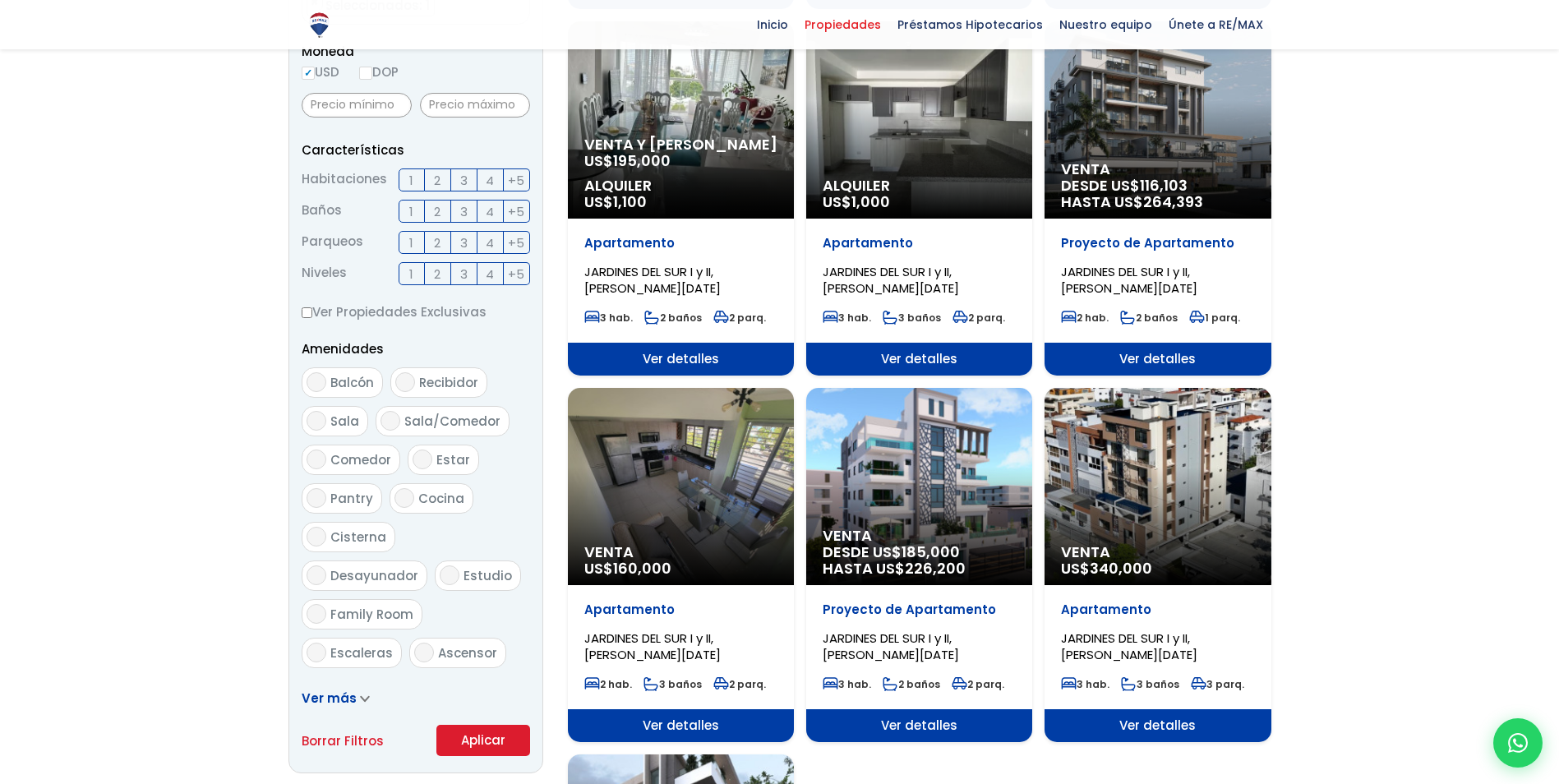
click at [912, 728] on span "Ver detalles" at bounding box center [919, 725] width 226 height 33
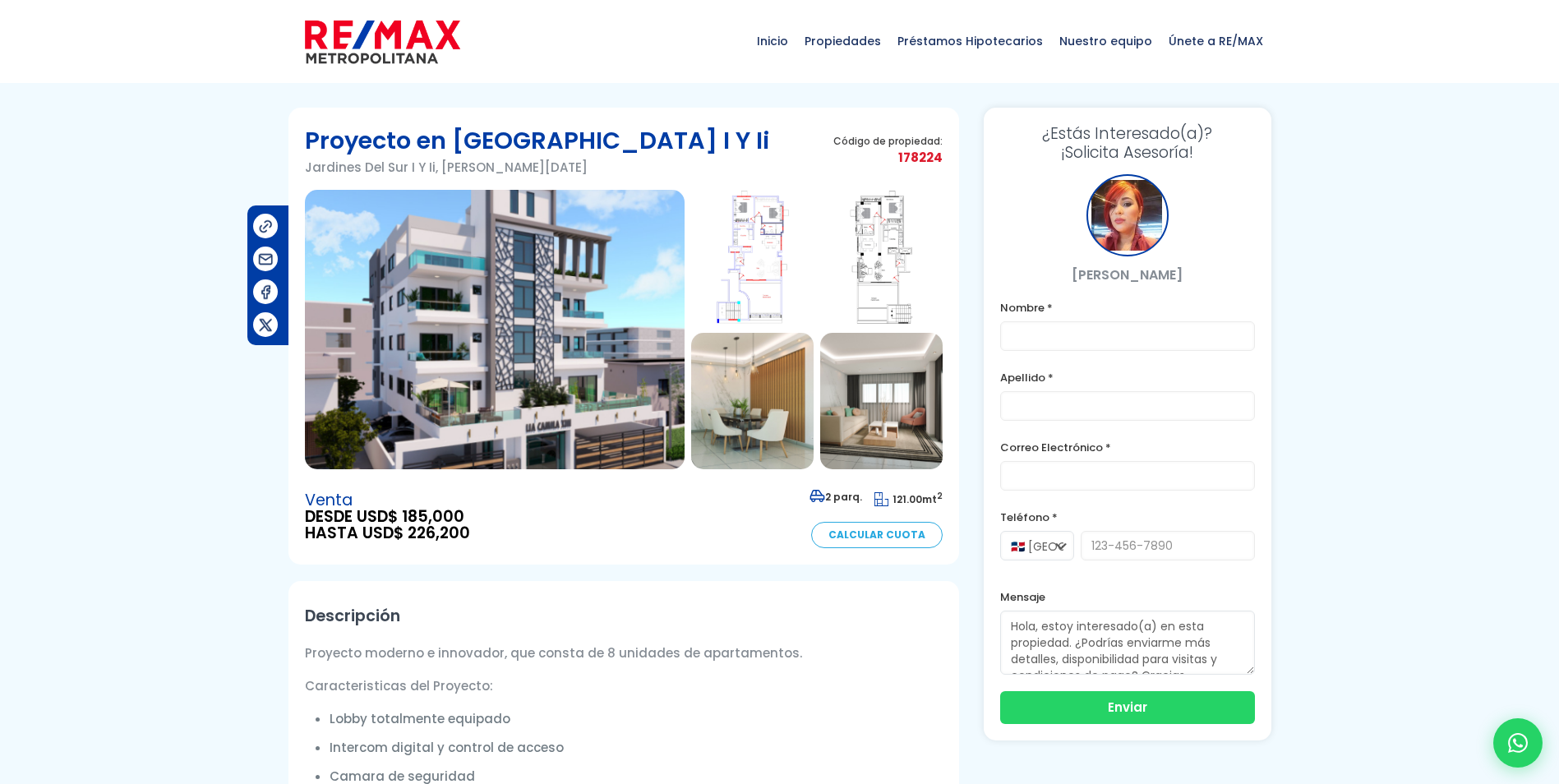
click at [537, 352] on img at bounding box center [494, 329] width 380 height 279
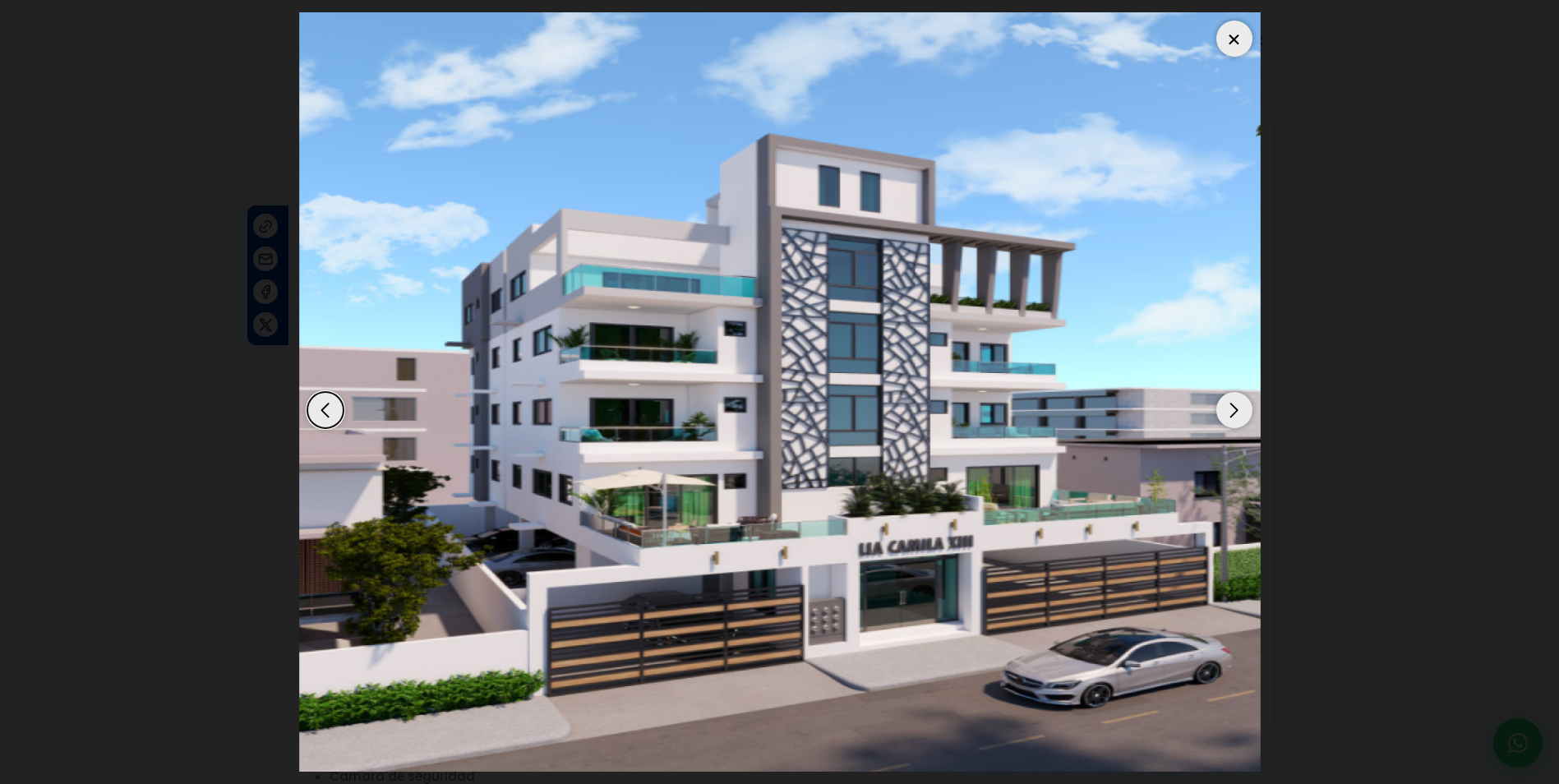
click at [1237, 406] on div "Next slide" at bounding box center [1234, 410] width 37 height 37
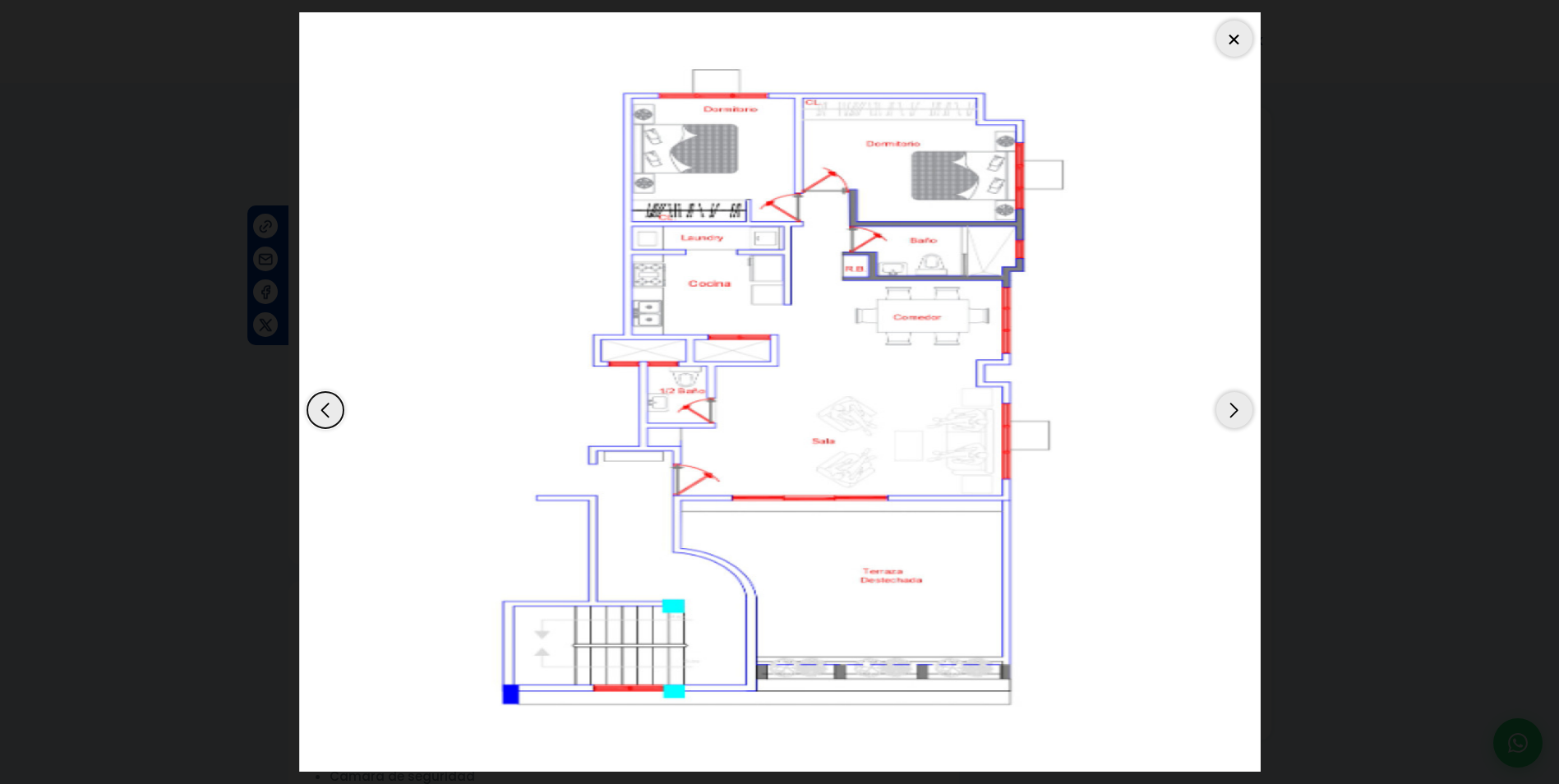
click at [1237, 406] on div "Next slide" at bounding box center [1234, 410] width 37 height 37
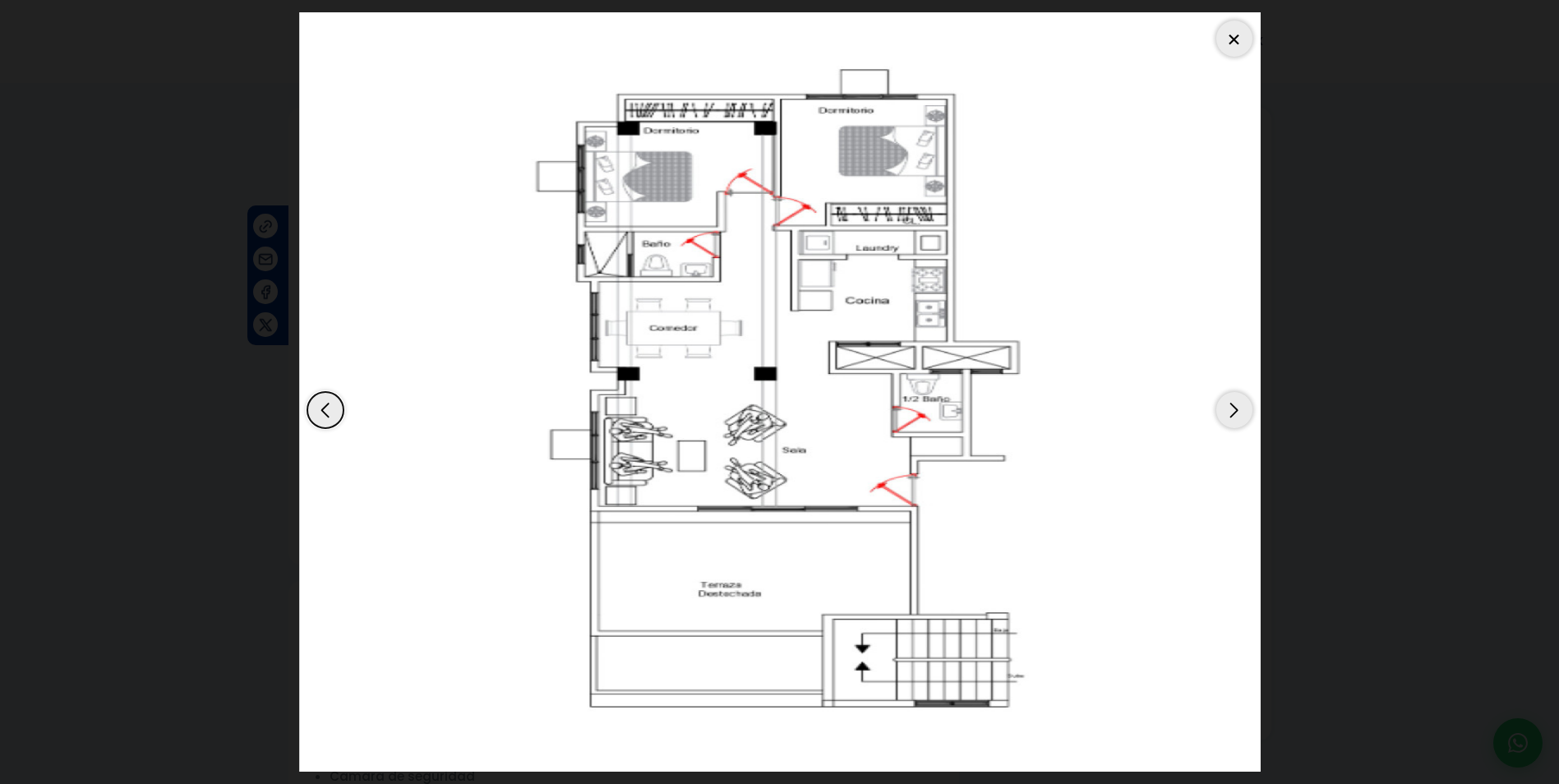
click at [1237, 406] on div "Next slide" at bounding box center [1234, 410] width 37 height 37
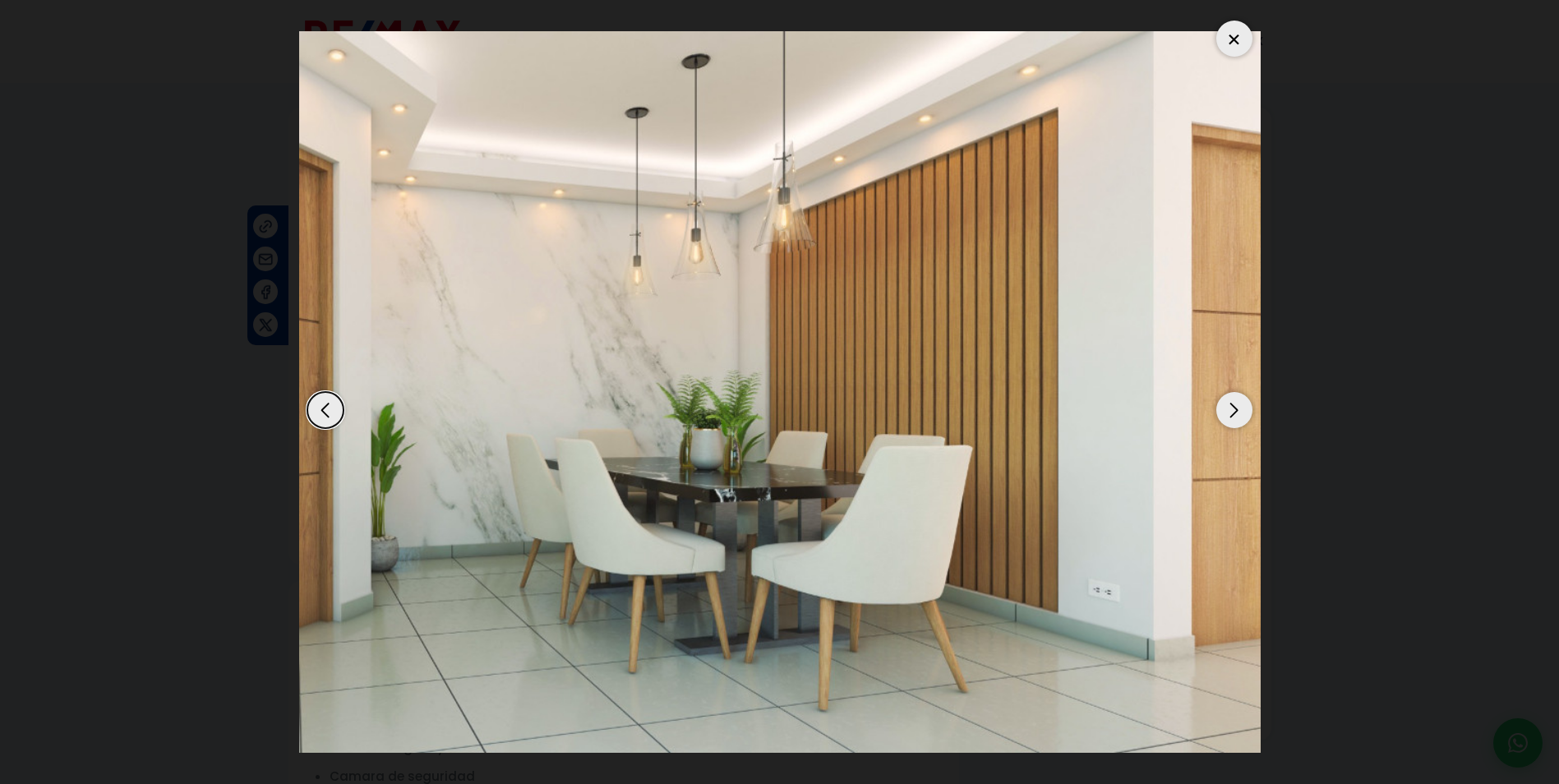
click at [1231, 409] on div "Next slide" at bounding box center [1234, 410] width 37 height 37
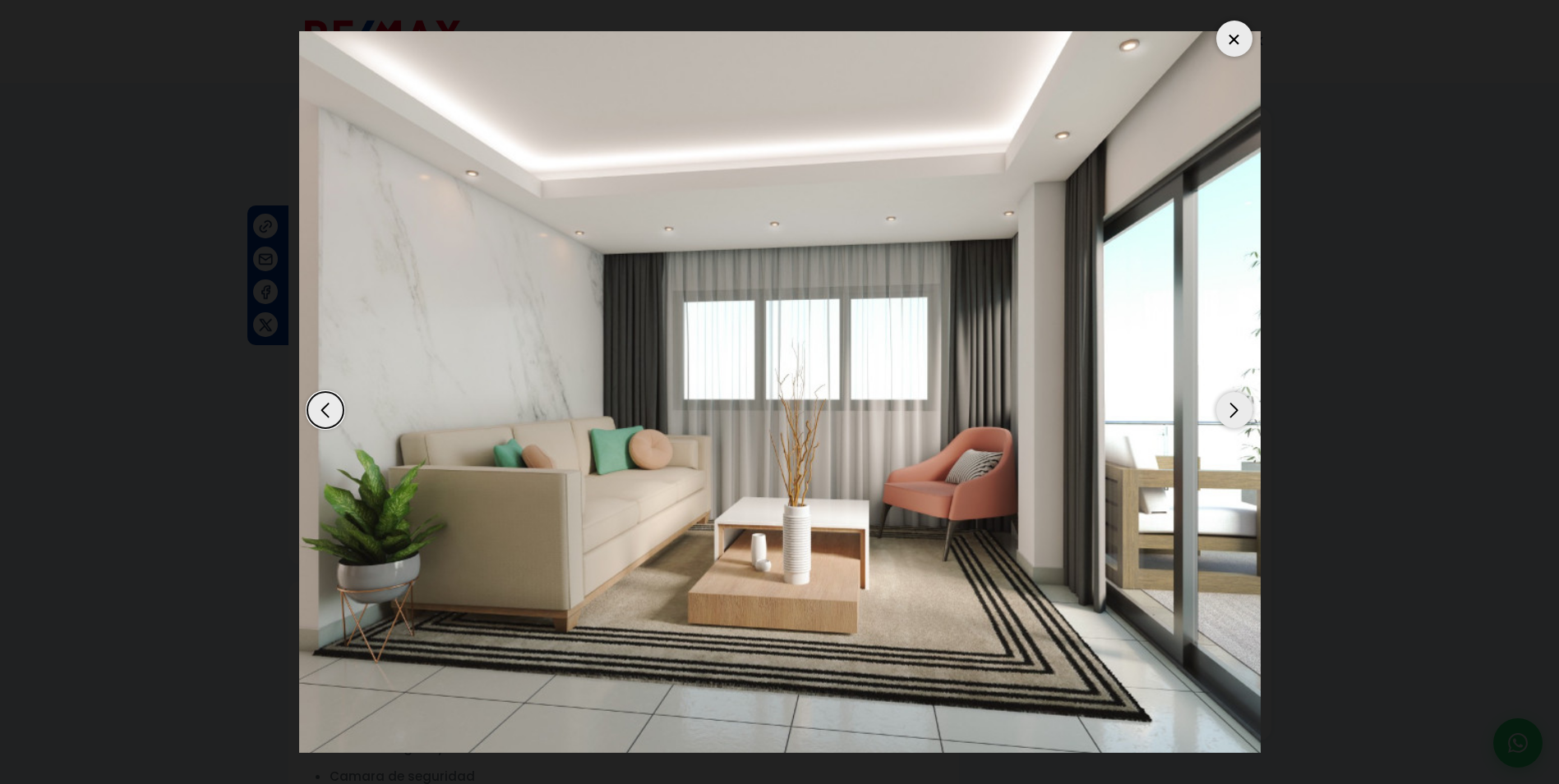
click at [1231, 409] on div "Next slide" at bounding box center [1234, 410] width 37 height 37
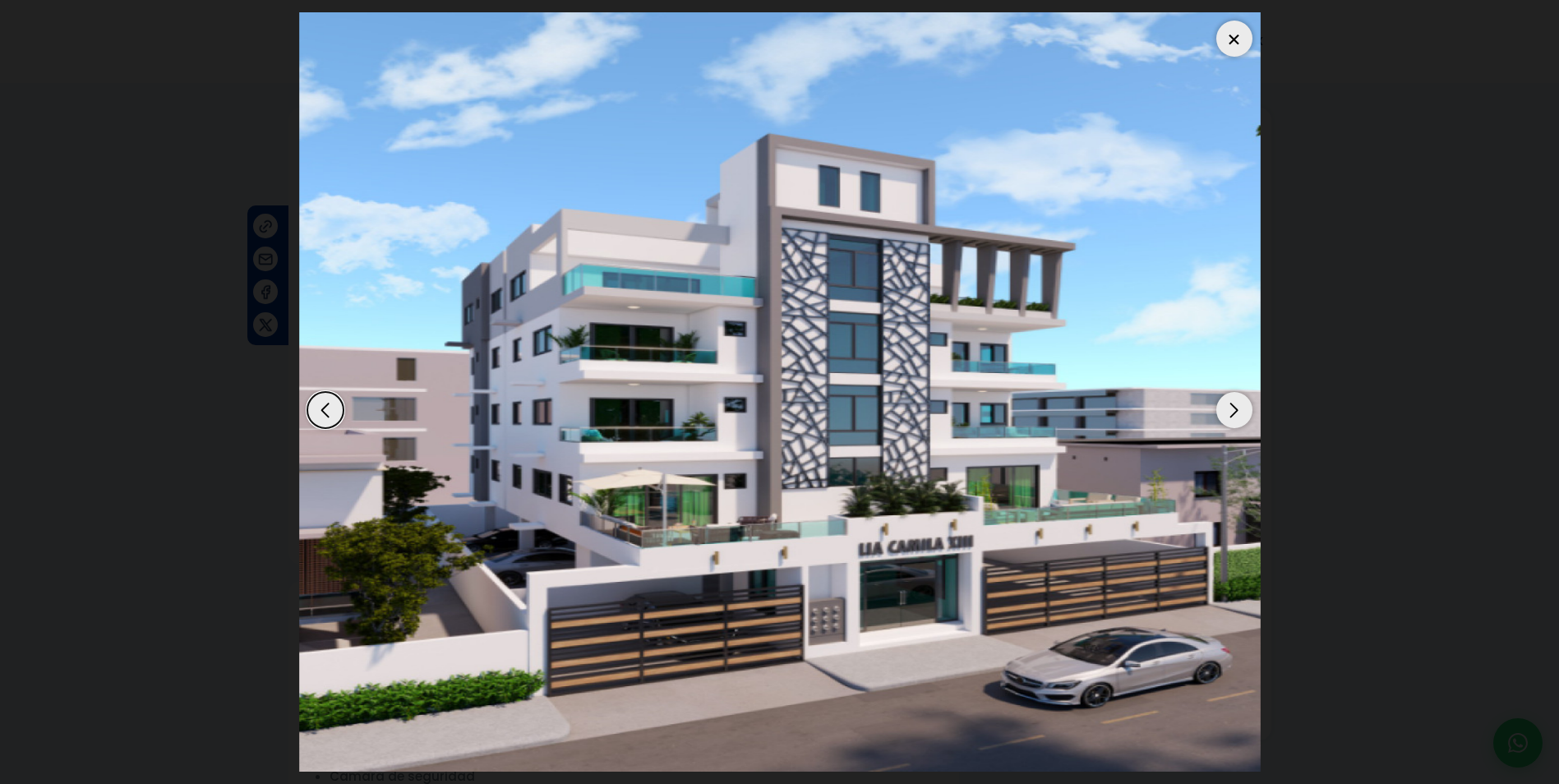
click at [1232, 40] on div at bounding box center [1234, 39] width 37 height 37
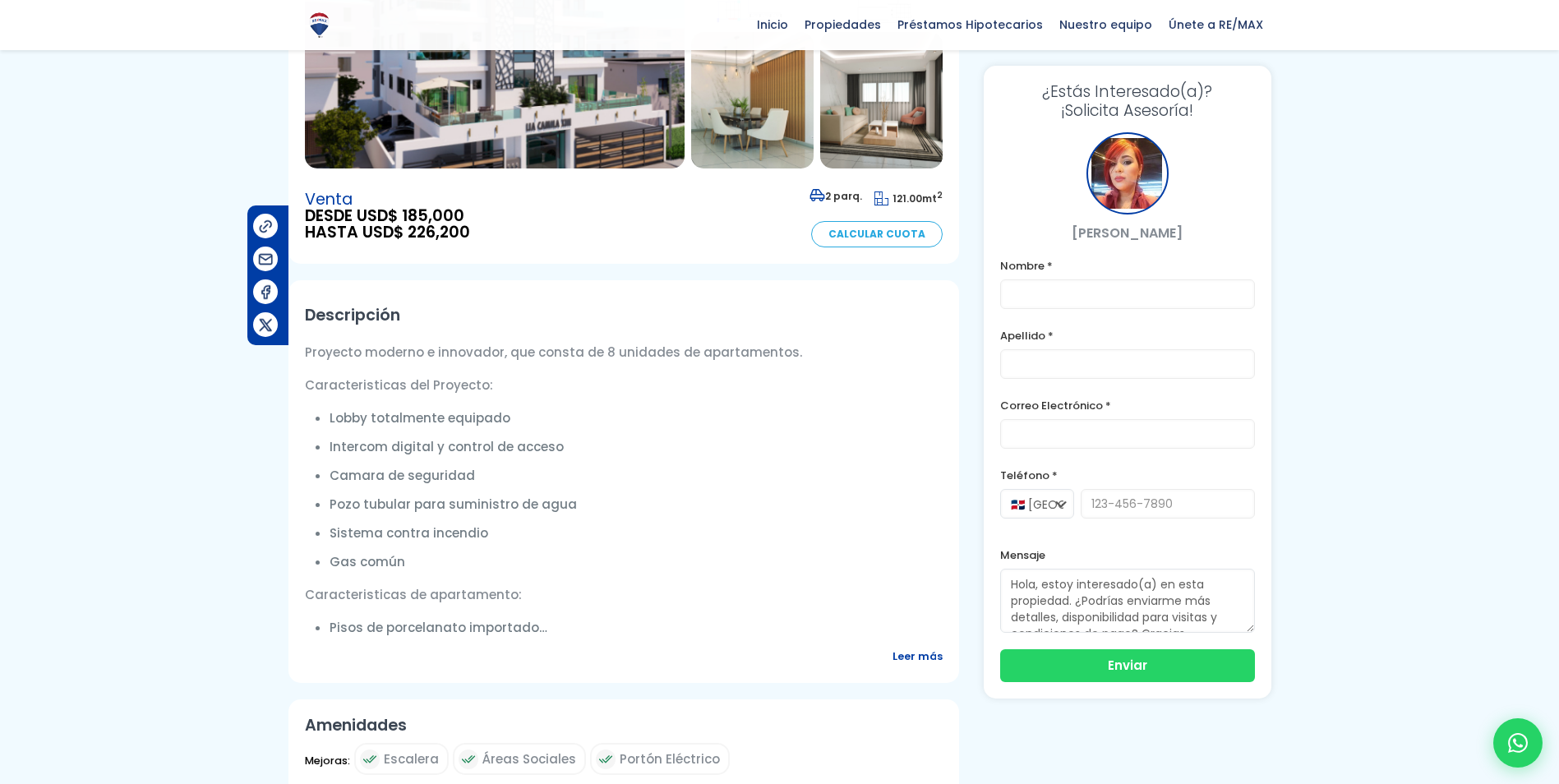
scroll to position [328, 0]
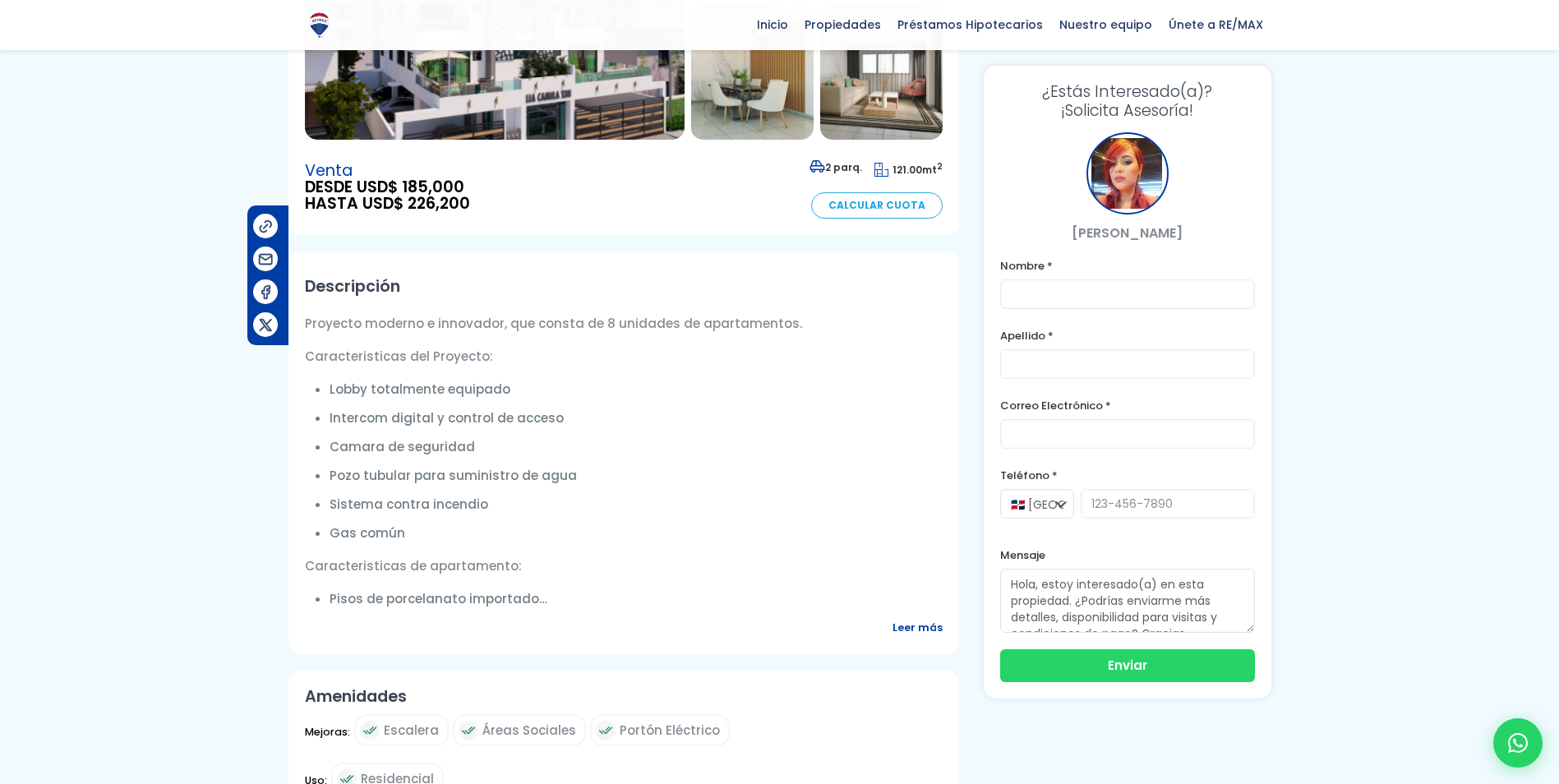
click at [906, 630] on span "Leer más" at bounding box center [917, 626] width 50 height 20
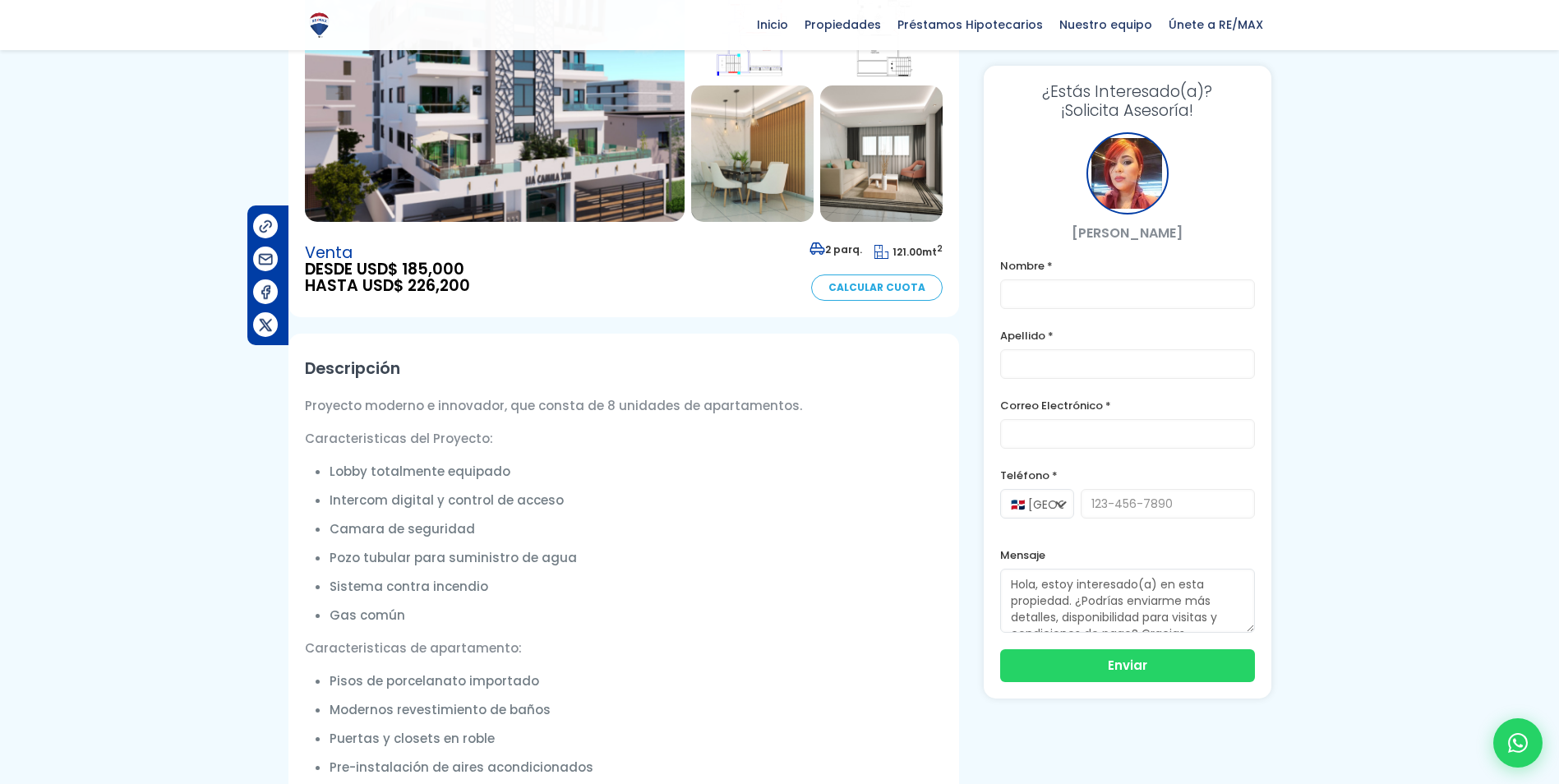
scroll to position [165, 0]
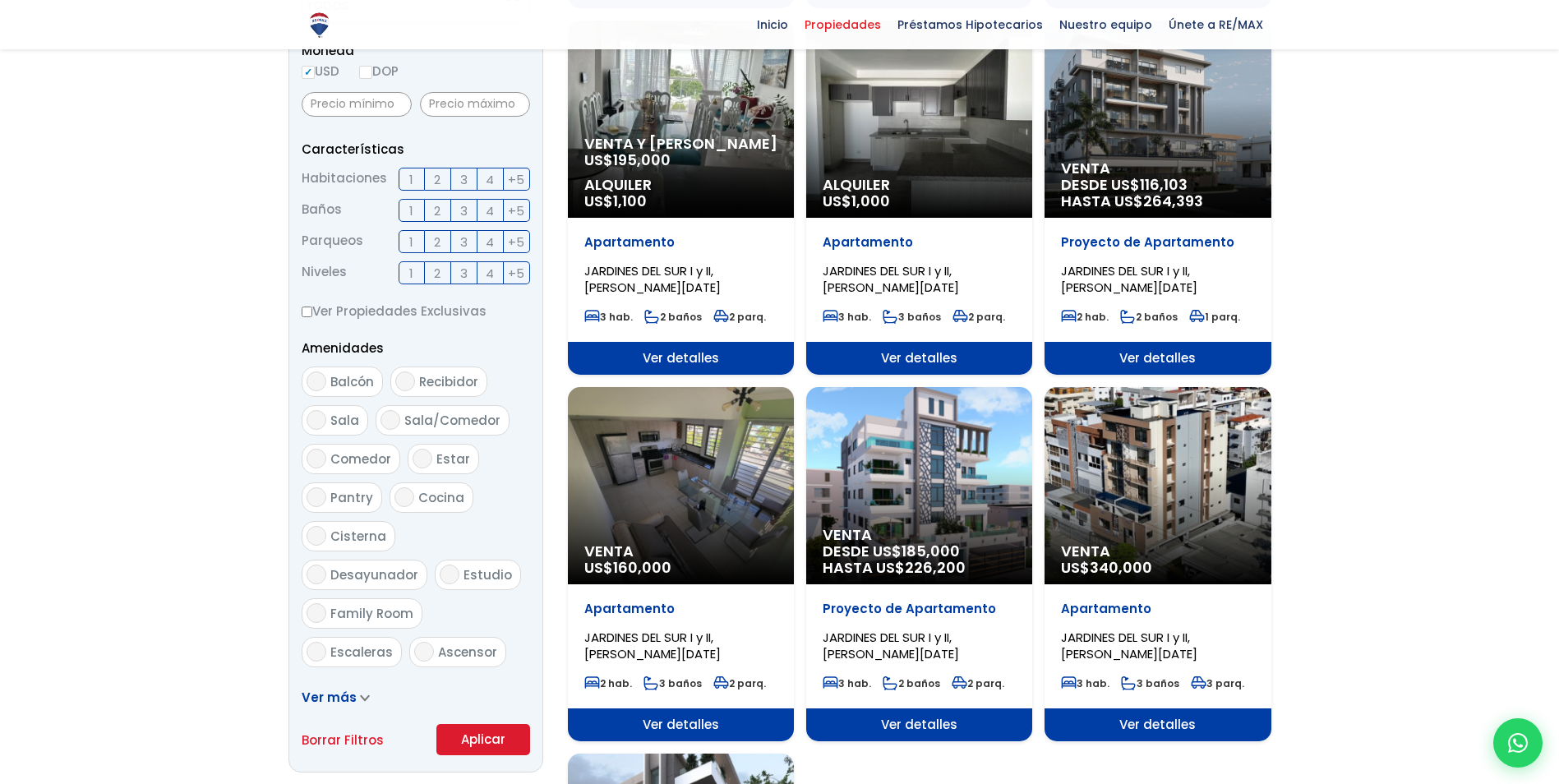
scroll to position [575, 0]
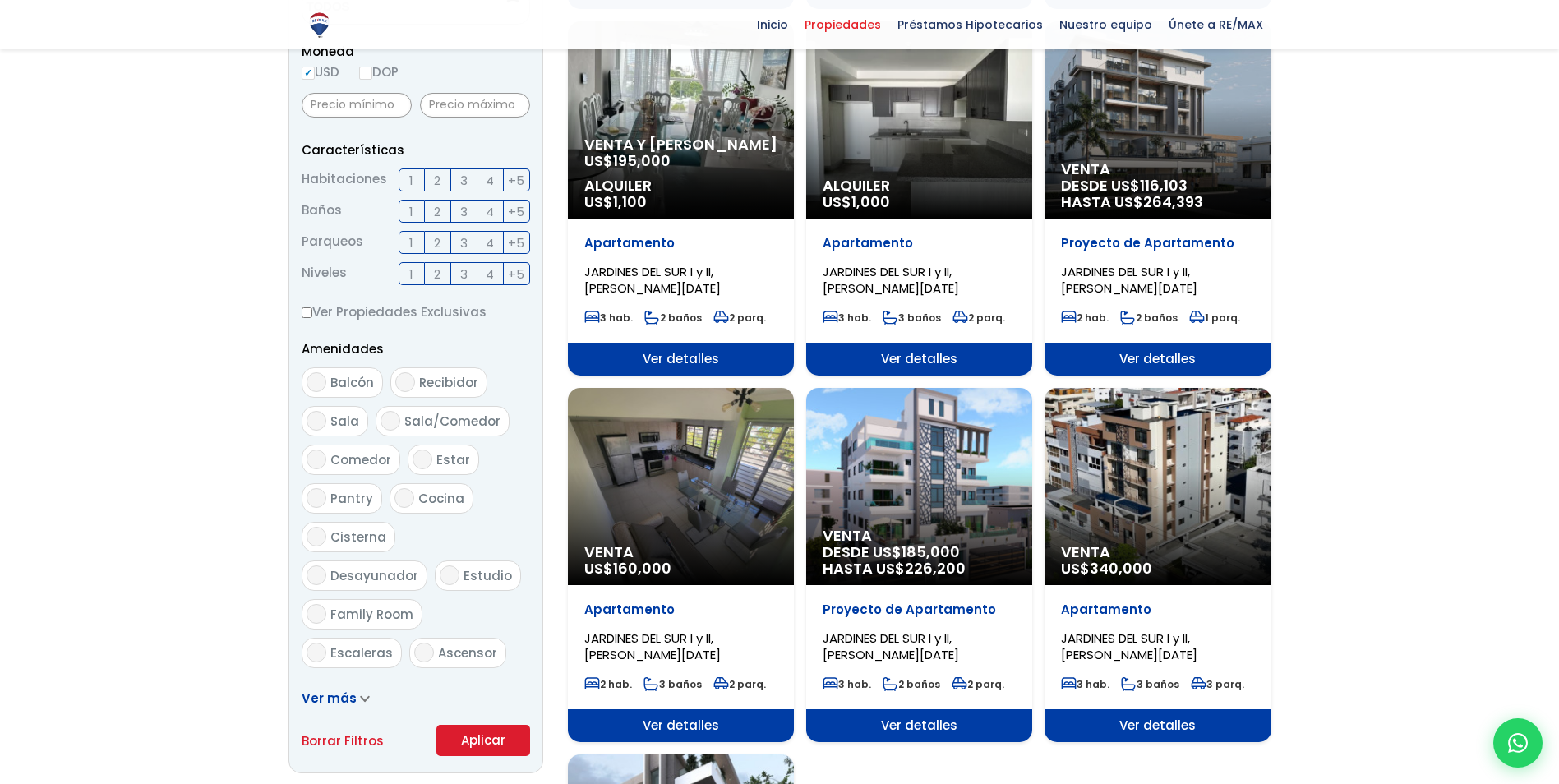
select select "141"
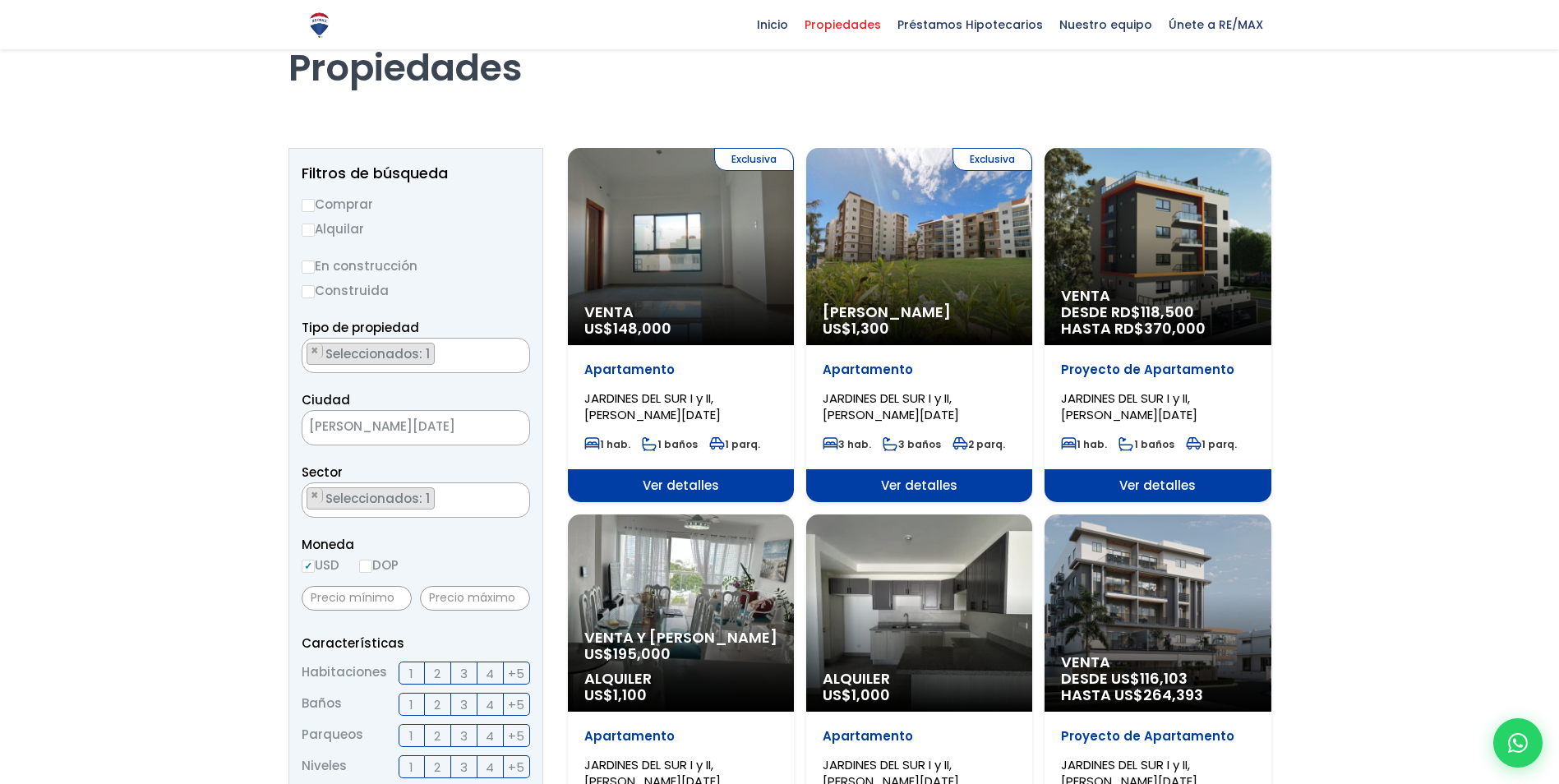
scroll to position [0, 0]
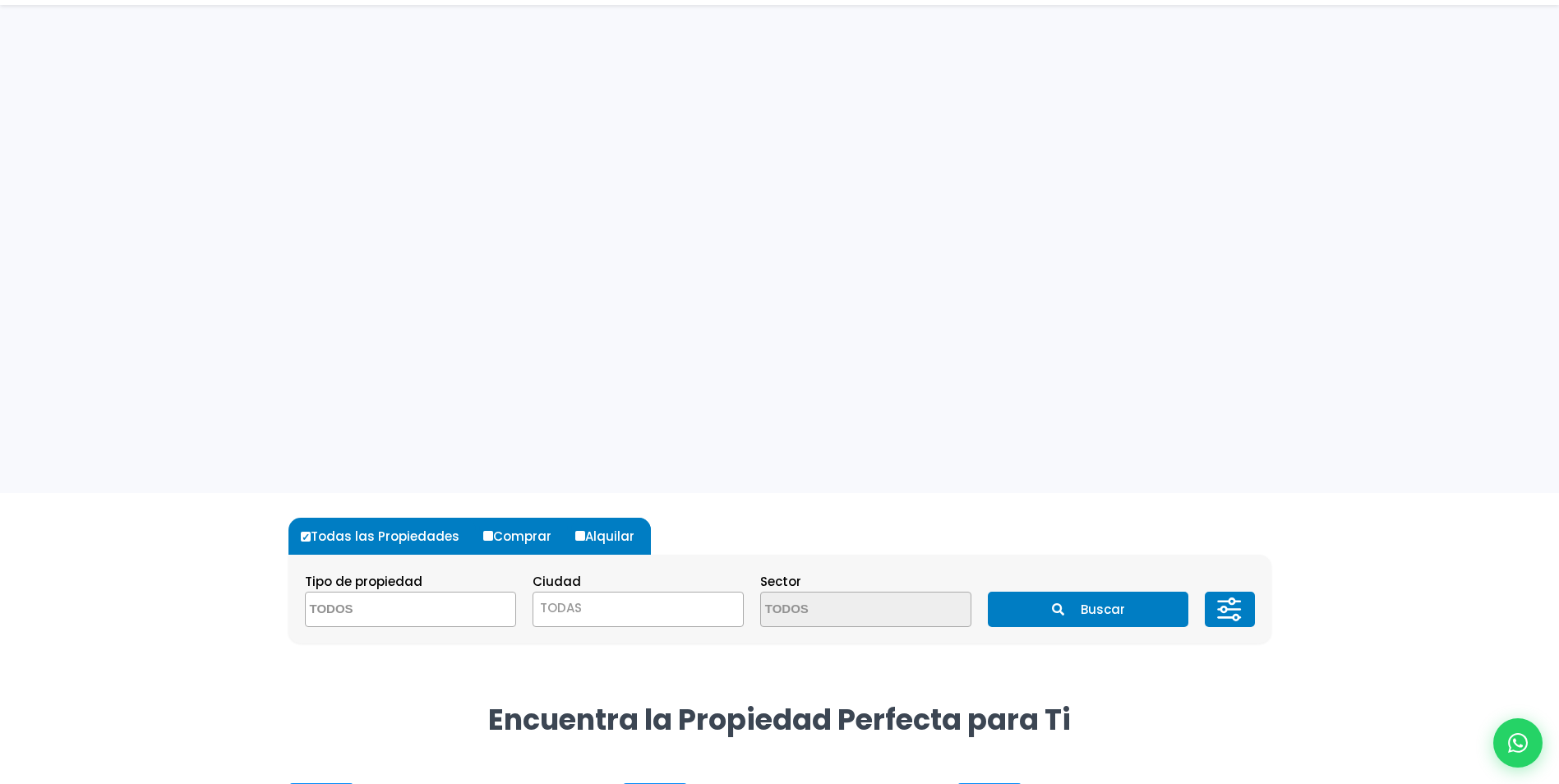
select select "1"
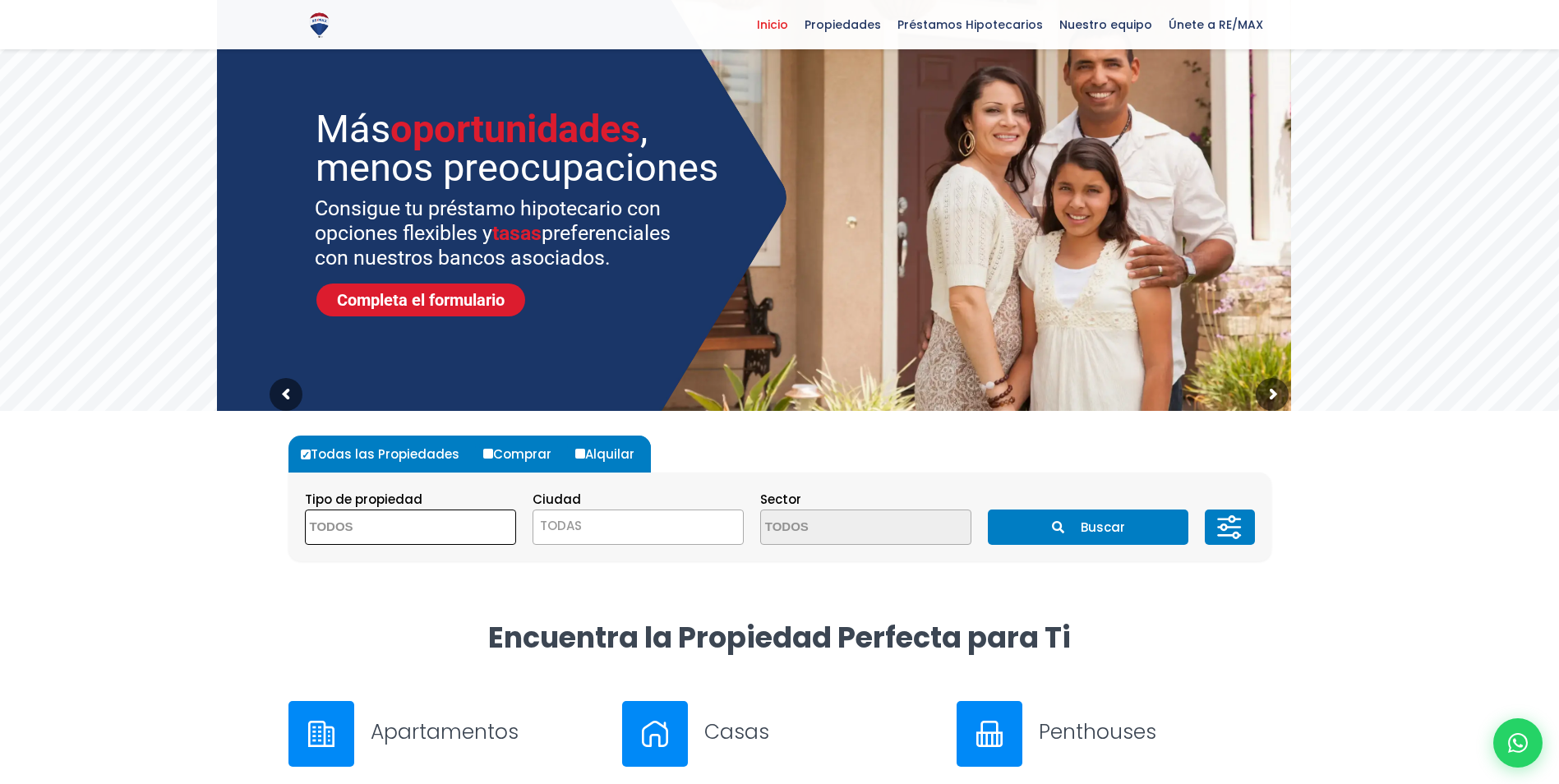
click at [457, 522] on span at bounding box center [410, 527] width 211 height 36
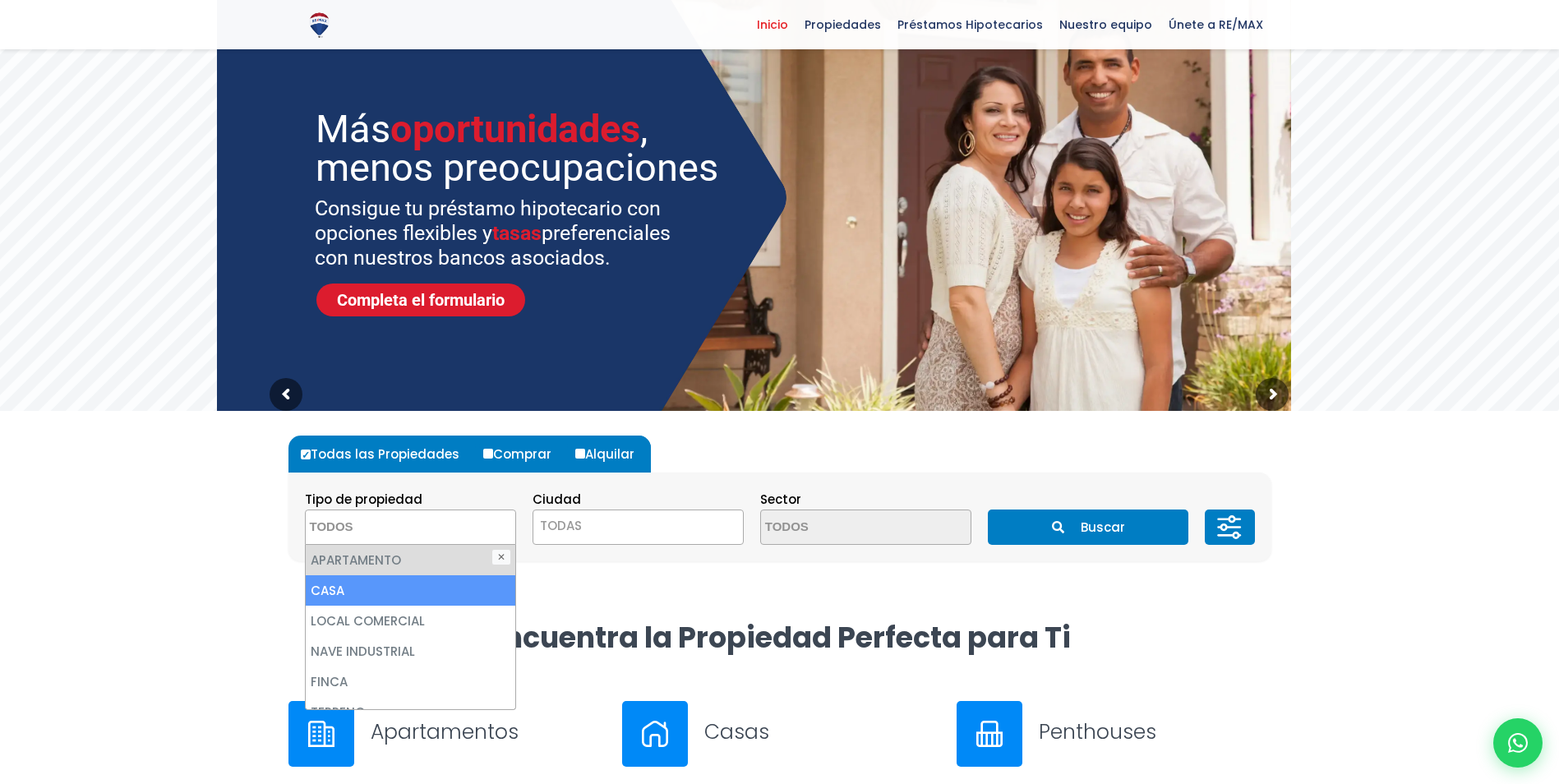
click at [332, 594] on li "CASA" at bounding box center [410, 590] width 209 height 31
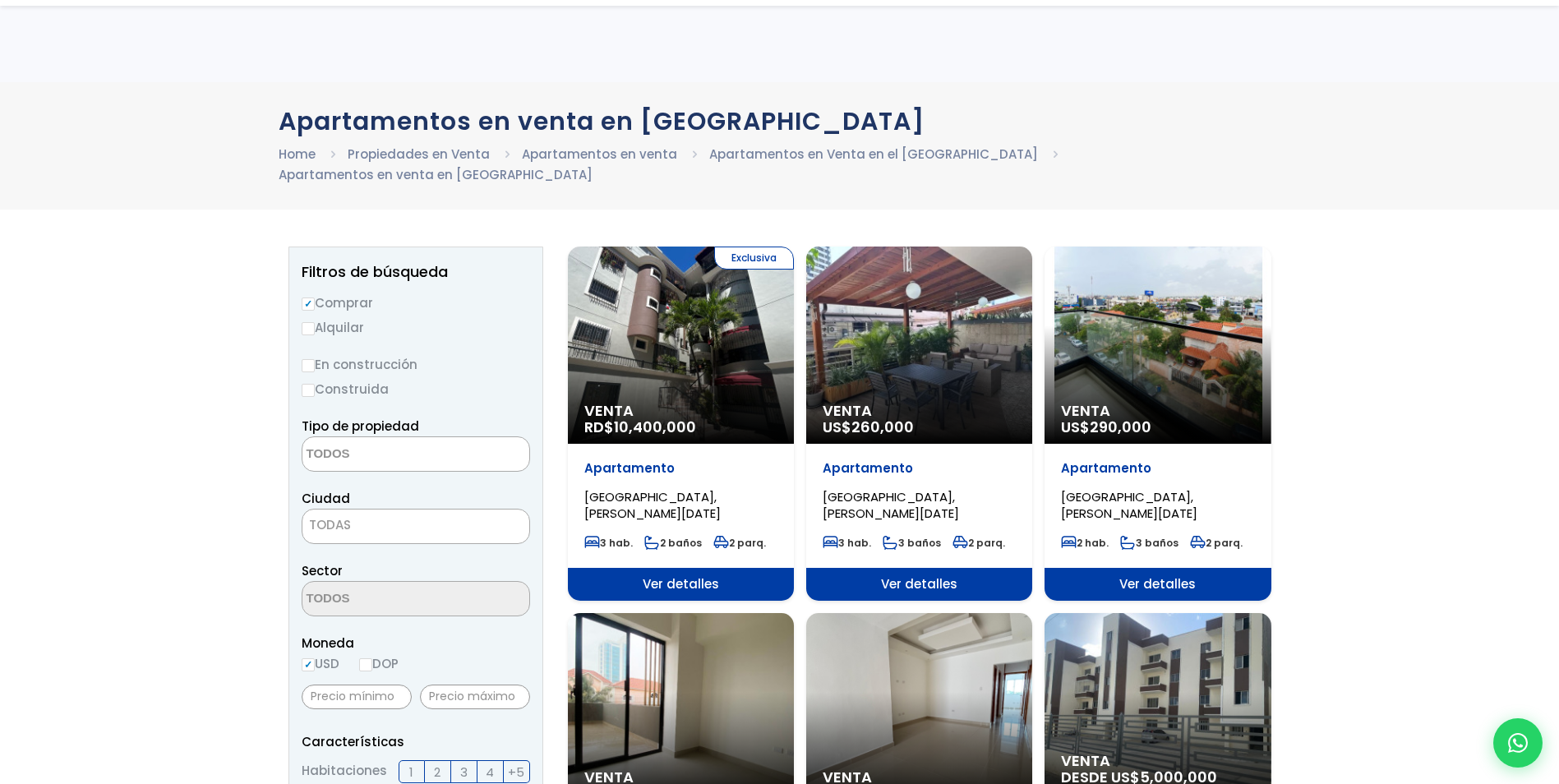
select select
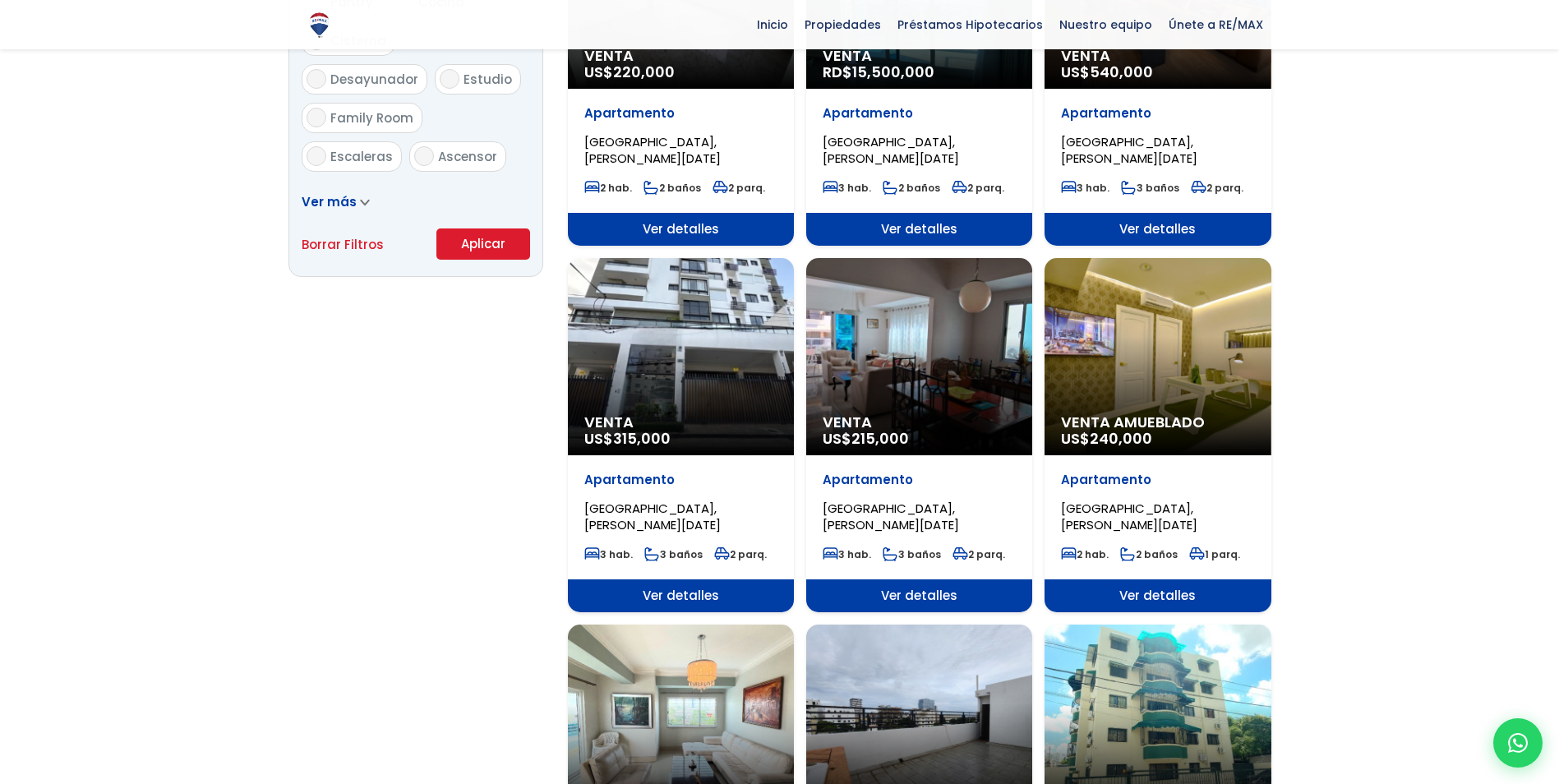
scroll to position [1086, 0]
